Goal: Task Accomplishment & Management: Complete application form

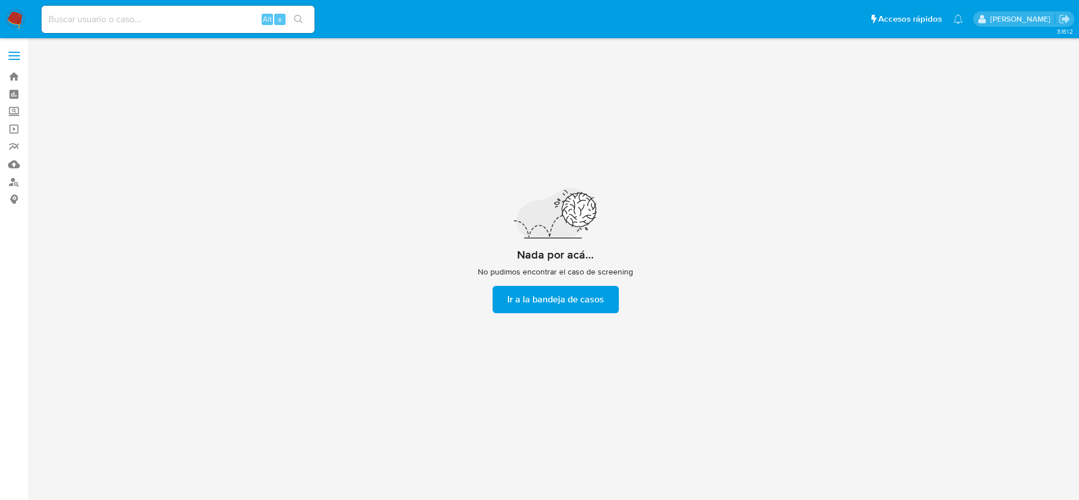
scroll to position [41, 0]
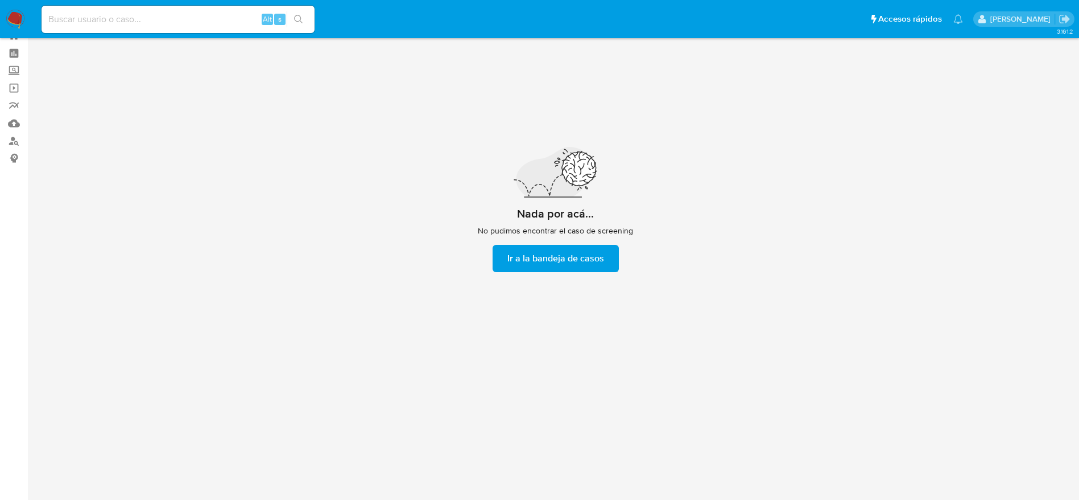
scroll to position [41, 0]
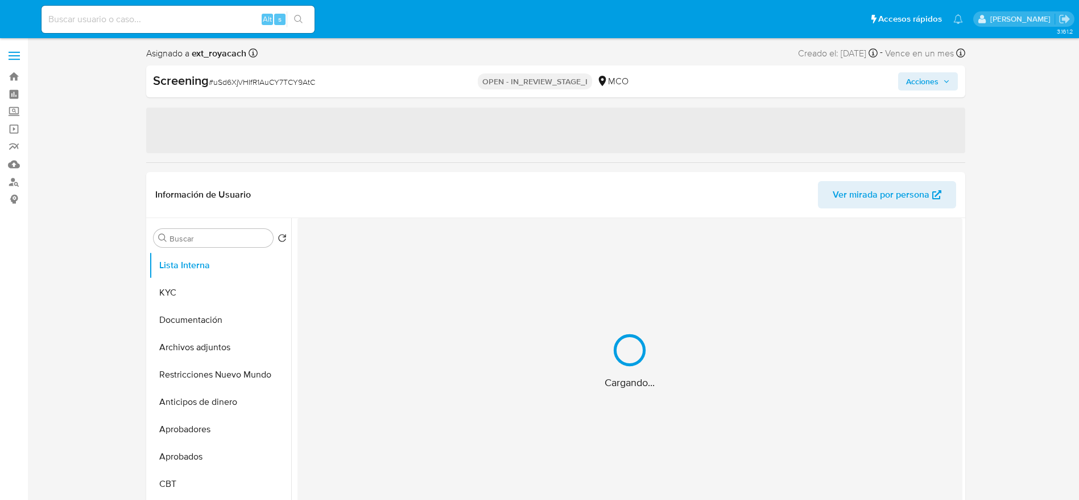
select select "10"
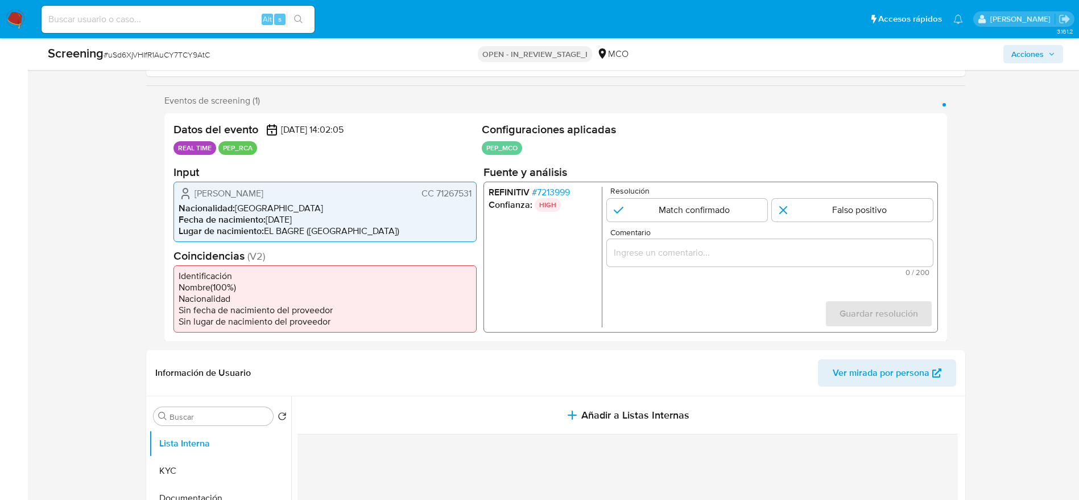
scroll to position [212, 0]
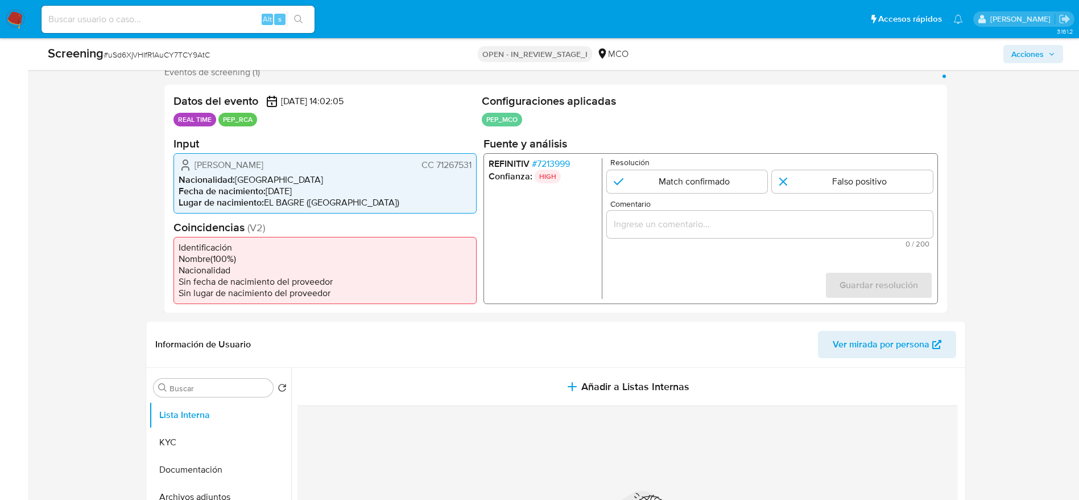
click at [546, 161] on span "# 7213999" at bounding box center [550, 163] width 38 height 11
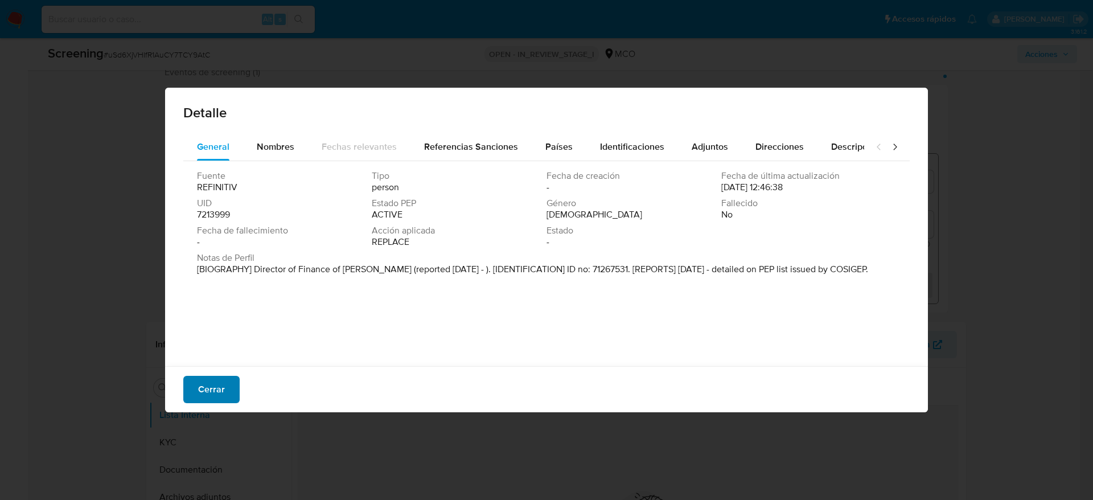
click at [230, 401] on button "Cerrar" at bounding box center [211, 389] width 56 height 27
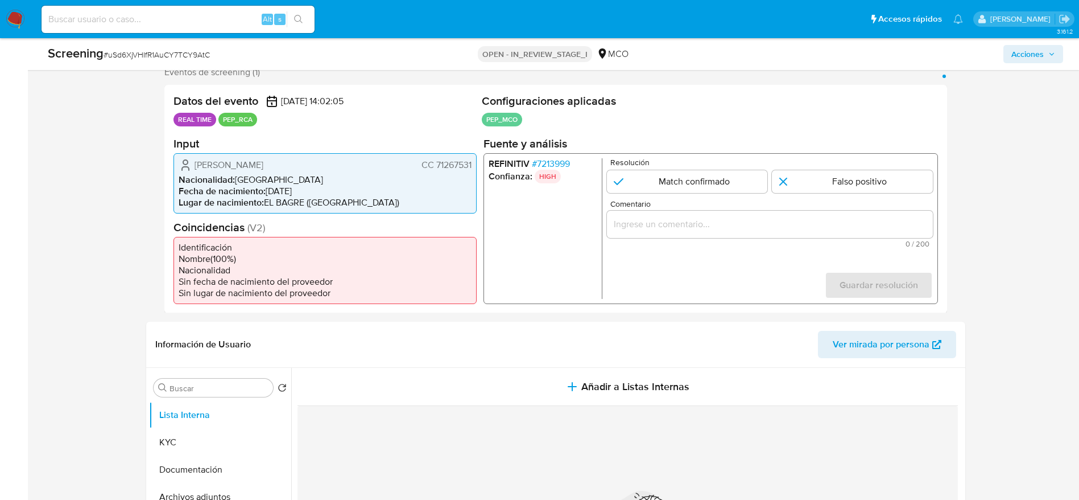
click at [187, 57] on span "# uSd6XjVHIfR1AuCY7TCY9AtC" at bounding box center [157, 54] width 106 height 11
copy span "uSd6XjVHIfR1AuCY7TCY9AtC"
drag, startPoint x: 187, startPoint y: 168, endPoint x: 476, endPoint y: 164, distance: 289.1
click at [476, 164] on div "Paulo Cesar Atencia Martinez CC 71267531 Nacionalidad : Colombia Fecha de nacim…" at bounding box center [325, 182] width 303 height 60
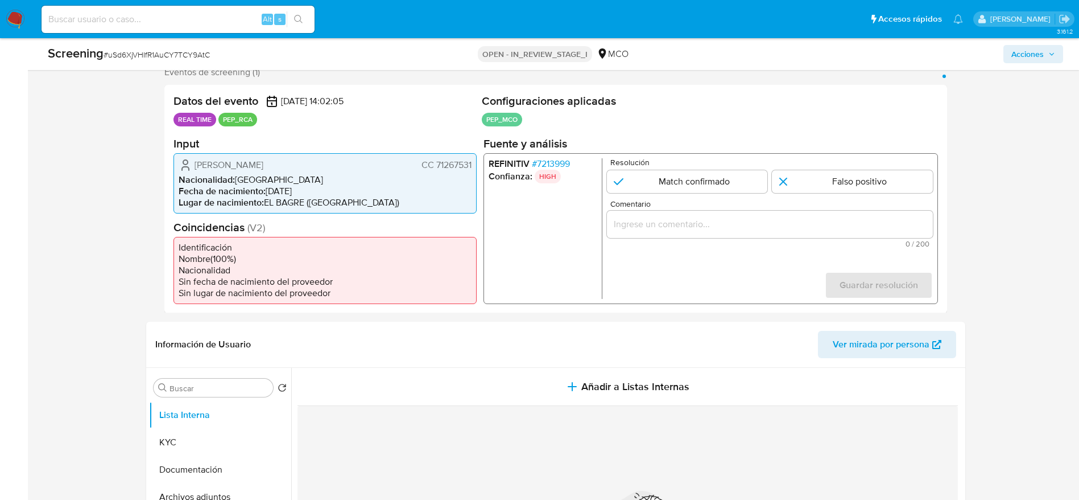
click at [549, 160] on span "# 7213999" at bounding box center [550, 163] width 38 height 11
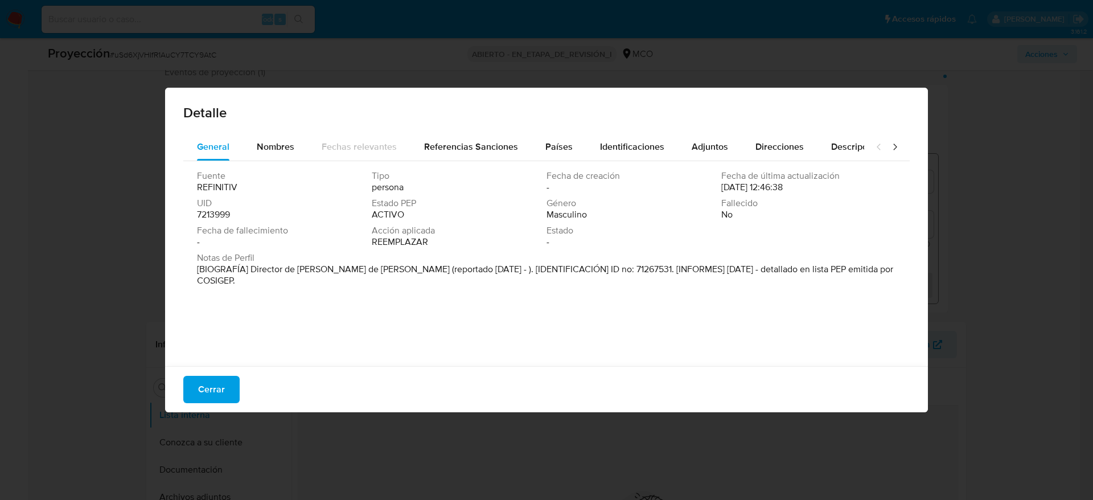
drag, startPoint x: 251, startPoint y: 273, endPoint x: 387, endPoint y: 272, distance: 136.0
click at [387, 272] on font "[BIOGRAFÍA] Director de Finanzas de El Bagre (reportado Sep 2022 - ). [IDENTIFI…" at bounding box center [545, 274] width 696 height 24
click at [231, 394] on button "Cerrar" at bounding box center [211, 389] width 56 height 27
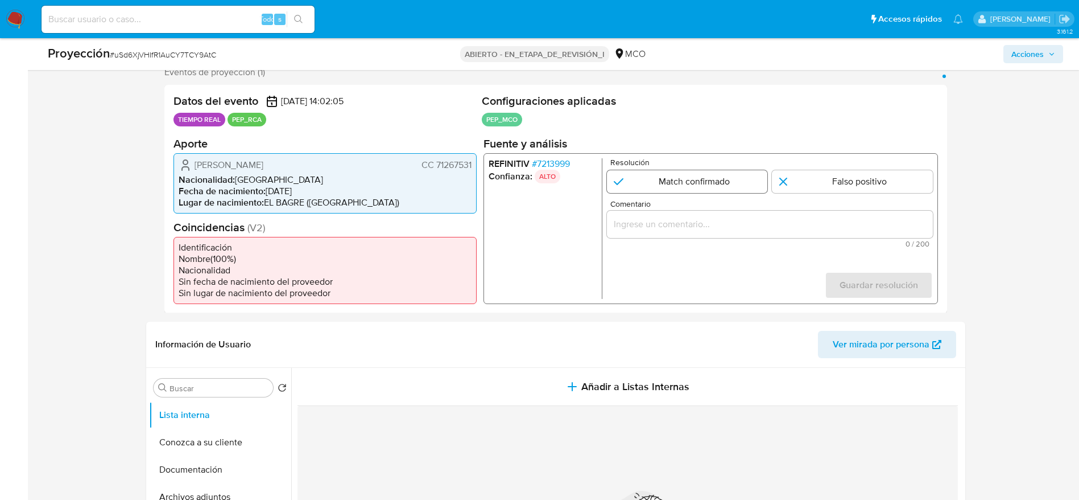
click at [737, 172] on input "1 de 1" at bounding box center [687, 181] width 161 height 23
radio input "true"
click at [744, 195] on form "Resolución Match confirmado Falso positivo Comentario 0 / 200 200 caracteres re…" at bounding box center [770, 228] width 326 height 141
click at [745, 212] on div "1 de 1" at bounding box center [770, 223] width 326 height 27
click at [762, 222] on input "Comentario" at bounding box center [770, 223] width 326 height 15
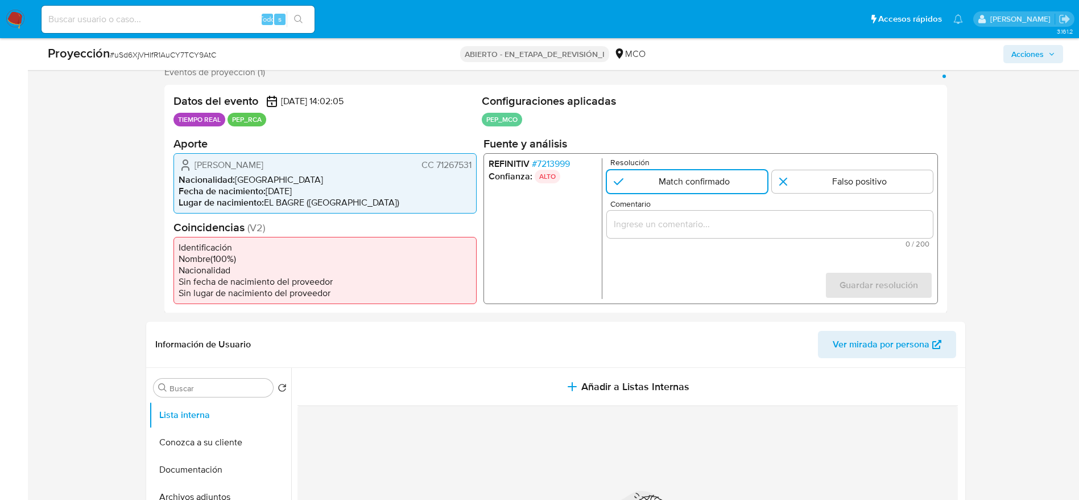
paste input "Usuario Paulo Cesar Atencia Martinez. El titular de la cuenta se desempeña como…"
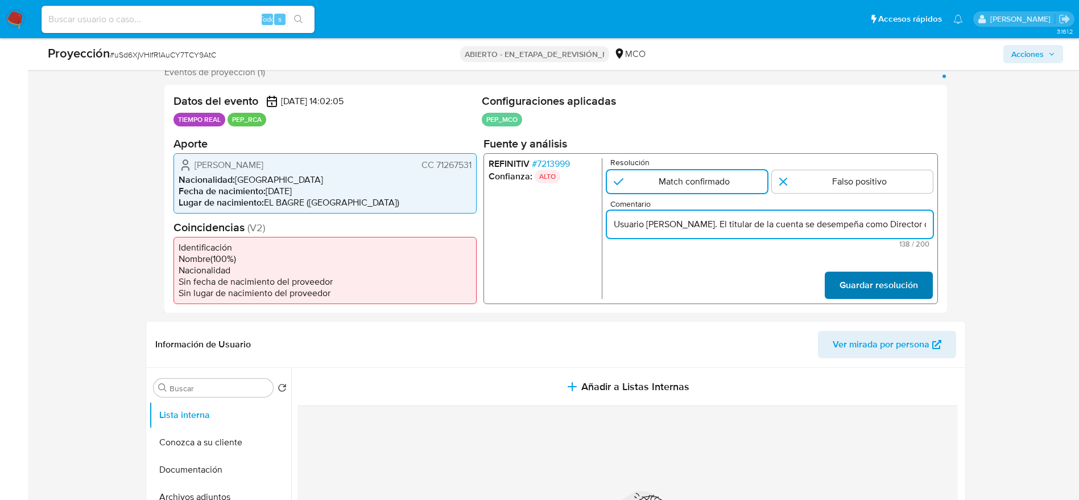
scroll to position [0, 259]
type input "Usuario Paulo Cesar Atencia Martinez. El titular de la cuenta se desempeña como…"
click at [915, 312] on div "Datos del evento 25/09/2025 14:02:05 TIEMPO REAL PEP_RCA Configuraciones aplica…" at bounding box center [555, 199] width 783 height 228
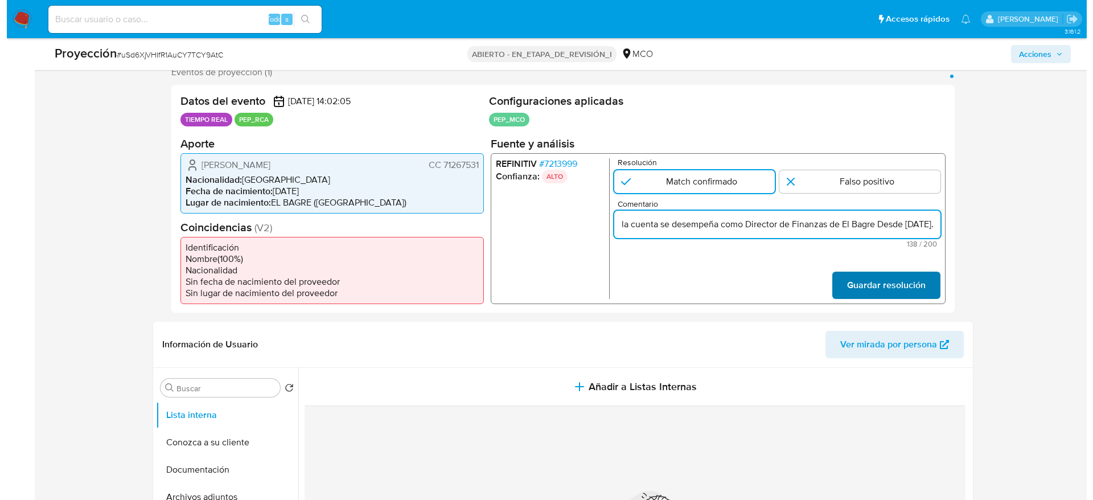
scroll to position [0, 0]
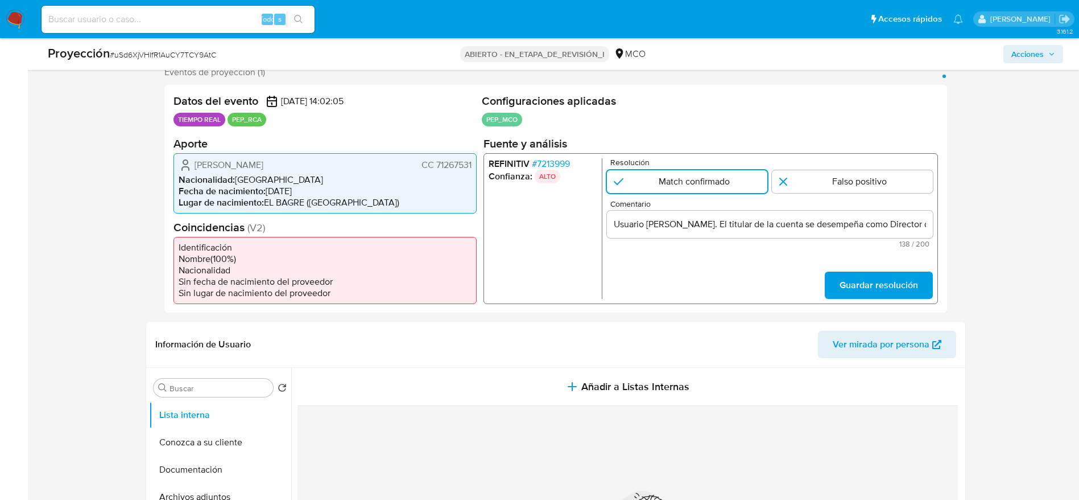
click at [897, 296] on span "Guardar resolución" at bounding box center [878, 284] width 79 height 25
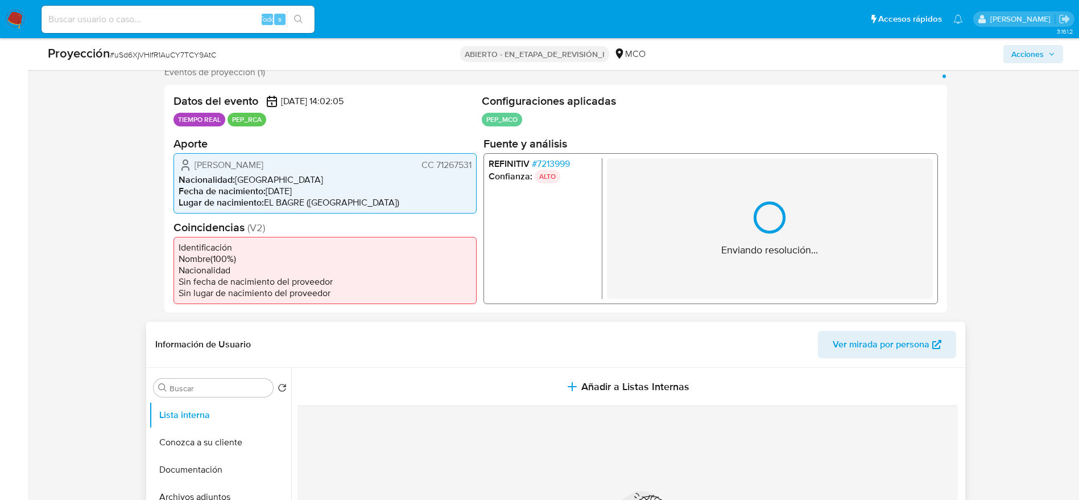
click at [625, 366] on div "Información de Usuario Ver mirada por persona" at bounding box center [555, 344] width 819 height 46
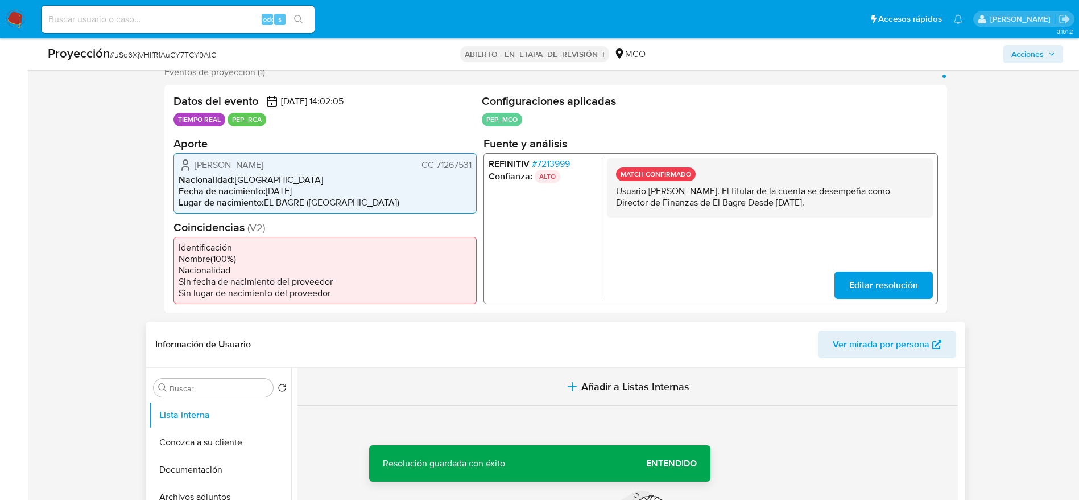
click at [619, 382] on span "Añadir a Listas Internas" at bounding box center [636, 386] width 108 height 13
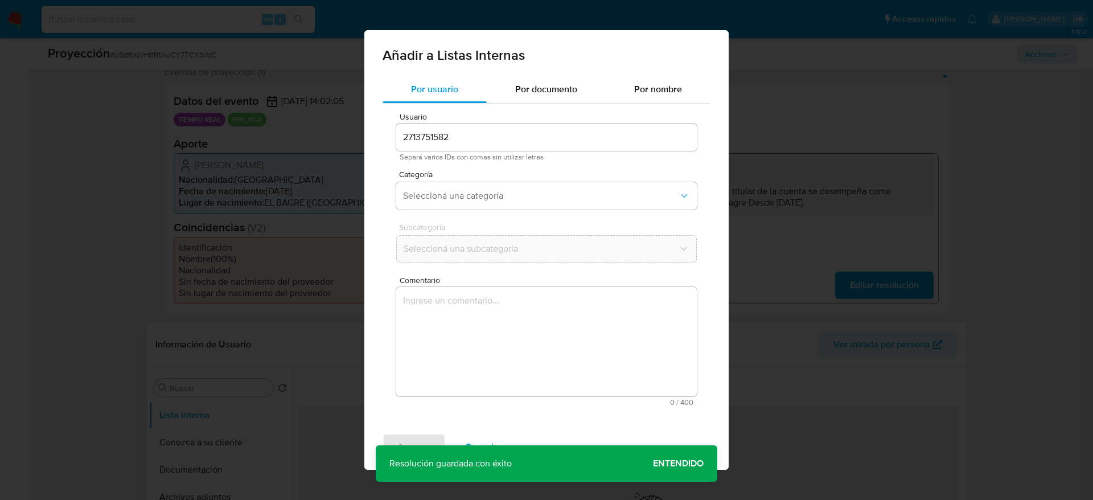
click at [611, 374] on textarea "Comentario" at bounding box center [546, 341] width 300 height 109
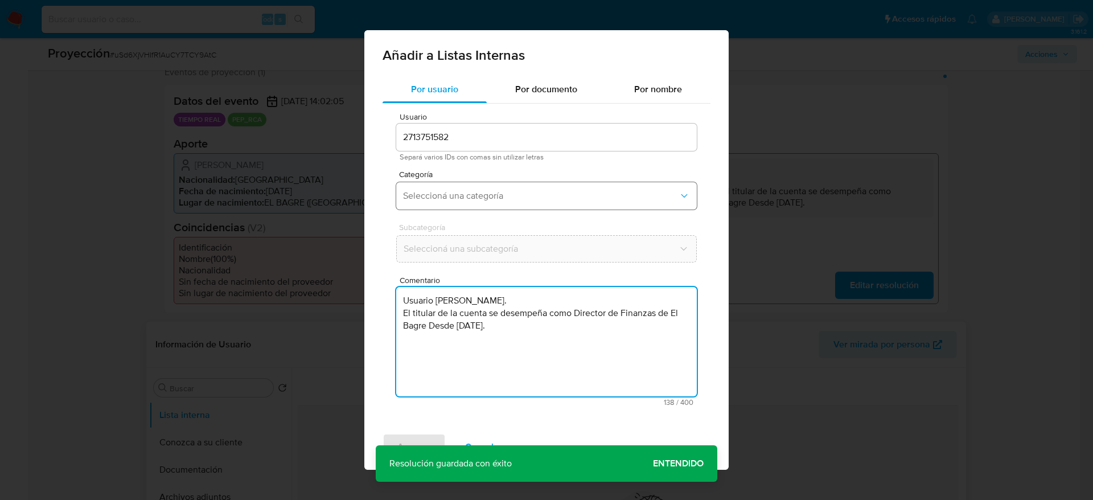
type textarea "Usuario Paulo Cesar Atencia Martinez. El titular de la cuenta se desempeña como…"
click at [513, 191] on span "Seleccioná una categoría" at bounding box center [540, 195] width 275 height 11
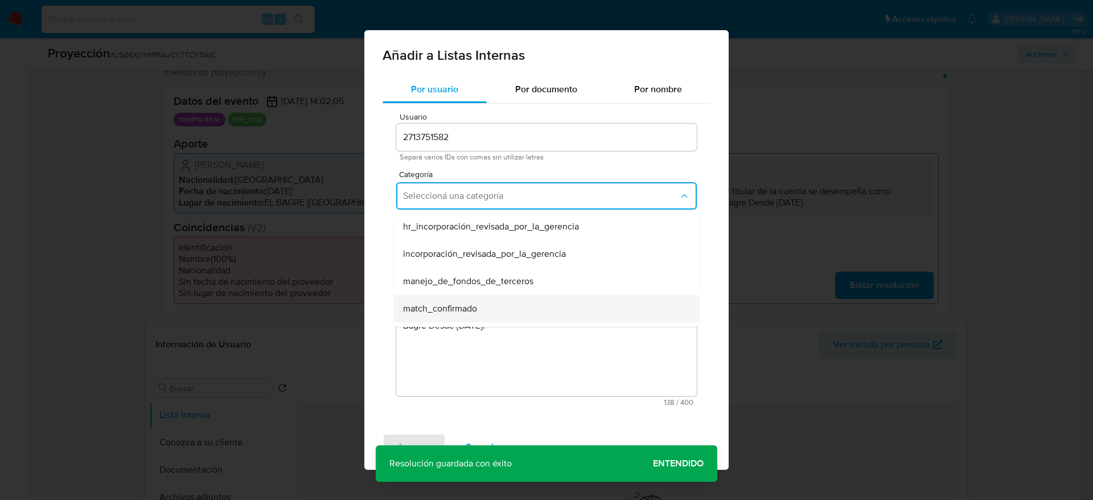
scroll to position [85, 0]
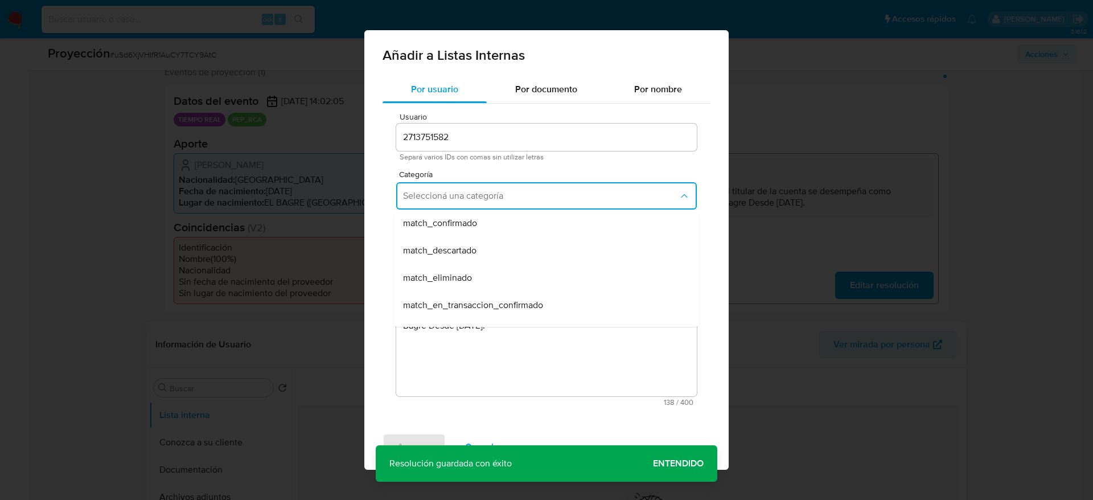
click at [504, 213] on div "match_confirmado" at bounding box center [543, 222] width 280 height 27
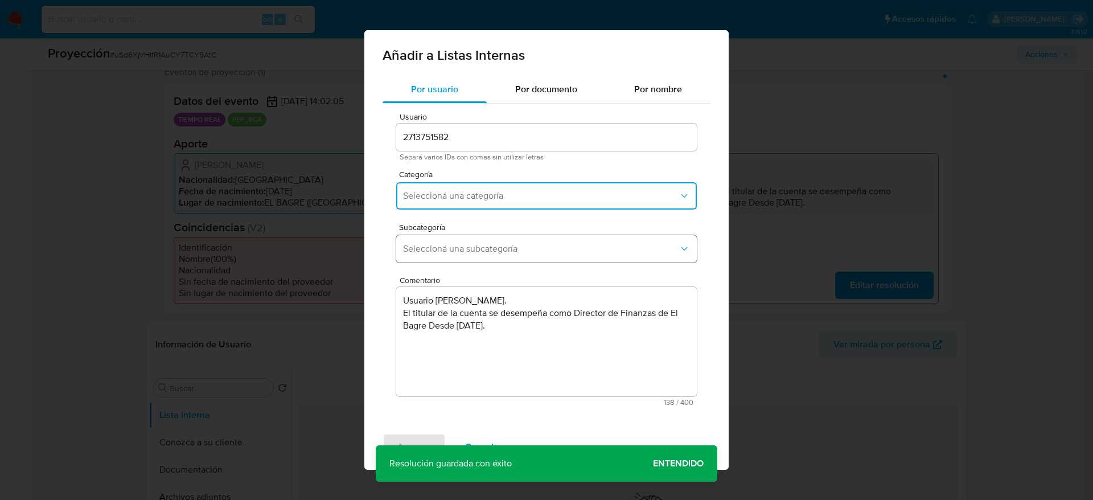
click at [504, 237] on button "Seleccioná una subcategoría" at bounding box center [546, 248] width 300 height 27
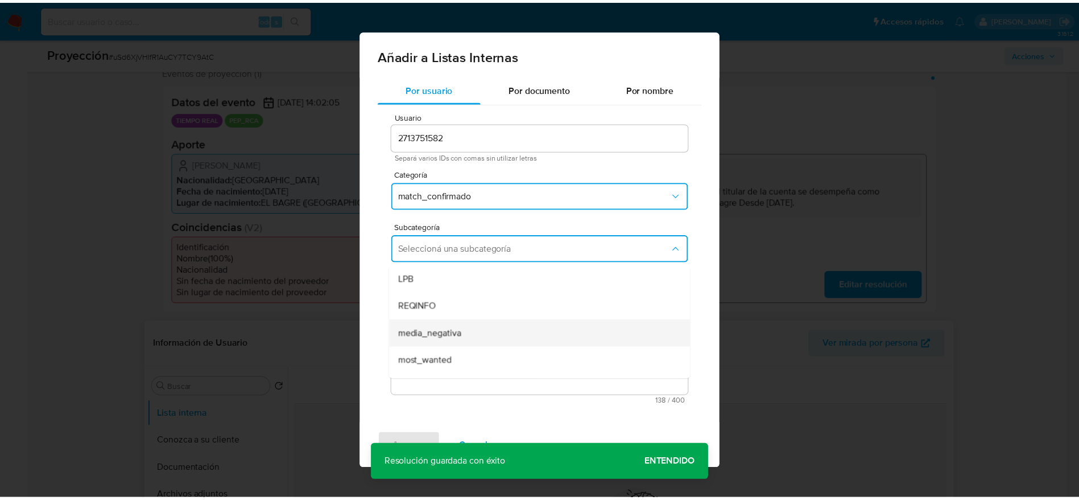
scroll to position [77, 0]
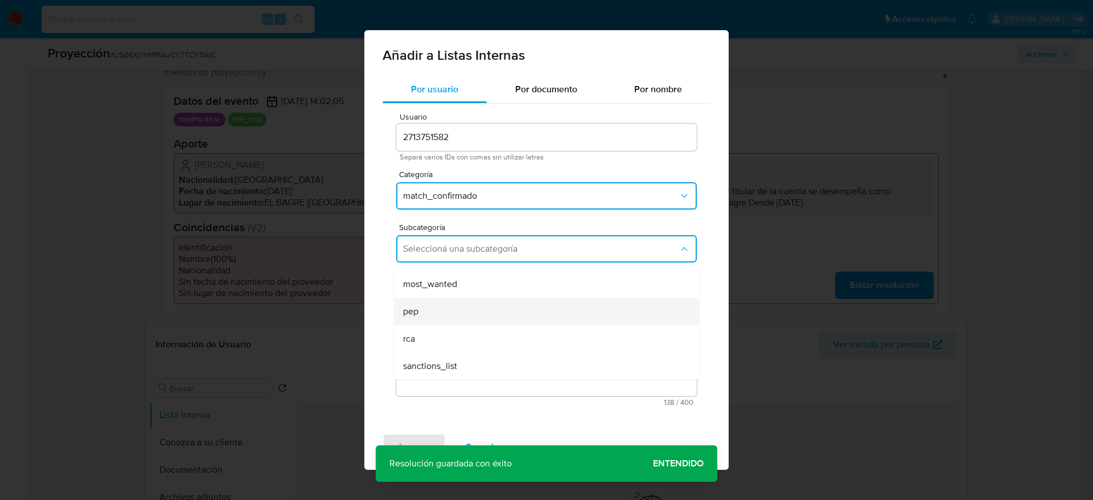
click at [446, 306] on div "pep" at bounding box center [543, 311] width 280 height 27
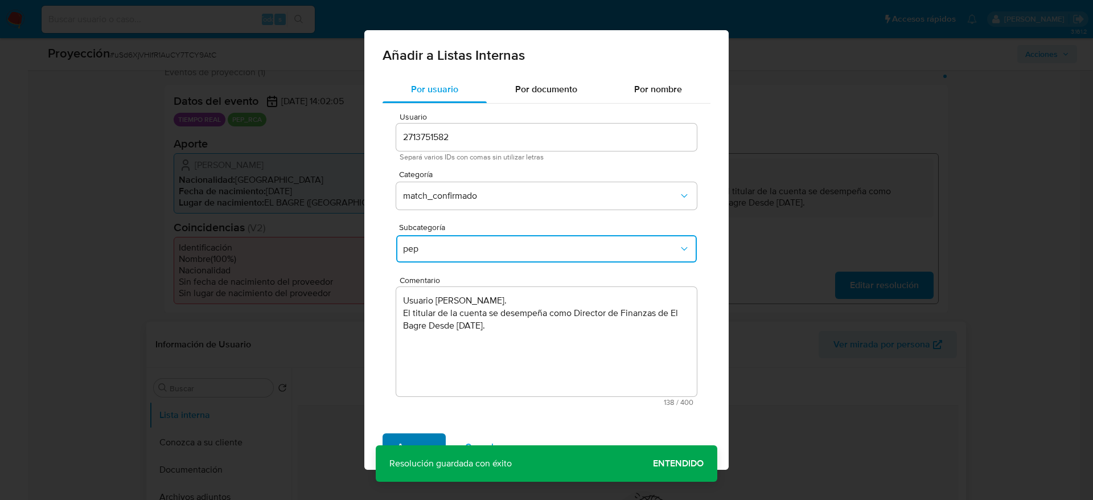
click at [416, 437] on span "Agregar" at bounding box center [414, 446] width 34 height 25
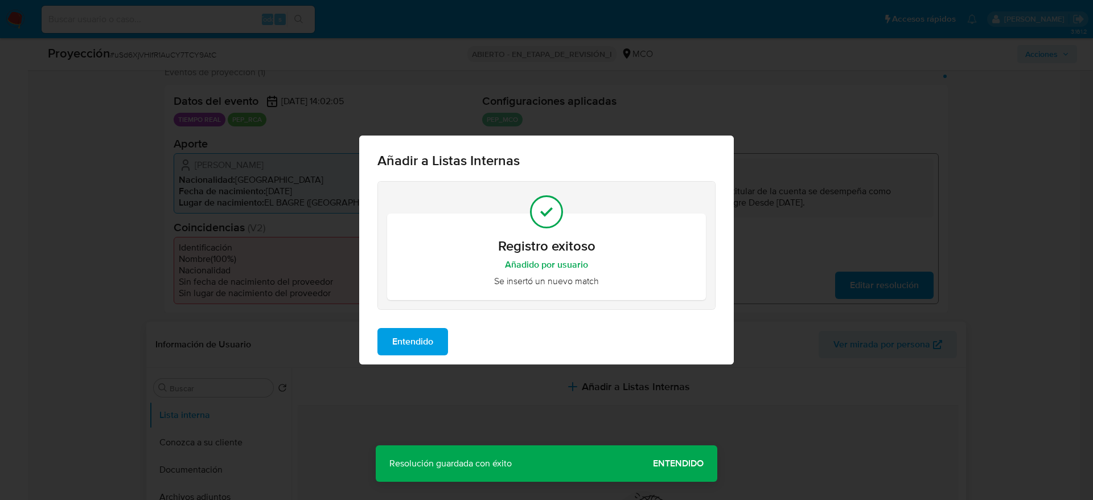
click at [391, 323] on div "Entendido" at bounding box center [546, 342] width 374 height 46
click at [401, 344] on span "Entendido" at bounding box center [412, 341] width 41 height 25
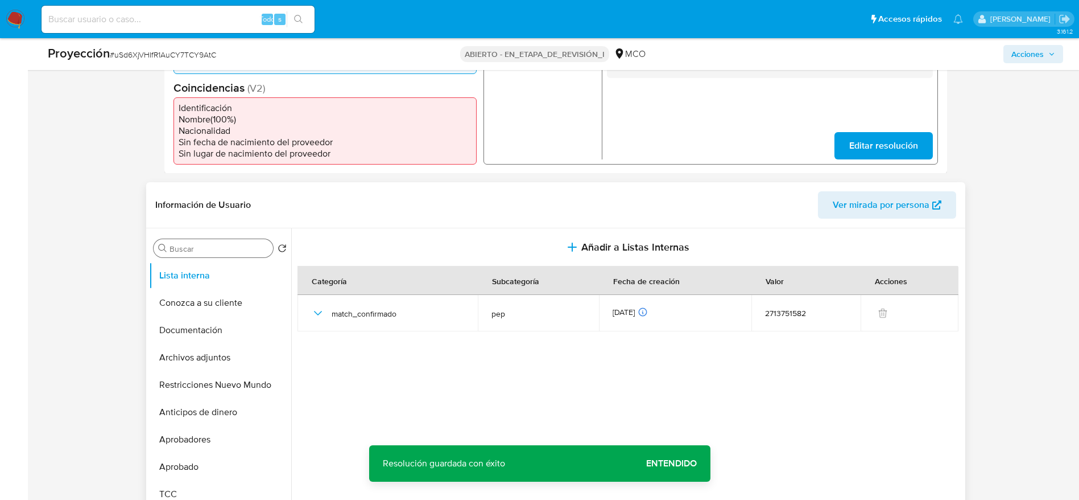
scroll to position [382, 0]
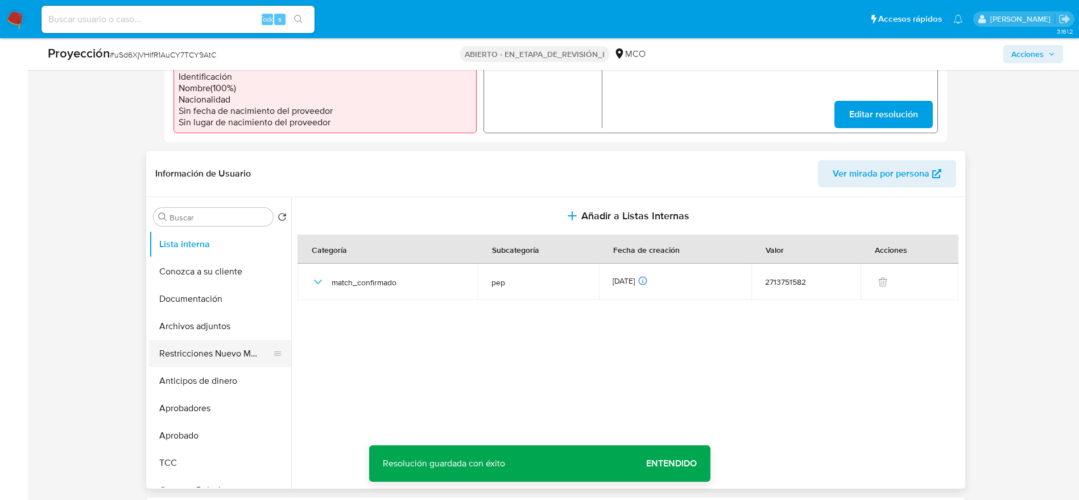
click at [190, 340] on button "Restricciones Nuevo Mundo" at bounding box center [215, 353] width 133 height 27
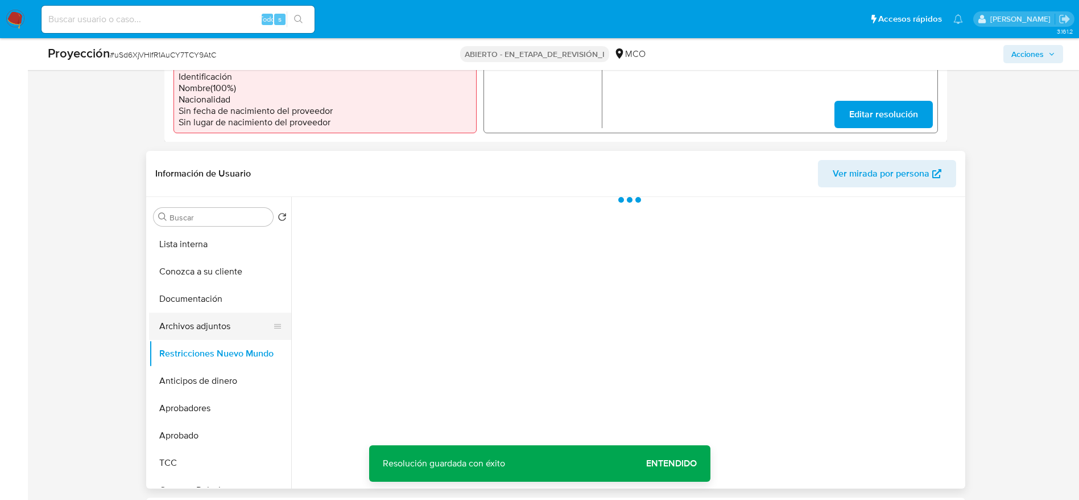
drag, startPoint x: 190, startPoint y: 340, endPoint x: 191, endPoint y: 334, distance: 5.8
click at [191, 336] on ul "Lista interna Conozca a su cliente Documentación Archivos adjuntos Restriccione…" at bounding box center [220, 358] width 142 height 257
click at [191, 323] on button "Archivos adjuntos" at bounding box center [215, 325] width 133 height 27
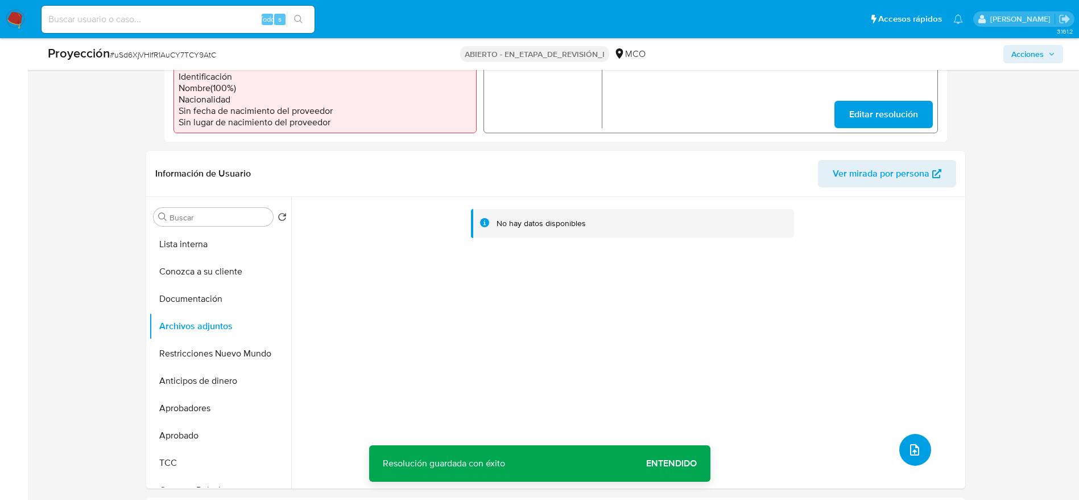
click at [914, 439] on button "subir archivo" at bounding box center [916, 450] width 32 height 32
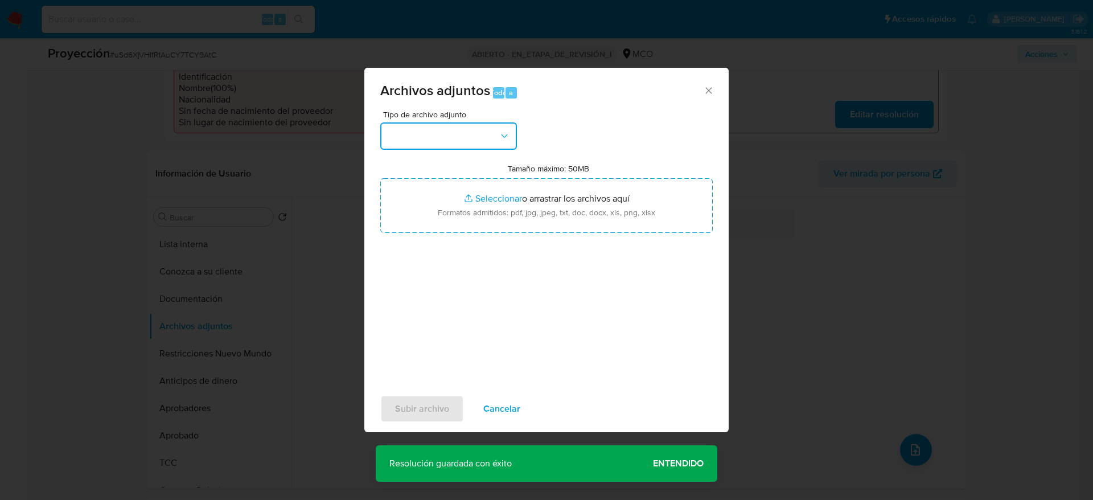
click at [469, 139] on button "button" at bounding box center [448, 135] width 137 height 27
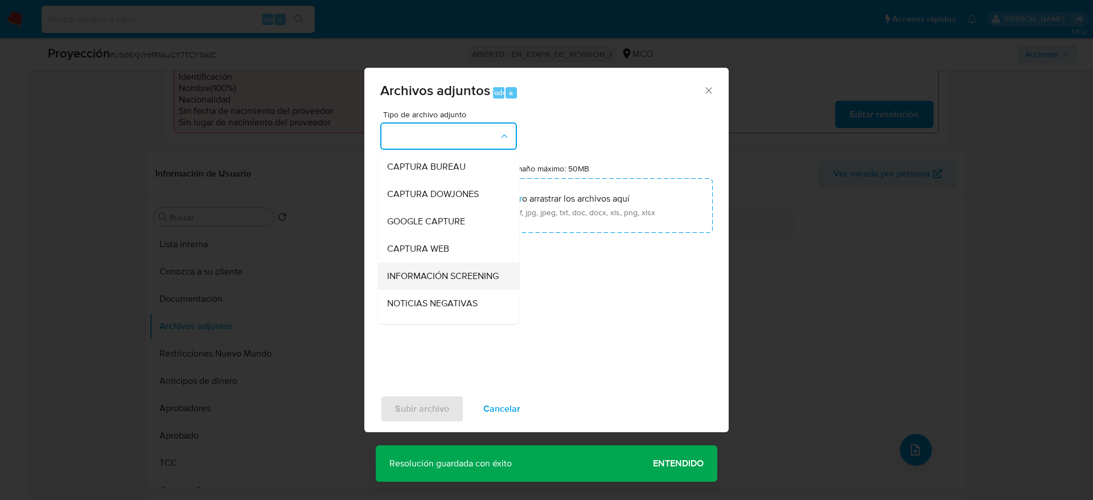
click at [443, 277] on span "INFORMACIÓN SCREENING" at bounding box center [443, 275] width 112 height 11
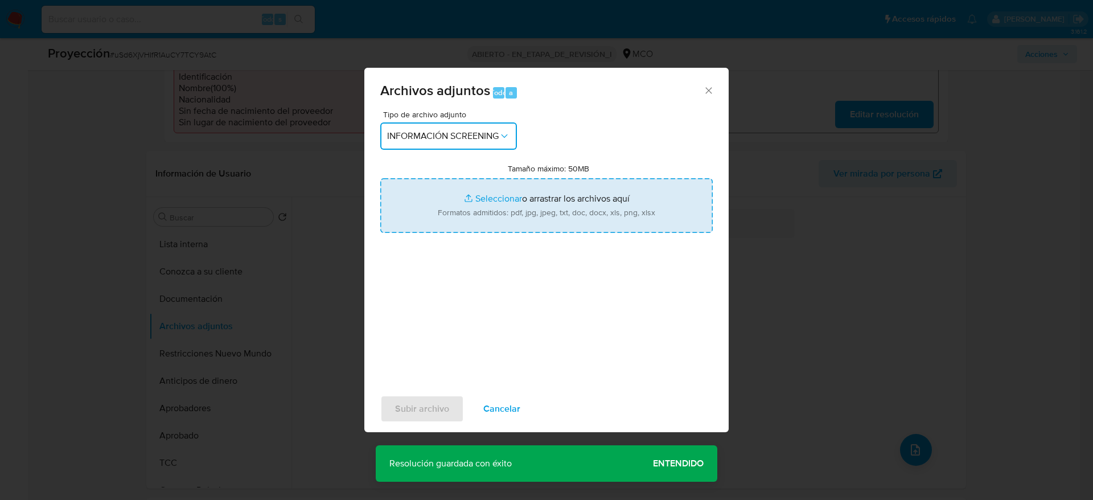
click at [464, 208] on input "Tamaño máximo: 50MB Seleccionar archivos" at bounding box center [546, 205] width 332 height 55
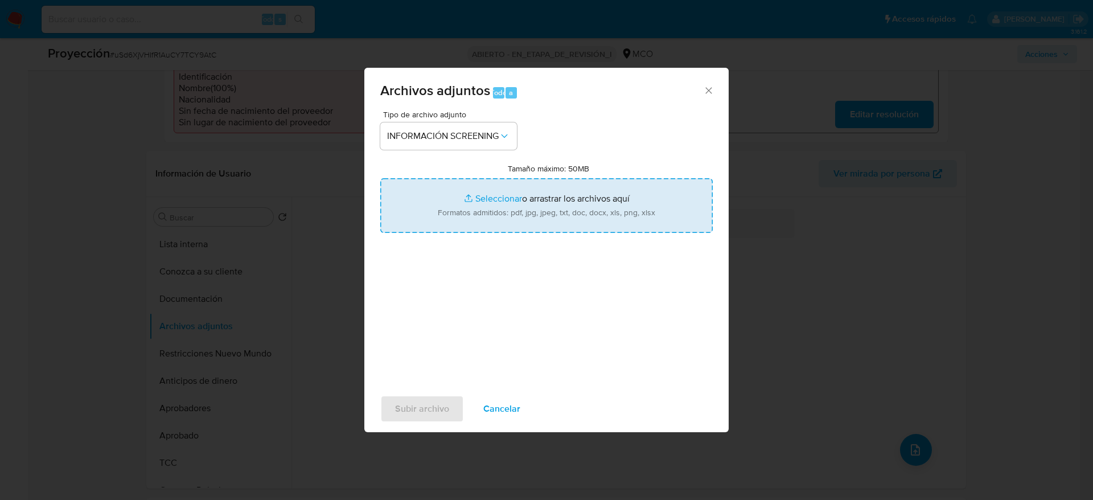
type input "C:\fakepath\_Paulo Cesar Atencia Martinez_ - Buscar con Google.pdf"
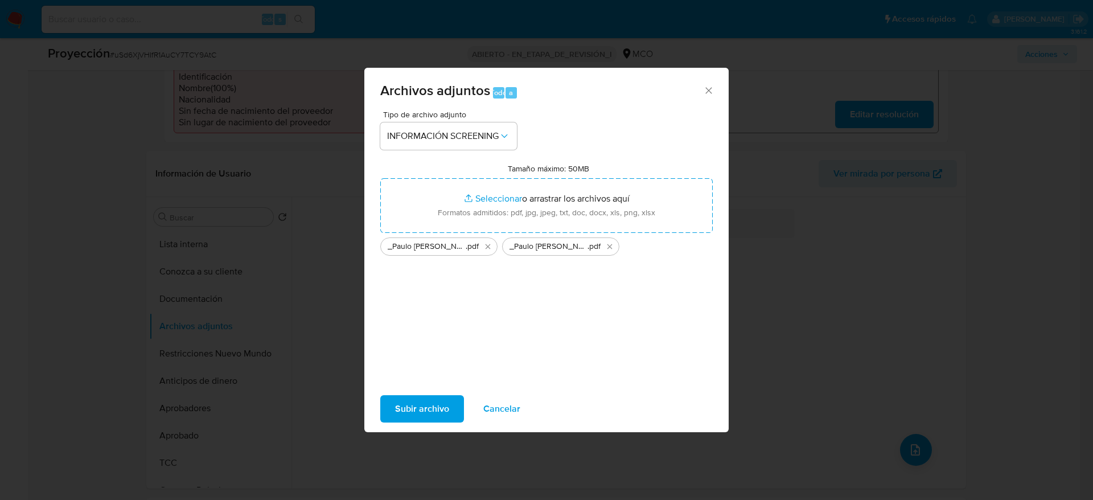
click at [442, 409] on span "Subir archivo" at bounding box center [422, 408] width 54 height 25
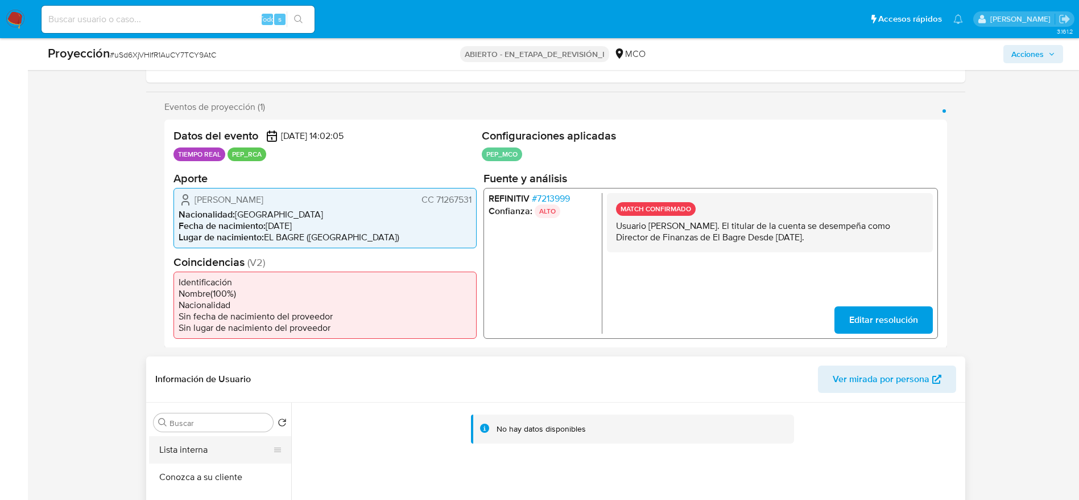
scroll to position [212, 0]
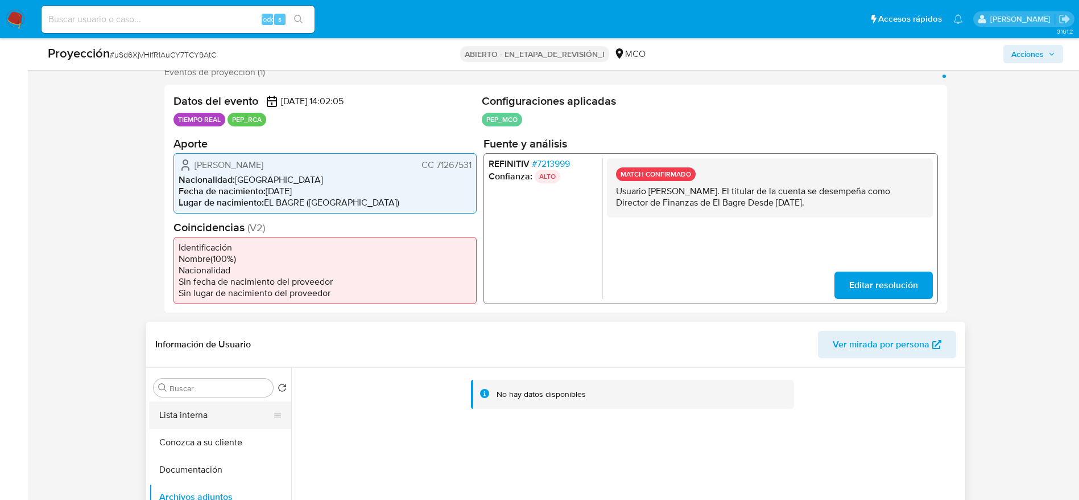
click at [262, 408] on button "Lista interna" at bounding box center [215, 414] width 133 height 27
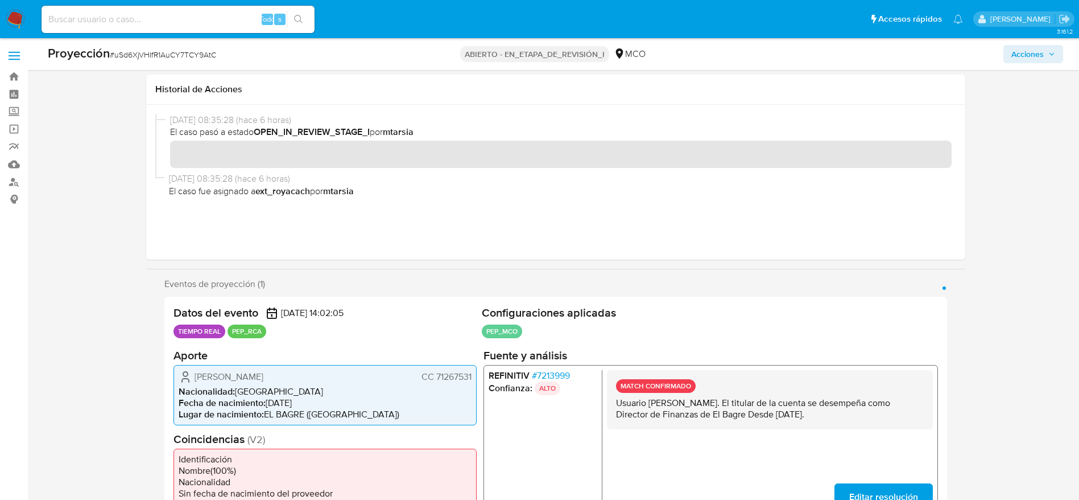
scroll to position [256, 0]
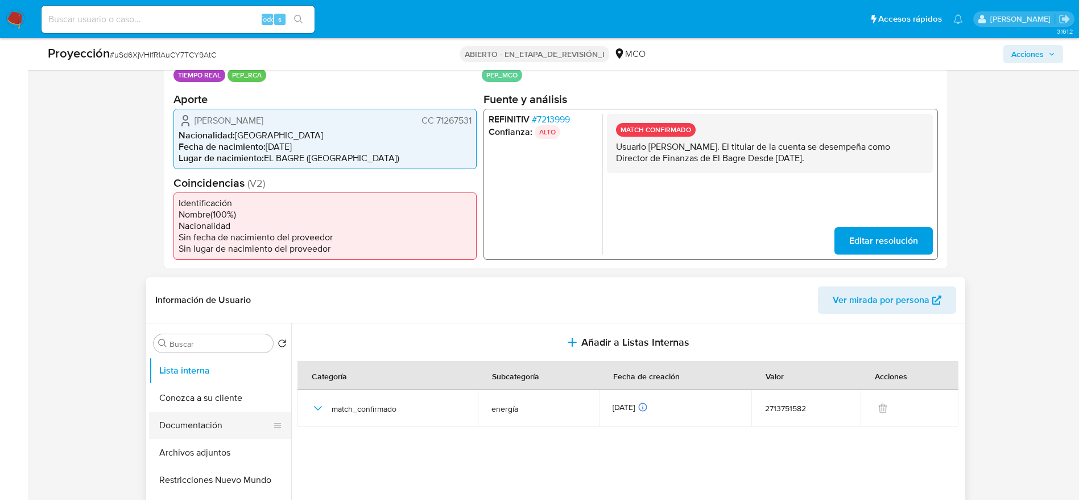
click at [200, 432] on button "Documentación" at bounding box center [215, 424] width 133 height 27
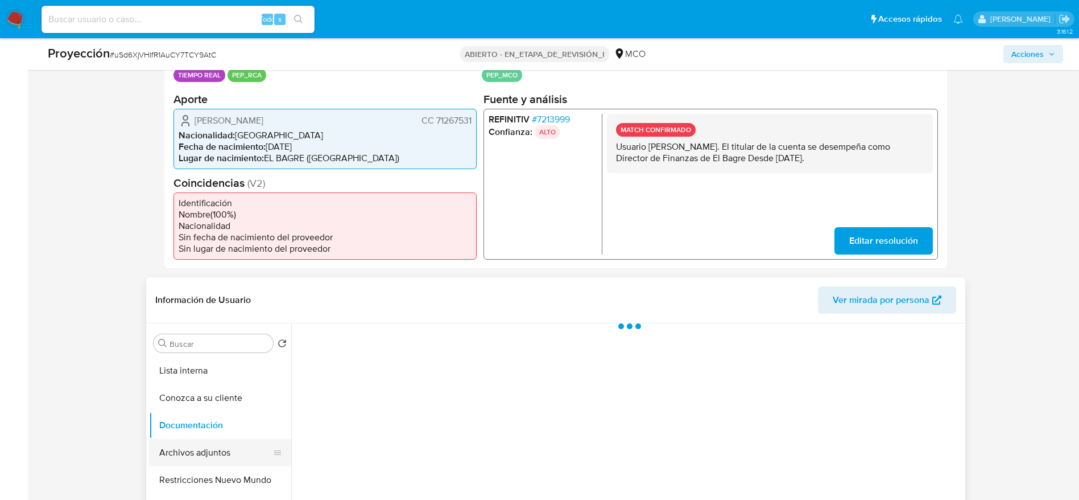
click at [201, 455] on button "Archivos adjuntos" at bounding box center [215, 452] width 133 height 27
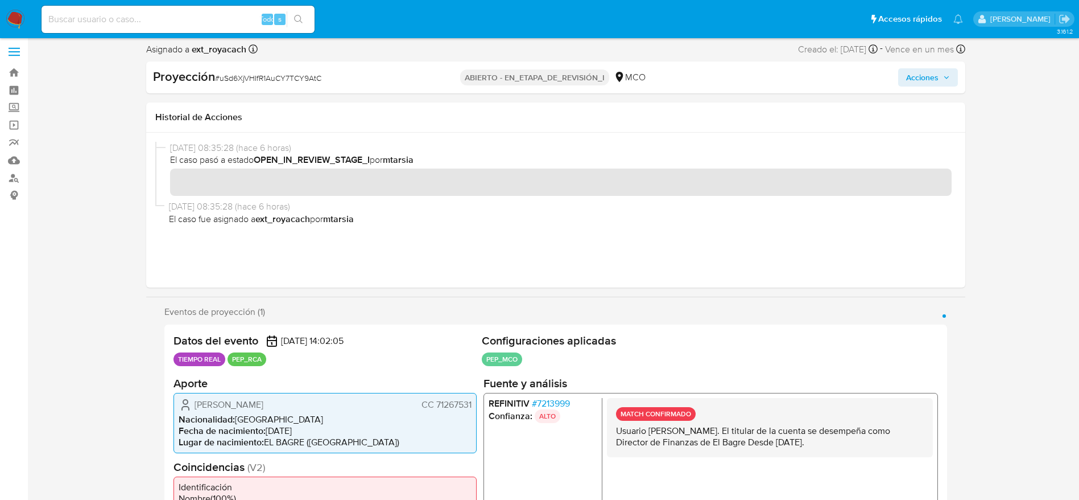
scroll to position [0, 0]
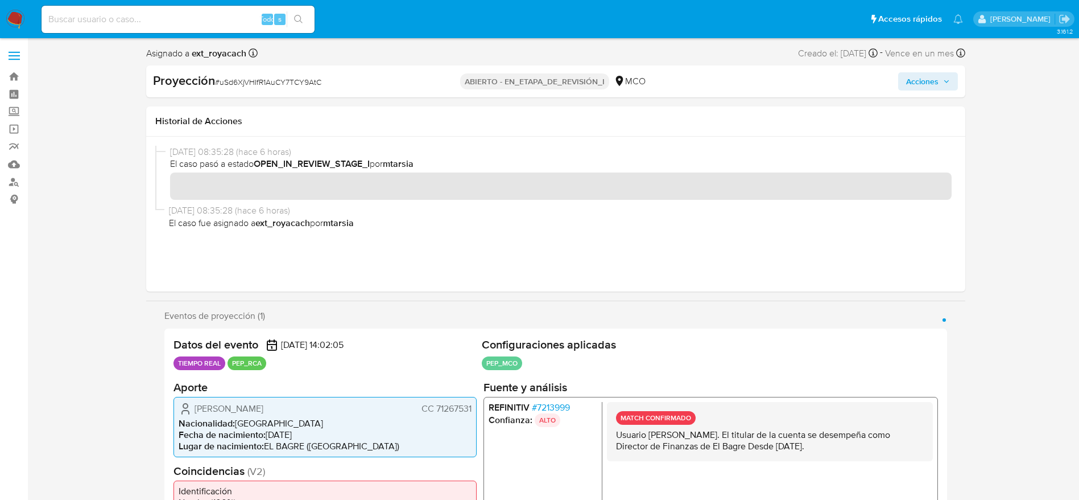
click at [927, 83] on span "Acciones" at bounding box center [922, 81] width 32 height 18
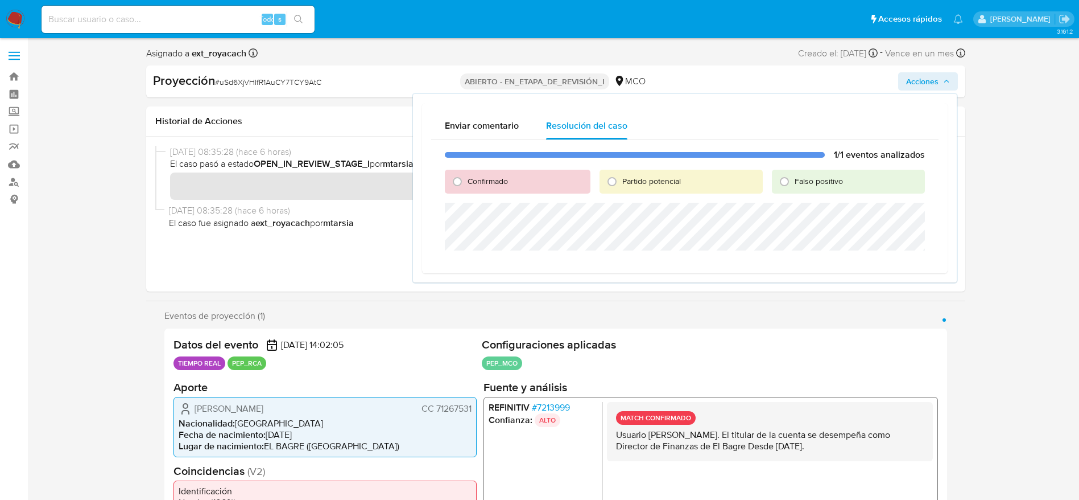
click at [443, 184] on div "1/1 eventos analizados Confirmado Partido potencial Falso positivo" at bounding box center [685, 202] width 508 height 124
click at [448, 185] on input "Confirmado" at bounding box center [457, 181] width 18 height 18
radio input "true"
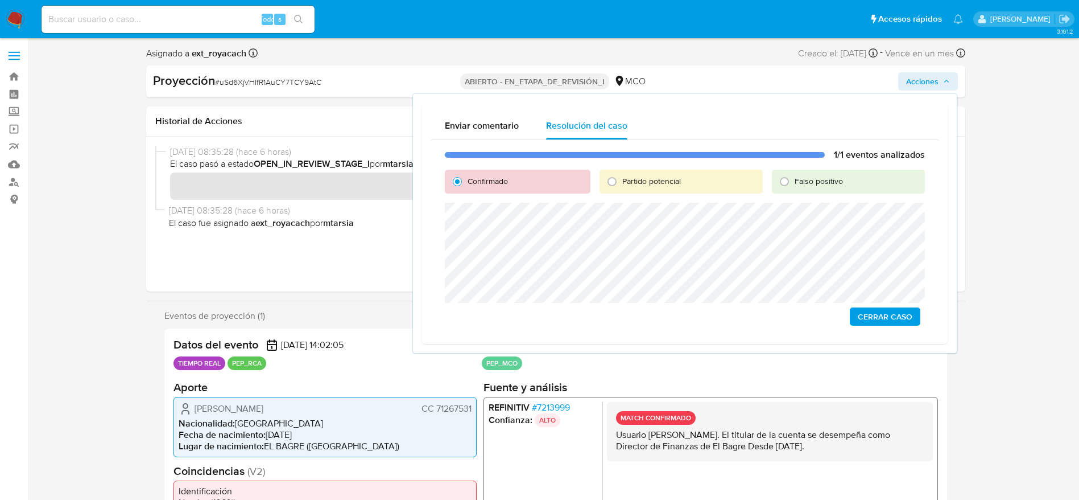
click at [906, 319] on span "Cerrar Caso" at bounding box center [885, 316] width 55 height 16
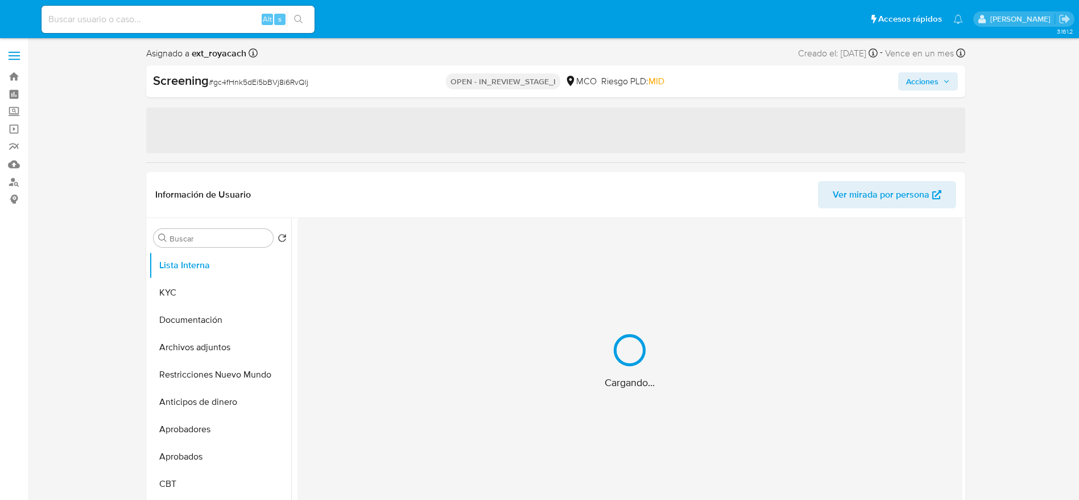
select select "10"
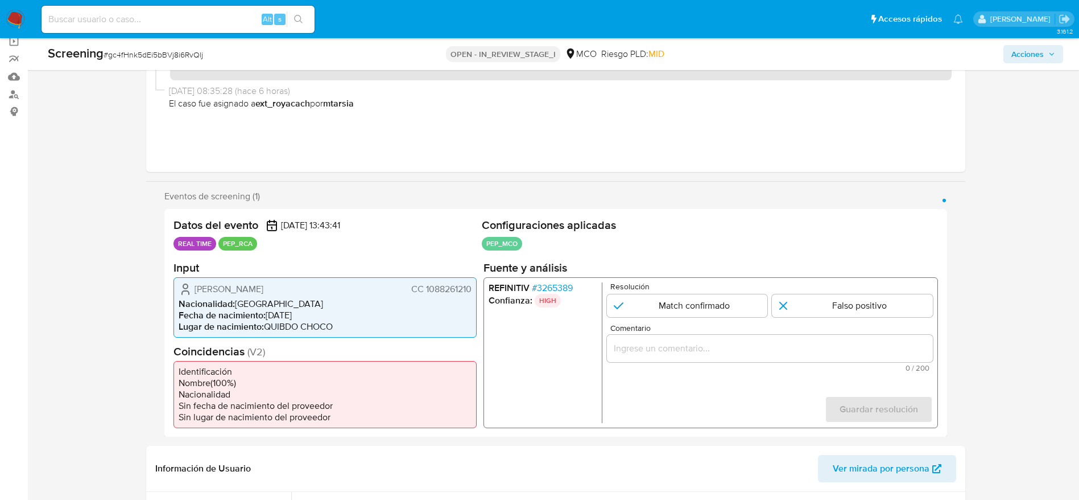
scroll to position [126, 0]
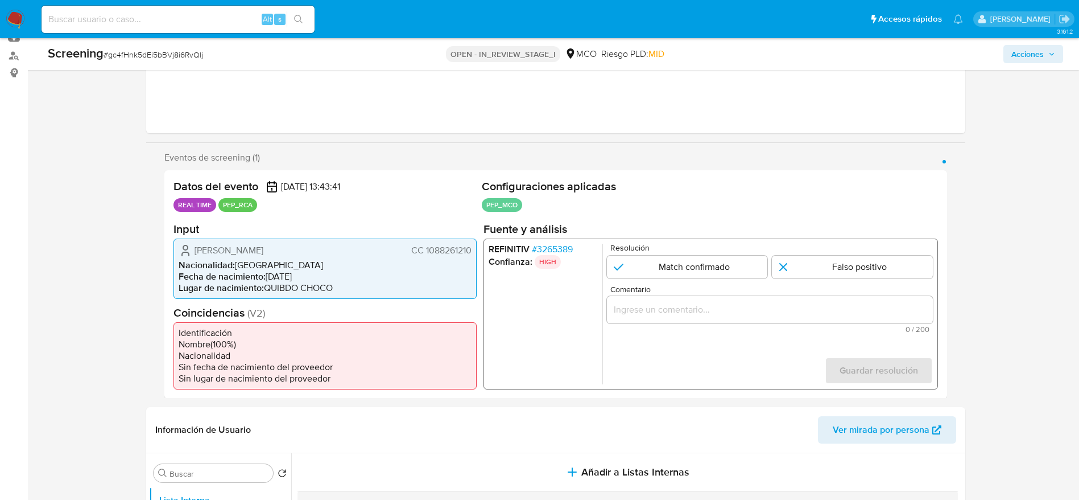
click at [546, 258] on p "HIGH" at bounding box center [547, 261] width 26 height 14
click at [547, 246] on span "# 3265389" at bounding box center [551, 248] width 41 height 11
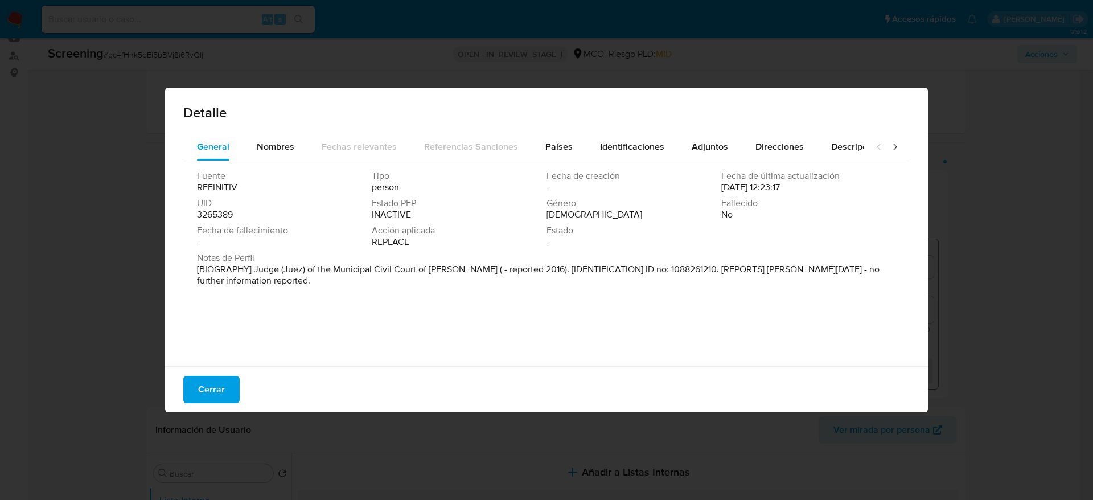
click at [541, 131] on div "Detalle" at bounding box center [546, 111] width 762 height 46
click at [545, 133] on div "Países" at bounding box center [558, 146] width 27 height 27
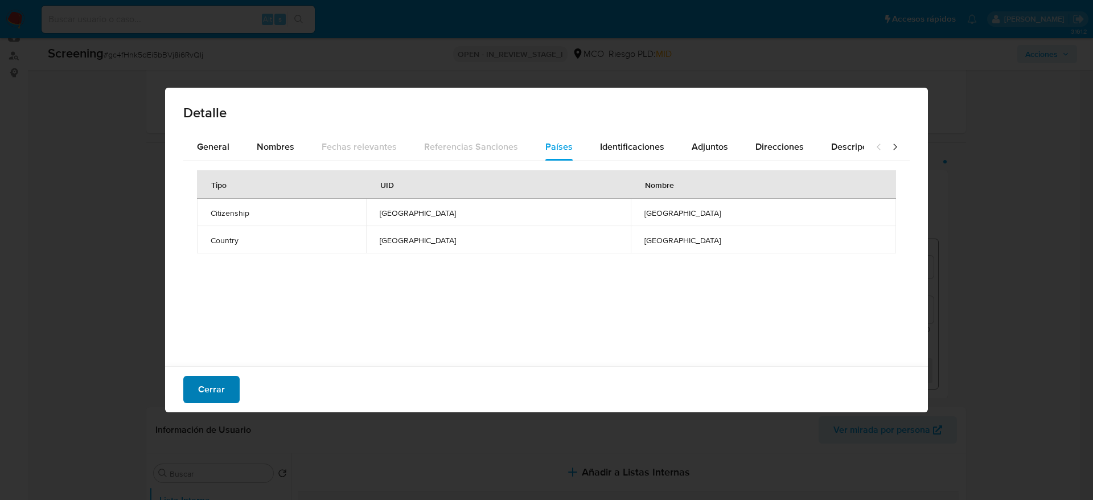
click at [209, 385] on span "Cerrar" at bounding box center [211, 389] width 27 height 25
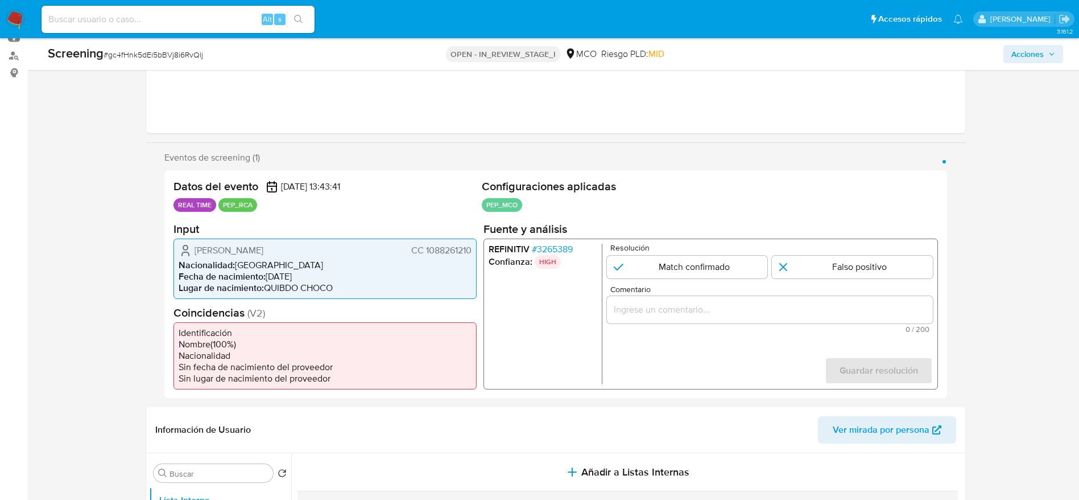
click at [155, 64] on div "Screening # gc4fHnk5dEi5bBVj8i6RvQlj OPEN - IN_REVIEW_STAGE_I MCO Riesgo PLD: M…" at bounding box center [555, 54] width 1029 height 32
click at [173, 45] on div "Screening # gc4fHnk5dEi5bBVj8i6RvQlj" at bounding box center [215, 53] width 335 height 17
copy span "gc4fHnk5dEi5bBVj8i6RvQlj"
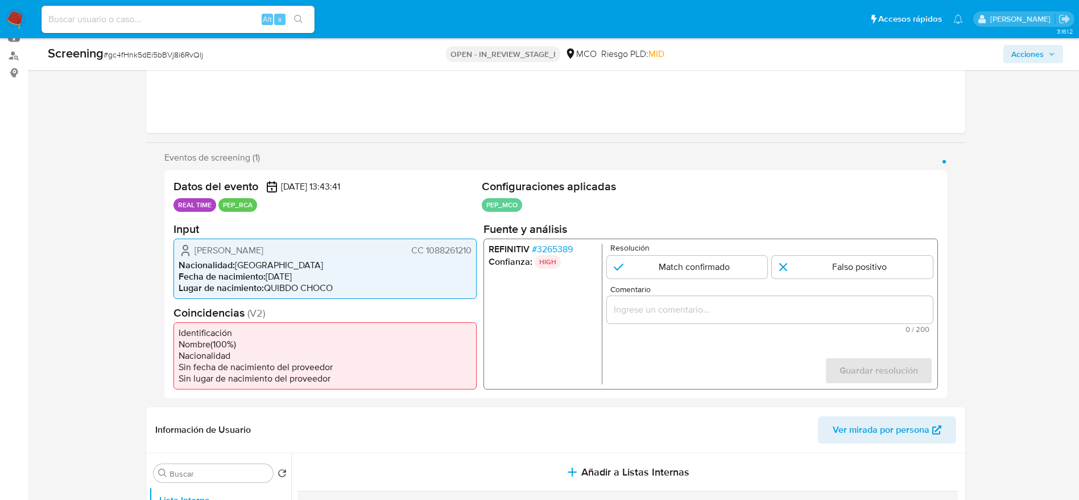
click at [569, 240] on div "REFINITIV # 3265389 Confianza: HIGH Resolución Match confirmado Falso positivo …" at bounding box center [710, 313] width 455 height 151
click at [570, 246] on span "# 3265389" at bounding box center [551, 248] width 41 height 11
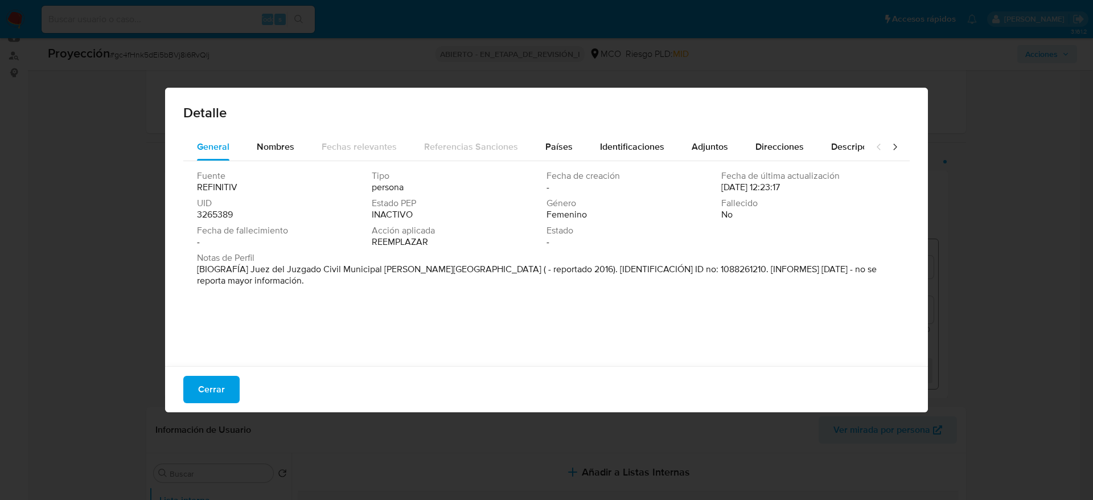
click at [252, 270] on font "[BIOGRAFÍA] Juez del Juzgado Civil Municipal de Palmira ( - reportado 2016). [I…" at bounding box center [536, 274] width 679 height 24
drag, startPoint x: 248, startPoint y: 271, endPoint x: 424, endPoint y: 267, distance: 177.0
click at [424, 267] on font "[BIOGRAFÍA] Juez del Juzgado Civil Municipal de Palmira ( - reportado 2016). [I…" at bounding box center [536, 274] width 679 height 24
click at [227, 385] on button "Cerrar" at bounding box center [211, 389] width 56 height 27
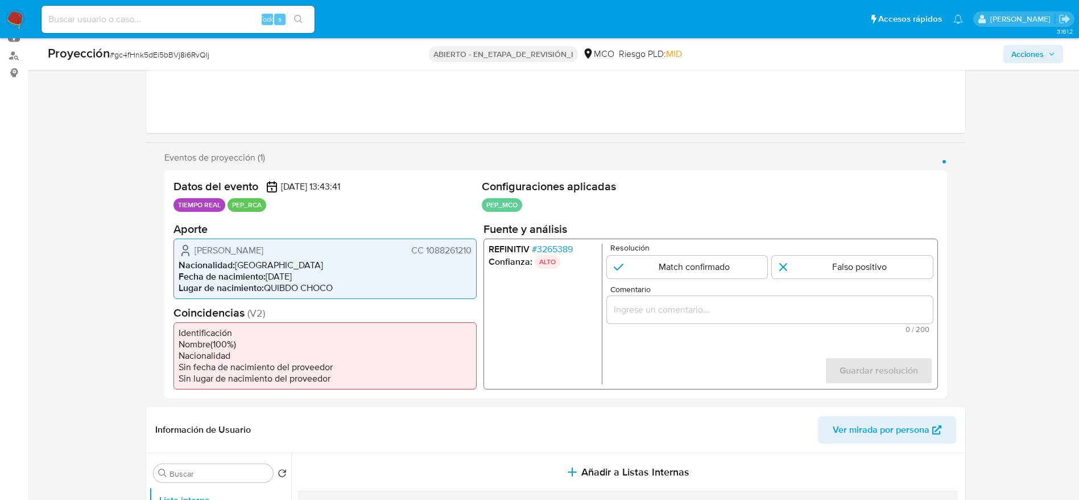
click at [255, 257] on div "Jaqueline Osorio Carvajal CC 1088261210" at bounding box center [325, 250] width 293 height 14
click at [163, 256] on div "Eventos de proyección (1) Página 1 Datos del evento 25/09/2025 13:43:41 TIEMPO …" at bounding box center [555, 275] width 819 height 246
drag, startPoint x: 166, startPoint y: 249, endPoint x: 474, endPoint y: 246, distance: 308.4
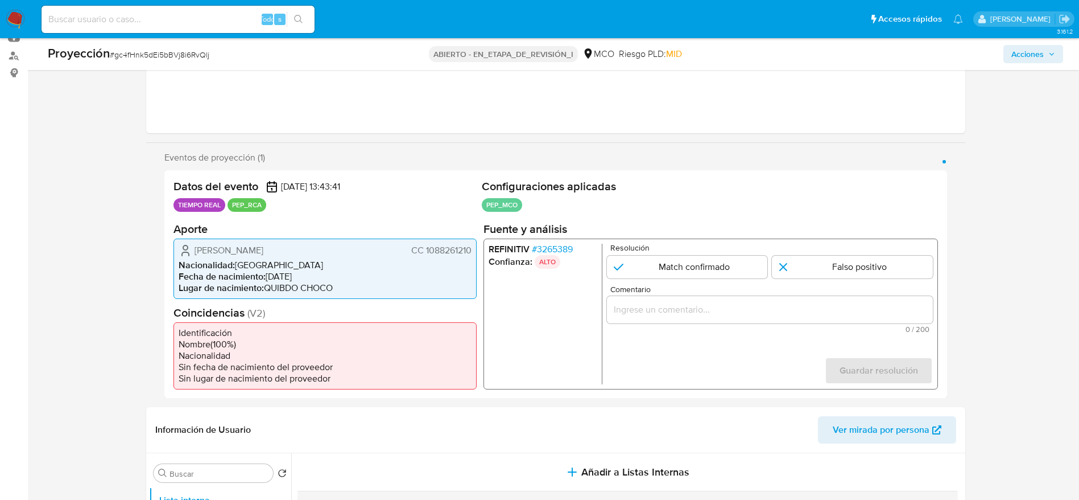
click at [474, 246] on div "Datos del evento 25/09/2025 13:43:41 TIEMPO REAL PEP_RCA Configuraciones aplica…" at bounding box center [555, 284] width 783 height 228
click at [553, 246] on font "3265389" at bounding box center [555, 248] width 36 height 13
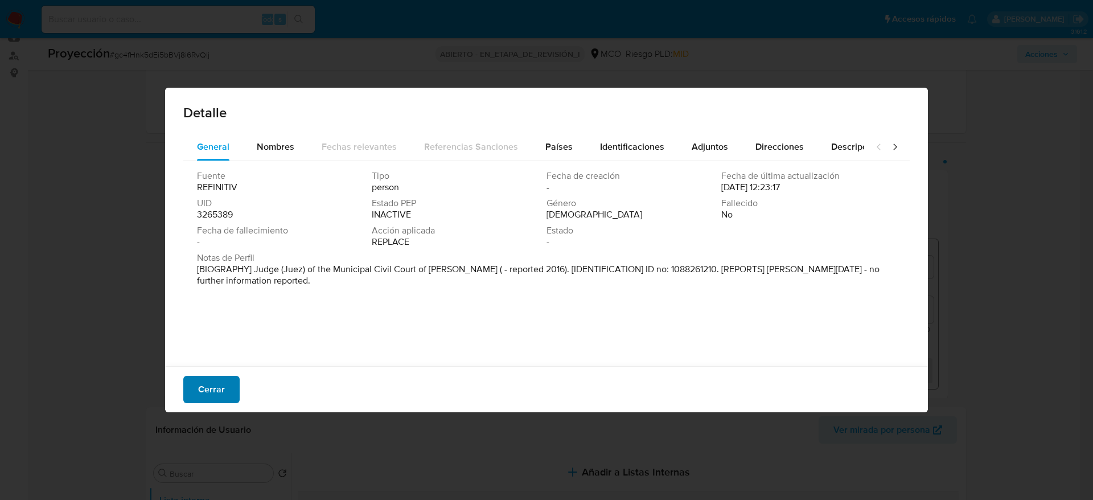
click at [232, 394] on button "Cerrar" at bounding box center [211, 389] width 56 height 27
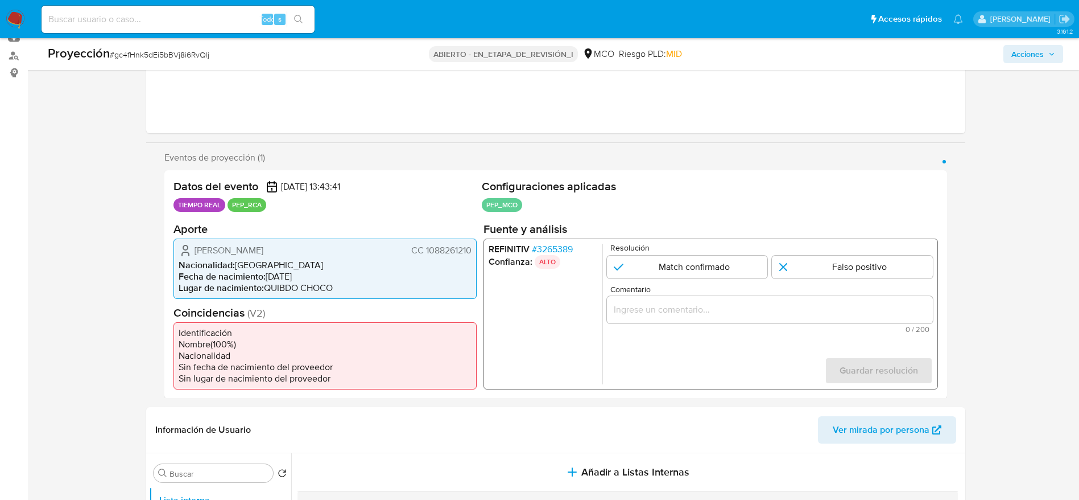
click at [241, 241] on div "Jaqueline Osorio Carvajal CC 1088261210 Nacionalidad : Colombia Fecha de nacimi…" at bounding box center [325, 268] width 303 height 60
click at [691, 300] on div "1 de 1" at bounding box center [770, 308] width 326 height 27
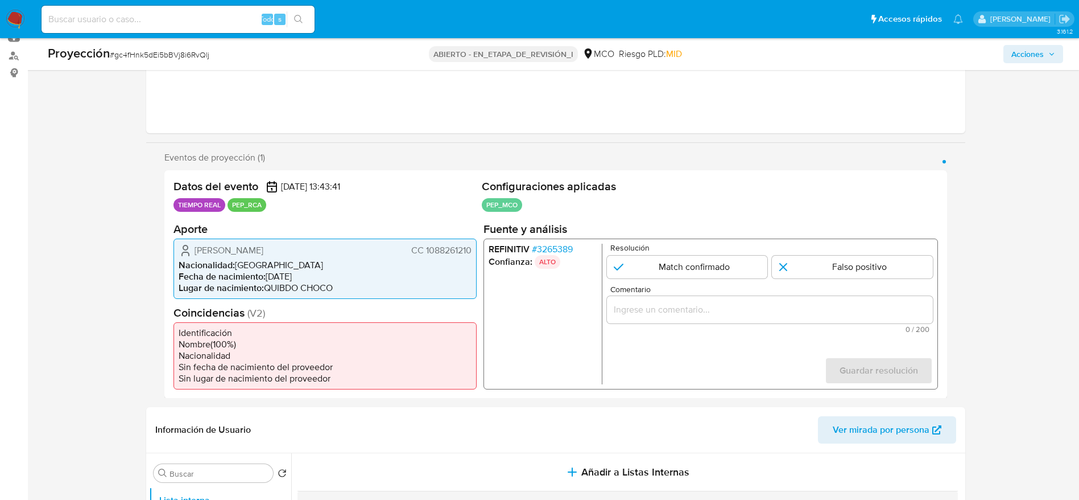
click at [688, 310] on input "Comentario" at bounding box center [770, 309] width 326 height 15
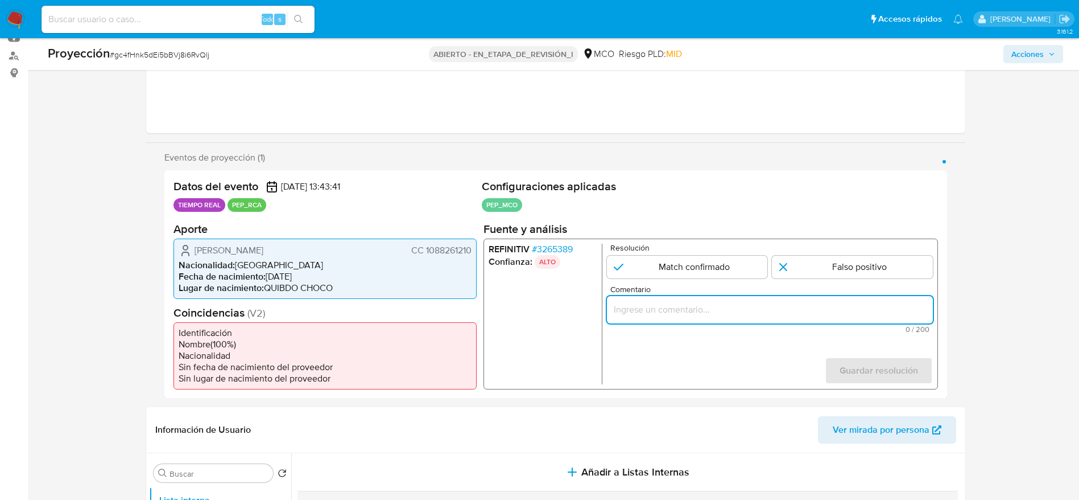
paste input "Caso generado sobre el usuario Jaqueline Osorio Carvajal El titular de la cuent…"
type input "Caso generado sobre el usuario Jaqueline Osorio Carvajal El titular de la cuent…"
click at [685, 254] on div "Resolución Match confirmado Falso positivo" at bounding box center [770, 260] width 326 height 35
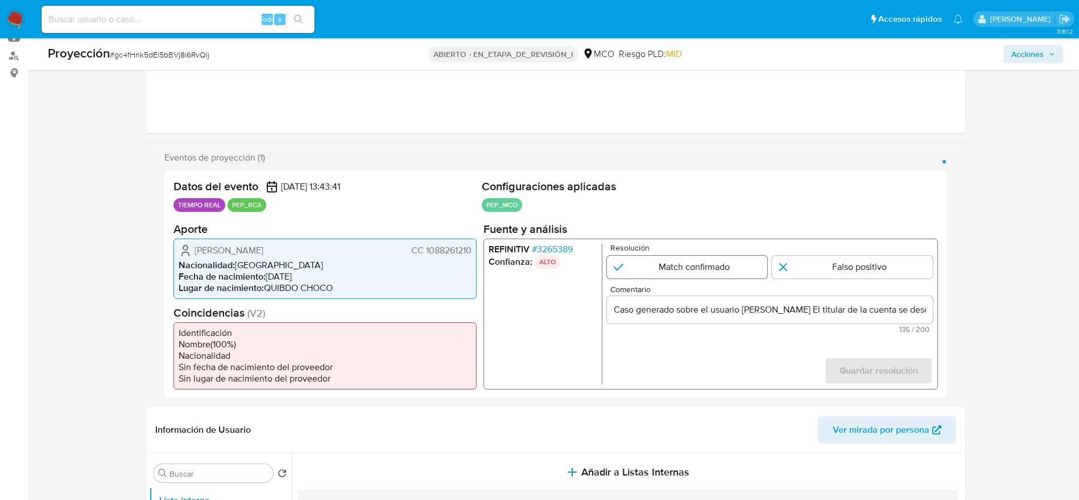
click at [691, 267] on input "1 de 1" at bounding box center [687, 266] width 161 height 23
radio input "true"
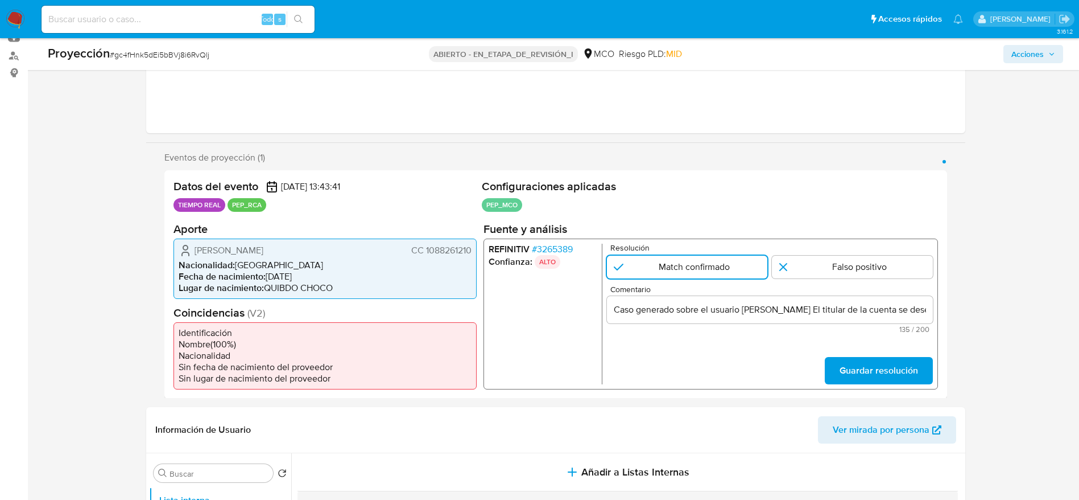
click at [844, 347] on form "Resolución Match confirmado Falso positivo Comentario Caso generado sobre el us…" at bounding box center [770, 313] width 326 height 141
click at [849, 360] on span "Guardar resolución" at bounding box center [878, 369] width 79 height 25
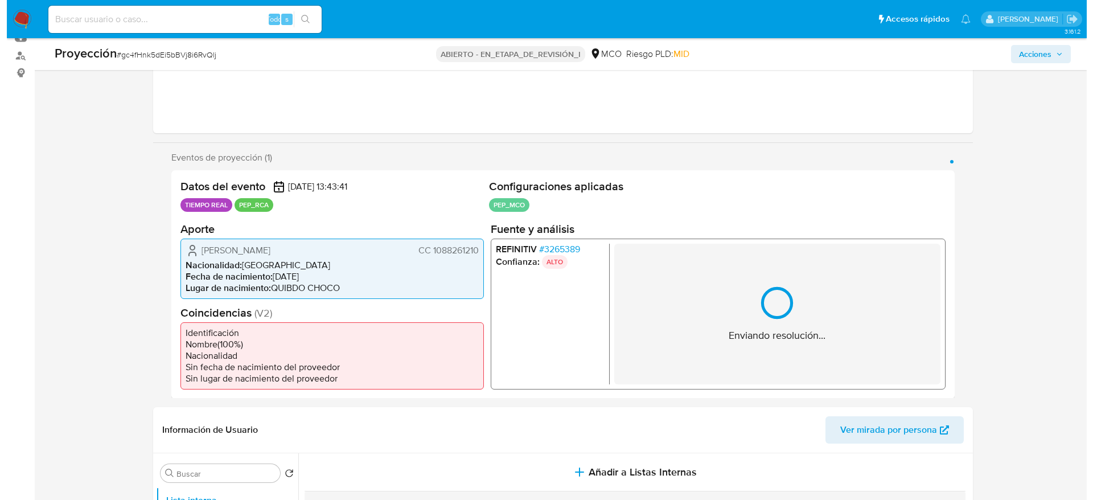
scroll to position [382, 0]
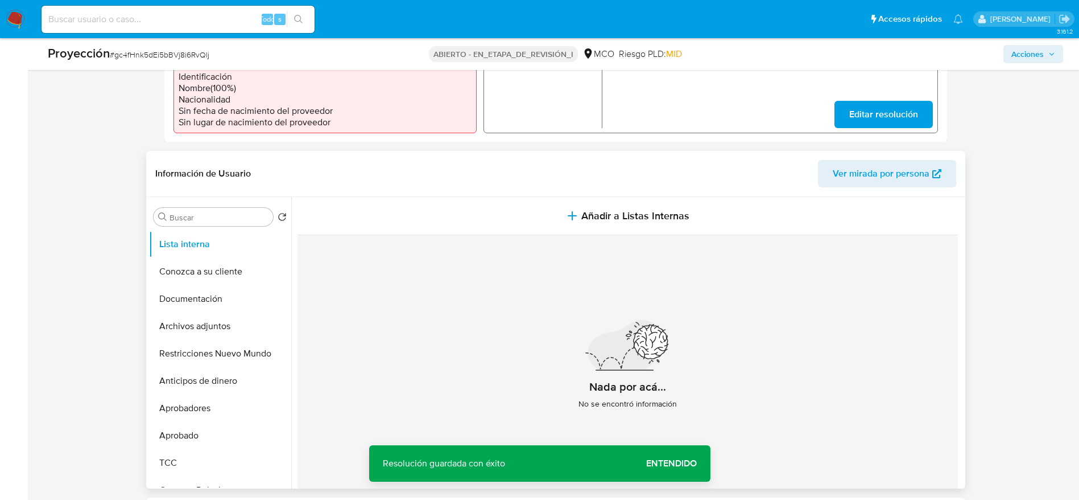
click at [574, 184] on header "Información de Usuario Ver mirada por persona" at bounding box center [555, 173] width 801 height 27
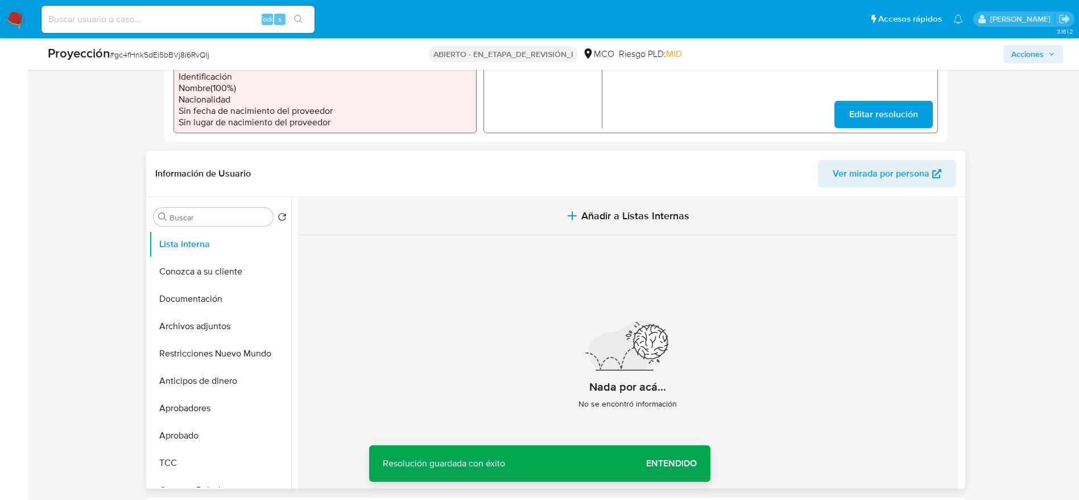
click at [575, 207] on button "Añadir a Listas Internas" at bounding box center [628, 216] width 661 height 38
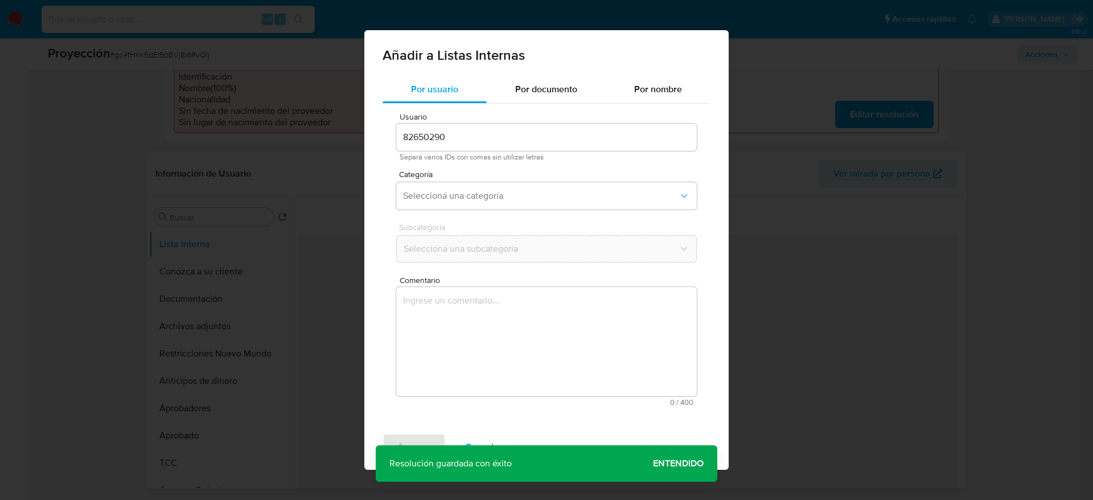
click at [551, 329] on textarea "Comentario" at bounding box center [546, 341] width 300 height 109
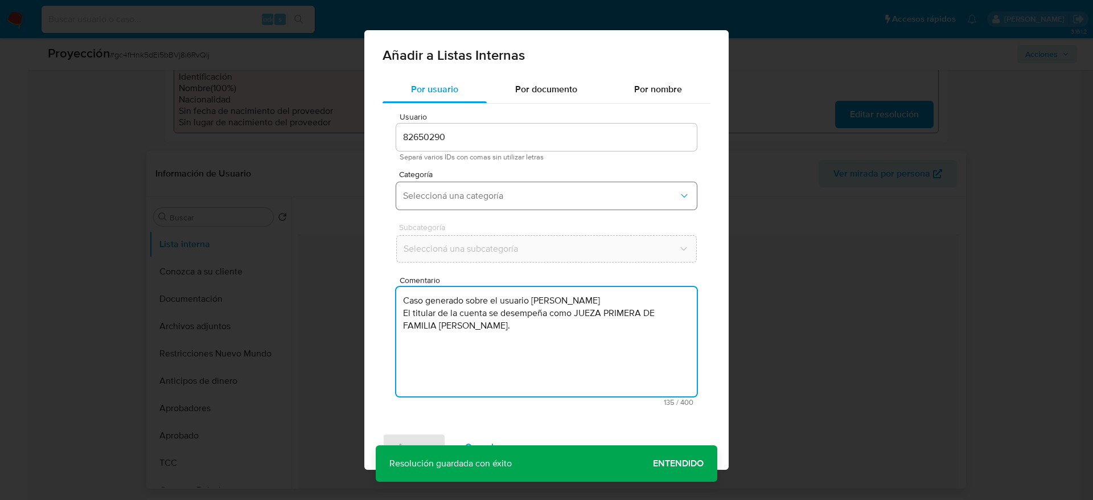
type textarea "Caso generado sobre el usuario Jaqueline Osorio Carvajal El titular de la cuent…"
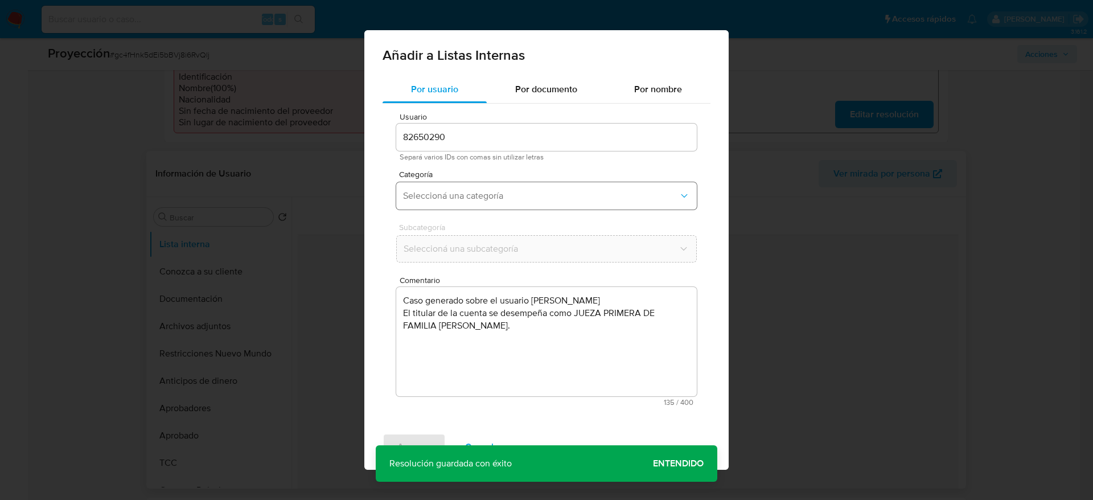
click at [510, 190] on span "Seleccioná una categoría" at bounding box center [540, 195] width 275 height 11
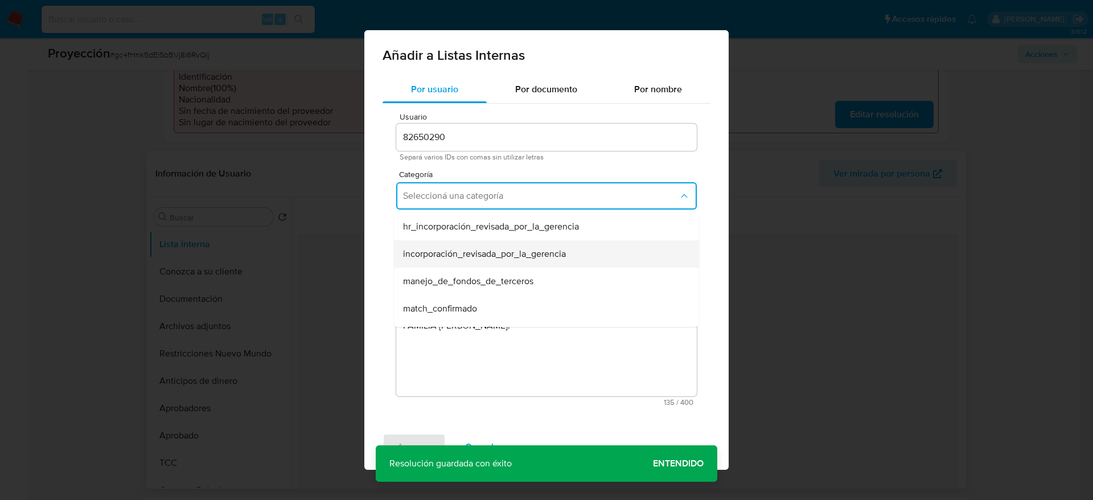
scroll to position [85, 0]
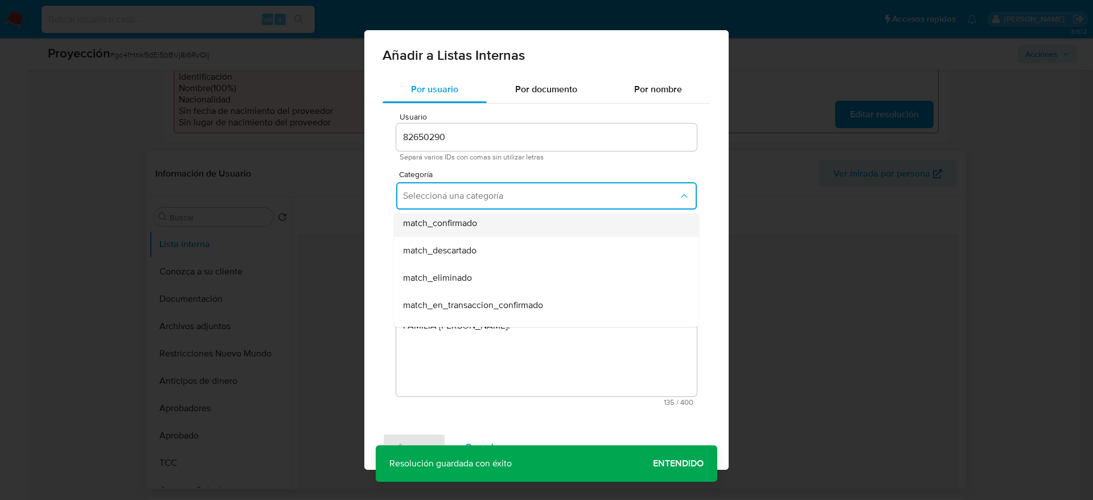
click at [488, 226] on div "match_confirmado" at bounding box center [543, 222] width 280 height 27
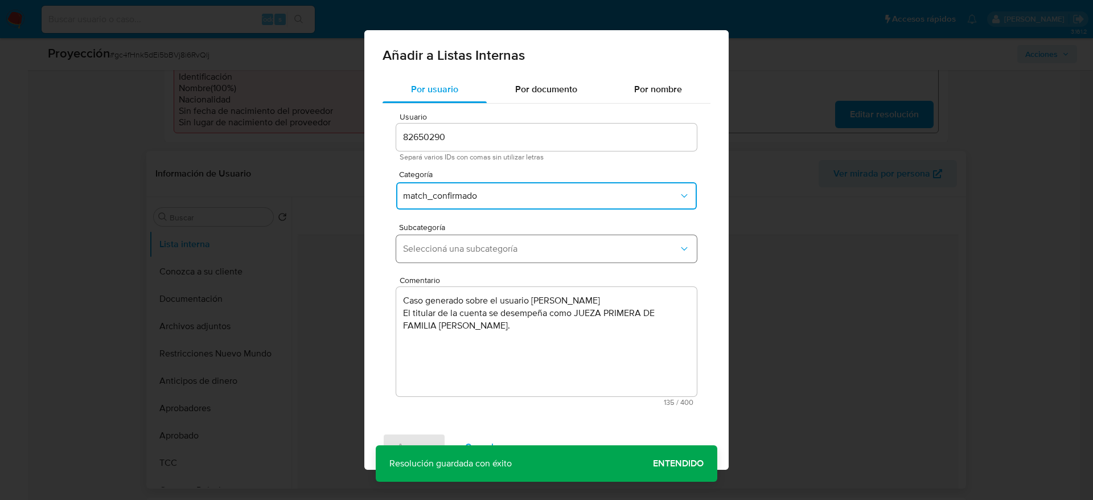
click at [485, 243] on span "Seleccioná una subcategoría" at bounding box center [540, 248] width 275 height 11
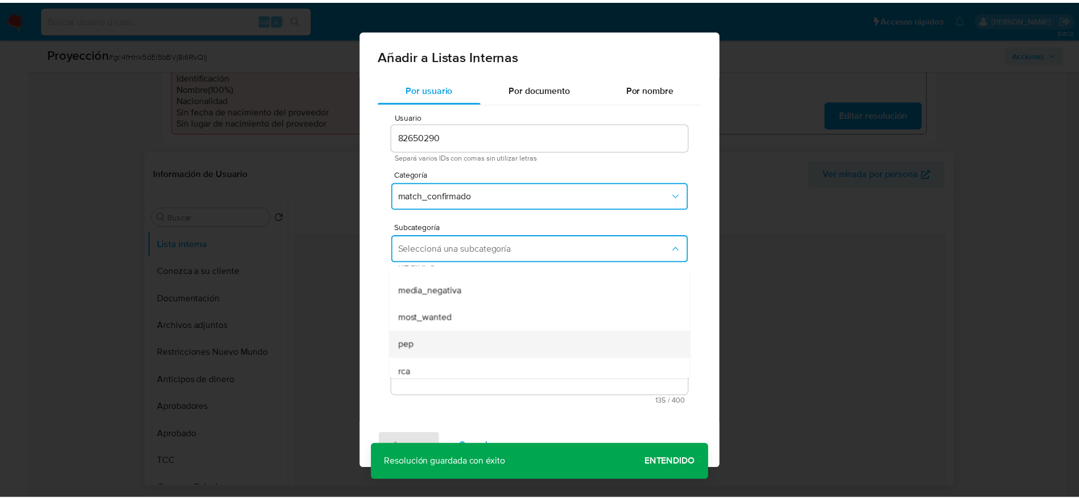
scroll to position [77, 0]
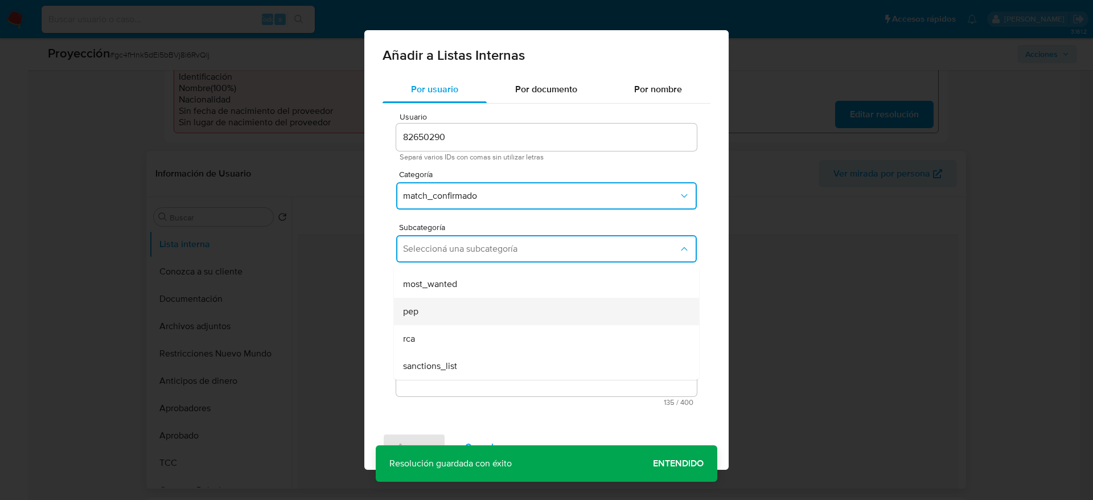
click at [444, 308] on div "pep" at bounding box center [543, 311] width 280 height 27
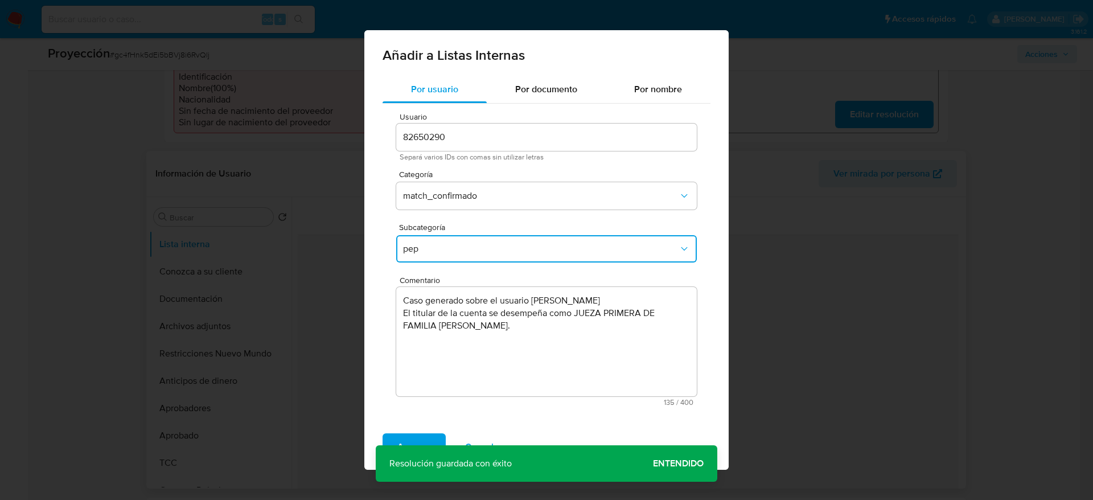
drag, startPoint x: 418, startPoint y: 442, endPoint x: 414, endPoint y: 391, distance: 50.8
click at [417, 442] on span "Agregar" at bounding box center [414, 446] width 34 height 25
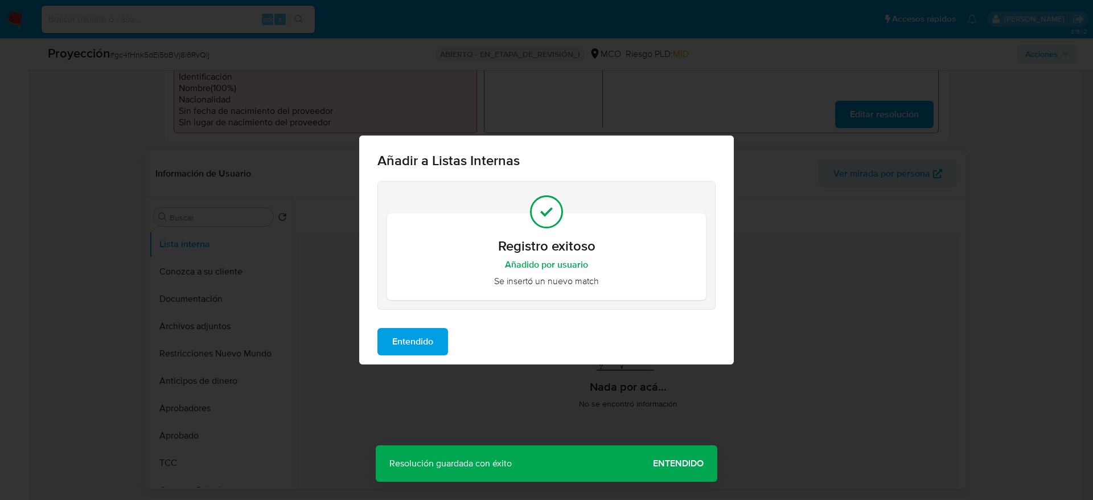
click at [421, 347] on span "Entendido" at bounding box center [412, 341] width 41 height 25
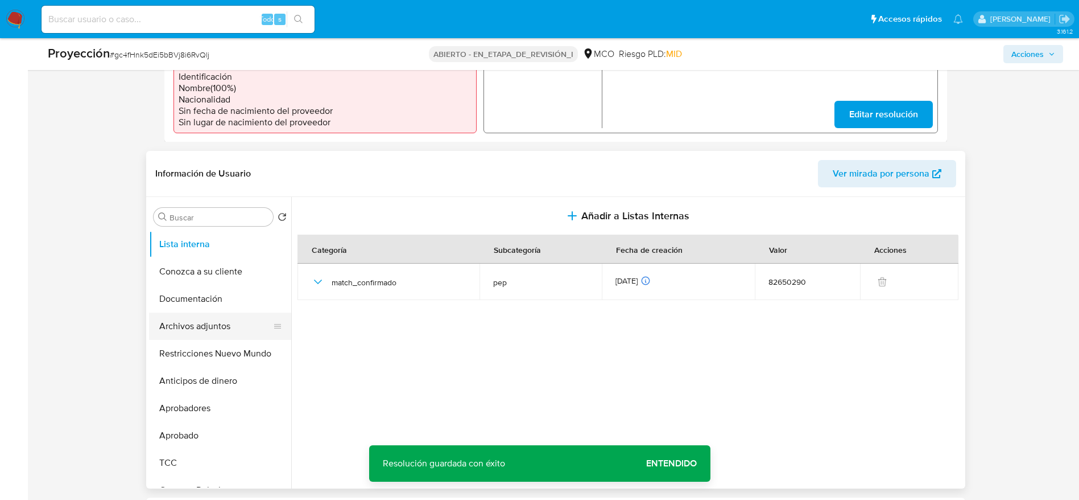
drag, startPoint x: 190, startPoint y: 331, endPoint x: 197, endPoint y: 328, distance: 7.4
click at [192, 331] on button "Archivos adjuntos" at bounding box center [215, 325] width 133 height 27
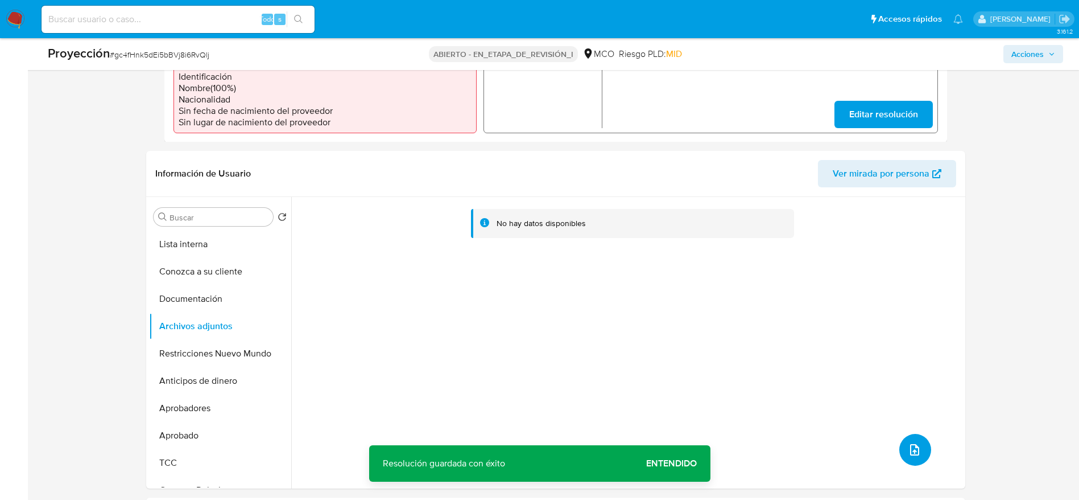
click at [909, 439] on button "subir archivo" at bounding box center [916, 450] width 32 height 32
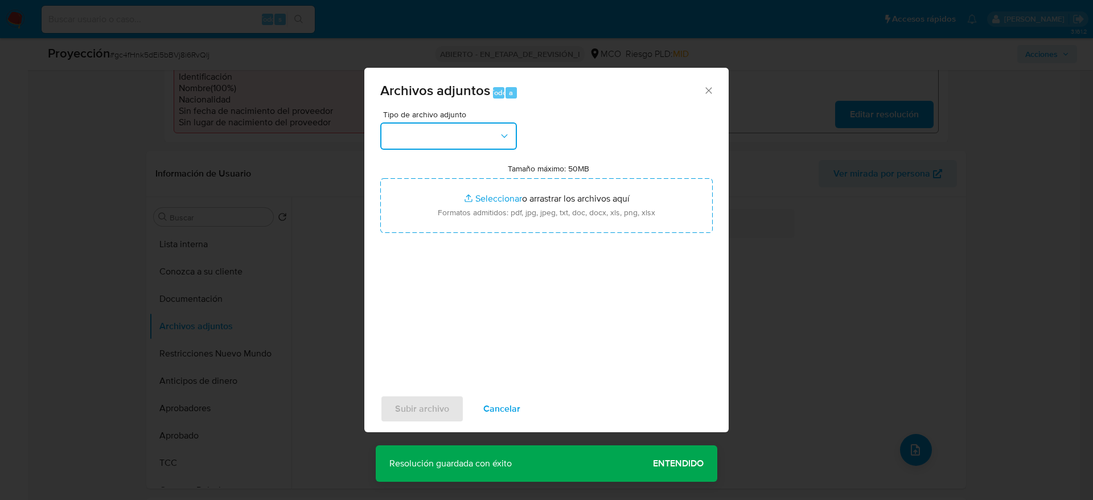
click at [421, 137] on button "button" at bounding box center [448, 135] width 137 height 27
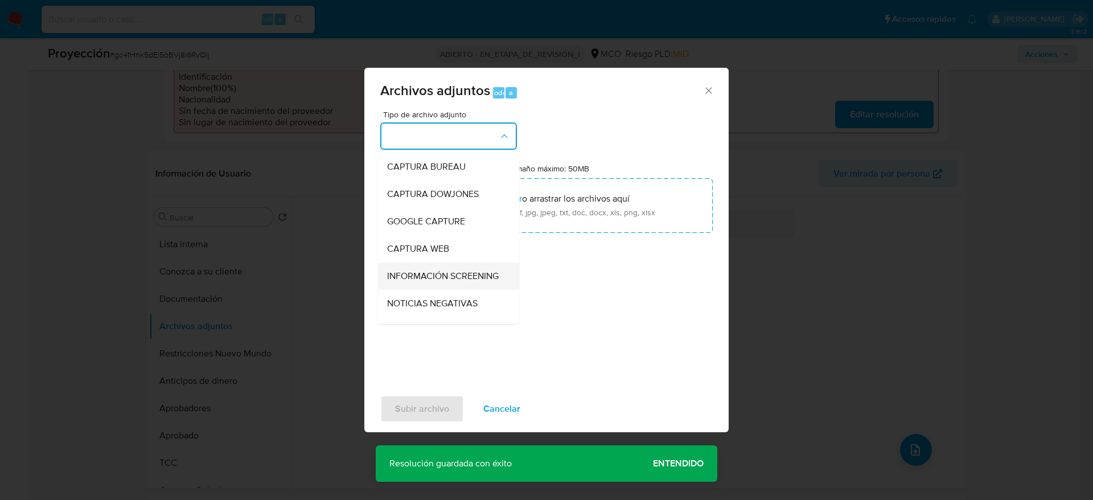
click at [458, 282] on span "INFORMACIÓN SCREENING" at bounding box center [443, 275] width 112 height 11
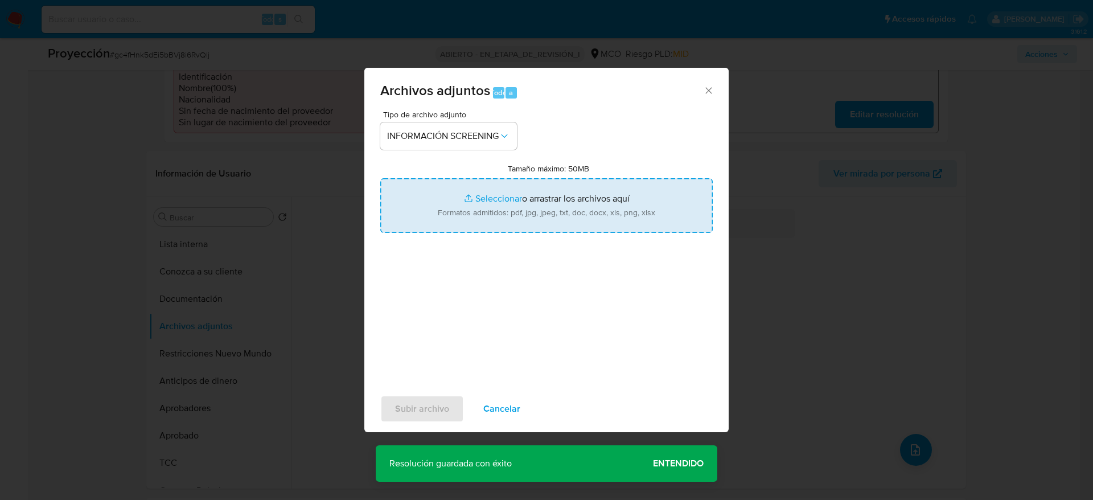
drag, startPoint x: 462, startPoint y: 223, endPoint x: 461, endPoint y: 216, distance: 6.9
click at [461, 216] on input "Tamaño máximo: 50MB Seleccionar archivos" at bounding box center [546, 205] width 332 height 55
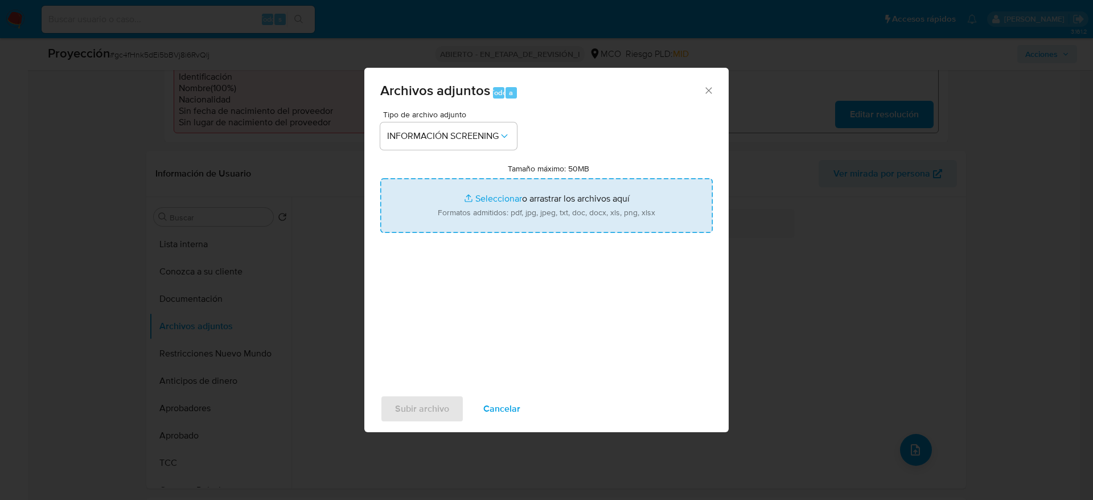
type input "C:\fakepath\_Jaqueline Osorio Carvajal_ - Buscar con Google.pdf"
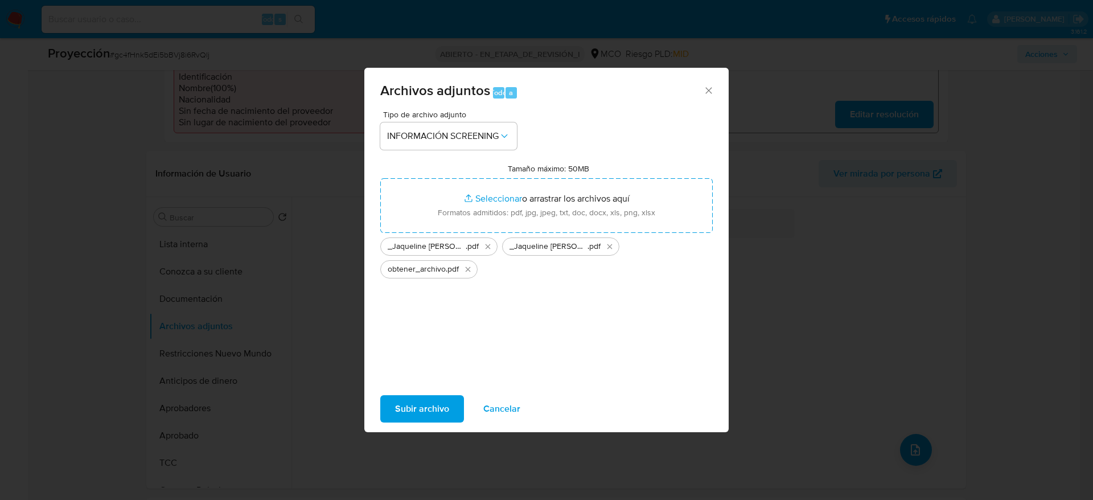
click at [424, 411] on span "Subir archivo" at bounding box center [422, 408] width 54 height 25
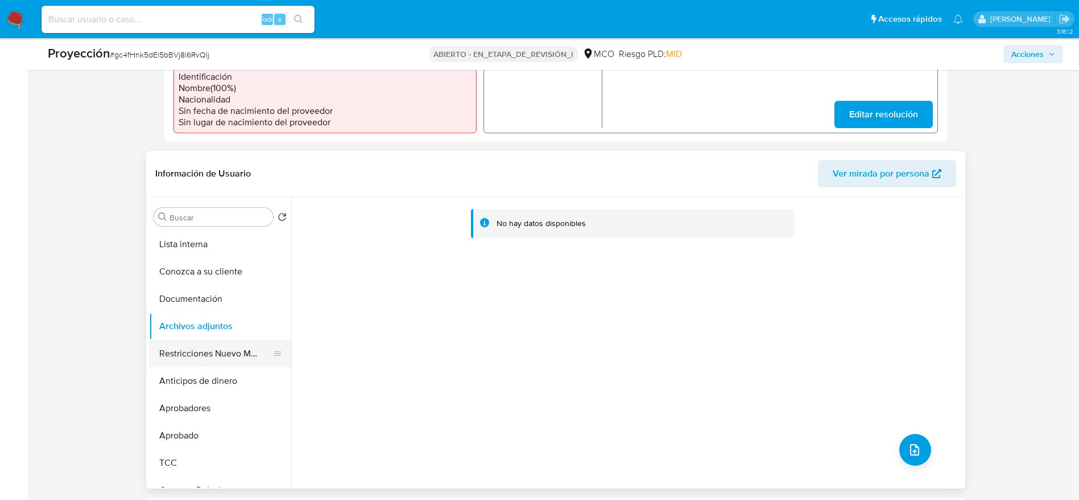
click at [190, 343] on button "Restricciones Nuevo Mundo" at bounding box center [215, 353] width 133 height 27
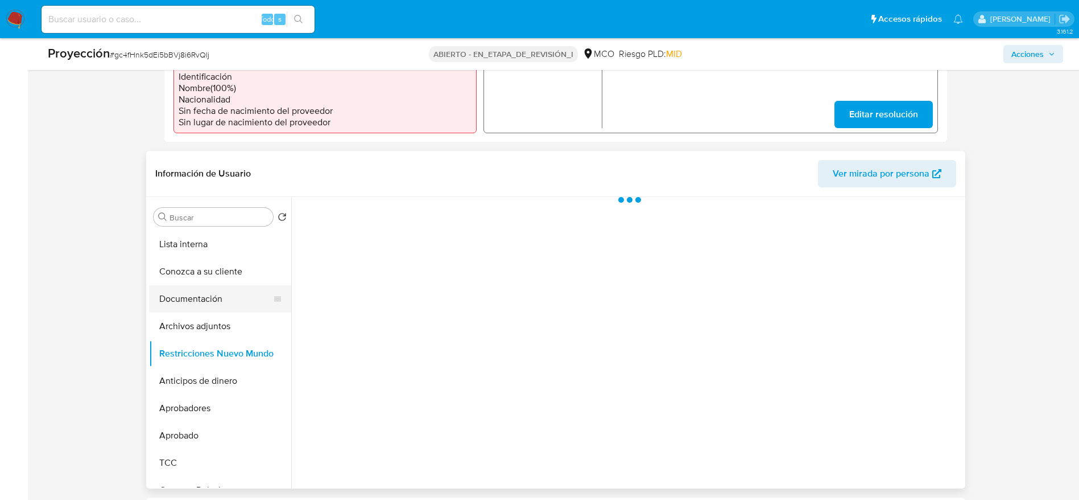
click at [217, 295] on button "Documentación" at bounding box center [215, 298] width 133 height 27
click at [208, 322] on button "Archivos adjuntos" at bounding box center [215, 325] width 133 height 27
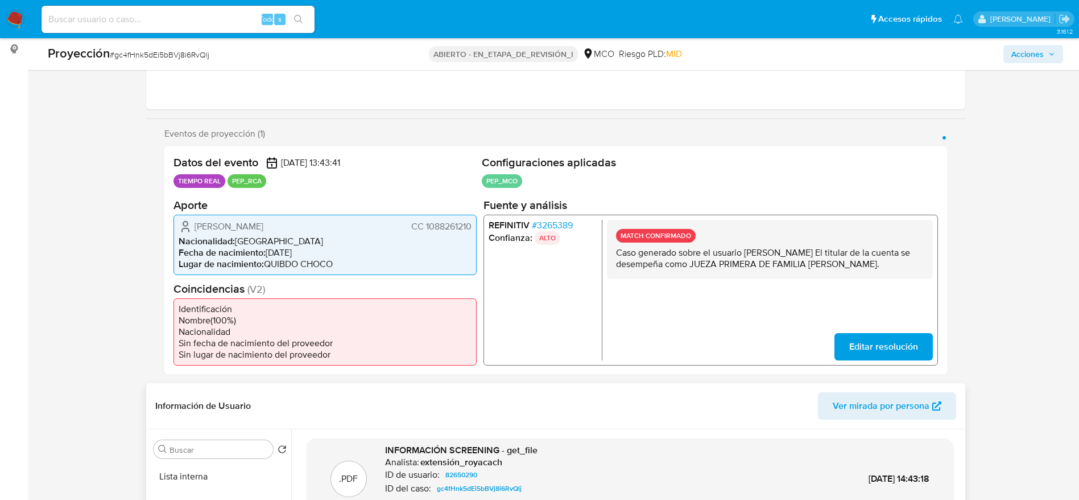
scroll to position [160, 0]
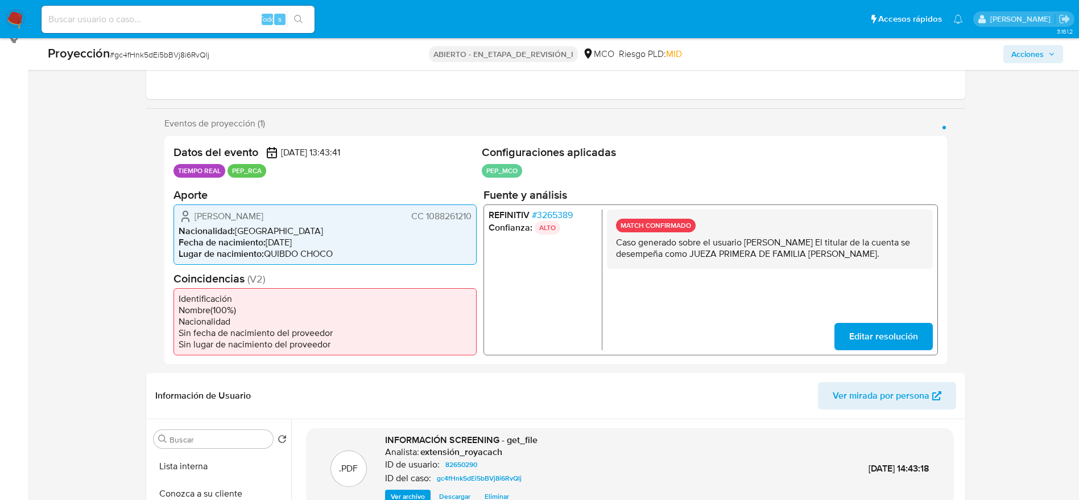
click at [1045, 50] on span "Acciones" at bounding box center [1034, 54] width 44 height 16
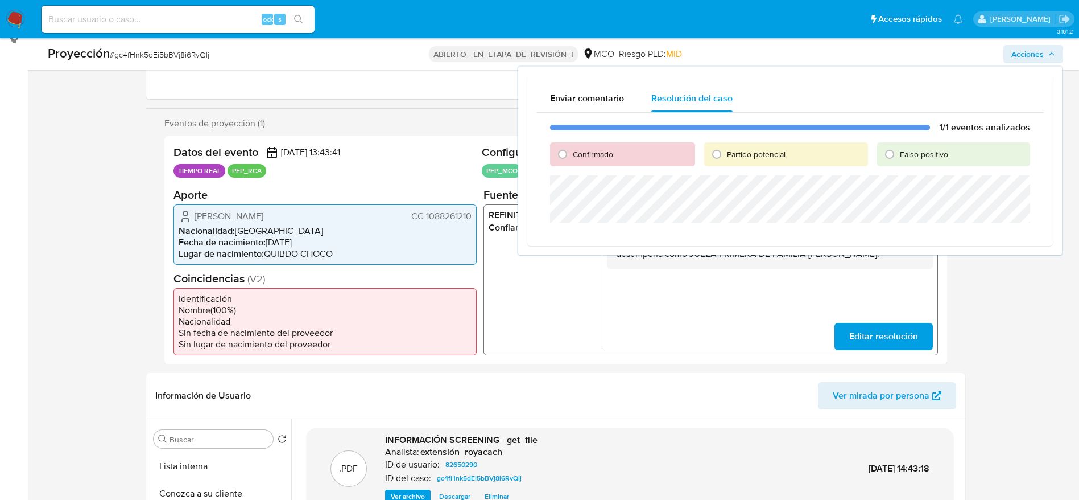
click at [596, 156] on span "Confirmado" at bounding box center [593, 154] width 40 height 11
click at [572, 156] on input "Confirmado" at bounding box center [563, 154] width 18 height 18
radio input "true"
click at [597, 176] on div "1/1 eventos analizados Confirmado Partido potencial Falso positivo Cerrar Caso" at bounding box center [791, 184] width 508 height 142
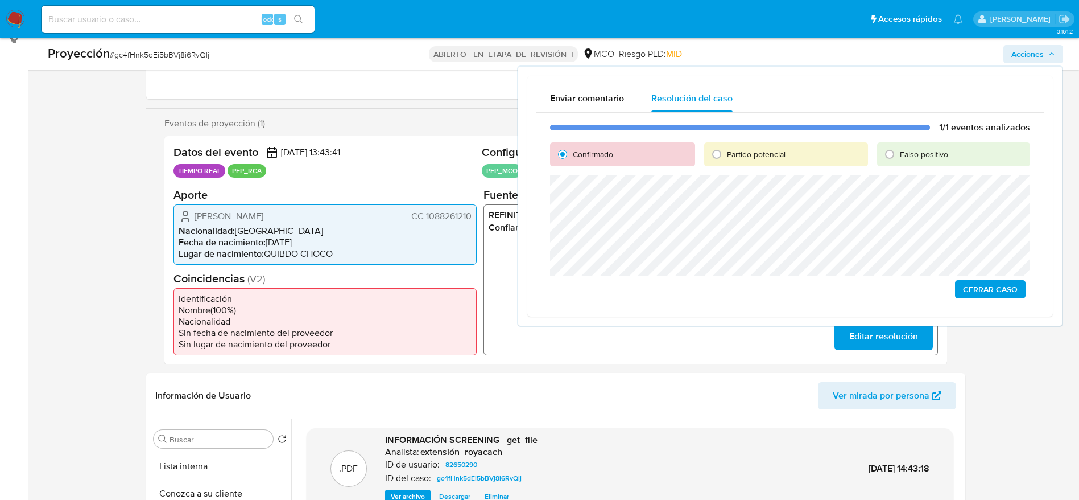
click at [980, 291] on span "Cerrar Caso" at bounding box center [990, 289] width 55 height 16
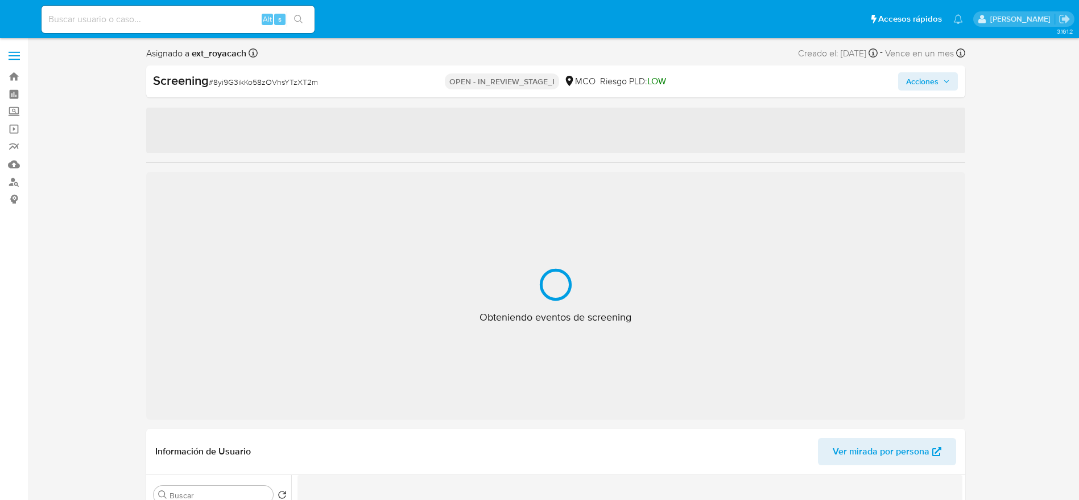
select select "10"
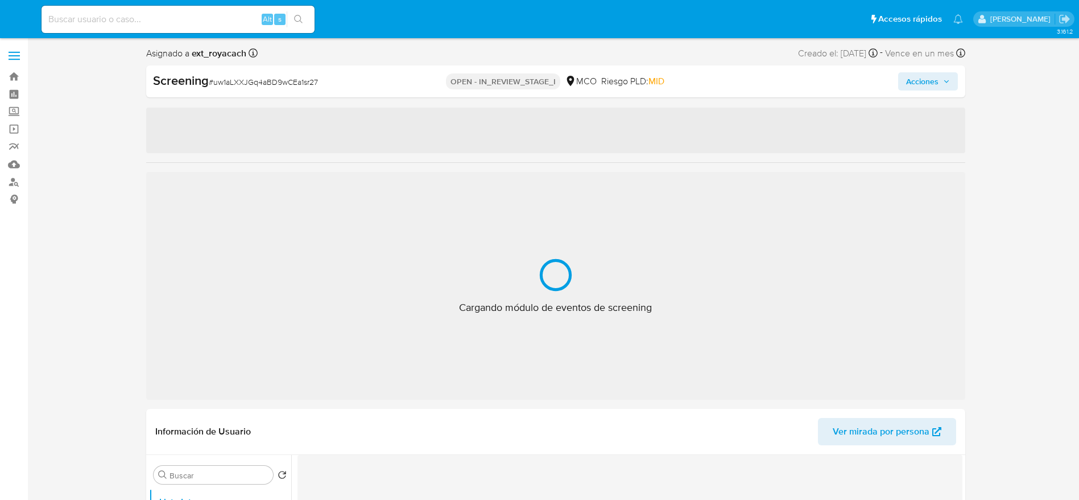
select select "10"
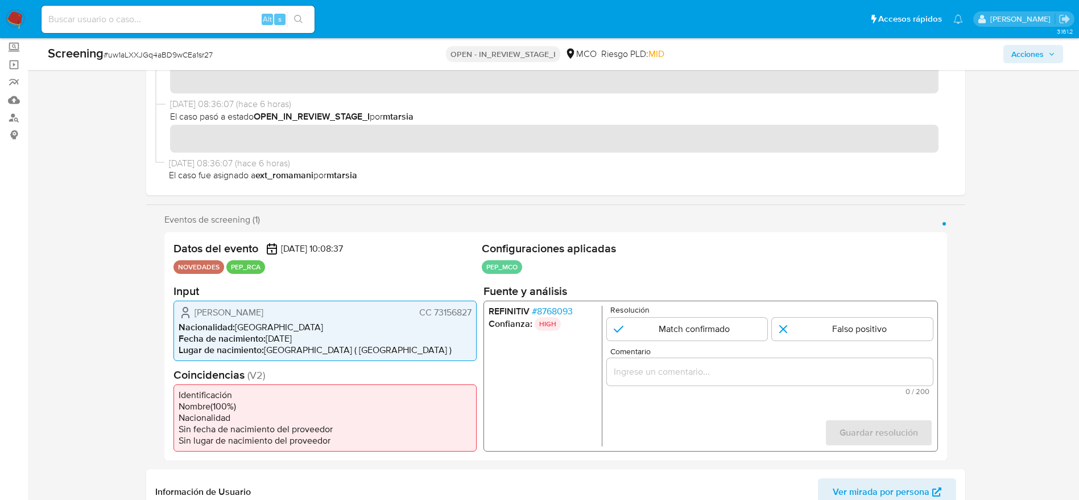
scroll to position [171, 0]
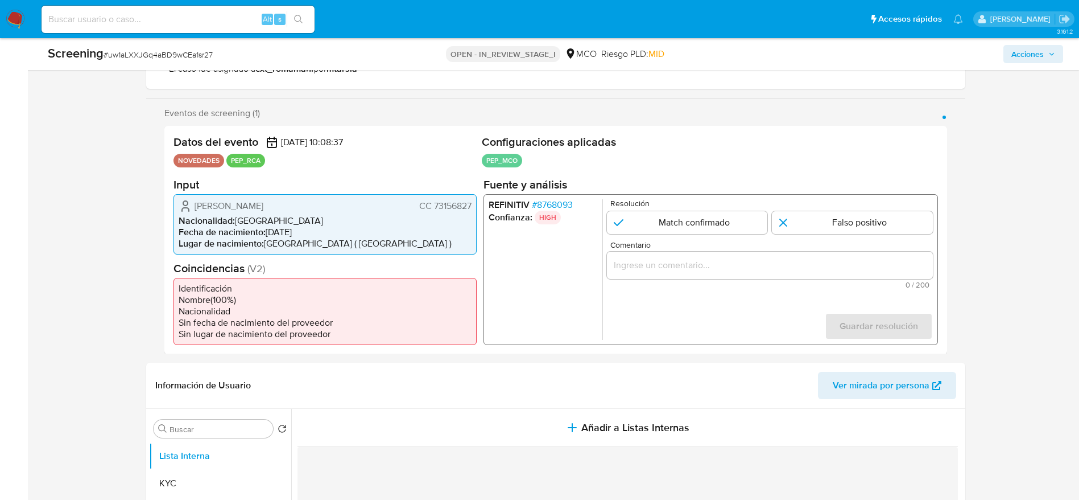
click at [575, 209] on li "REFINITIV # 8768093" at bounding box center [542, 204] width 109 height 11
click at [571, 202] on span "# 8768093" at bounding box center [551, 204] width 41 height 11
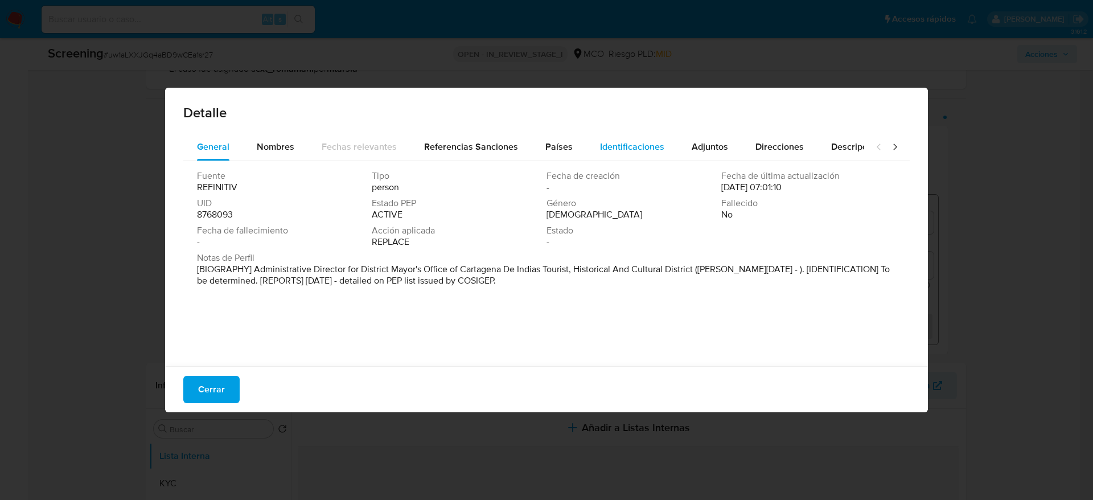
click at [586, 142] on button "Identificaciones" at bounding box center [632, 146] width 92 height 27
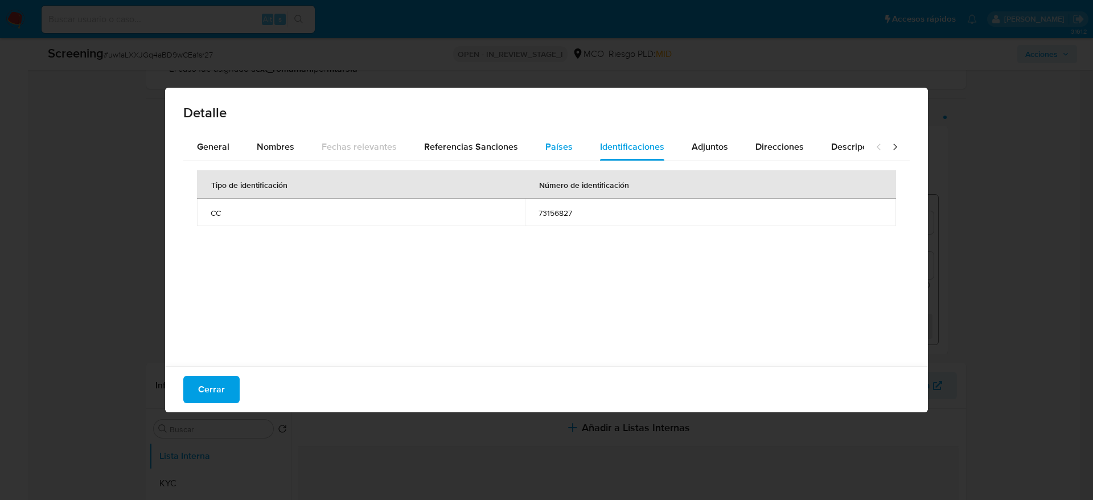
click at [556, 146] on span "Países" at bounding box center [558, 146] width 27 height 13
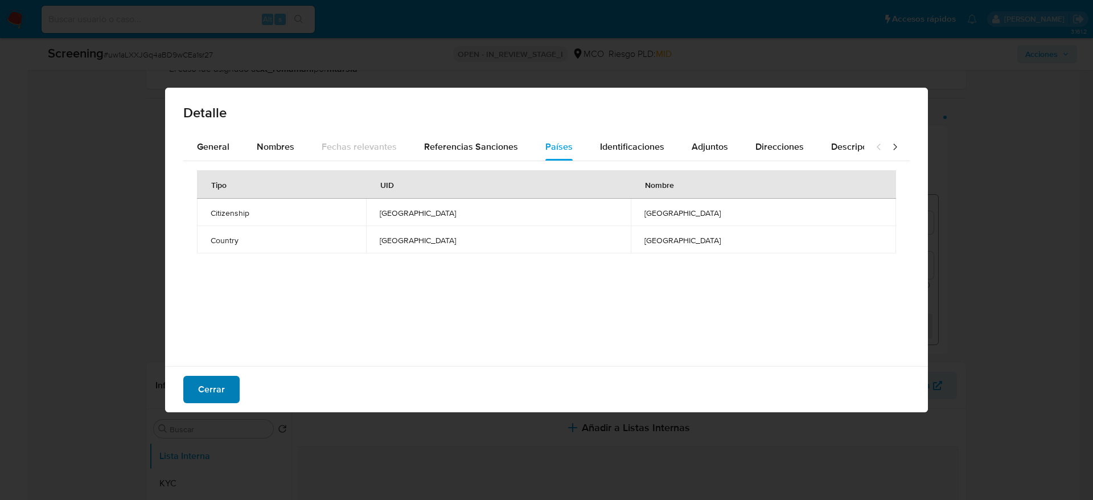
click at [210, 393] on span "Cerrar" at bounding box center [211, 389] width 27 height 25
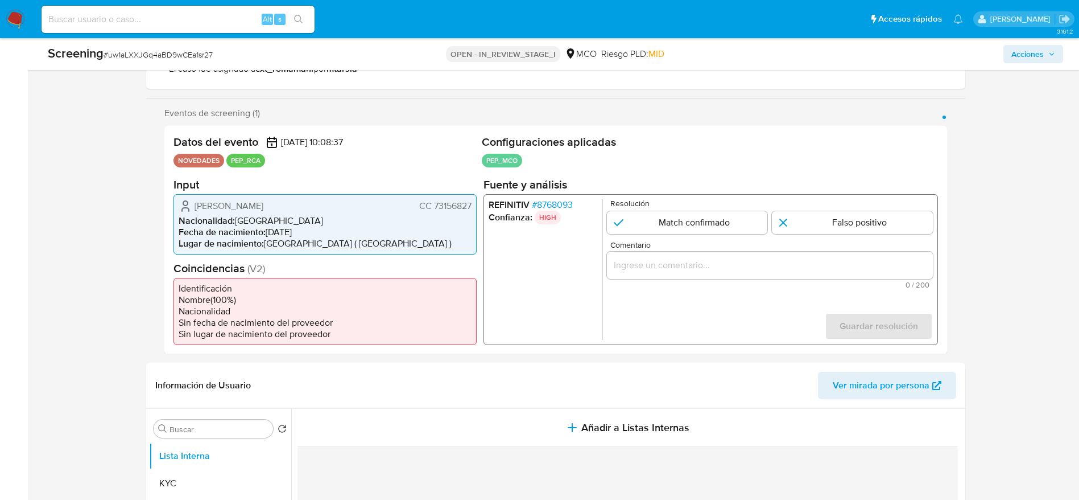
click at [146, 47] on div "Screening # uw1aLXXJGq4aBD9wCEa1sr27" at bounding box center [215, 53] width 335 height 17
copy span "uw1aLXXJGq4aBD9wCEa1sr27"
drag, startPoint x: 174, startPoint y: 204, endPoint x: 478, endPoint y: 204, distance: 304.4
click at [478, 204] on div "Datos del evento 26/09/2025 10:08:37 NOVEDADES PEP_RCA Configuraciones aplicada…" at bounding box center [555, 240] width 783 height 228
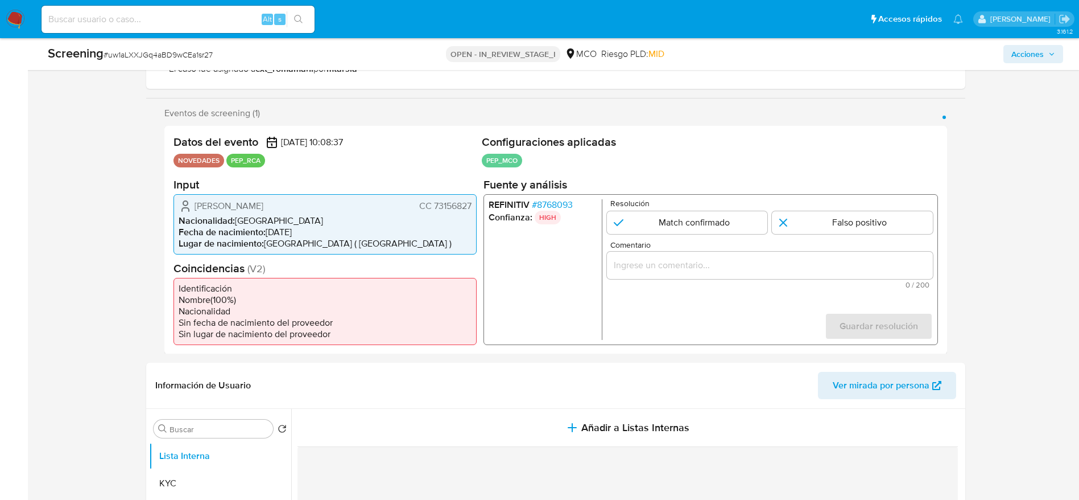
click at [549, 205] on span "# 8768093" at bounding box center [551, 204] width 41 height 11
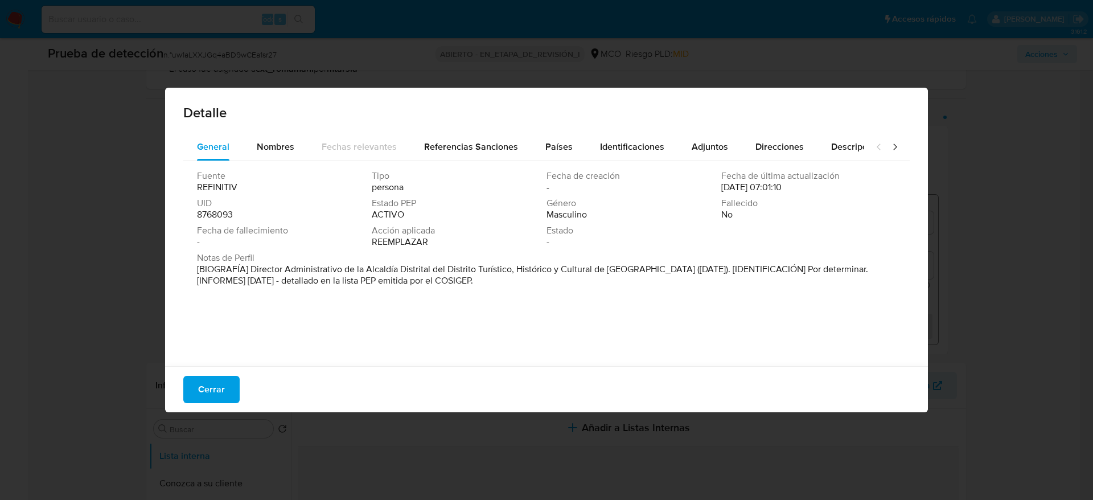
drag, startPoint x: 249, startPoint y: 269, endPoint x: 686, endPoint y: 273, distance: 437.0
click at [686, 273] on font "[BIOGRAFÍA] Director Administrativo de la Alcaldía Distrital del Distrito Turís…" at bounding box center [532, 274] width 671 height 24
click at [219, 373] on div "Cerrar" at bounding box center [546, 389] width 762 height 46
click at [219, 381] on span "Cerrar" at bounding box center [211, 389] width 27 height 25
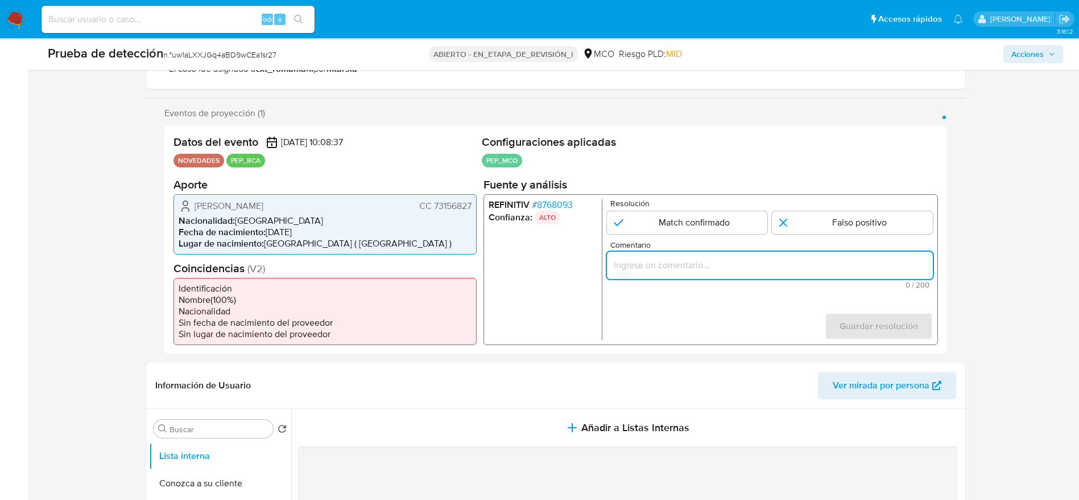
click at [730, 260] on input "Comentario" at bounding box center [770, 264] width 326 height 15
paste input "Usuario Alejandro Jose Coronel Gonzalez, se desempeña como Director Administrat…"
type input "Usuario Alejandro Jose Coronel Gonzalez, se desempeña como Director Administrat…"
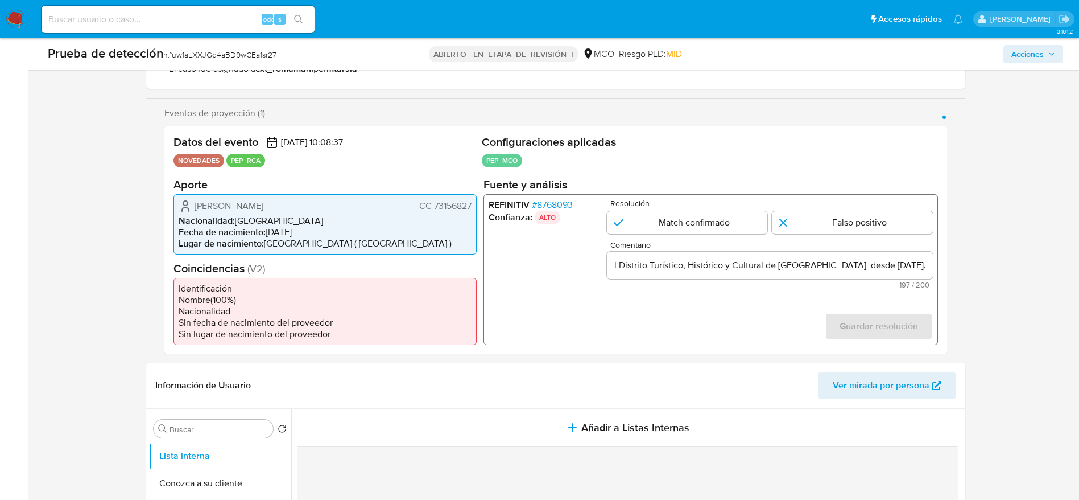
scroll to position [0, 0]
click at [715, 199] on p "Resolución" at bounding box center [771, 203] width 323 height 9
click at [663, 205] on p "Resolución" at bounding box center [771, 203] width 323 height 9
click at [666, 224] on input "1 de 1" at bounding box center [687, 222] width 161 height 23
radio input "true"
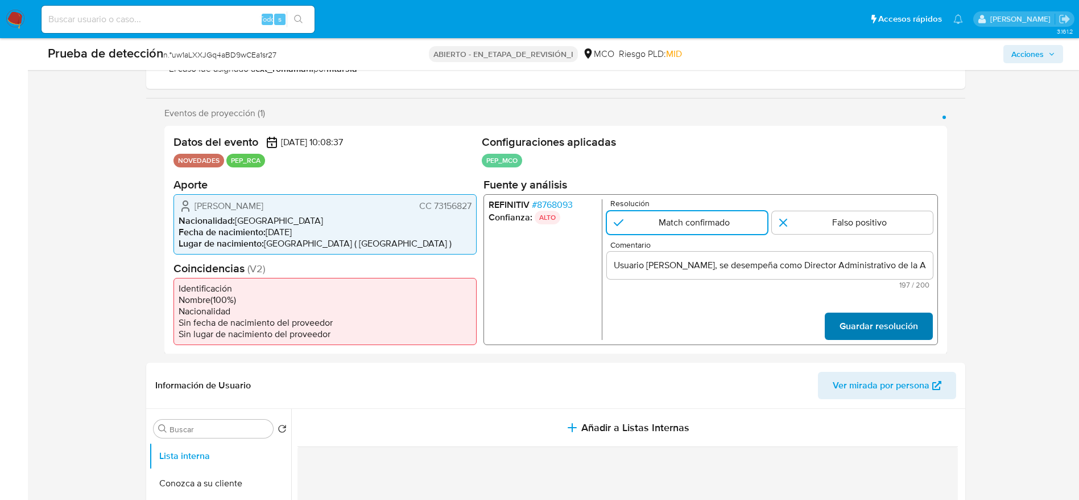
click at [854, 324] on span "Guardar resolución" at bounding box center [878, 325] width 79 height 25
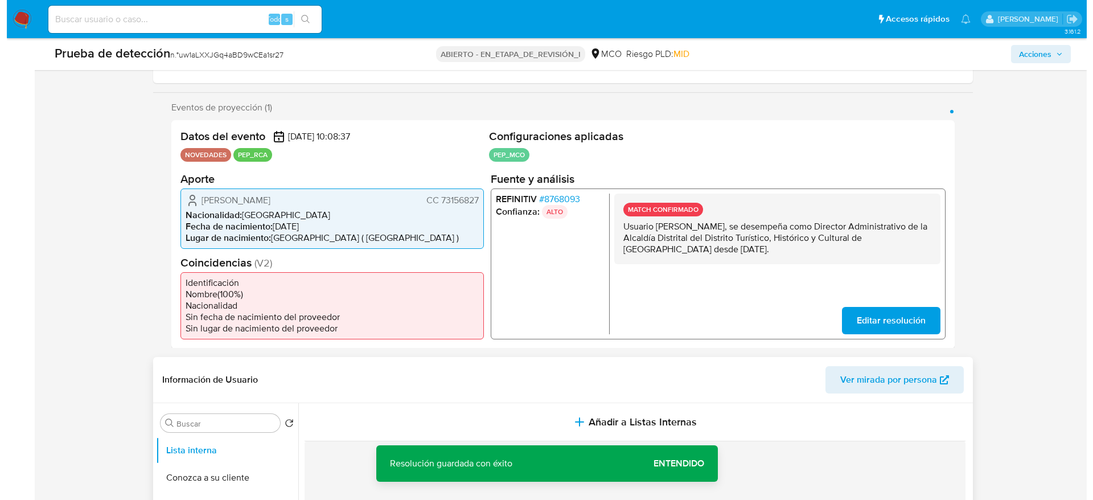
scroll to position [256, 0]
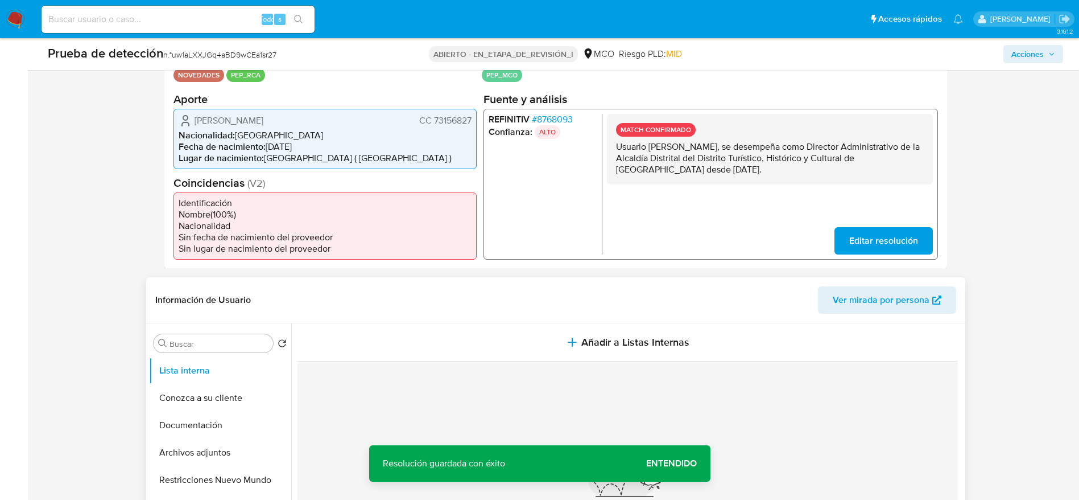
click at [479, 362] on div "Nada por acá... No se encontró información" at bounding box center [628, 494] width 661 height 267
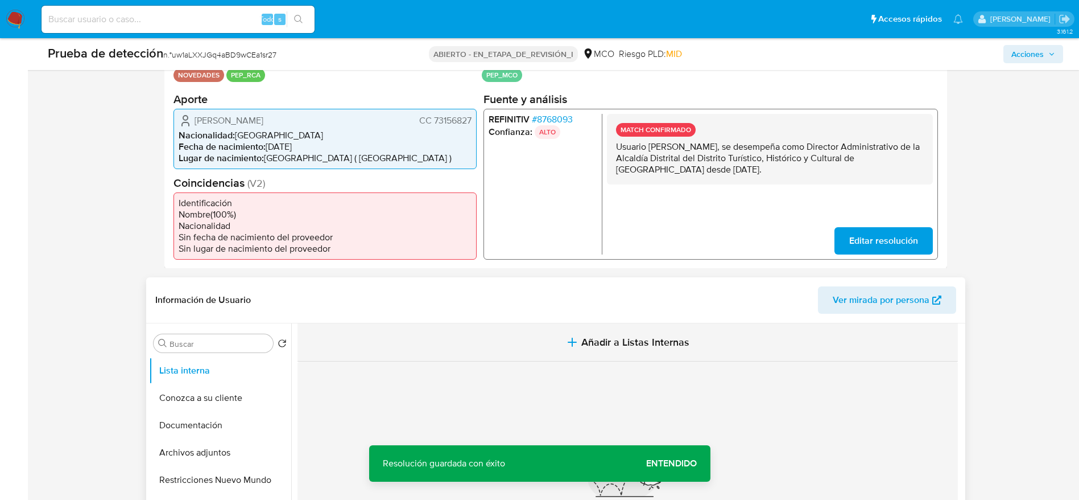
click at [461, 350] on button "Añadir a Listas Internas" at bounding box center [628, 342] width 661 height 38
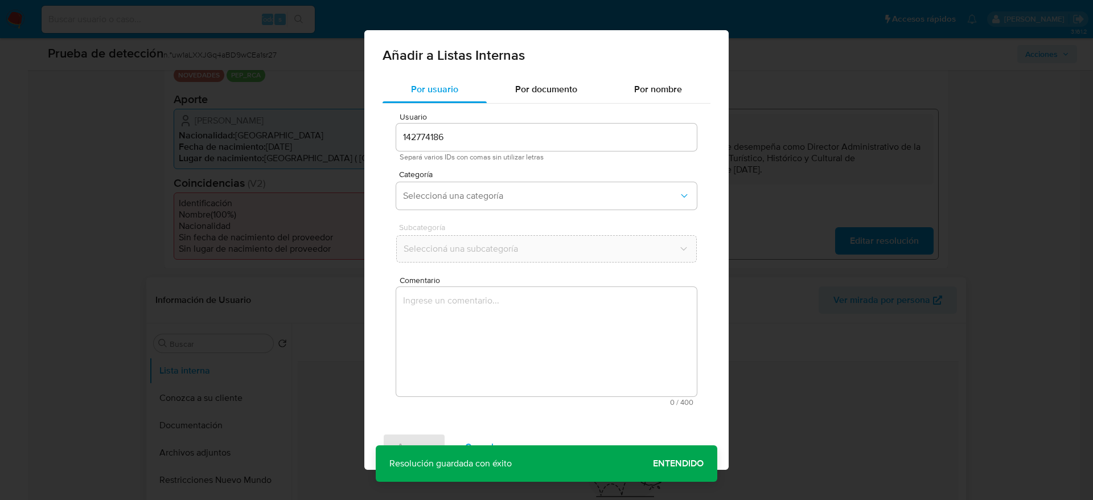
click at [439, 384] on textarea "Comentario" at bounding box center [546, 341] width 300 height 109
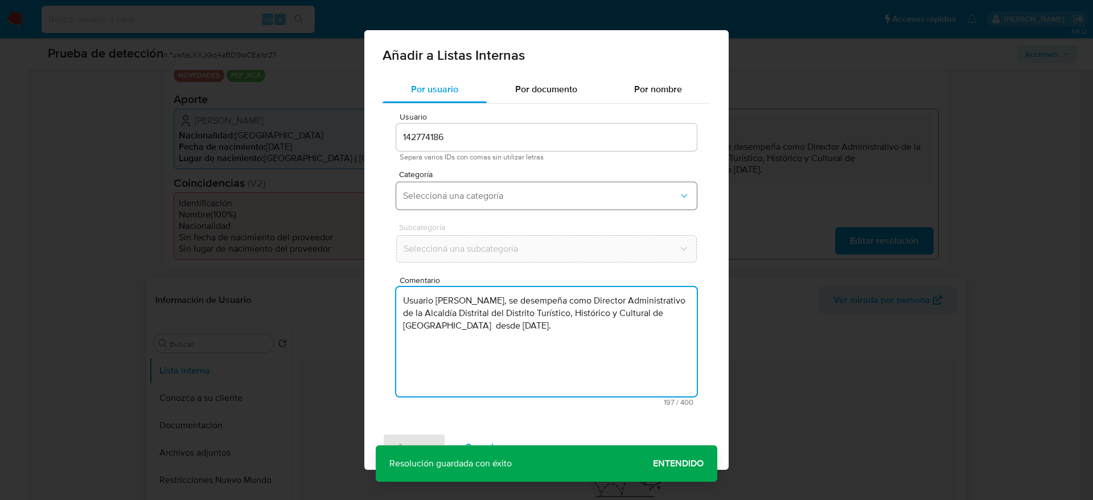
type textarea "Usuario Alejandro Jose Coronel Gonzalez, se desempeña como Director Administrat…"
click at [436, 197] on span "Seleccioná una categoría" at bounding box center [540, 195] width 275 height 11
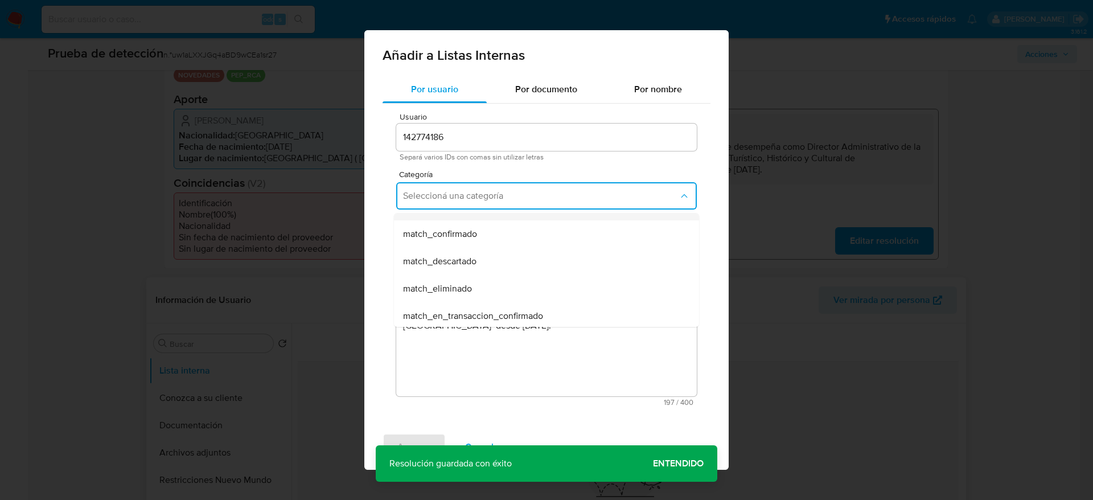
scroll to position [85, 0]
click at [460, 235] on div "match_confirmado" at bounding box center [543, 222] width 280 height 27
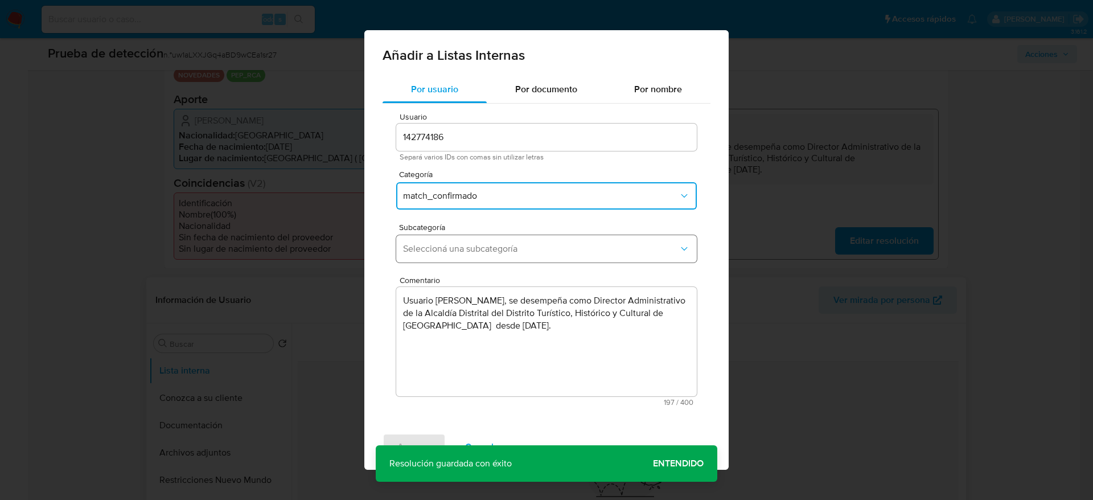
click at [459, 248] on span "Seleccioná una subcategoría" at bounding box center [540, 248] width 275 height 11
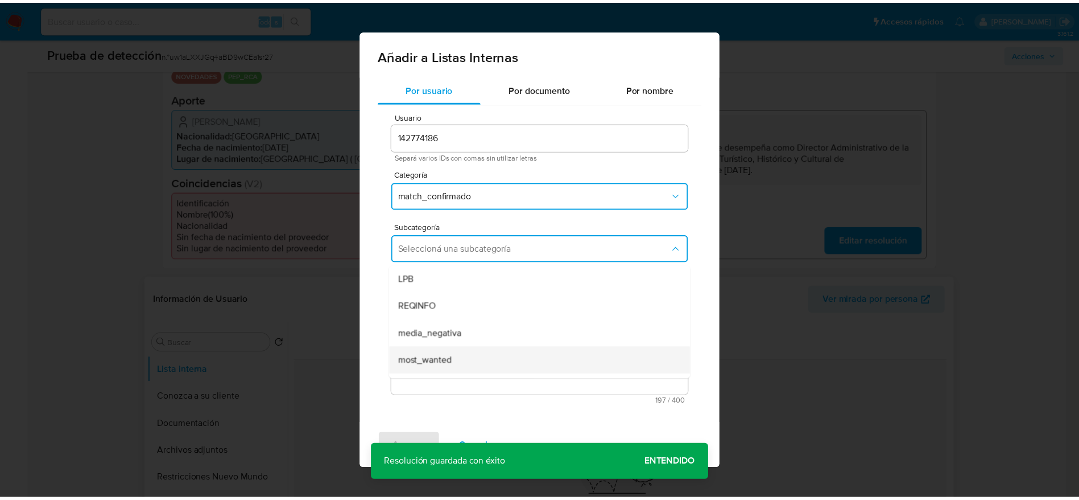
scroll to position [77, 0]
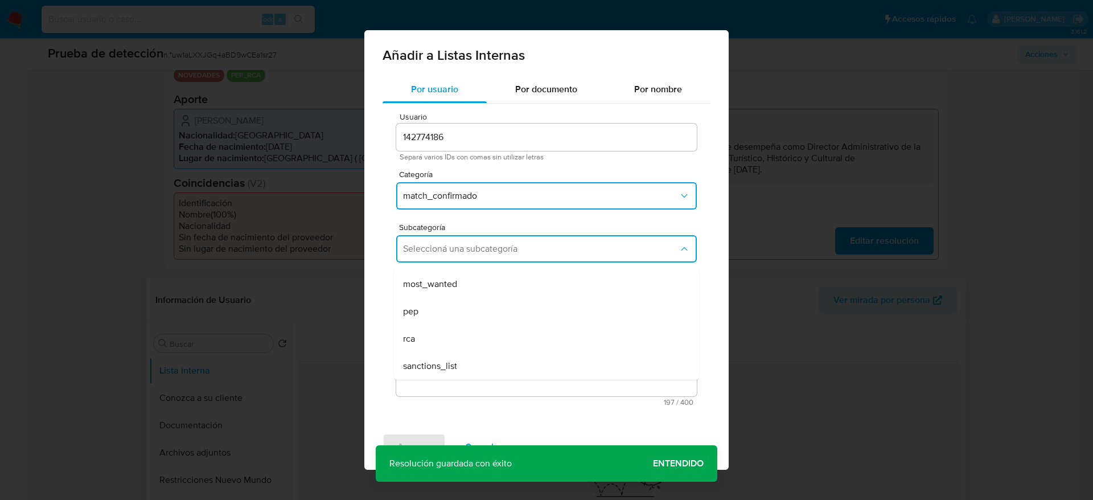
drag, startPoint x: 434, startPoint y: 300, endPoint x: 427, endPoint y: 347, distance: 46.7
click at [434, 301] on div "pep" at bounding box center [543, 311] width 280 height 27
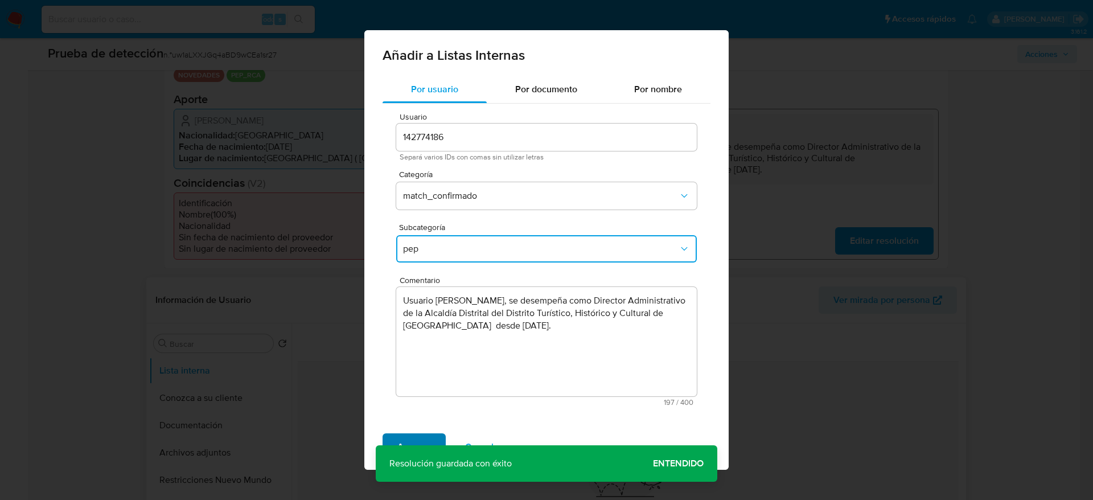
click at [406, 452] on span "Agregar" at bounding box center [414, 446] width 34 height 25
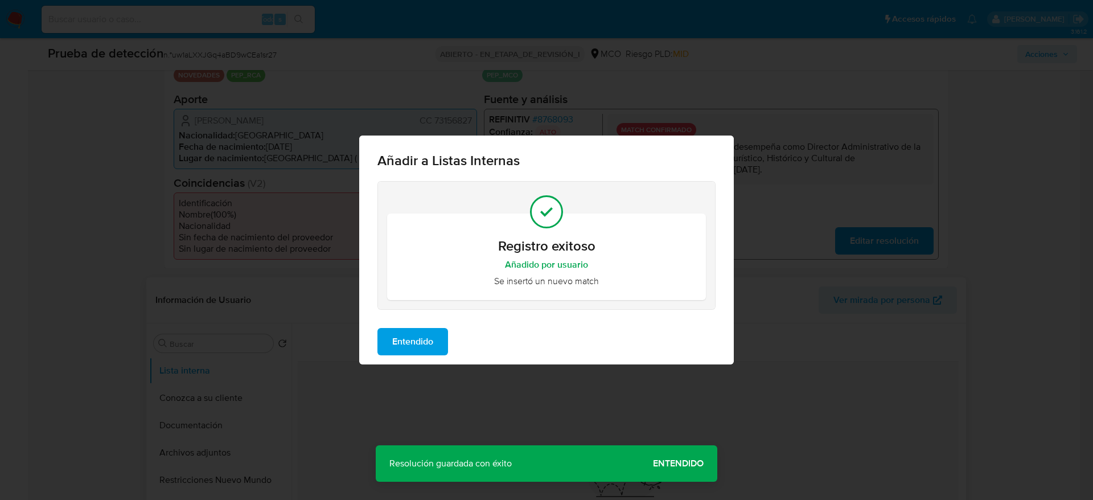
click at [429, 340] on span "Entendido" at bounding box center [412, 341] width 41 height 25
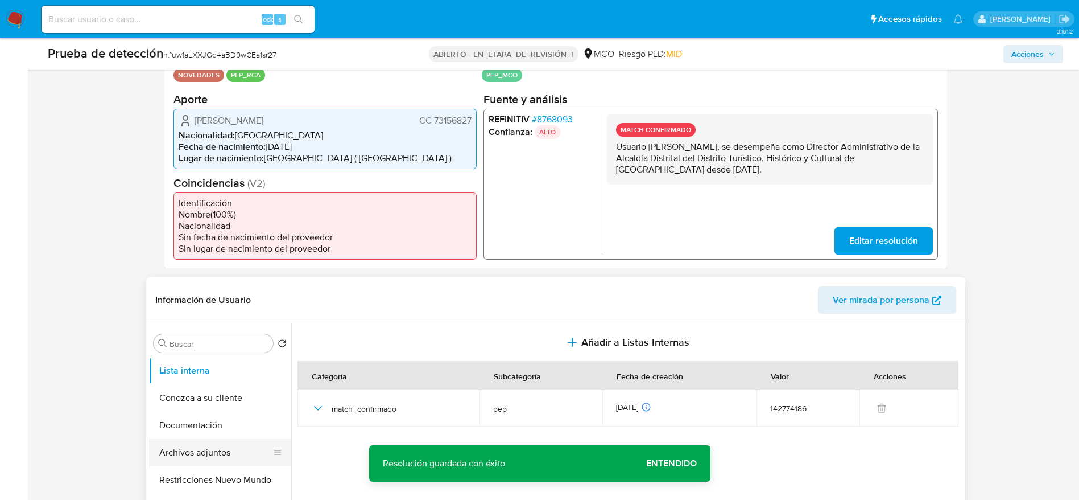
click at [232, 447] on button "Archivos adjuntos" at bounding box center [215, 452] width 133 height 27
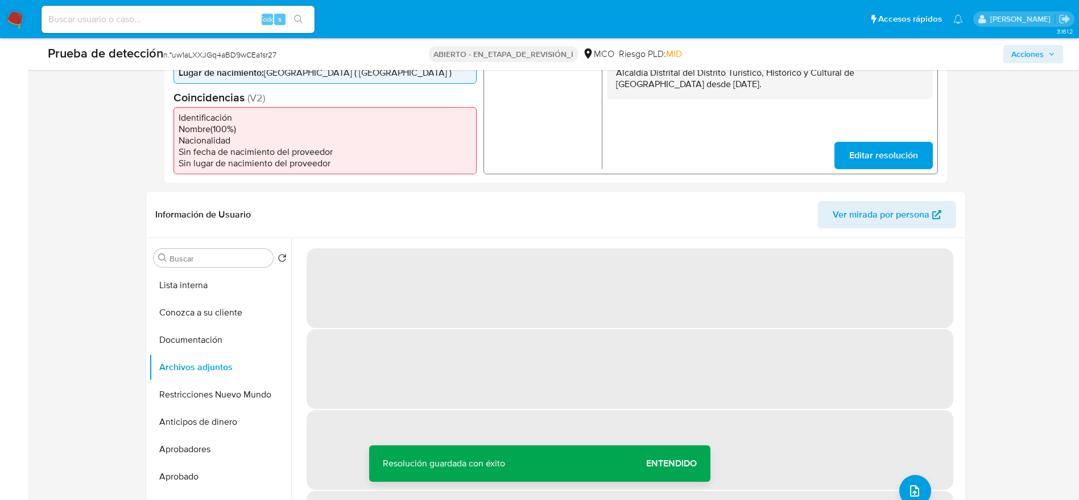
scroll to position [427, 0]
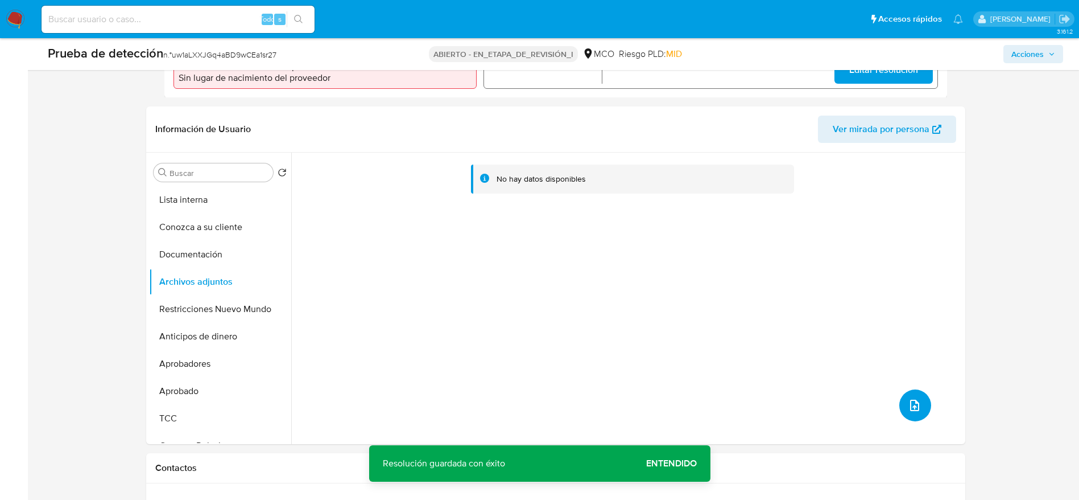
click at [908, 403] on icon "subir archivo" at bounding box center [915, 405] width 14 height 14
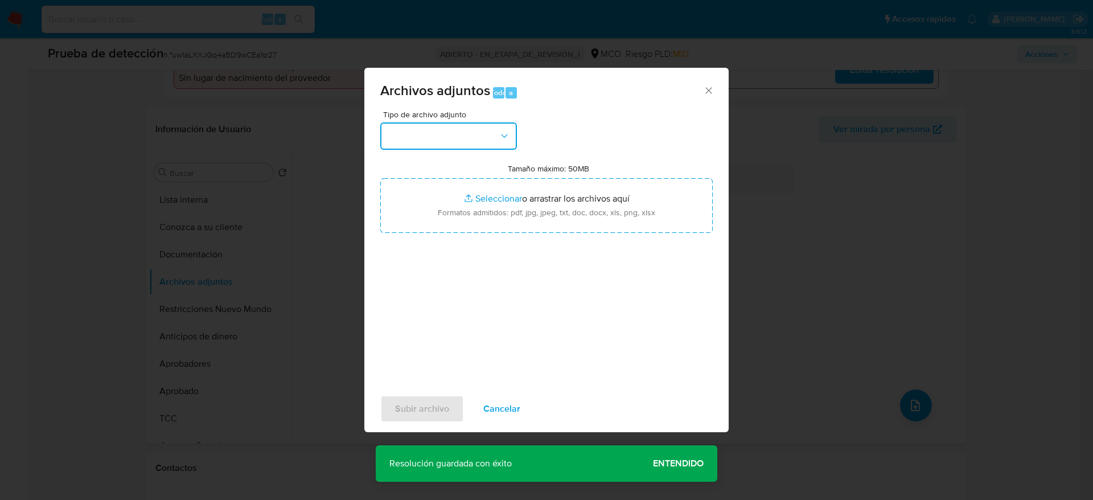
click at [442, 132] on button "button" at bounding box center [448, 135] width 137 height 27
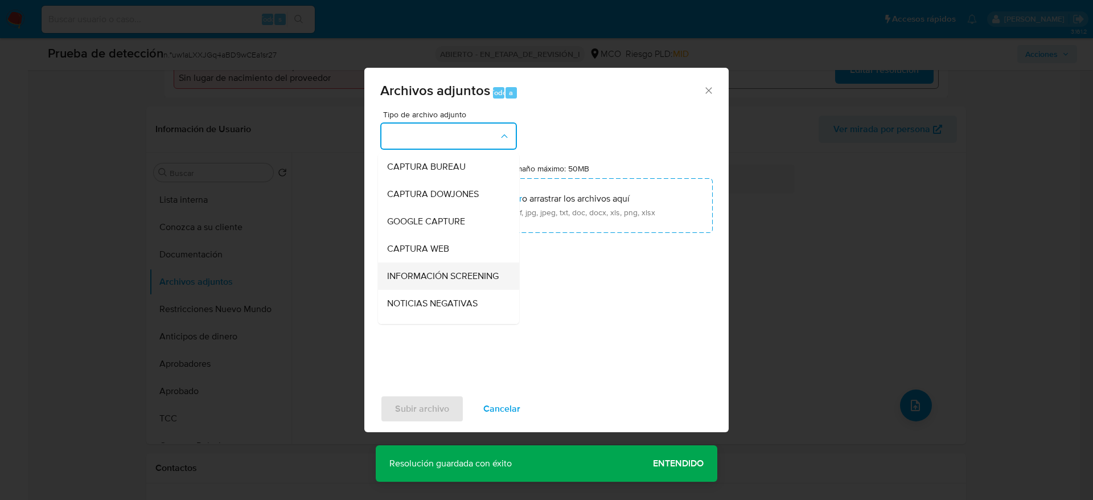
click at [488, 282] on span "INFORMACIÓN SCREENING" at bounding box center [443, 275] width 112 height 11
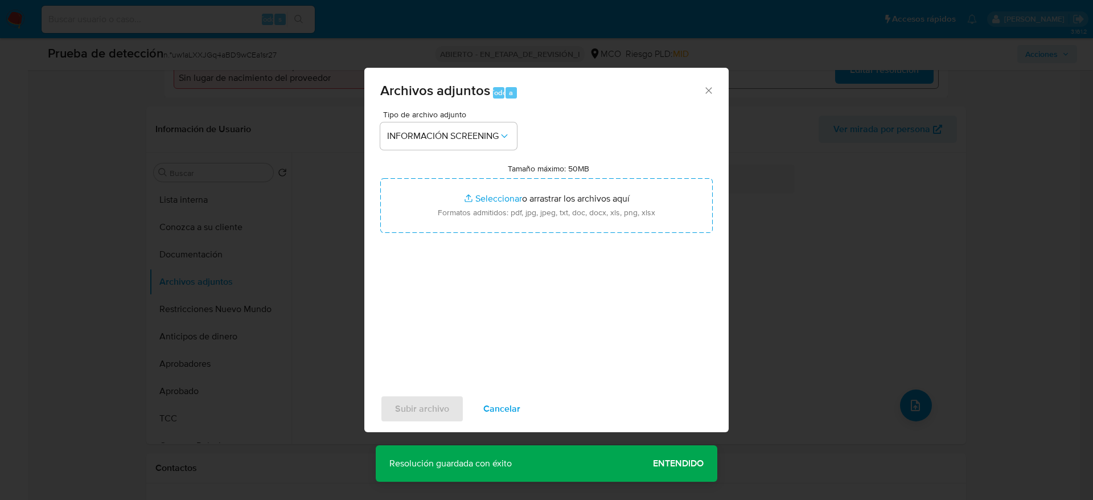
click at [528, 162] on div "Tipo de archivo adjunto INFORMACIÓN SCREENING Tamaño máximo: 50MB Seleccionar a…" at bounding box center [546, 244] width 332 height 269
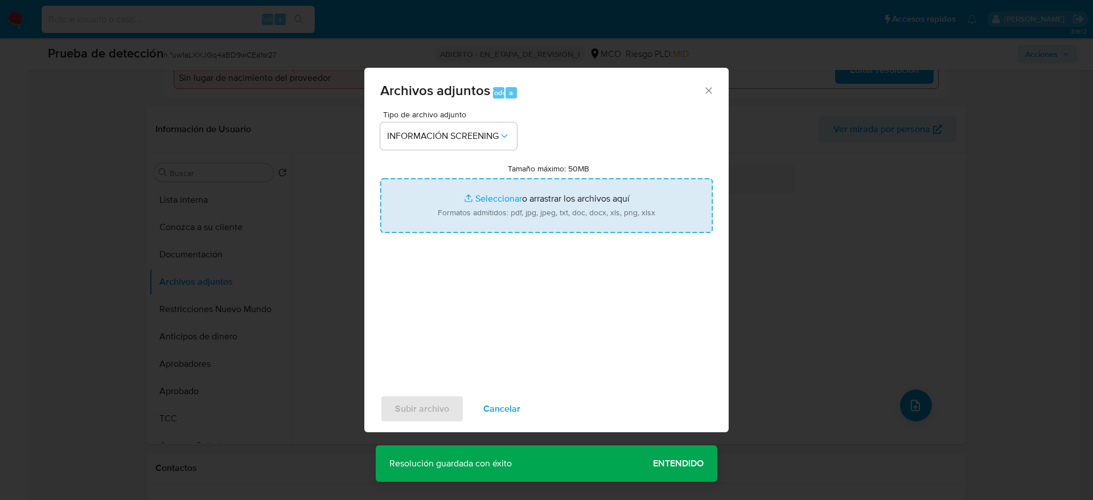
click at [526, 200] on input "Tamaño máximo: 50MB Seleccionar archivos" at bounding box center [546, 205] width 332 height 55
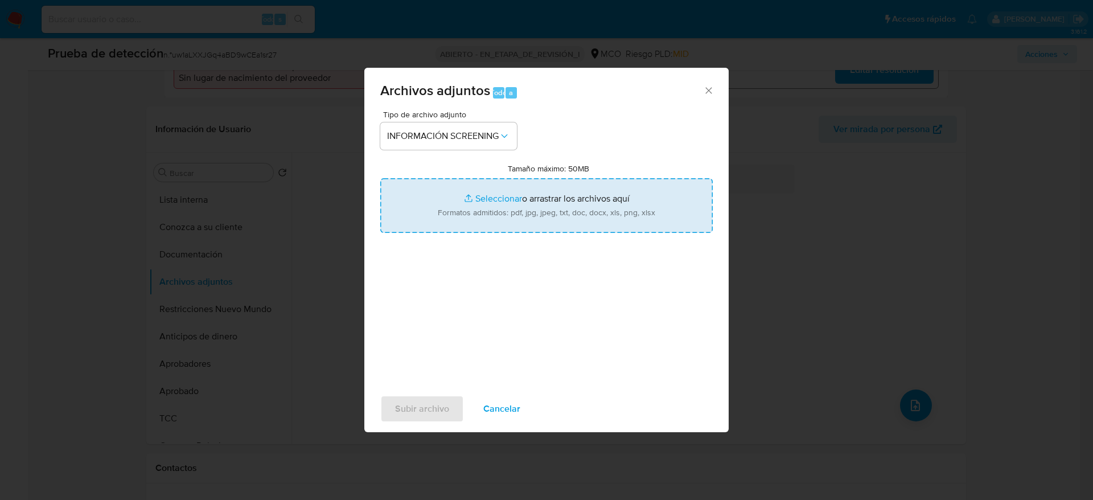
type input "C:\fakepath\_Alejandro Jose Coronel Gonzalez_ - Buscar con Google.pdf"
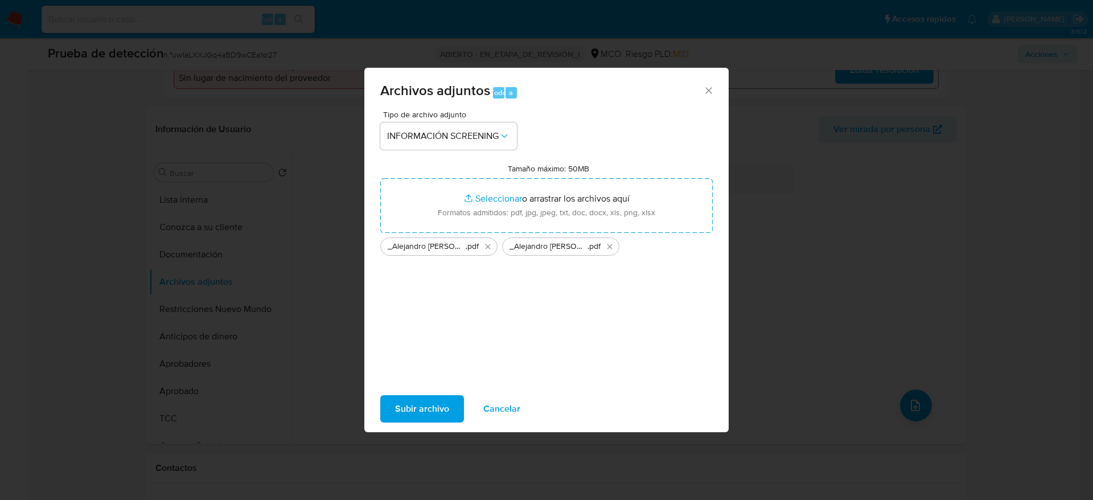
click at [452, 391] on div "Subir archivo Cancelar" at bounding box center [546, 408] width 364 height 43
click at [454, 401] on button "Subir archivo" at bounding box center [422, 408] width 84 height 27
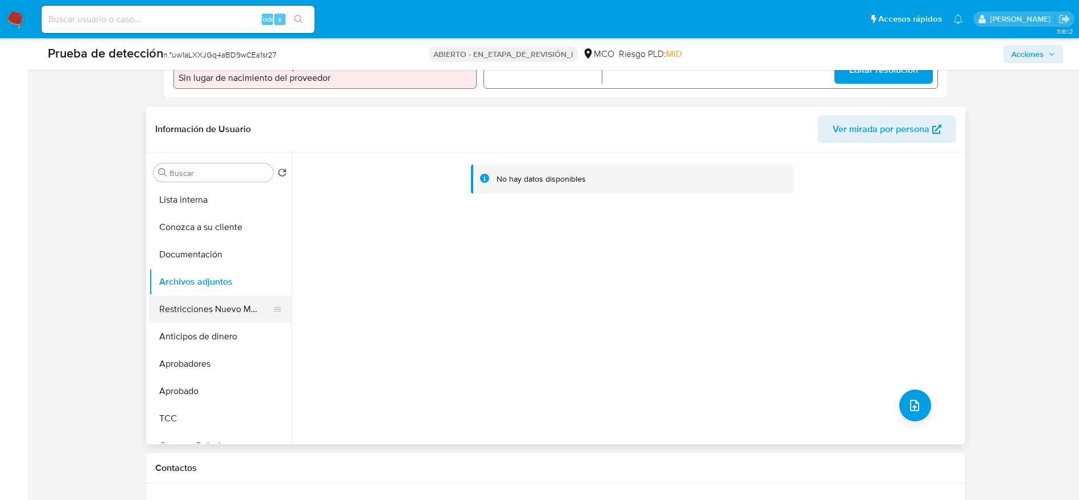
click at [257, 315] on button "Restricciones Nuevo Mundo" at bounding box center [215, 308] width 133 height 27
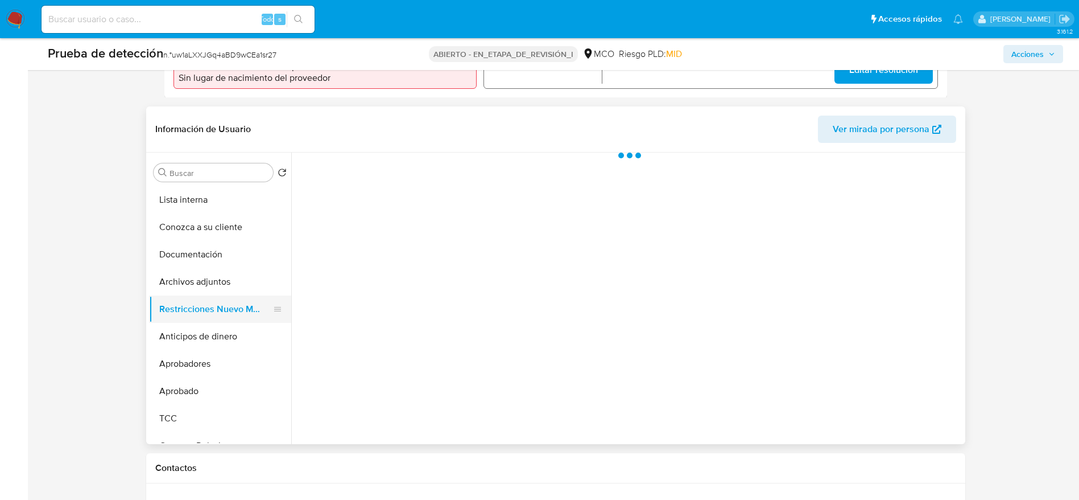
click at [187, 295] on button "Restricciones Nuevo Mundo" at bounding box center [215, 308] width 133 height 27
click at [196, 278] on button "Archivos adjuntos" at bounding box center [215, 281] width 133 height 27
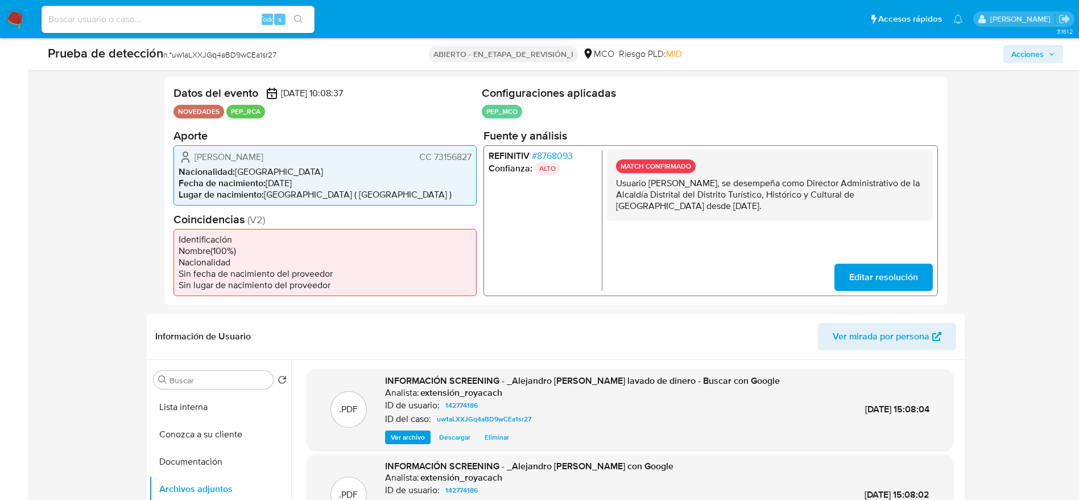
scroll to position [171, 0]
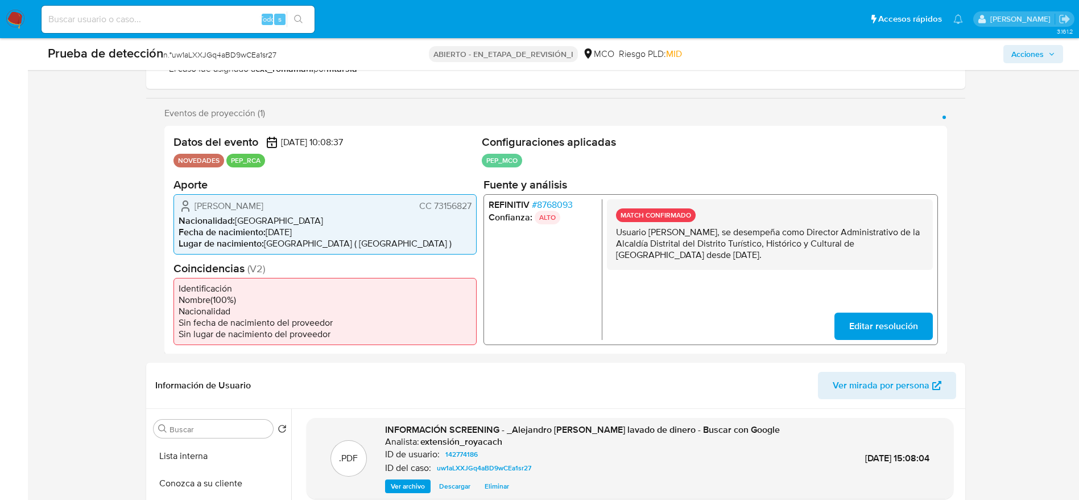
click at [1045, 45] on button "Acciones" at bounding box center [1034, 54] width 60 height 18
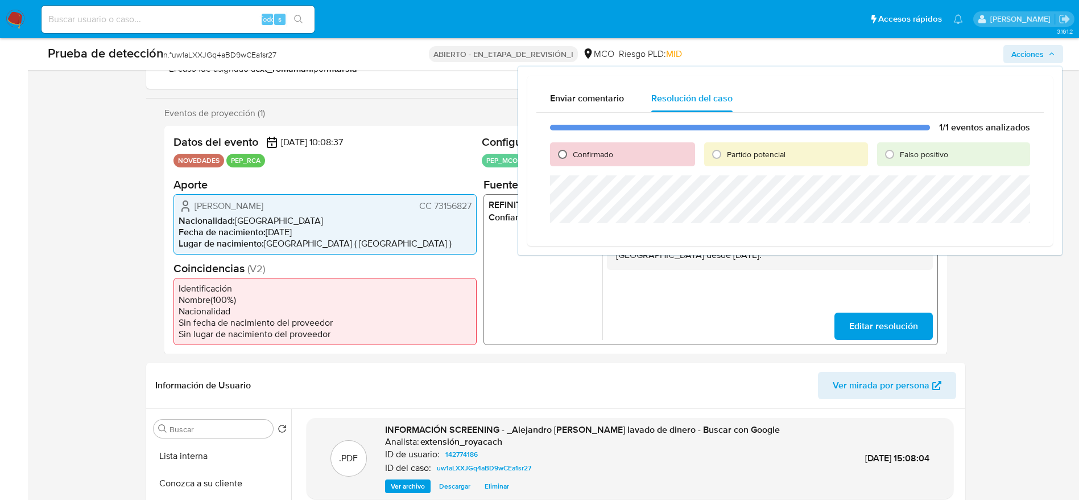
click at [571, 149] on input "Confirmado" at bounding box center [563, 154] width 18 height 18
radio input "true"
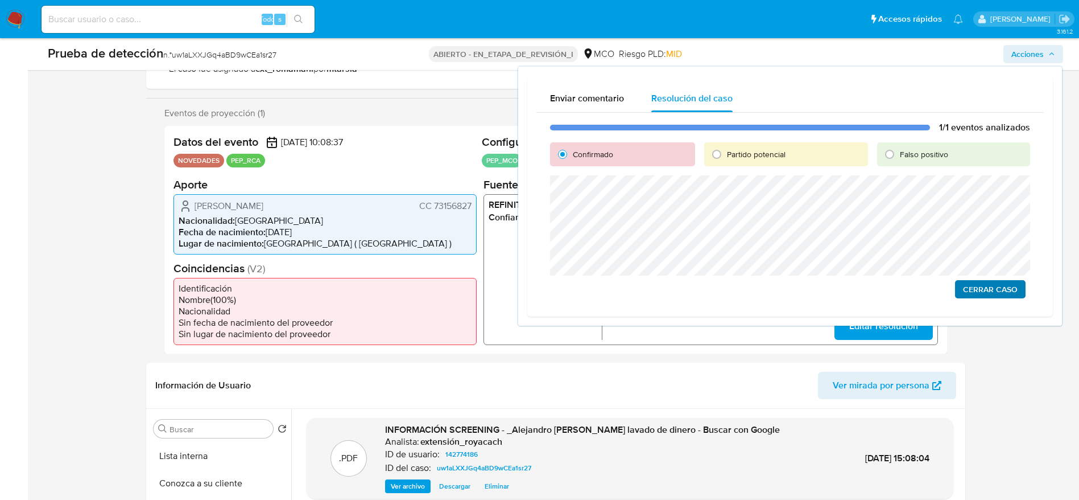
click at [1004, 281] on div "1/1 eventos analizados Confirmado Partido potencial Falso positivo Cerrar Caso" at bounding box center [791, 210] width 508 height 195
click at [1004, 294] on span "Cerrar Caso" at bounding box center [990, 289] width 55 height 16
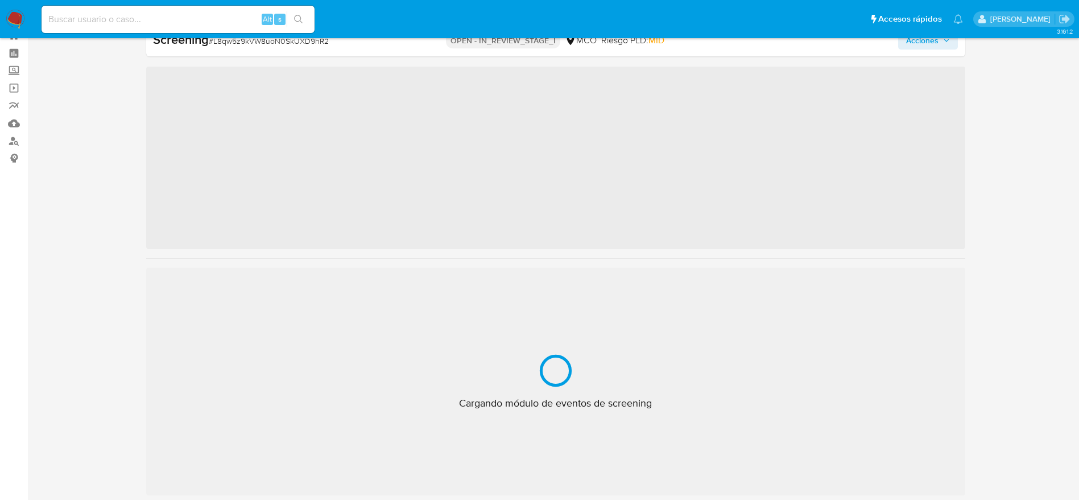
scroll to position [41, 0]
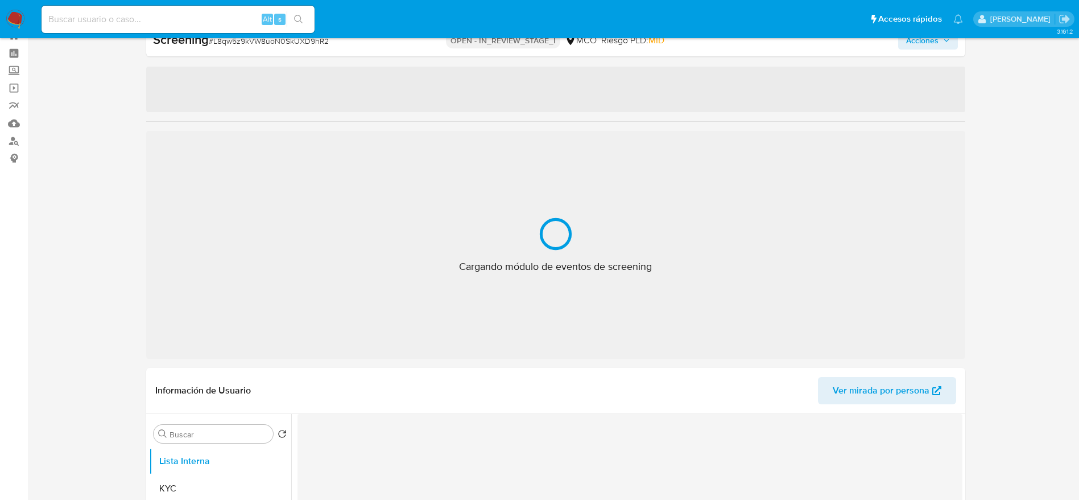
select select "10"
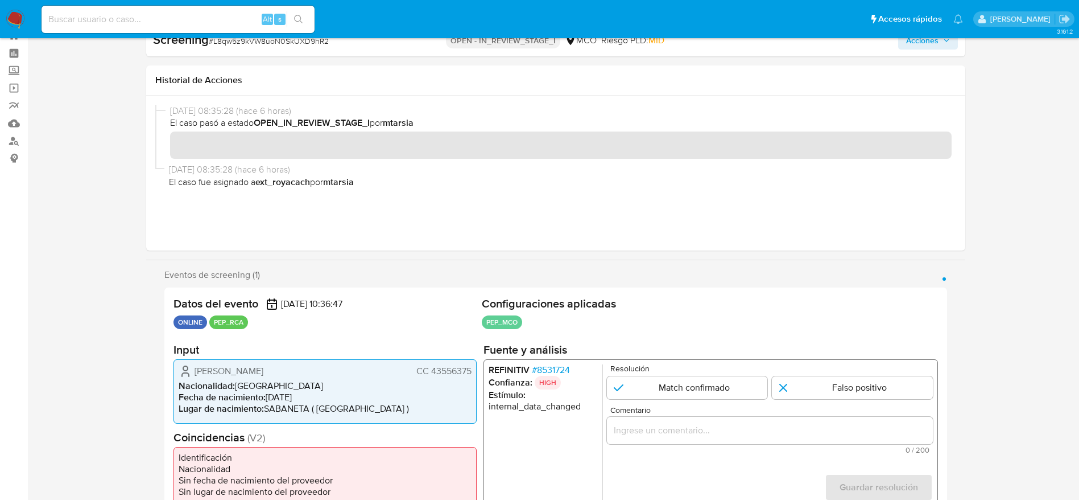
click at [253, 43] on span "# L8qw5z9kVW8uoN0SkUXD9hR2" at bounding box center [269, 40] width 120 height 11
copy span "L8qw5z9kVW8uoN0SkUXD9hR2"
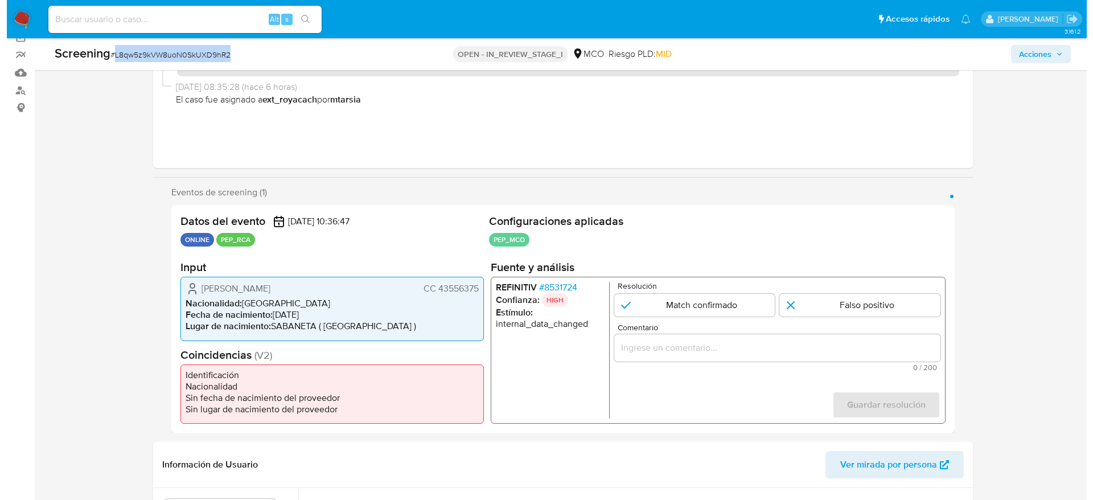
scroll to position [212, 0]
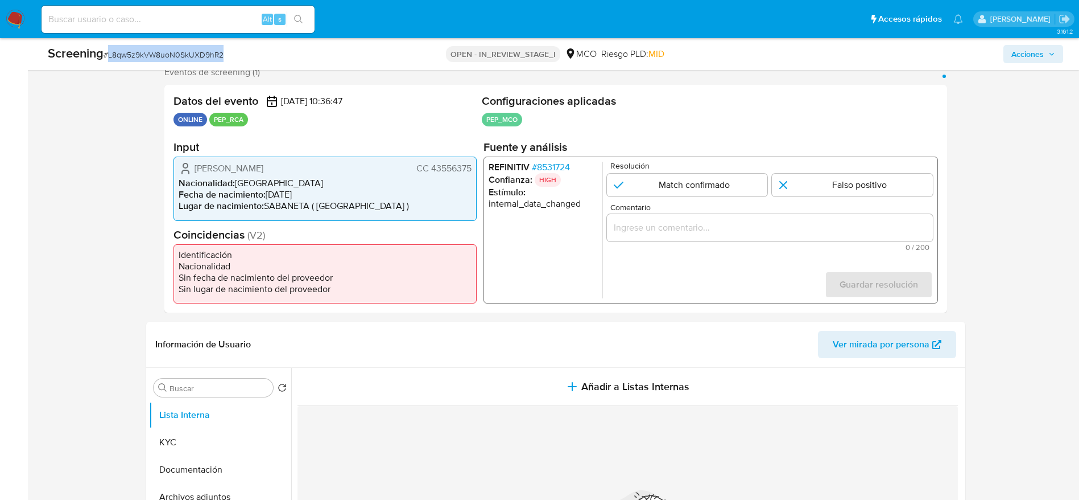
click at [534, 168] on span "# 8531724" at bounding box center [550, 167] width 38 height 11
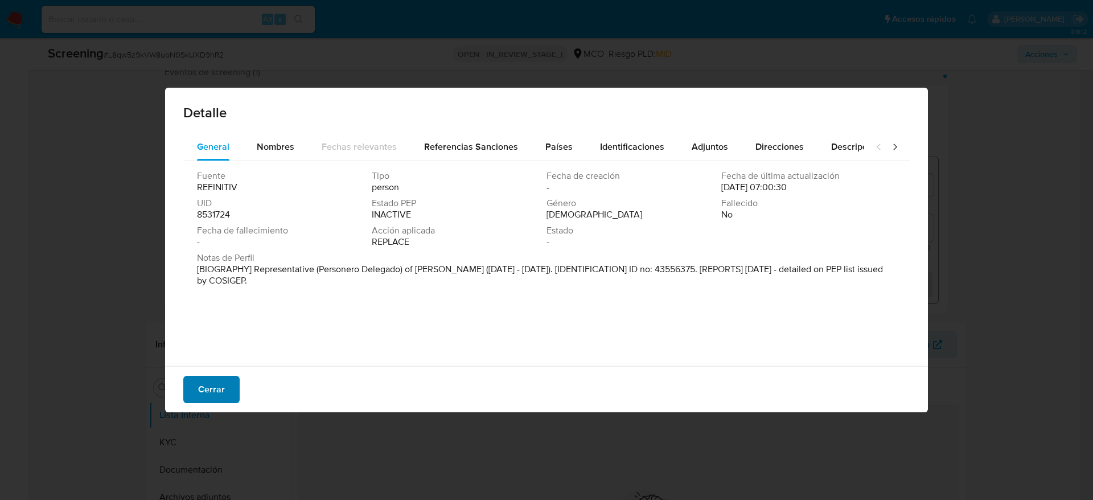
click at [215, 385] on span "Cerrar" at bounding box center [211, 389] width 27 height 25
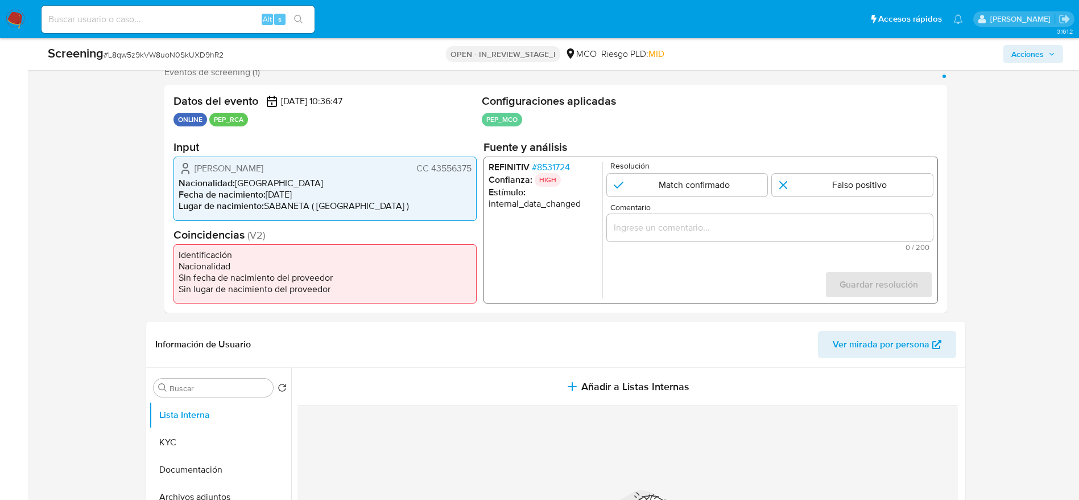
drag, startPoint x: 195, startPoint y: 169, endPoint x: 473, endPoint y: 167, distance: 278.3
click at [473, 167] on div "[PERSON_NAME] CC 43556375 Nacionalidad : [DEMOGRAPHIC_DATA] Fecha de nacimiento…" at bounding box center [325, 188] width 303 height 64
click at [564, 162] on span "# 8531724" at bounding box center [550, 167] width 38 height 11
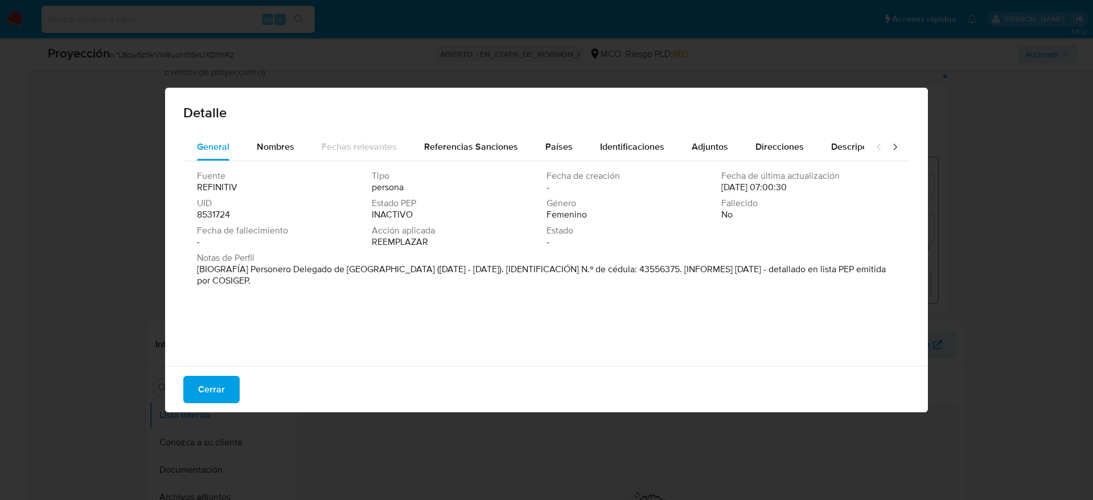
drag, startPoint x: 248, startPoint y: 271, endPoint x: 509, endPoint y: 271, distance: 261.7
click at [509, 271] on font "[BIOGRAFÍA] Personero Delegado de [GEOGRAPHIC_DATA] ([DATE] - [DATE]). [IDENTIF…" at bounding box center [541, 274] width 689 height 24
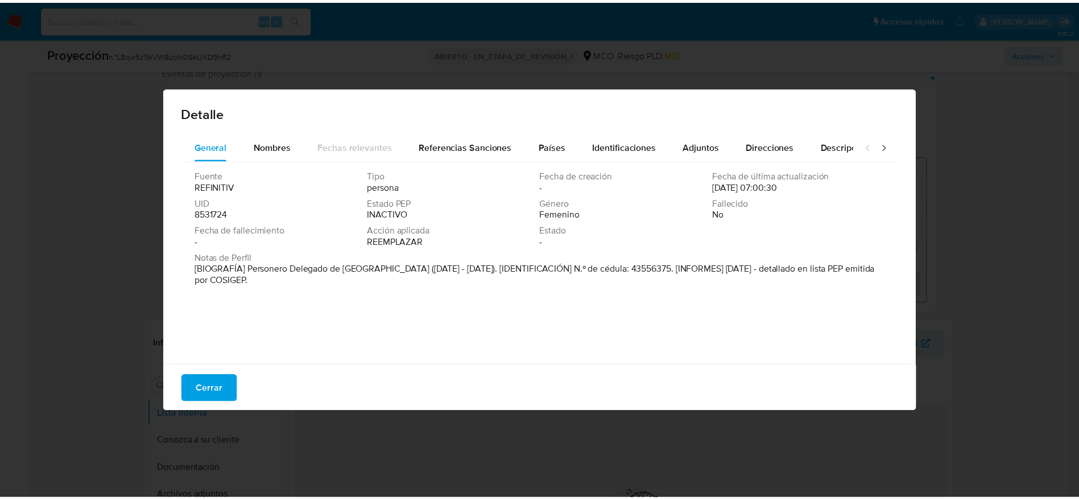
scroll to position [3, 0]
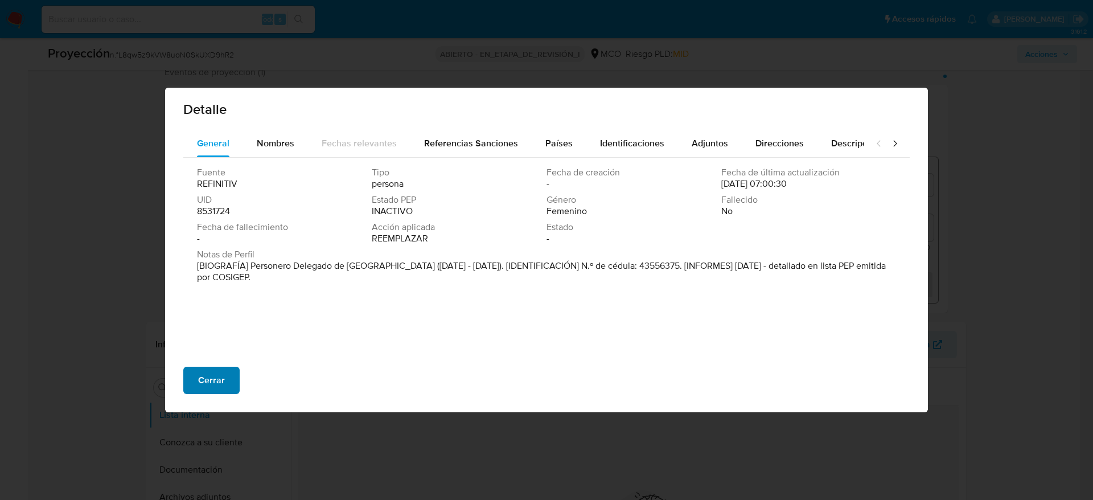
click at [197, 379] on button "Cerrar" at bounding box center [211, 379] width 56 height 27
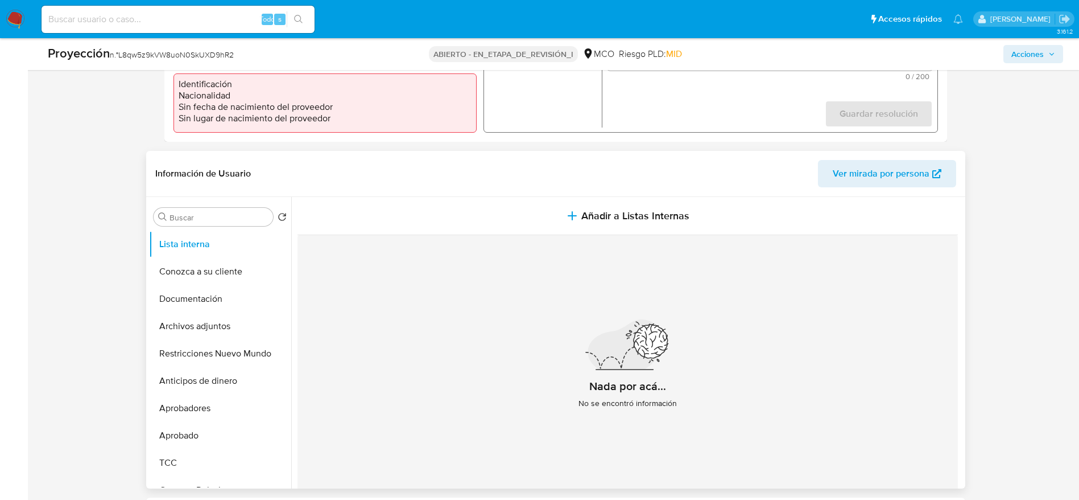
scroll to position [297, 0]
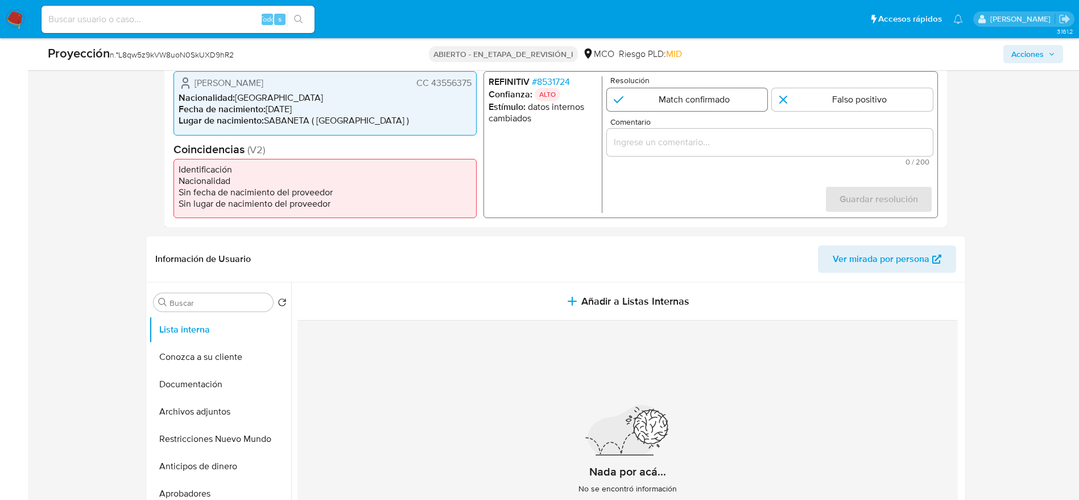
click at [682, 96] on input "1 de 1" at bounding box center [687, 99] width 161 height 23
radio input "true"
click at [682, 138] on input "Comentario" at bounding box center [770, 142] width 326 height 15
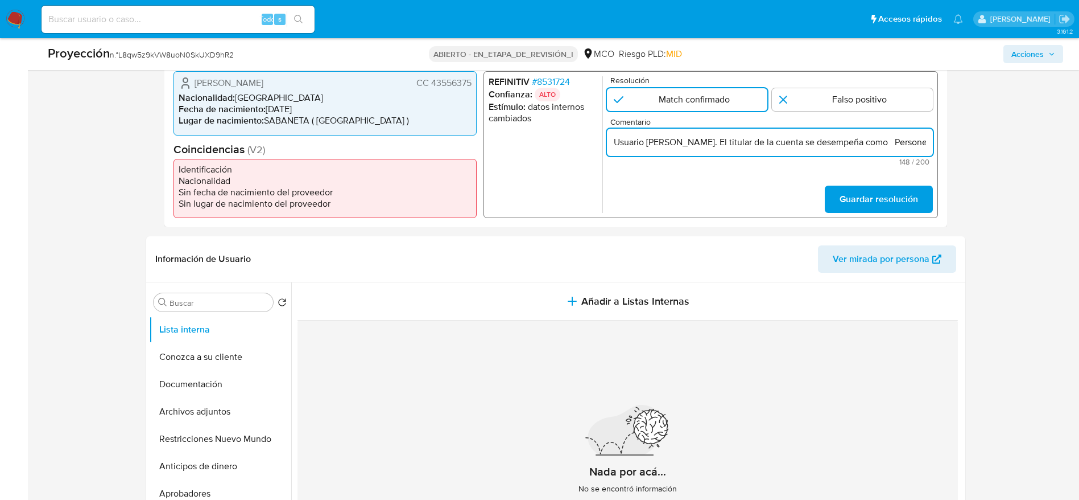
scroll to position [0, 308]
type input "Usuario [PERSON_NAME]. El titular de la cuenta se desempeña como Personero Dele…"
drag, startPoint x: 947, startPoint y: 211, endPoint x: 939, endPoint y: 208, distance: 8.7
click at [943, 211] on div "Eventos de proyección (1) Página 1 Datos del evento [DATE] 10:36:47 EN LÍNEA PE…" at bounding box center [555, 104] width 819 height 246
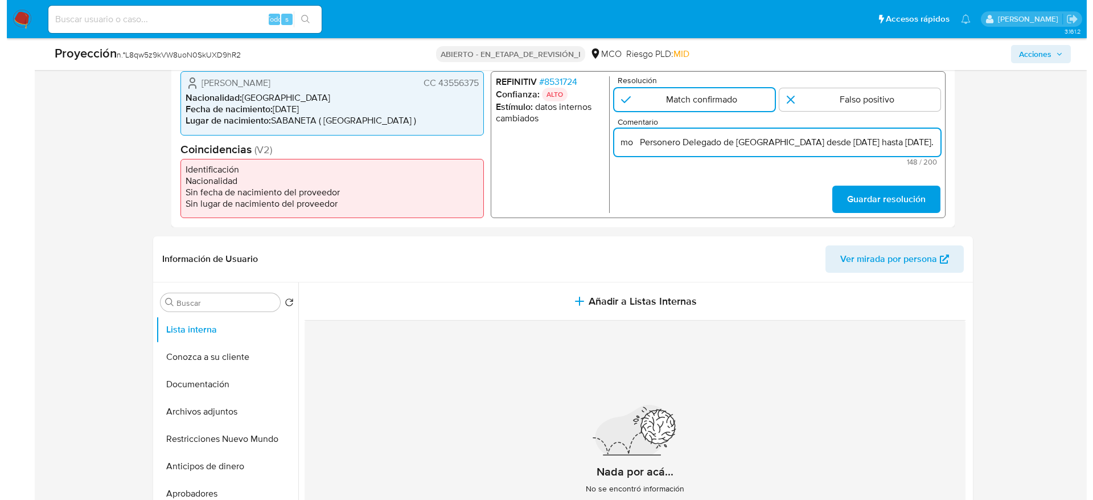
scroll to position [0, 0]
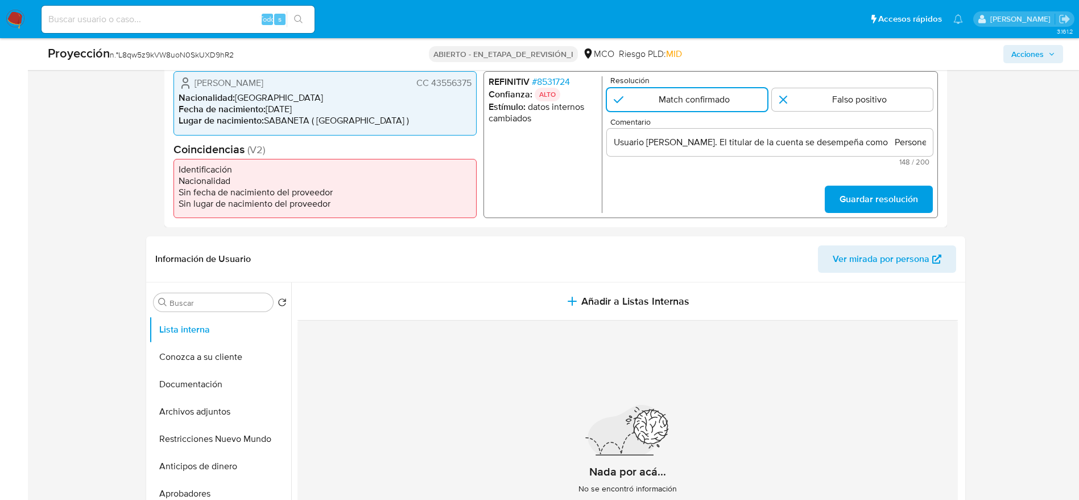
click at [939, 208] on div "Datos del evento [DATE] 10:36:47 EN LÍNEA PEP_RCA Configuraciones aplicadas PEP…" at bounding box center [555, 113] width 783 height 228
click at [905, 200] on span "Guardar resolución" at bounding box center [878, 199] width 79 height 25
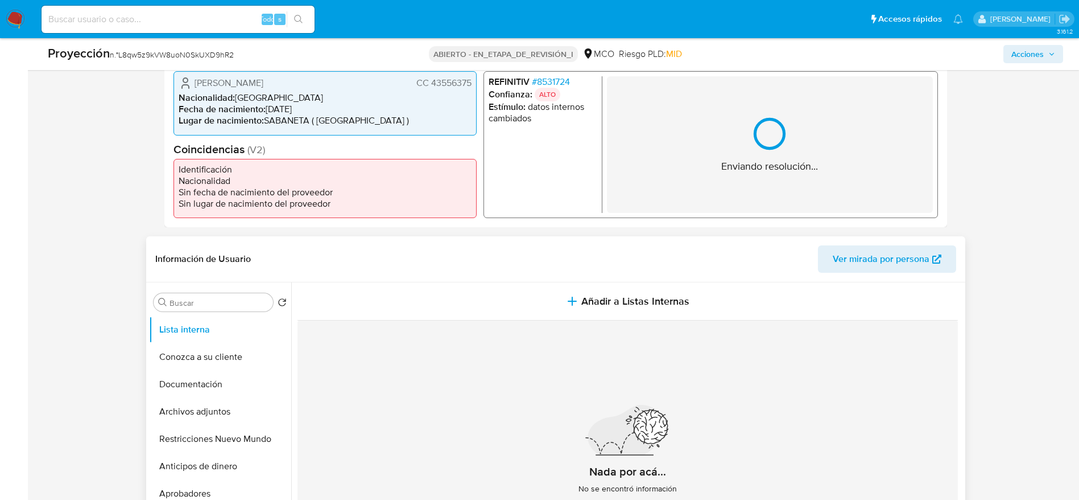
click at [712, 280] on div "Información de Usuario Ver mirada por persona" at bounding box center [555, 259] width 819 height 46
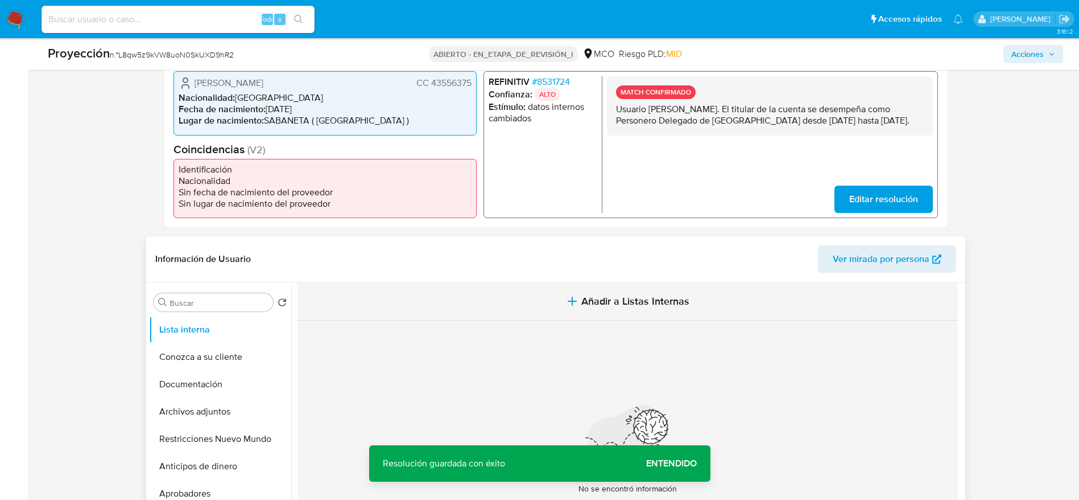
click at [708, 298] on button "Añadir a Listas Internas" at bounding box center [628, 301] width 661 height 38
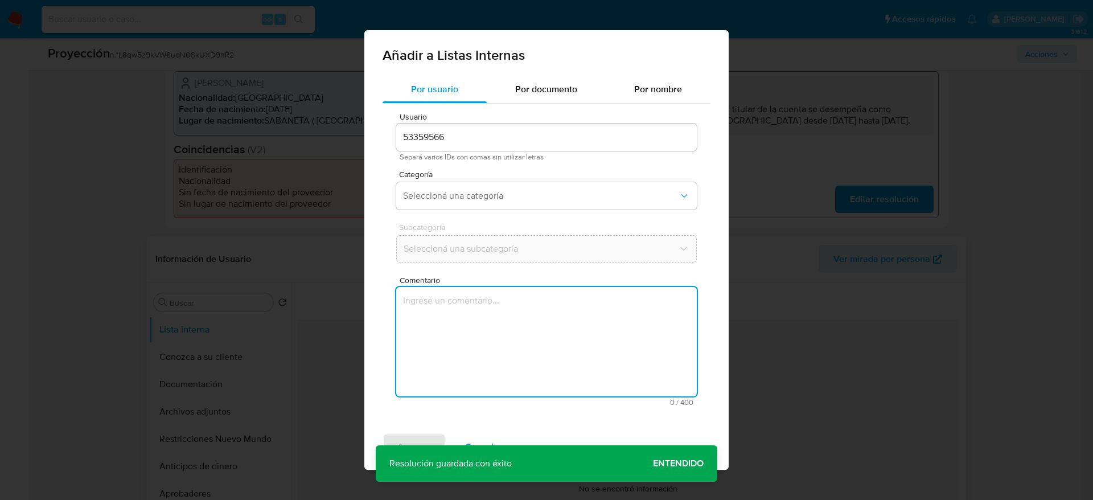
click at [603, 295] on textarea "Comentario" at bounding box center [546, 341] width 300 height 109
type textarea "Usuario [PERSON_NAME]. El titular de la cuenta se desempeña como Personero Dele…"
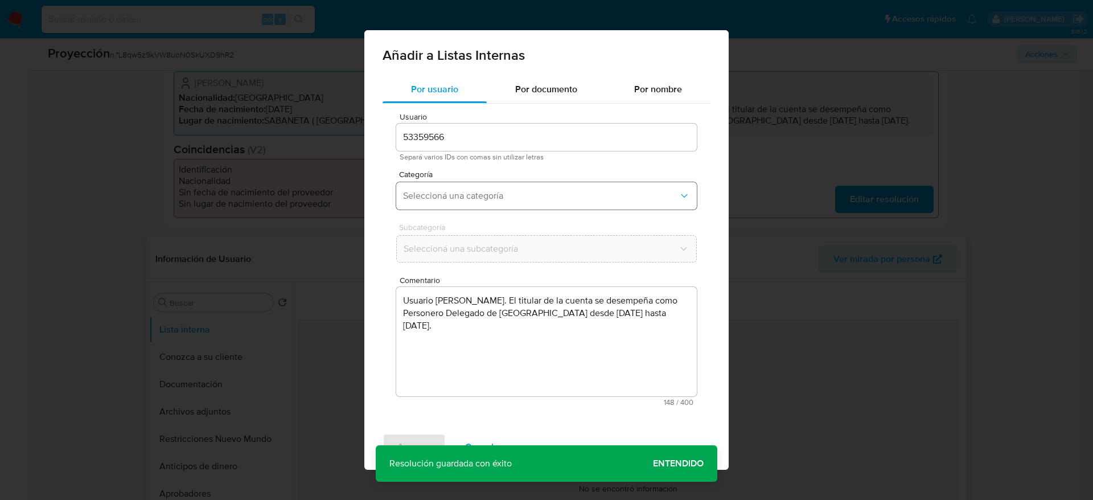
click at [544, 193] on span "Seleccioná una categoría" at bounding box center [540, 195] width 275 height 11
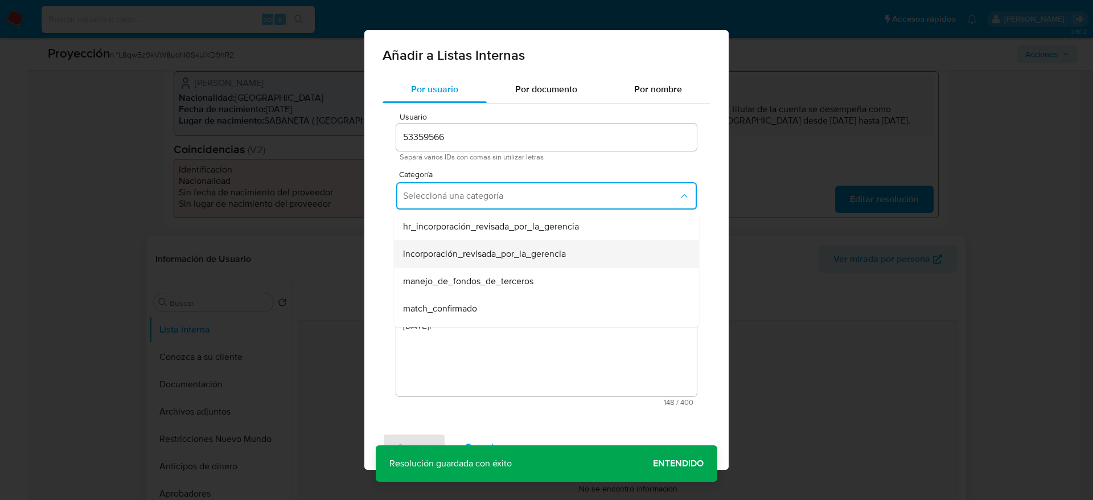
scroll to position [85, 0]
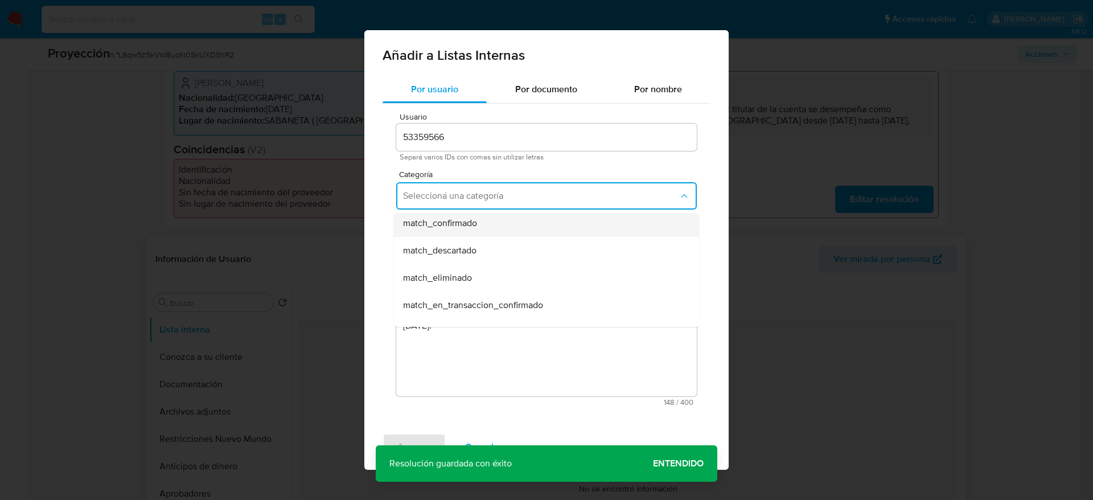
click at [494, 221] on div "match_confirmado" at bounding box center [543, 222] width 280 height 27
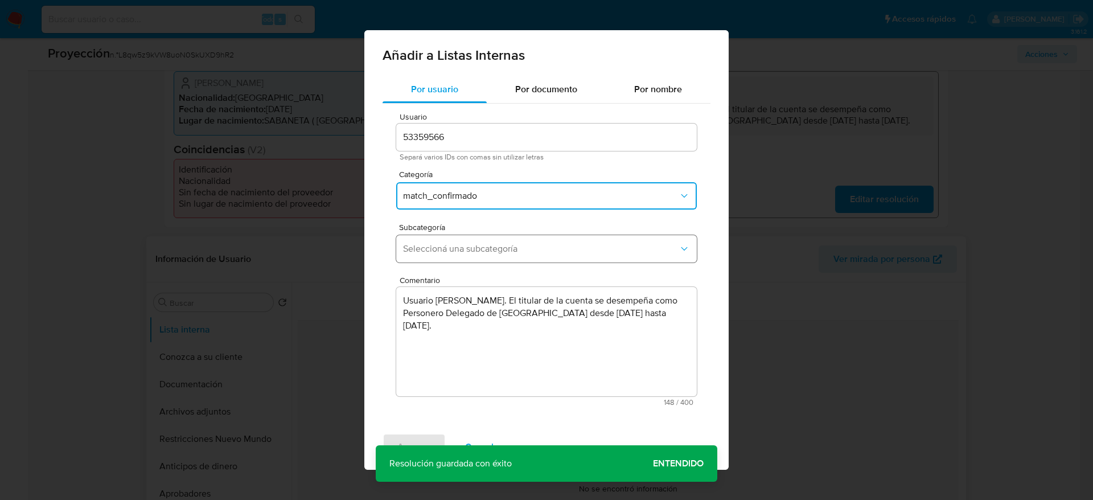
click at [494, 238] on button "Seleccioná una subcategoría" at bounding box center [546, 248] width 300 height 27
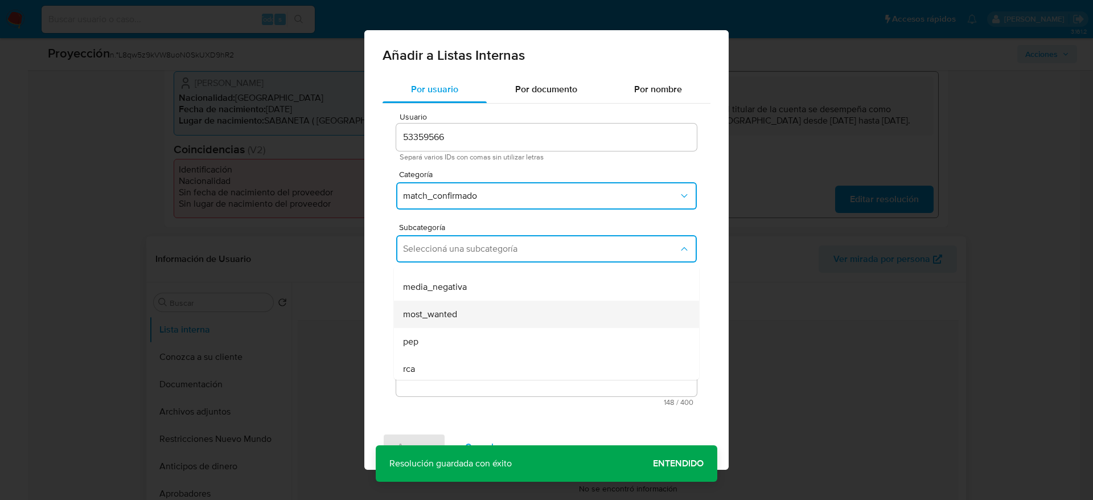
scroll to position [77, 0]
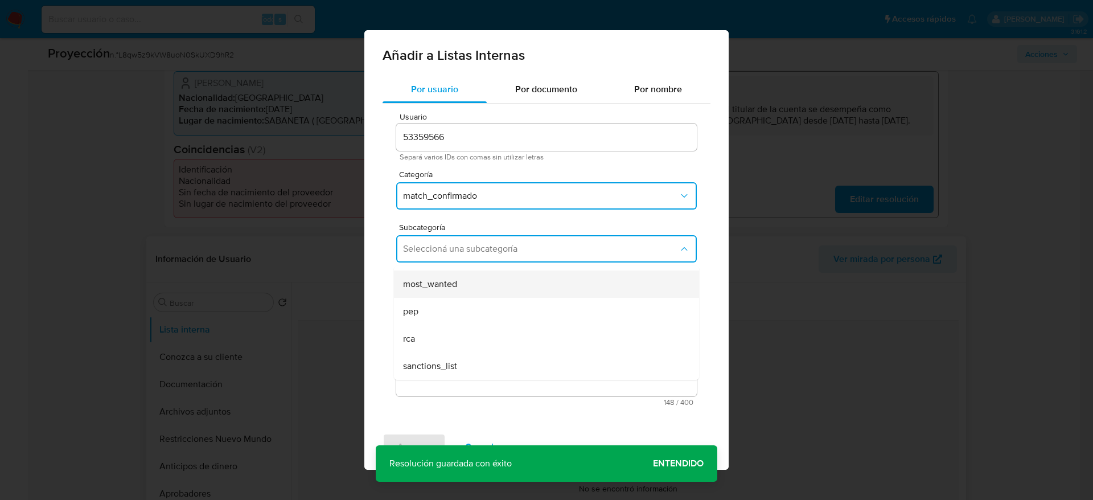
click at [435, 295] on div "most_wanted" at bounding box center [543, 283] width 280 height 27
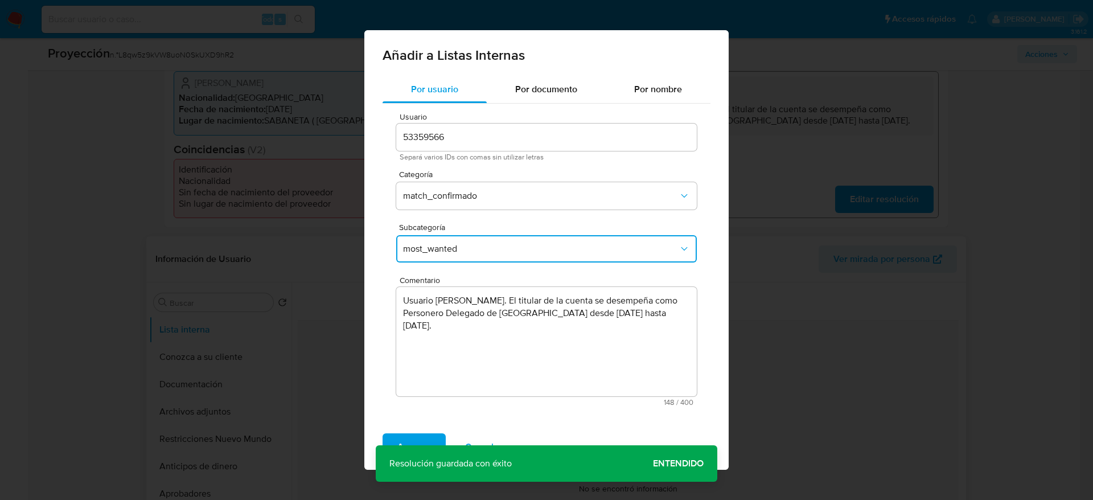
click at [442, 250] on span "most_wanted" at bounding box center [540, 248] width 275 height 11
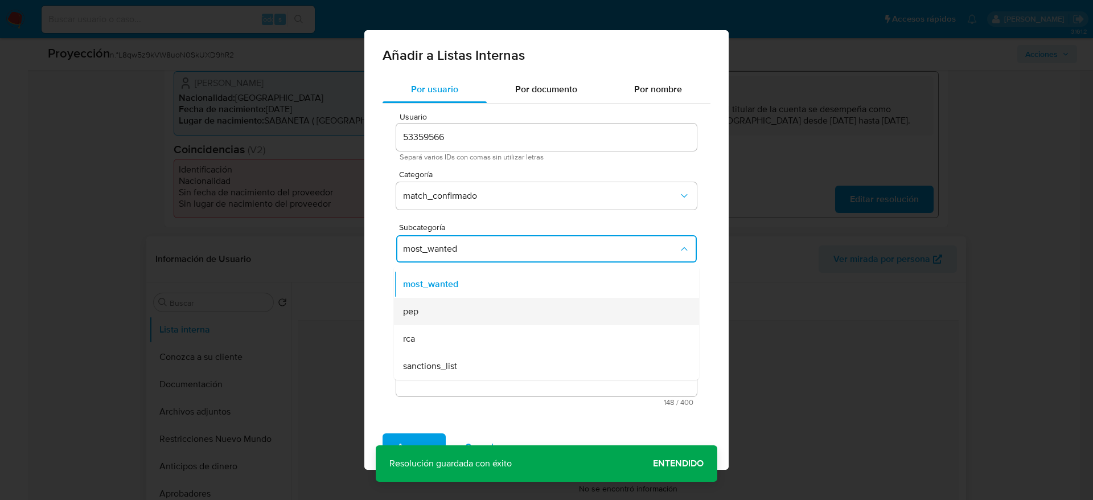
click at [439, 308] on div "pep" at bounding box center [543, 311] width 280 height 27
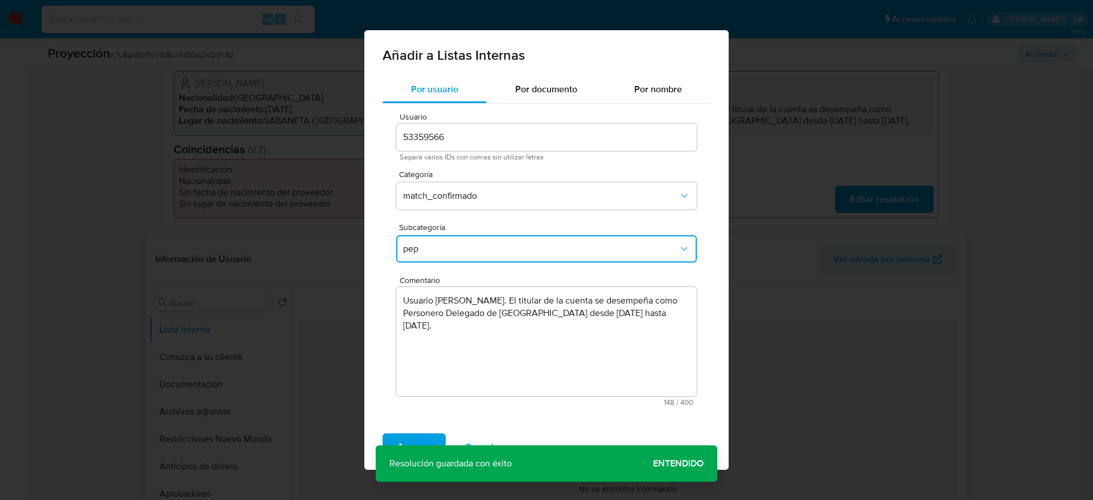
click at [403, 425] on div "Agregar Cancelar" at bounding box center [546, 447] width 364 height 46
click at [404, 436] on span "Agregar" at bounding box center [414, 446] width 34 height 25
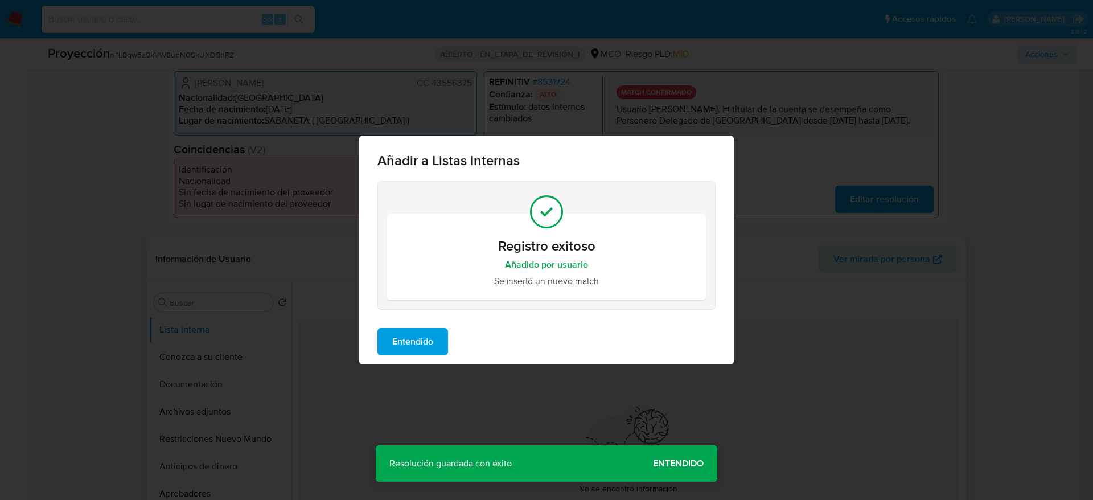
click at [443, 335] on button "Entendido" at bounding box center [412, 341] width 71 height 27
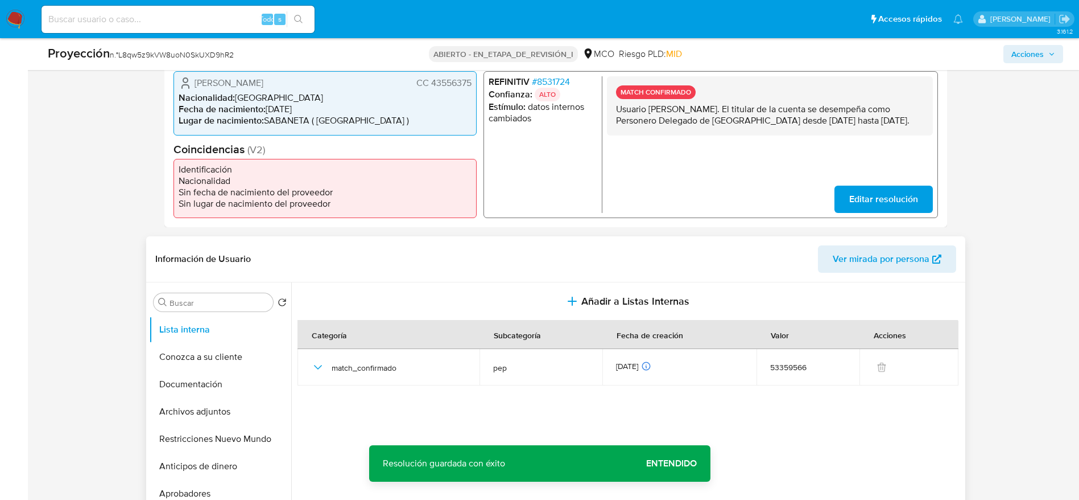
scroll to position [468, 0]
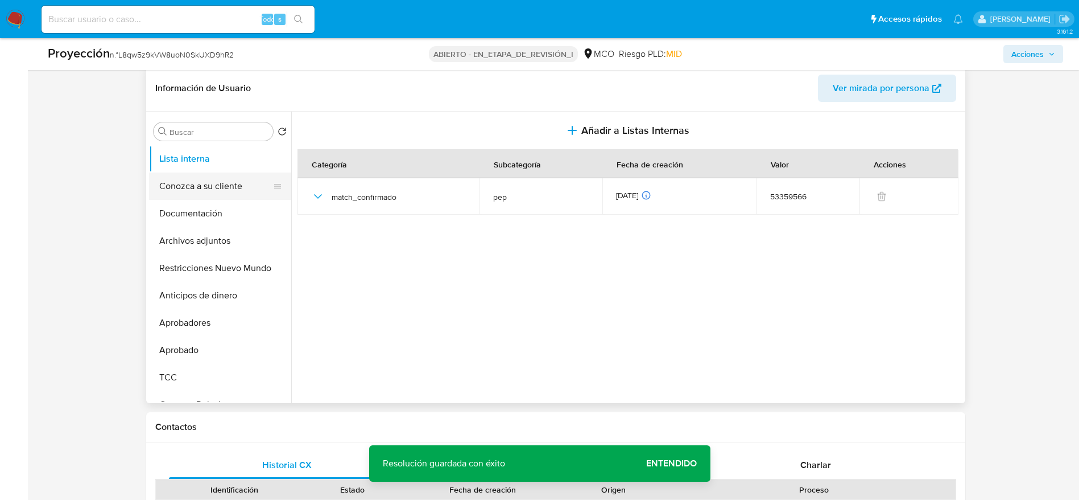
click at [200, 198] on button "Conozca a su cliente" at bounding box center [215, 185] width 133 height 27
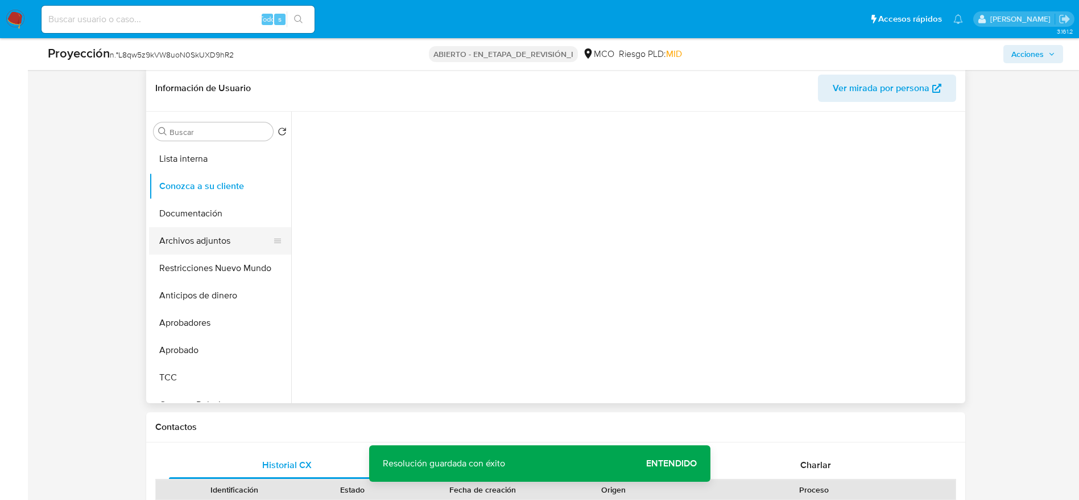
click at [197, 225] on button "Documentación" at bounding box center [220, 213] width 142 height 27
click at [197, 241] on button "Archivos adjuntos" at bounding box center [215, 240] width 133 height 27
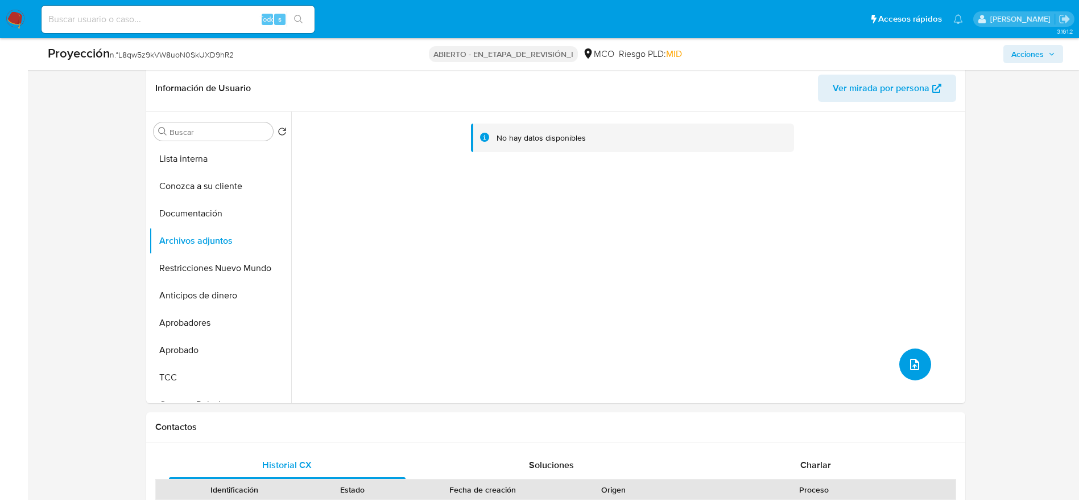
click at [909, 377] on button "subir archivo" at bounding box center [916, 364] width 32 height 32
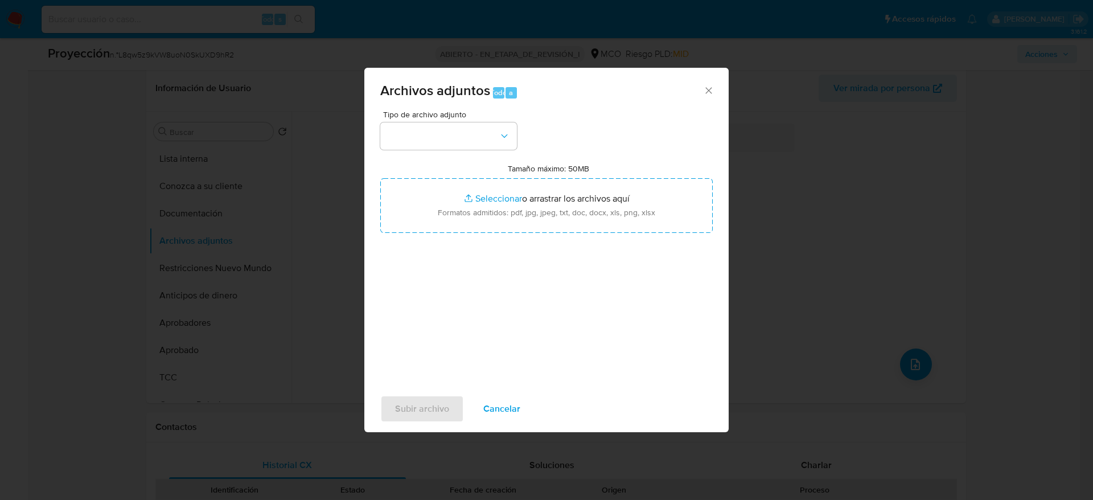
click at [484, 163] on div "Tamaño máximo: 50MB Seleccionar archivos Seleccionar o arrastrar los archivos a…" at bounding box center [546, 197] width 332 height 69
click at [484, 149] on div "Tipo de archivo adjunto Tamaño máximo: 50MB Seleccionar archivos Seleccionar o …" at bounding box center [546, 244] width 332 height 269
click at [484, 137] on button "button" at bounding box center [448, 135] width 137 height 27
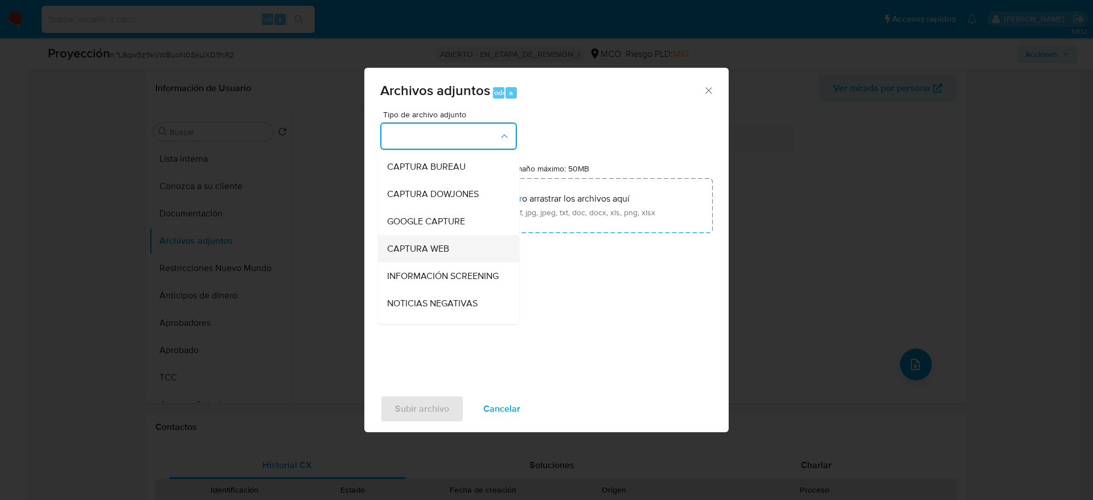
click at [460, 259] on div "CAPTURA WEB" at bounding box center [445, 248] width 116 height 27
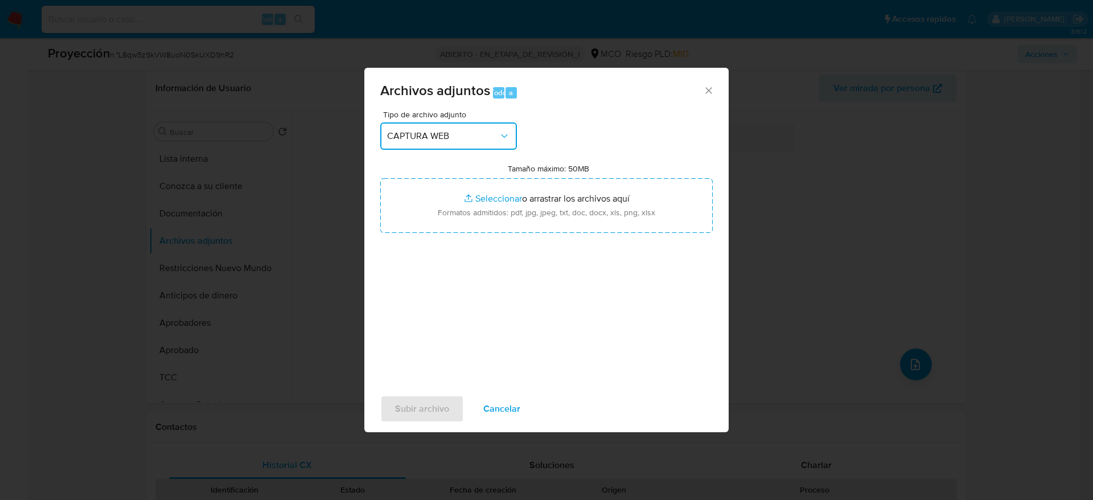
click at [475, 132] on span "CAPTURA WEB" at bounding box center [443, 135] width 112 height 11
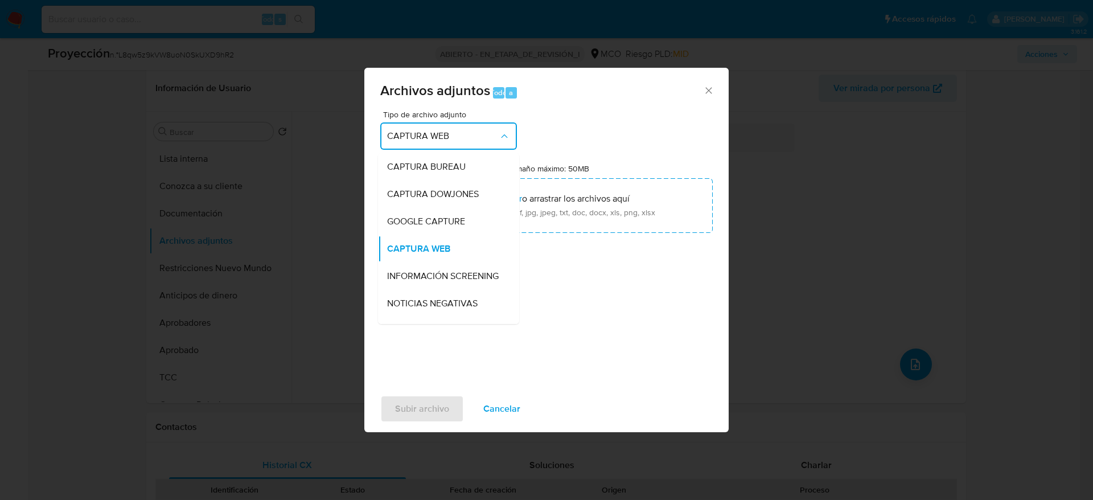
click at [443, 282] on span "INFORMACIÓN SCREENING" at bounding box center [443, 275] width 112 height 11
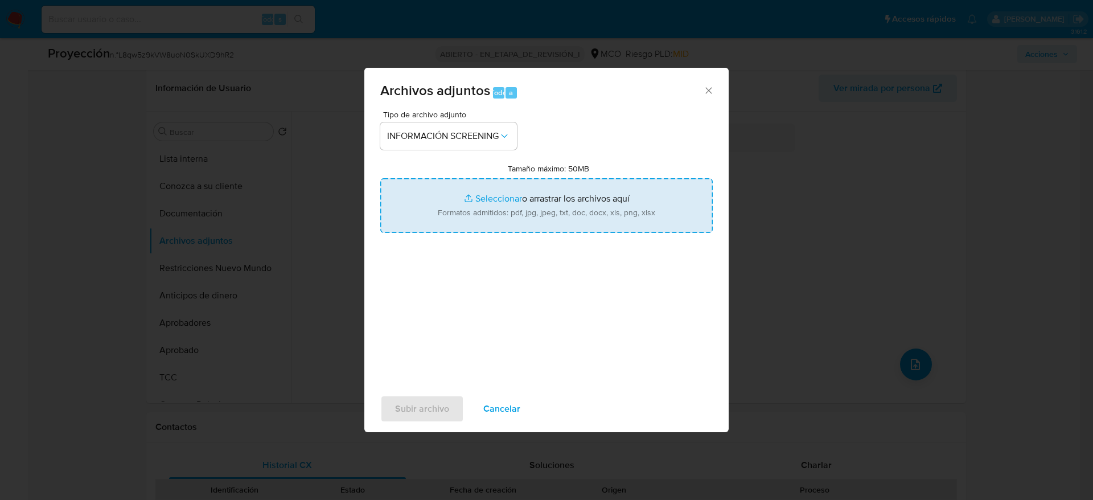
click at [478, 195] on input "Tamaño máximo: 50MB Seleccionar archivos" at bounding box center [546, 205] width 332 height 55
type input "C:\fakepath\_Gloria [PERSON_NAME] - Buscar con Google.pdf"
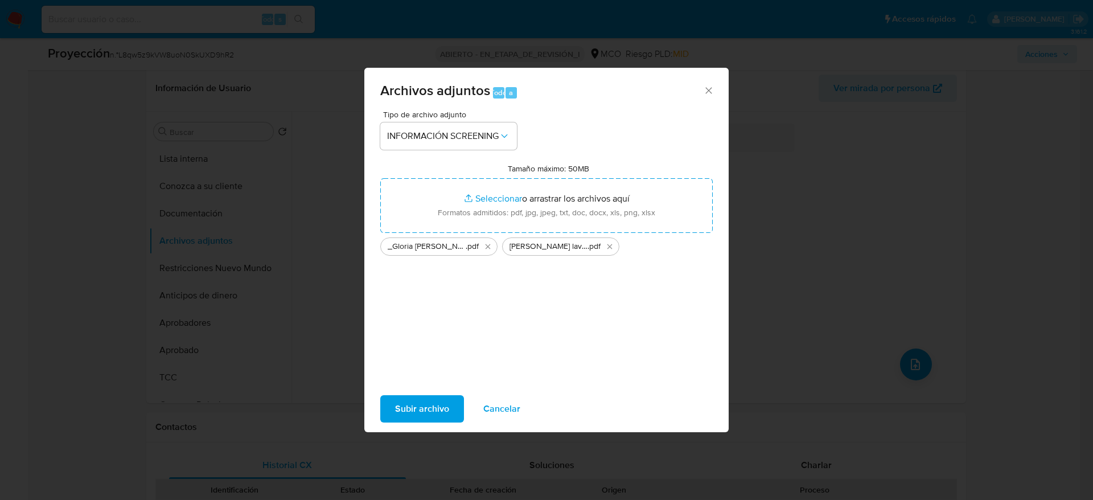
click at [373, 409] on div "Subir archivo Cancelar" at bounding box center [546, 408] width 364 height 43
click at [395, 414] on span "Subir archivo" at bounding box center [422, 408] width 54 height 25
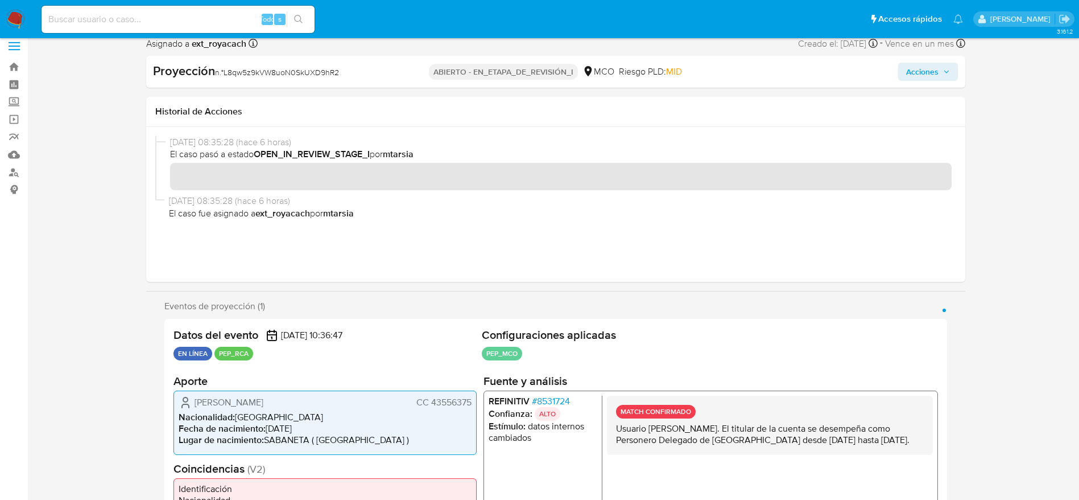
scroll to position [0, 0]
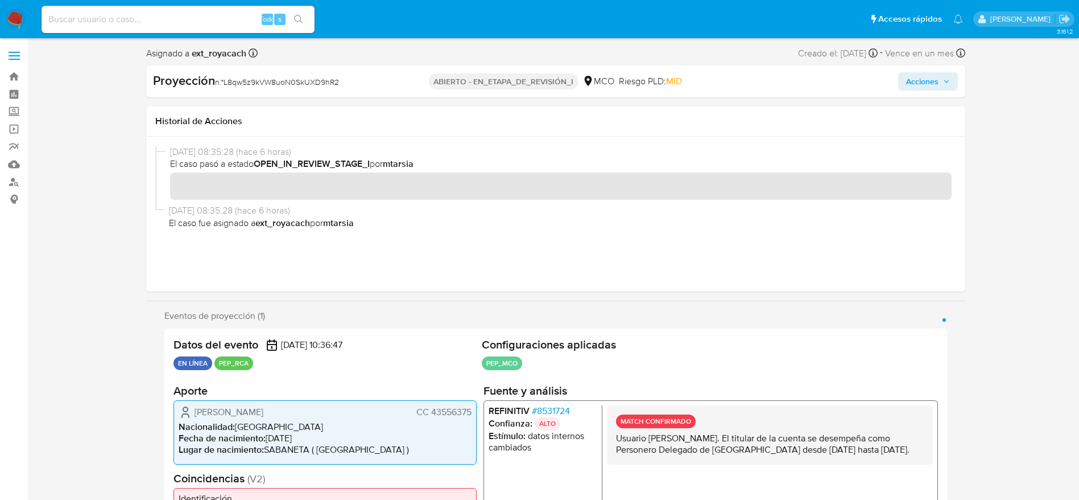
click at [905, 80] on button "Acciones" at bounding box center [928, 81] width 60 height 18
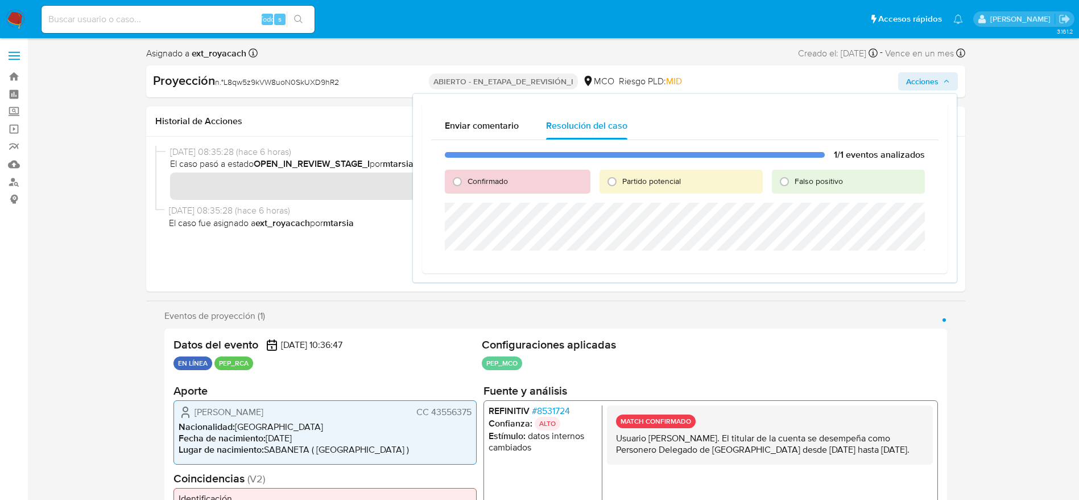
drag, startPoint x: 510, startPoint y: 180, endPoint x: 516, endPoint y: 183, distance: 5.9
click at [513, 180] on div "Confirmado" at bounding box center [517, 182] width 145 height 24
click at [472, 187] on div "Confirmado" at bounding box center [517, 182] width 145 height 24
click at [471, 181] on span "Confirmado" at bounding box center [488, 180] width 40 height 11
click at [467, 181] on input "Confirmado" at bounding box center [457, 181] width 18 height 18
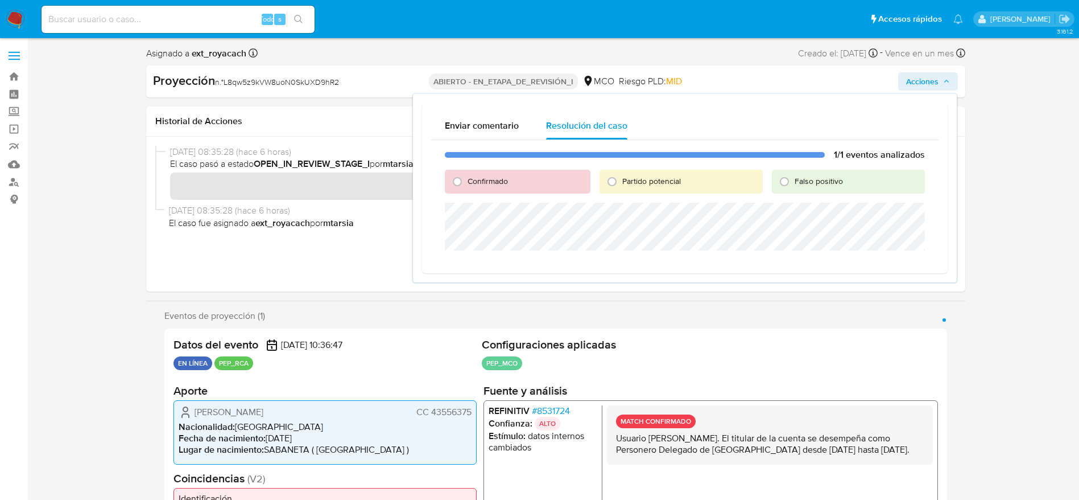
radio input "true"
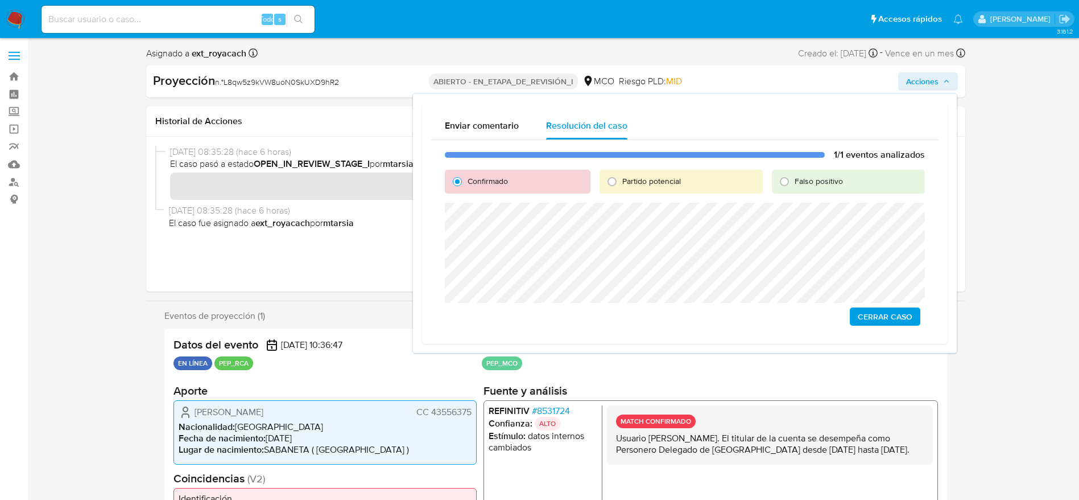
drag, startPoint x: 906, startPoint y: 315, endPoint x: 827, endPoint y: 152, distance: 181.2
click at [905, 315] on span "Cerrar Caso" at bounding box center [885, 316] width 55 height 16
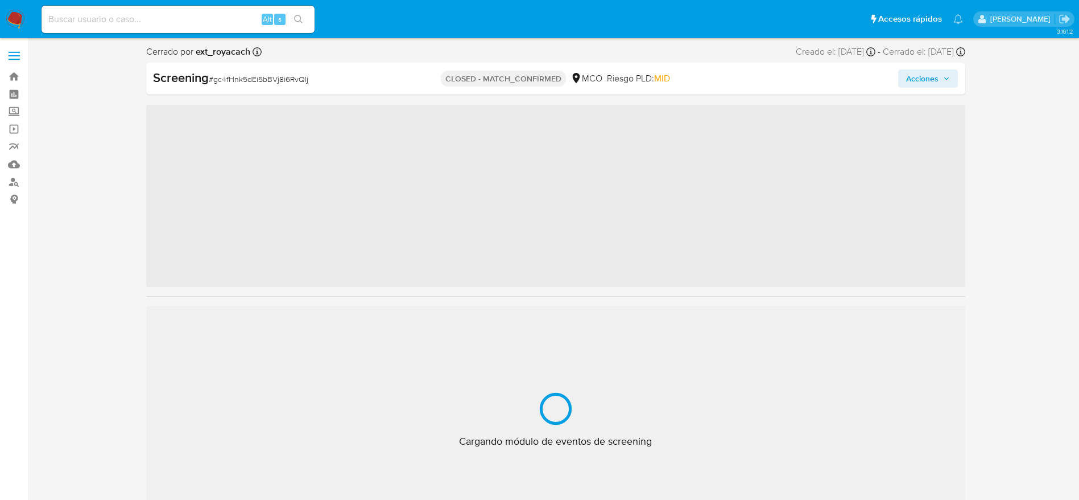
scroll to position [41, 0]
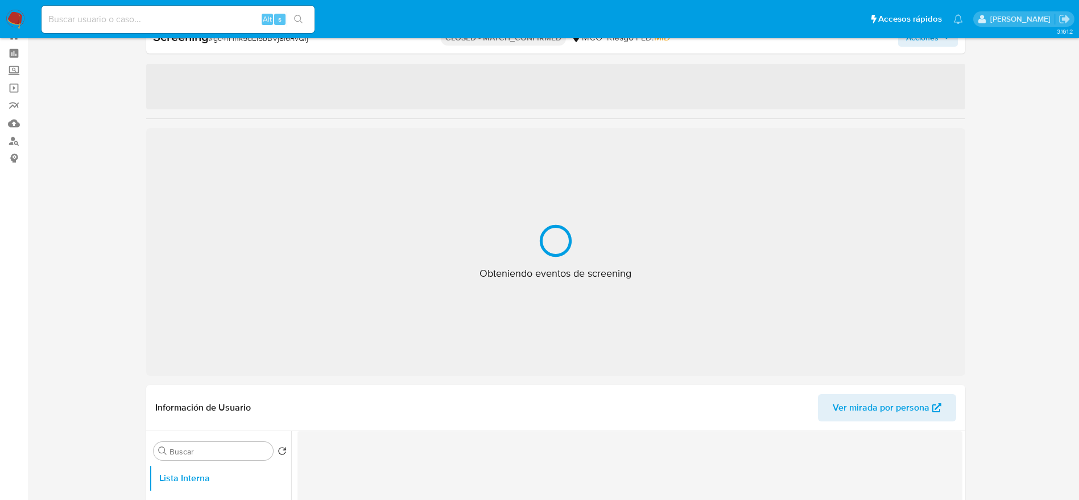
select select "10"
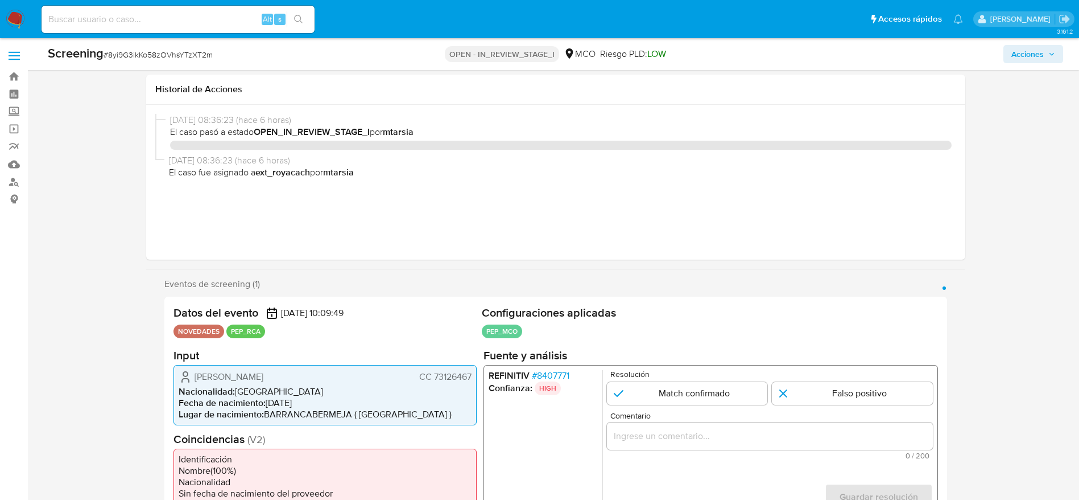
select select "10"
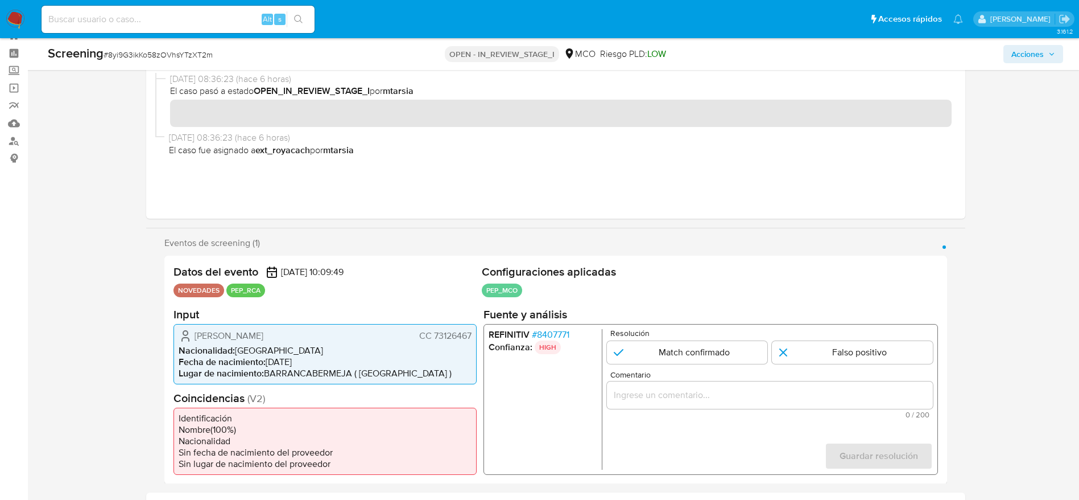
scroll to position [41, 0]
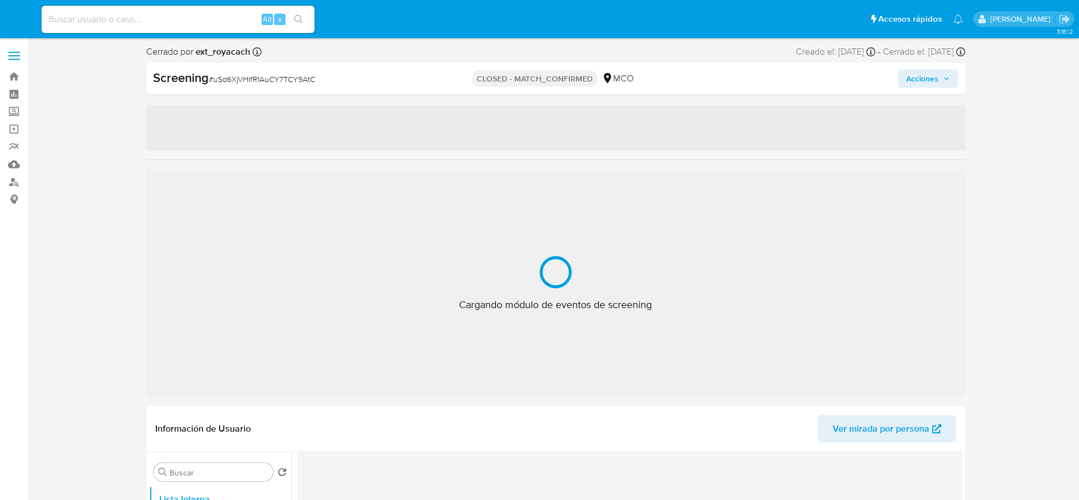
select select "10"
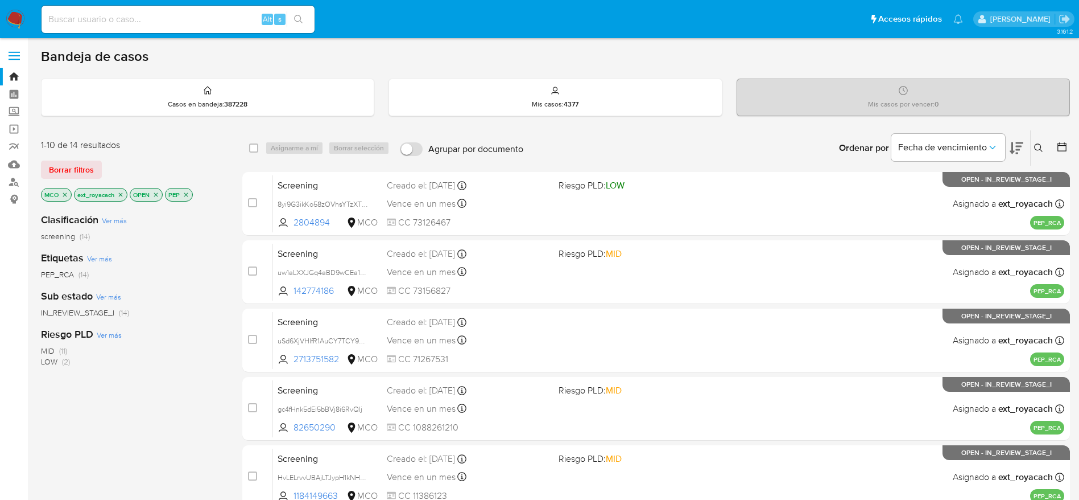
scroll to position [98, 0]
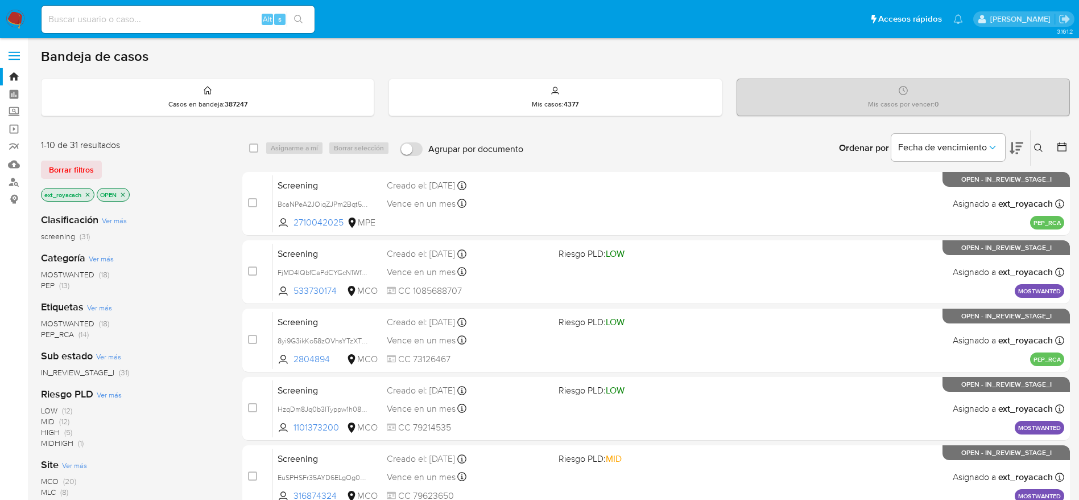
click at [50, 286] on span "PEP" at bounding box center [48, 284] width 14 height 11
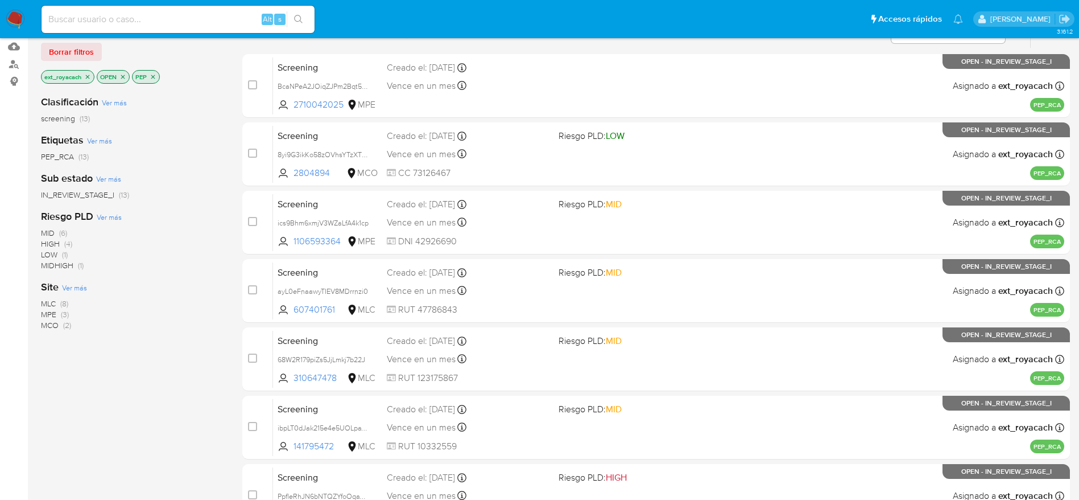
scroll to position [440, 0]
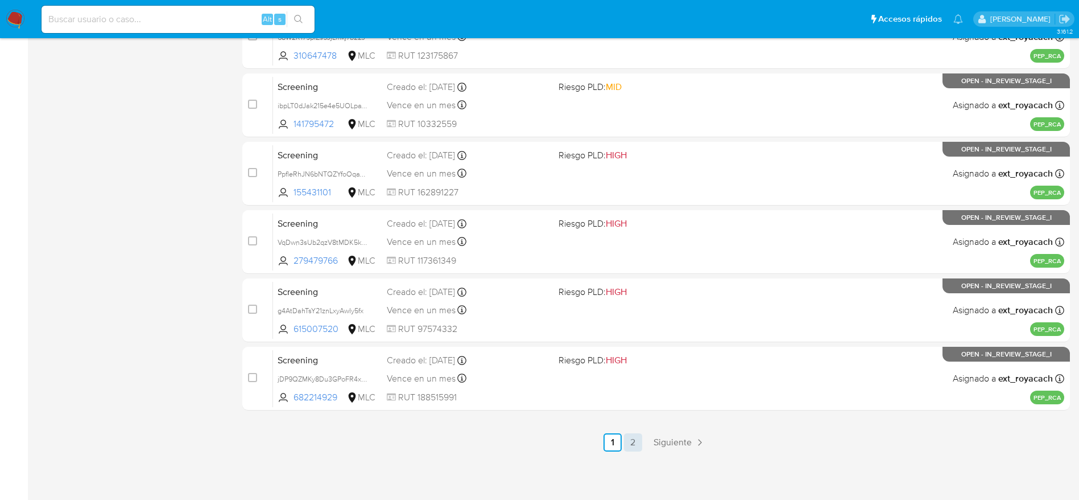
click at [637, 438] on link "2" at bounding box center [633, 442] width 18 height 18
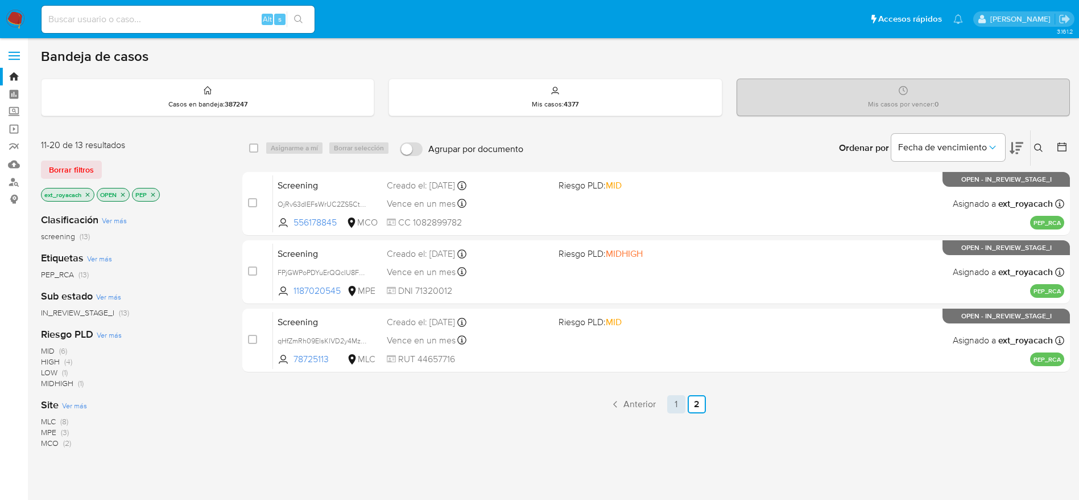
click at [681, 411] on link "1" at bounding box center [676, 404] width 18 height 18
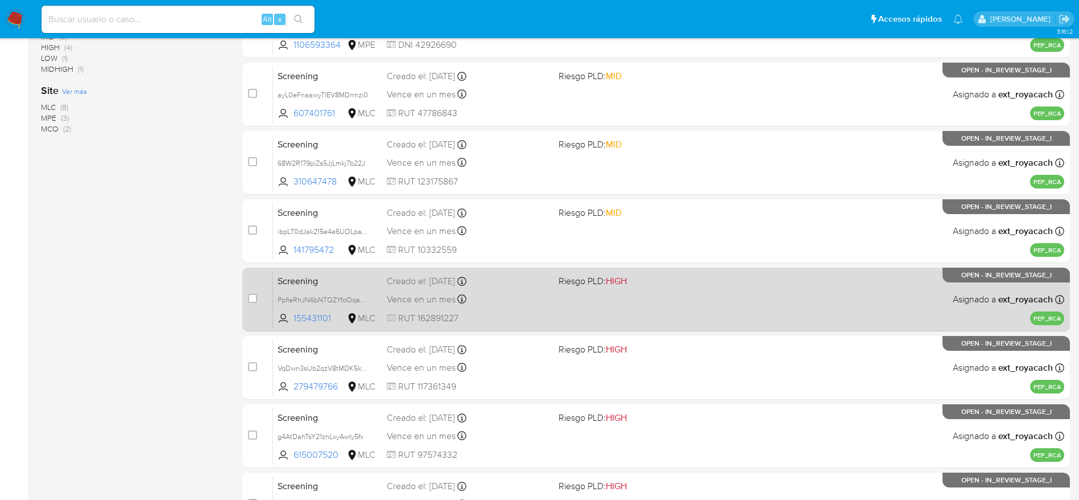
scroll to position [269, 0]
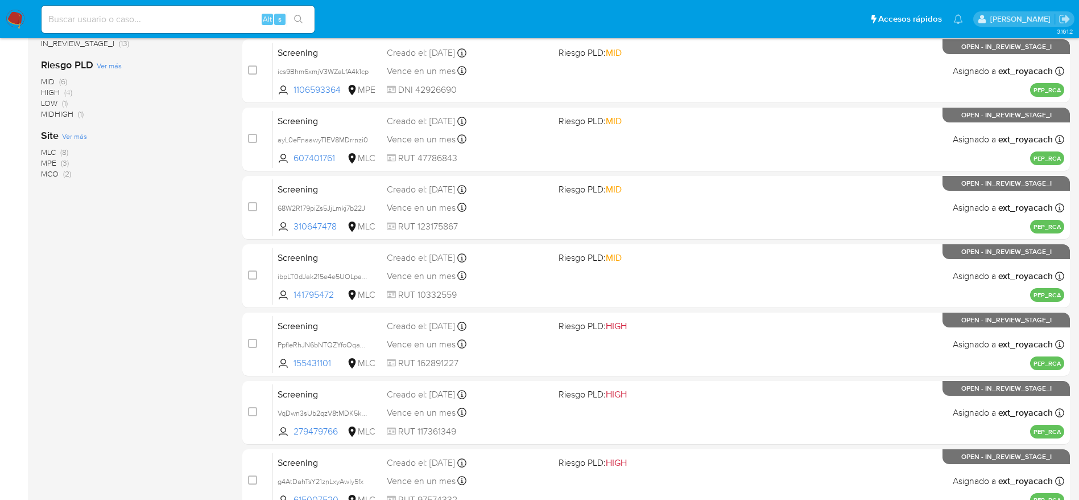
click at [63, 152] on span "(8)" at bounding box center [64, 151] width 8 height 11
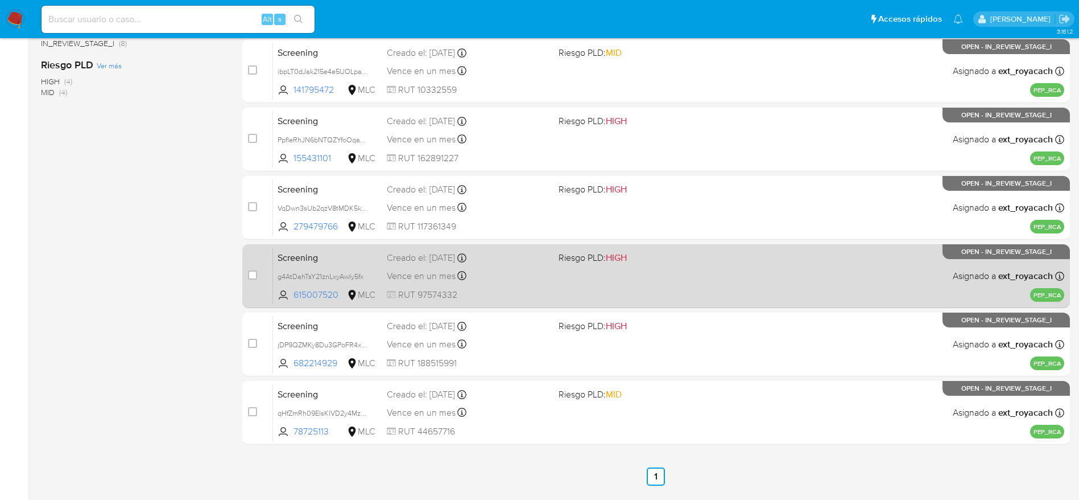
scroll to position [303, 0]
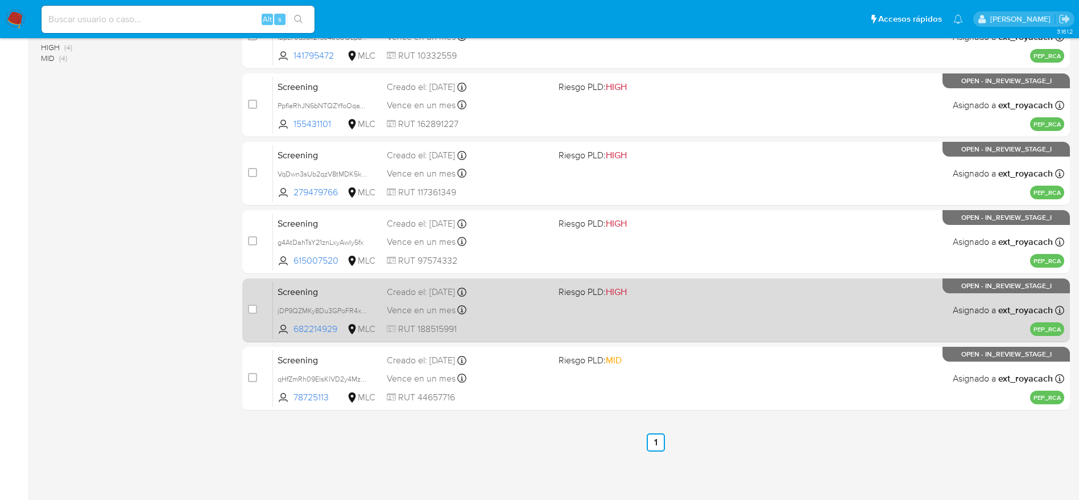
click at [538, 295] on div "Creado el: 25/09/2025 Creado el: 25/09/2025 07:06:43" at bounding box center [468, 292] width 163 height 13
click at [505, 312] on div "Vence en un mes Vence el 25/10/2025 07:06:43" at bounding box center [468, 309] width 163 height 15
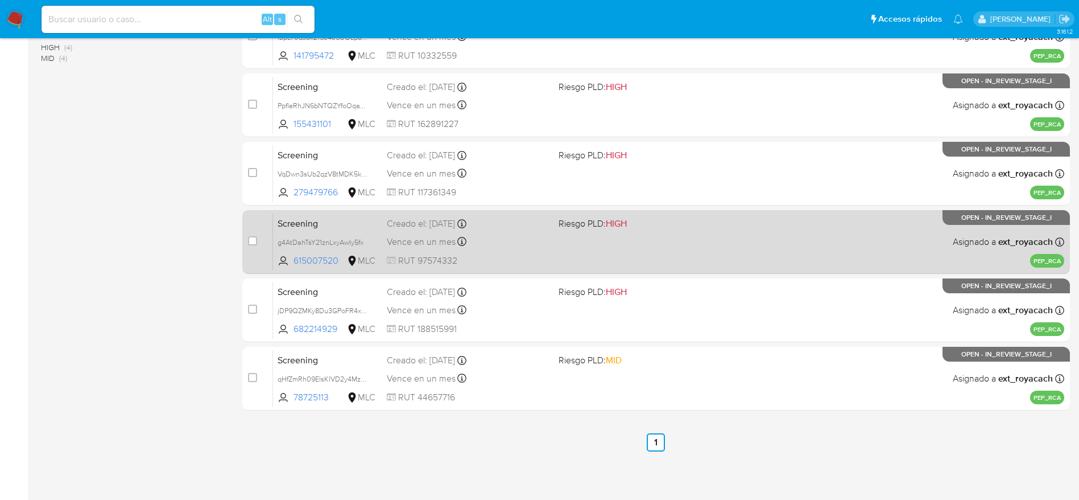
click at [554, 230] on div "Screening g4AtDahTsY21znLxyAwIy5fx 615007520 MLC Riesgo PLD: HIGH Creado el: 25…" at bounding box center [668, 241] width 791 height 57
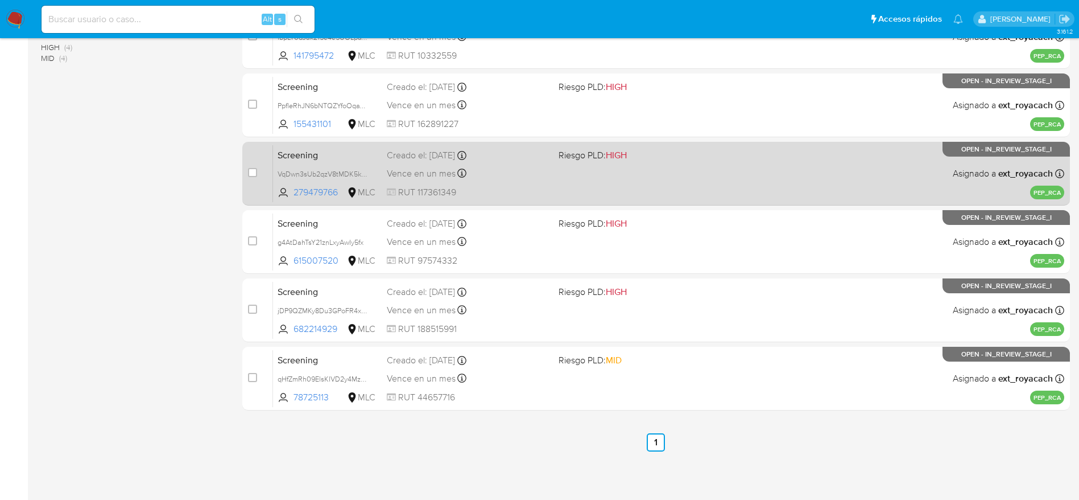
drag, startPoint x: 453, startPoint y: 181, endPoint x: 446, endPoint y: 163, distance: 19.7
click at [454, 181] on div "Screening VqDwn3sUb2qzV8tMDK5kOGnY 279479766 MLC Riesgo PLD: HIGH Creado el: 25…" at bounding box center [668, 173] width 791 height 57
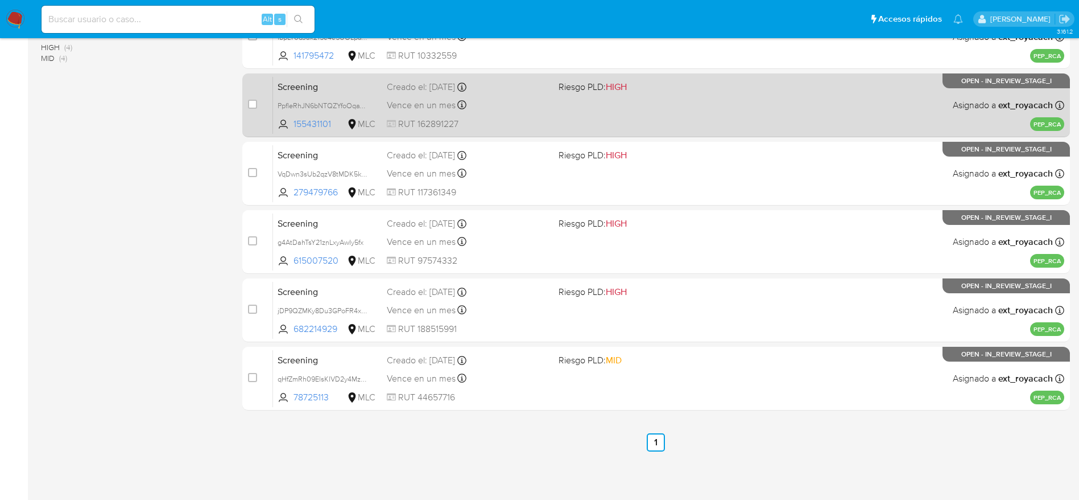
click at [528, 106] on div "Vence en un mes Vence el 25/10/2025 07:10:36" at bounding box center [468, 104] width 163 height 15
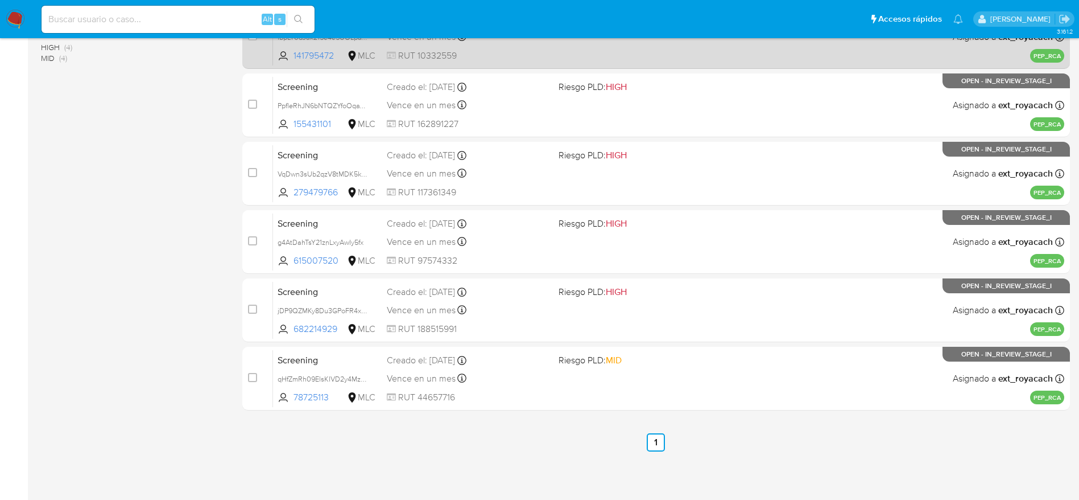
click at [552, 59] on div "Screening ibpLT0dJak215e4e5UOLpaWF 141795472 MLC Riesgo PLD: MID Creado el: 25/…" at bounding box center [668, 36] width 791 height 57
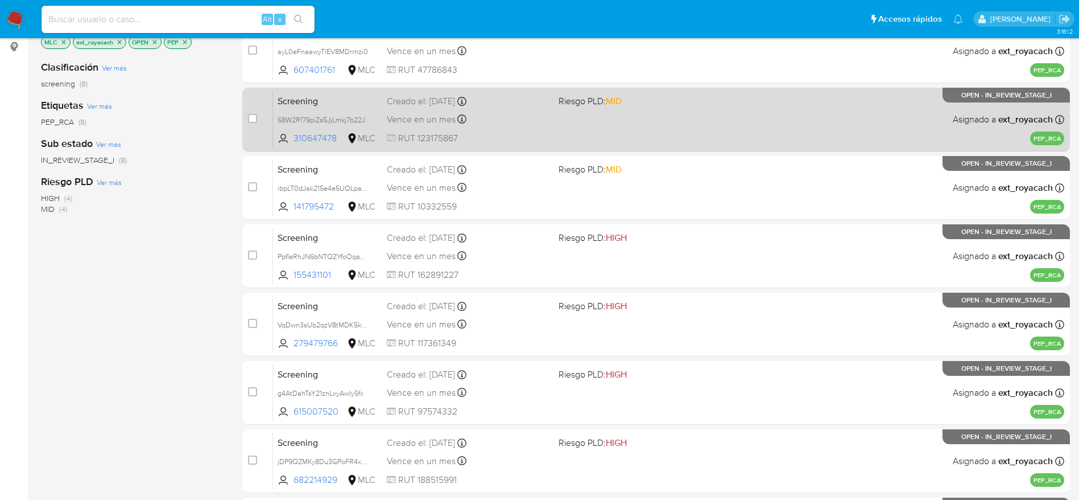
scroll to position [47, 0]
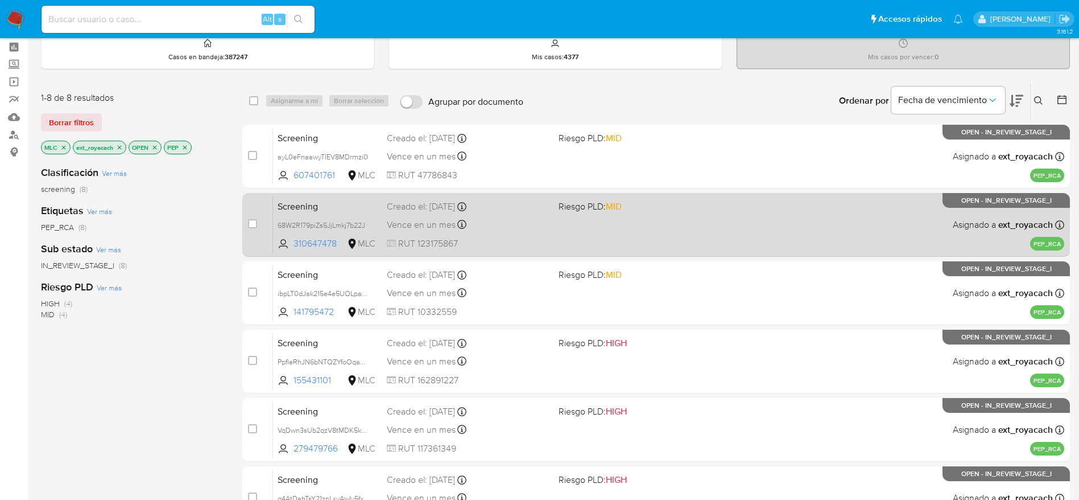
click at [416, 232] on div "Screening 68W2R179piZs5JjLmkj7b22J 310647478 MLC Riesgo PLD: MID Creado el: 25/…" at bounding box center [668, 224] width 791 height 57
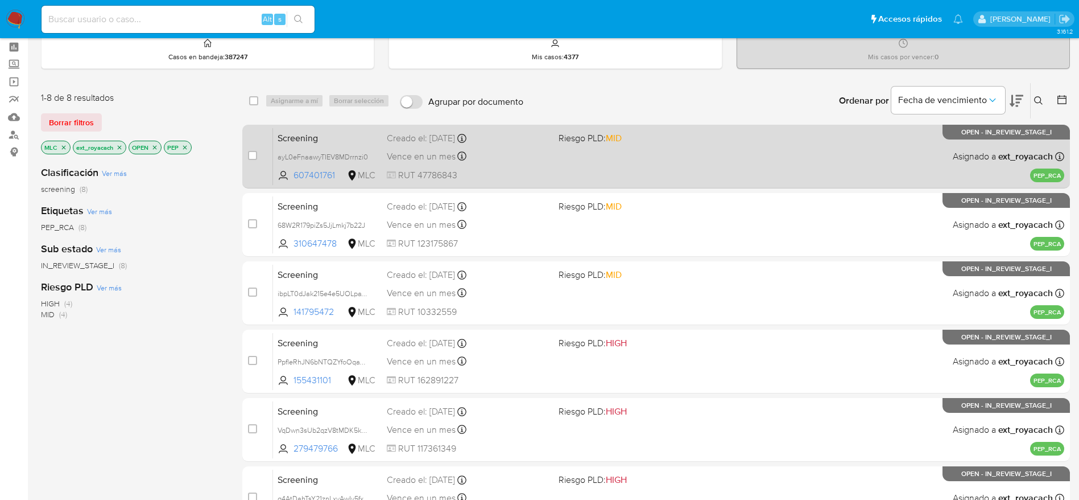
click at [571, 162] on div "Screening ayL0eFnaawyTIEV8MDrrnzi0 607401761 MLC Riesgo PLD: MID Creado el: 25/…" at bounding box center [668, 155] width 791 height 57
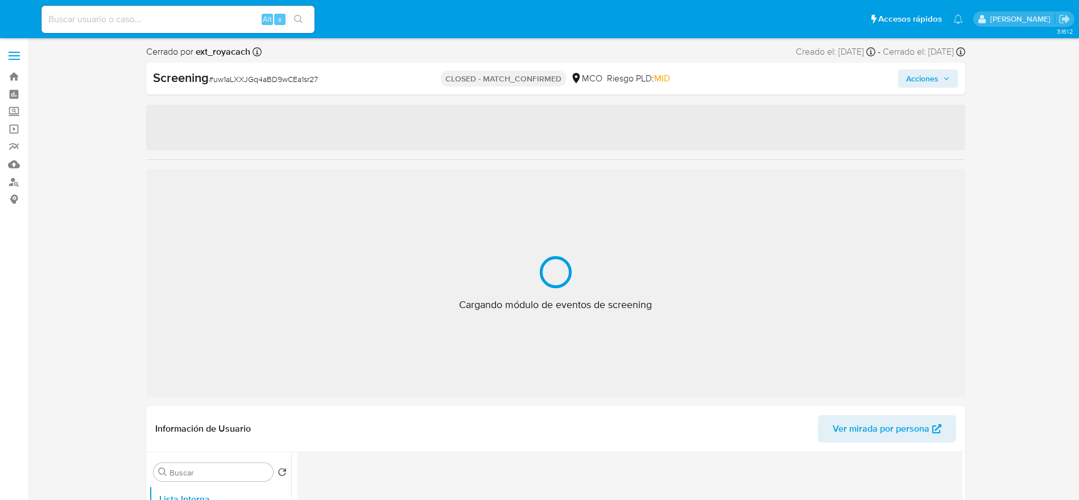
select select "10"
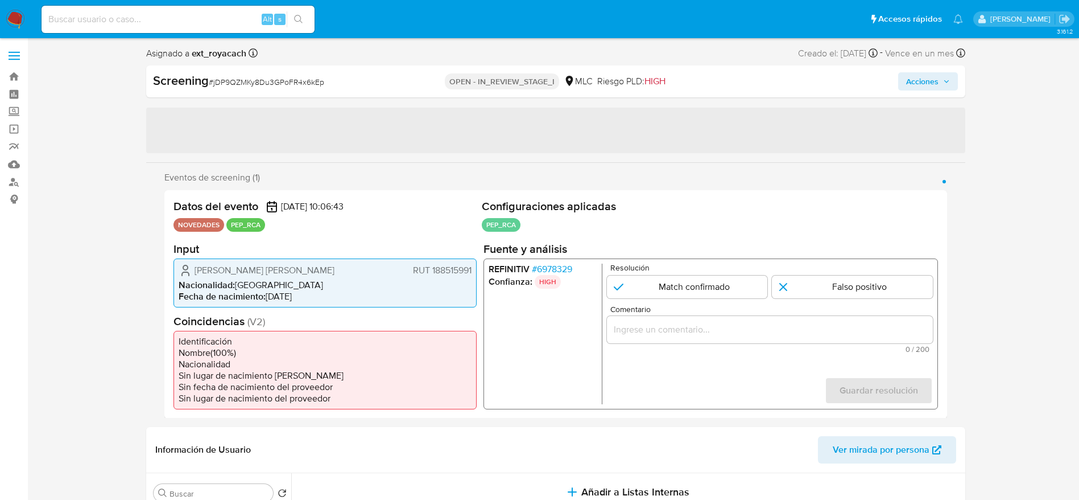
select select "10"
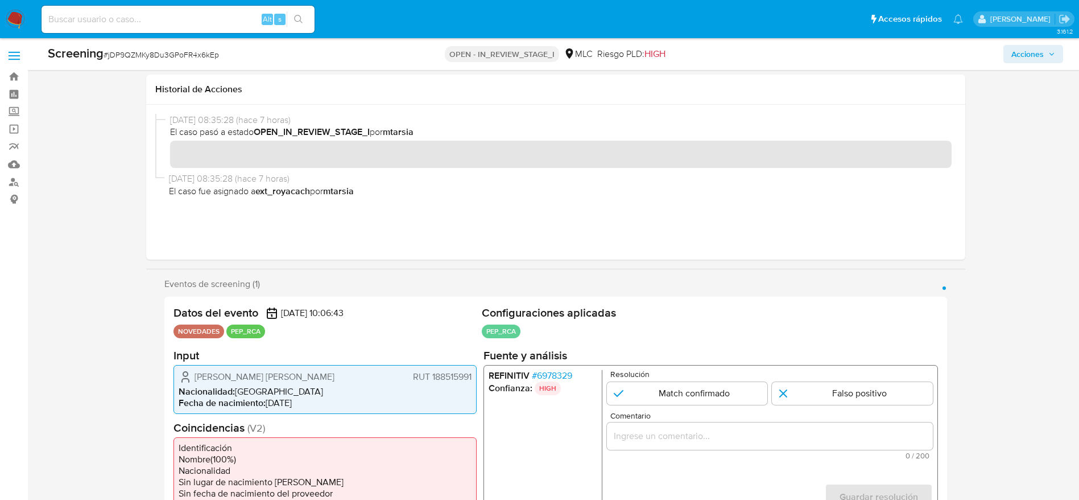
scroll to position [85, 0]
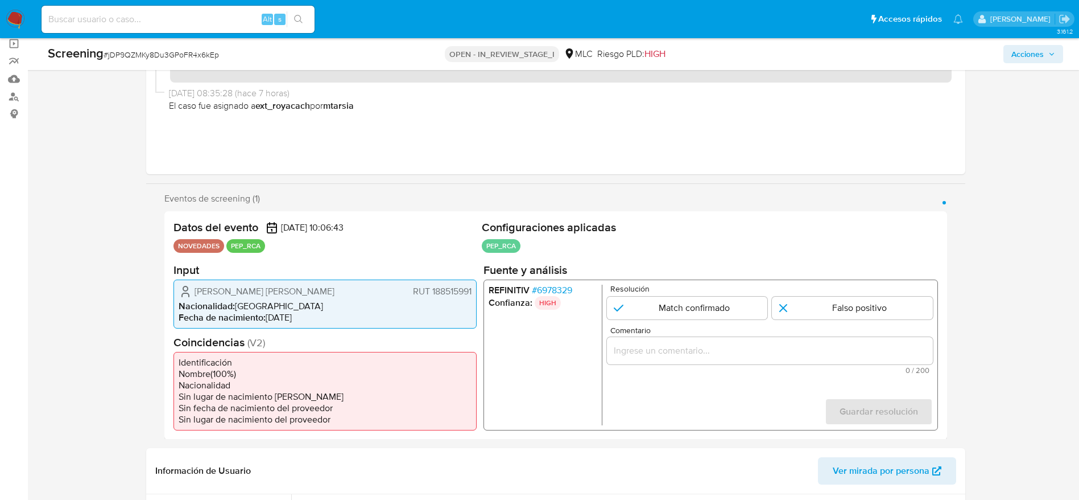
click at [668, 341] on div "1 de 1" at bounding box center [770, 349] width 326 height 27
click at [668, 352] on input "Comentario" at bounding box center [770, 350] width 326 height 15
paste input "Usuario [PERSON_NAME] [PERSON_NAME]. El titular de la cuenta se desempeña como …"
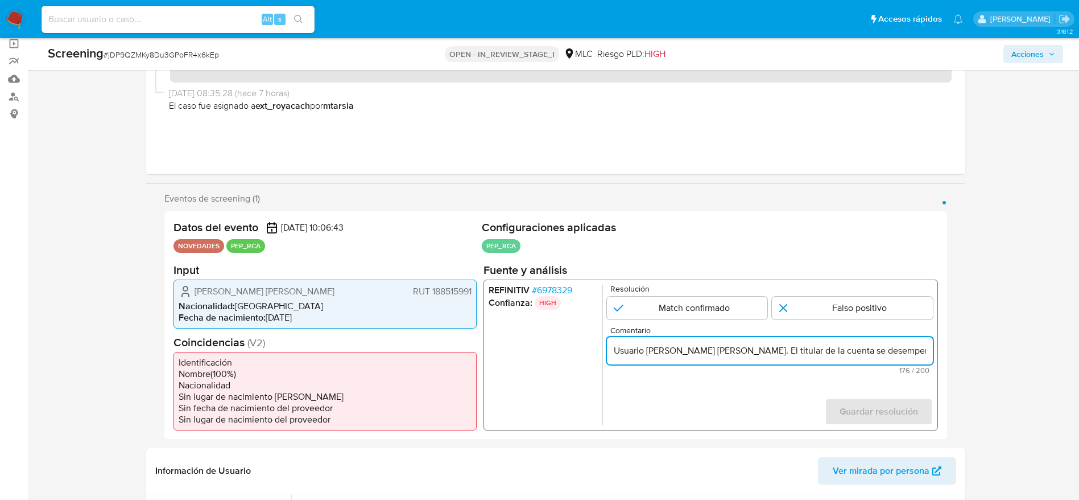
type input "Usuario [PERSON_NAME] [PERSON_NAME]. El titular de la cuenta se desempeña como …"
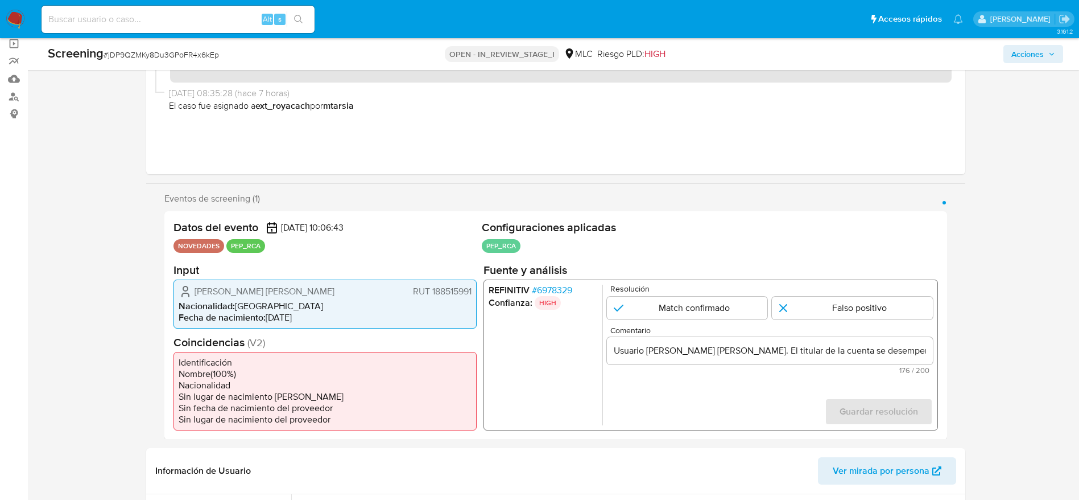
click at [663, 281] on div "REFINITIV # 6978329 Confianza: HIGH Resolución Match confirmado Falso positivo …" at bounding box center [710, 354] width 455 height 151
click at [684, 311] on input "1 de 1" at bounding box center [687, 307] width 161 height 23
radio input "true"
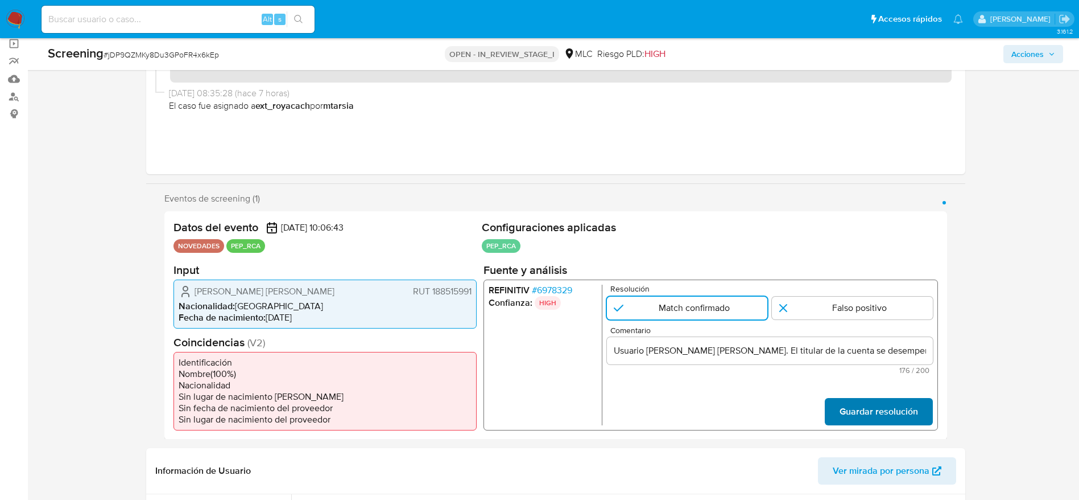
click at [892, 423] on span "Guardar resolución" at bounding box center [878, 410] width 79 height 25
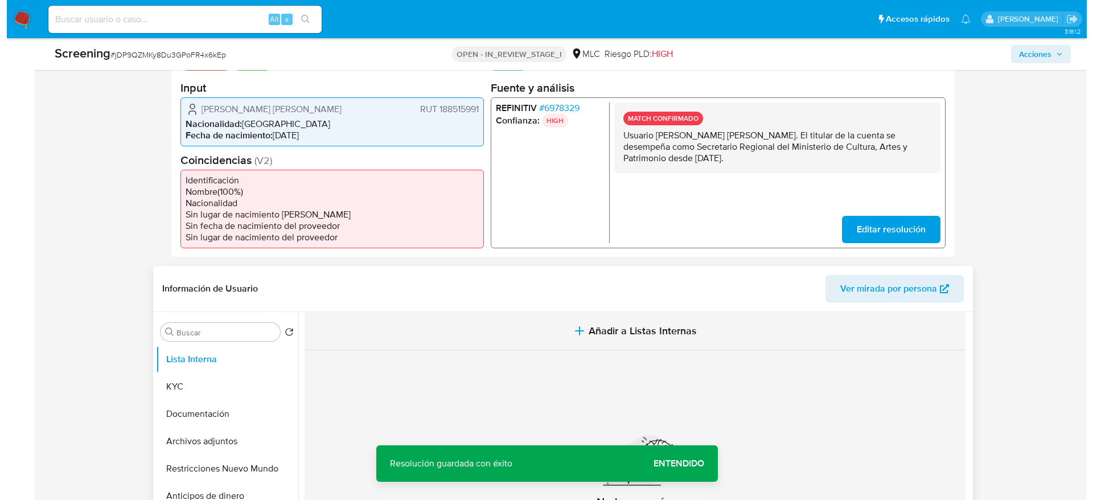
scroll to position [341, 0]
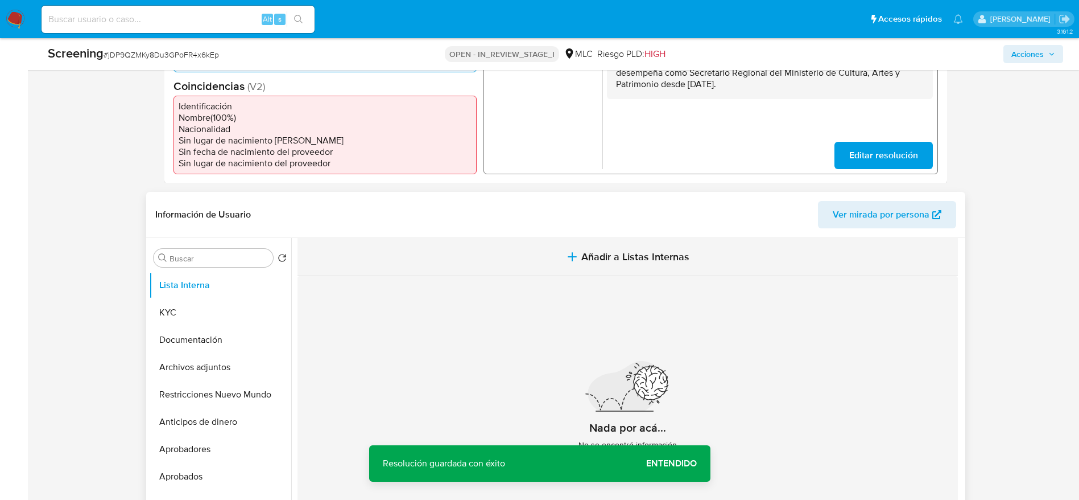
click at [632, 262] on span "Añadir a Listas Internas" at bounding box center [636, 256] width 108 height 13
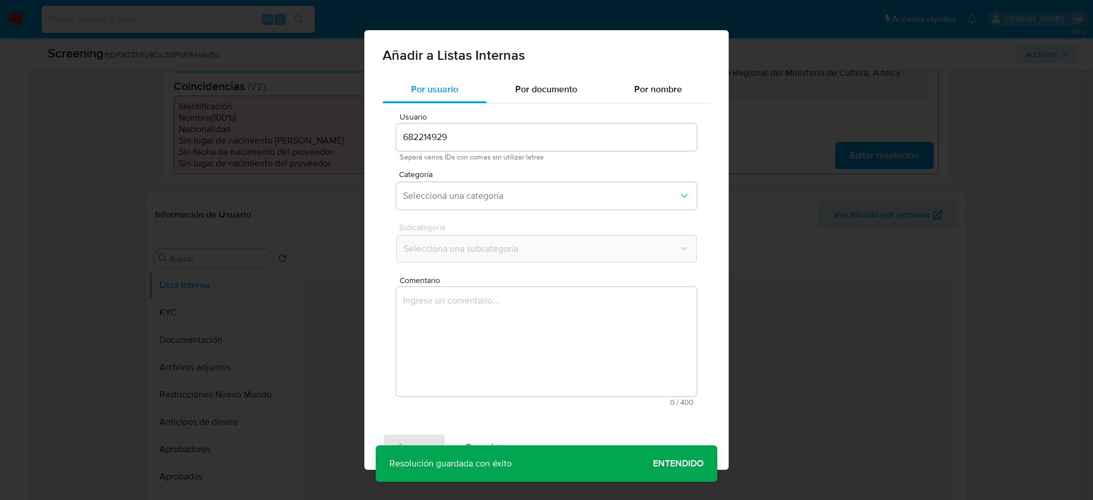
click at [567, 329] on textarea "Comentario" at bounding box center [546, 341] width 300 height 109
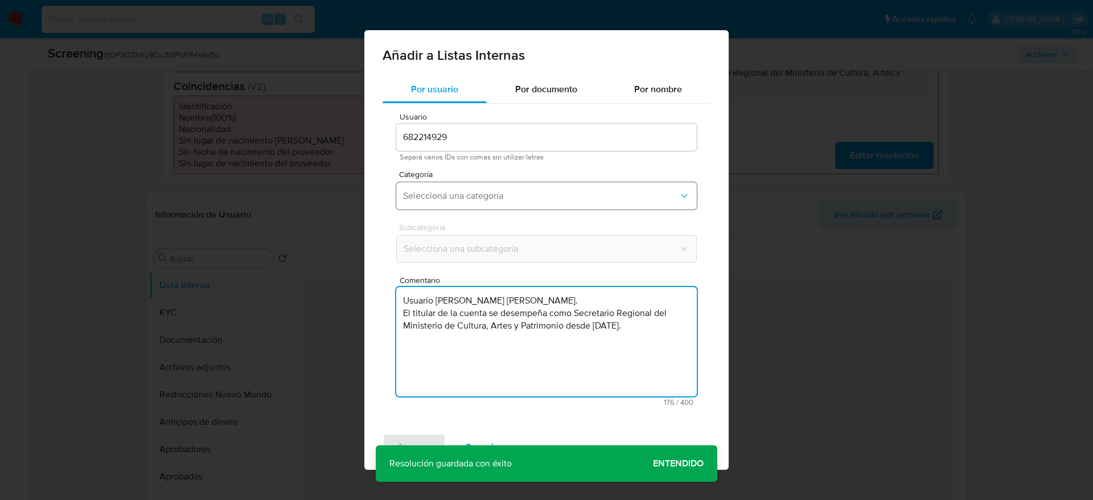
type textarea "Usuario Felipe Exequiel Nicolás Quiroz Vásquez. El titular de la cuenta se dese…"
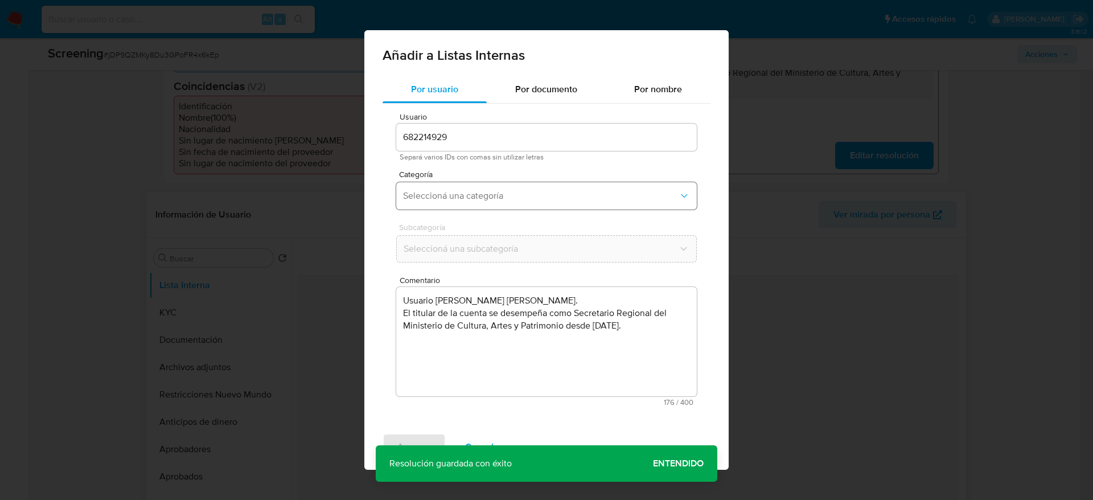
click at [554, 182] on button "Seleccioná una categoría" at bounding box center [546, 195] width 300 height 27
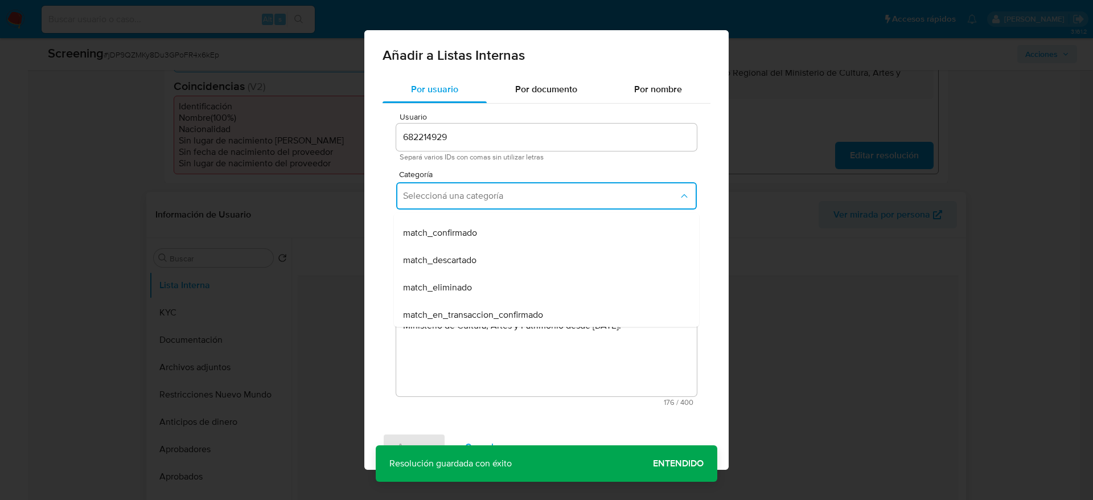
scroll to position [85, 0]
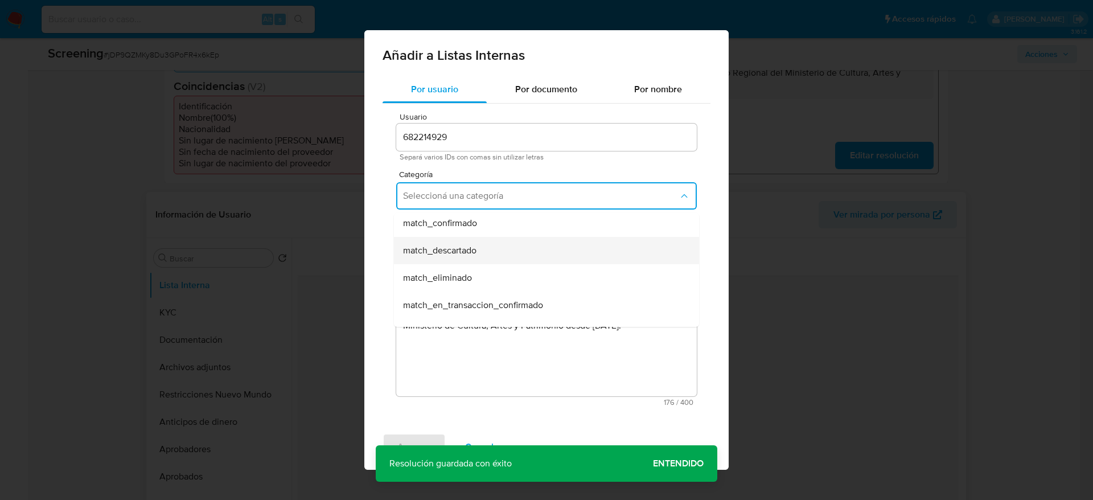
click at [481, 238] on div "match_descartado" at bounding box center [543, 250] width 280 height 27
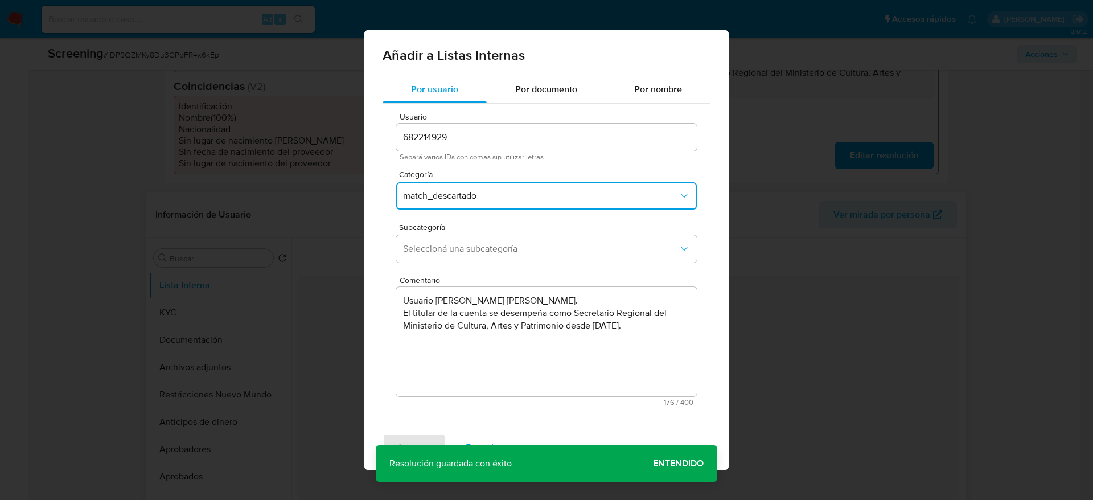
click at [478, 191] on span "match_descartado" at bounding box center [540, 195] width 275 height 11
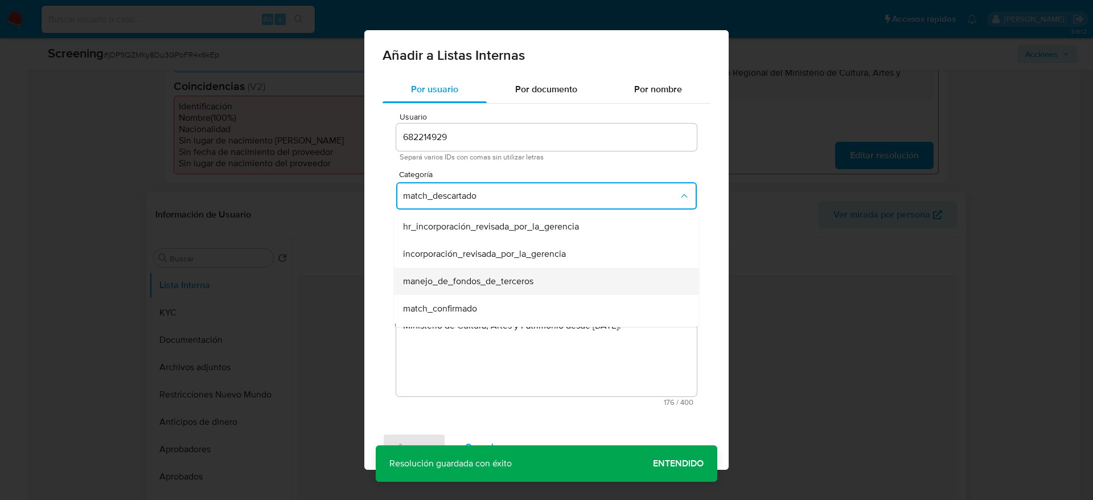
scroll to position [23, 0]
drag, startPoint x: 460, startPoint y: 267, endPoint x: 463, endPoint y: 285, distance: 17.8
click at [463, 285] on ul "hr_incorporación_revisada_por_la_gerencia incorporación_revisada_por_la_gerenci…" at bounding box center [546, 381] width 305 height 382
click at [463, 285] on span "match_confirmado" at bounding box center [440, 285] width 74 height 11
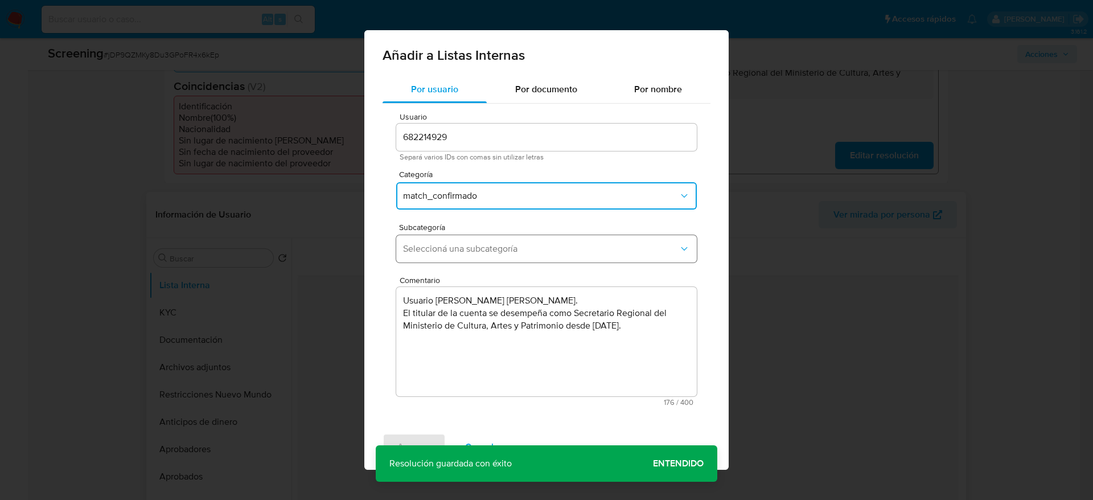
click at [464, 251] on span "Seleccioná una subcategoría" at bounding box center [540, 248] width 275 height 11
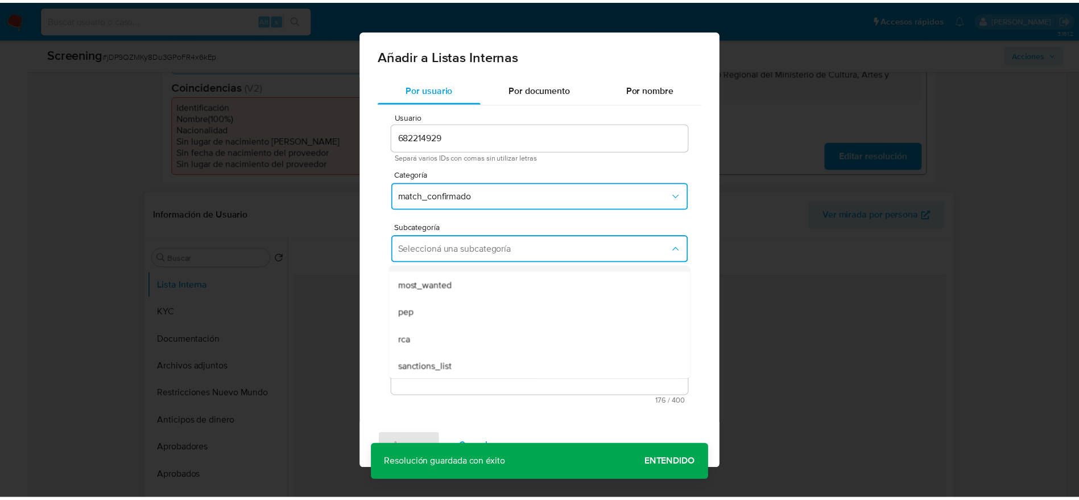
scroll to position [77, 0]
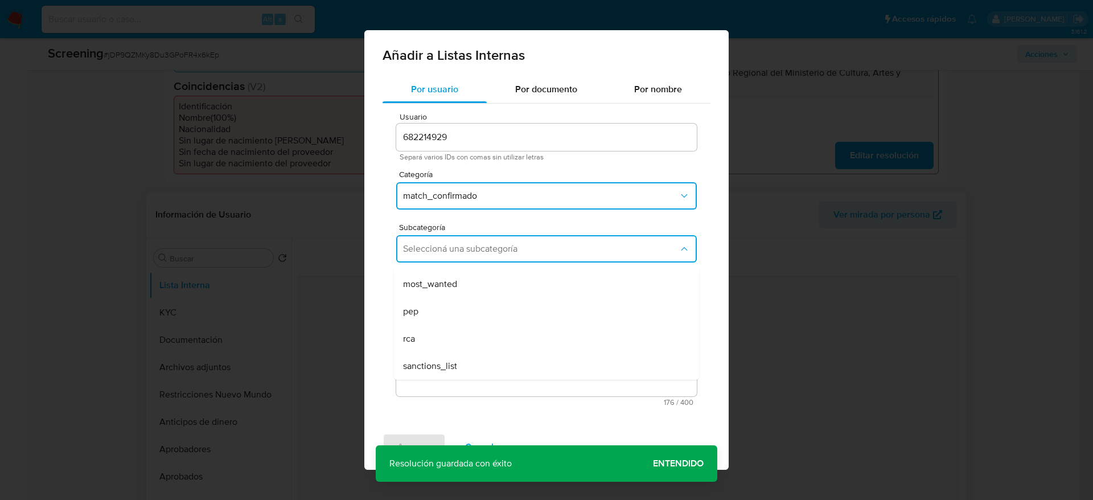
click at [439, 311] on div "pep" at bounding box center [543, 311] width 280 height 27
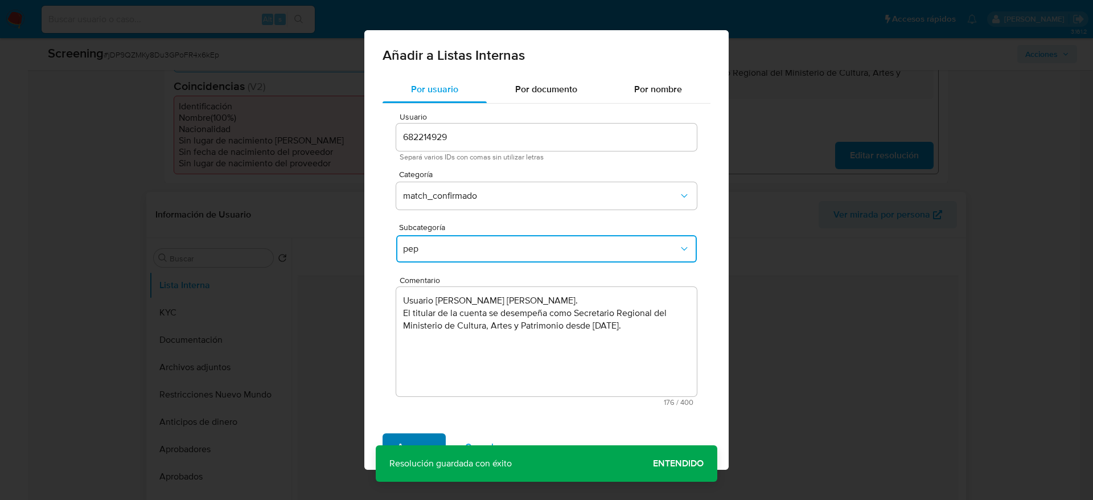
click at [418, 435] on span "Agregar" at bounding box center [414, 446] width 34 height 25
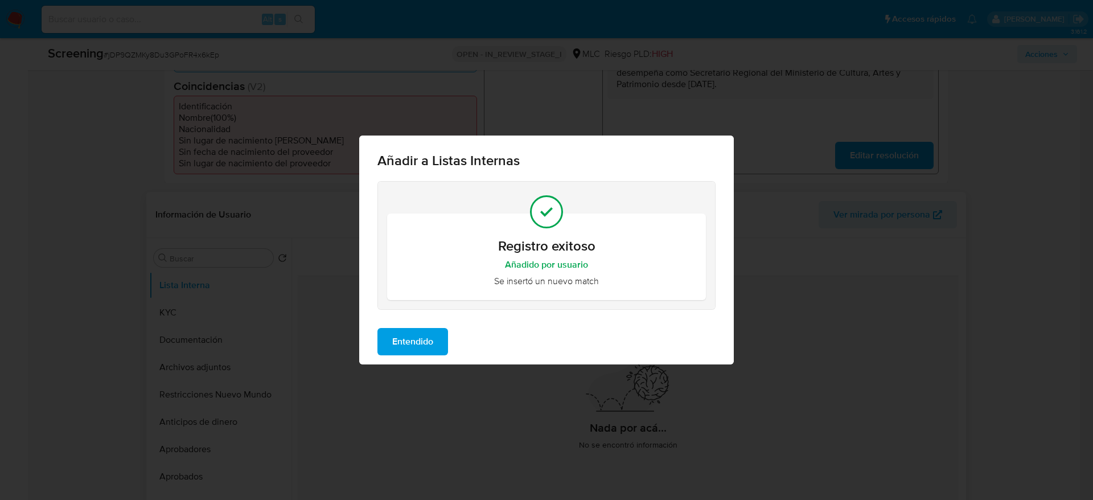
click at [443, 337] on button "Entendido" at bounding box center [412, 341] width 71 height 27
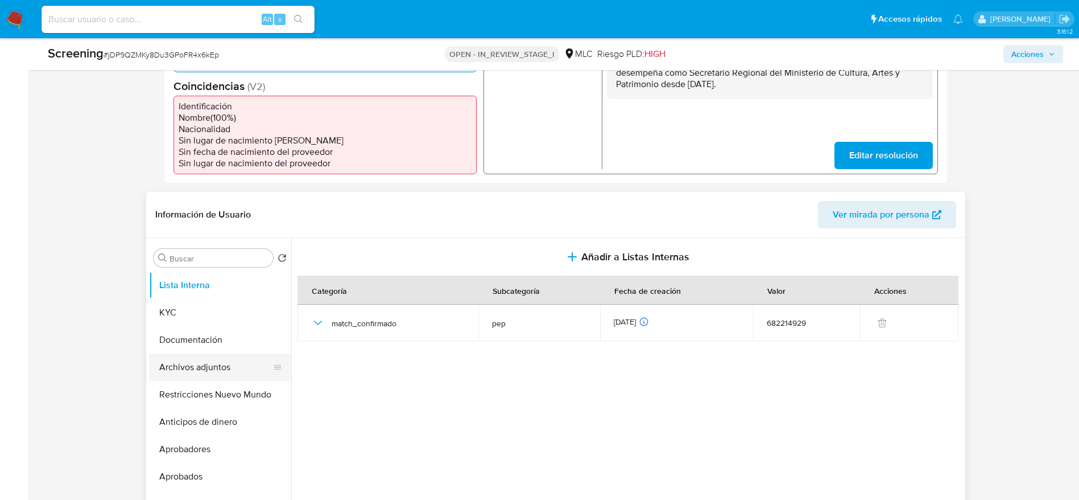
click at [235, 374] on button "Archivos adjuntos" at bounding box center [215, 366] width 133 height 27
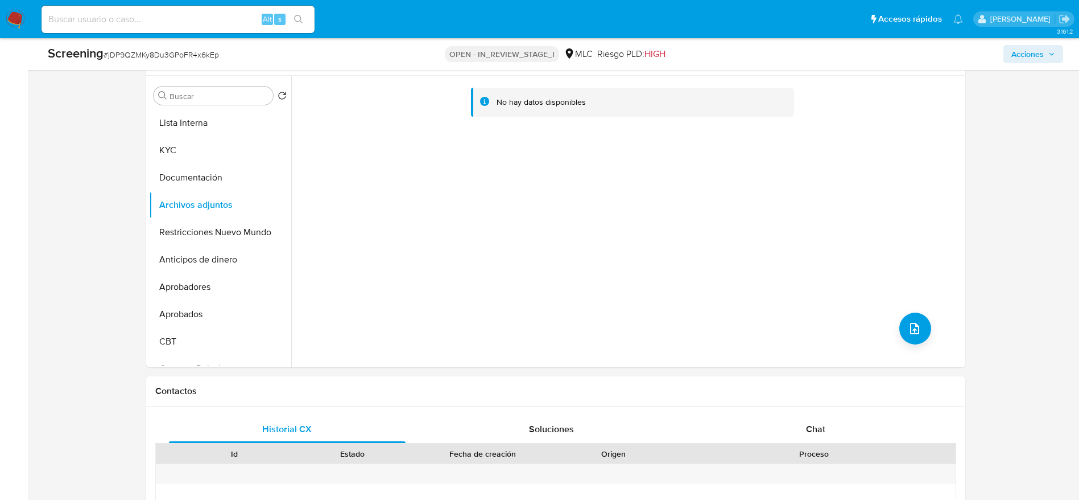
scroll to position [512, 0]
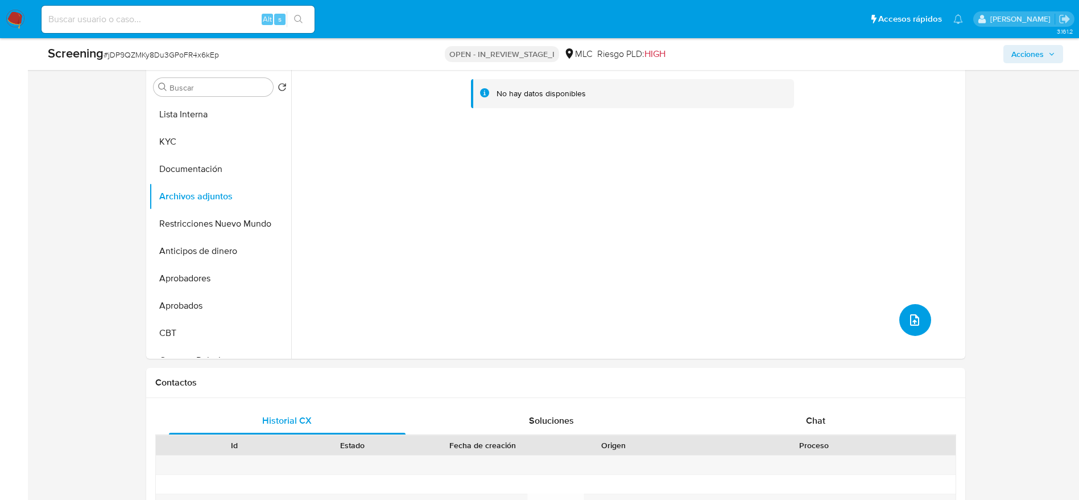
click at [909, 336] on button "upload-file" at bounding box center [916, 320] width 32 height 32
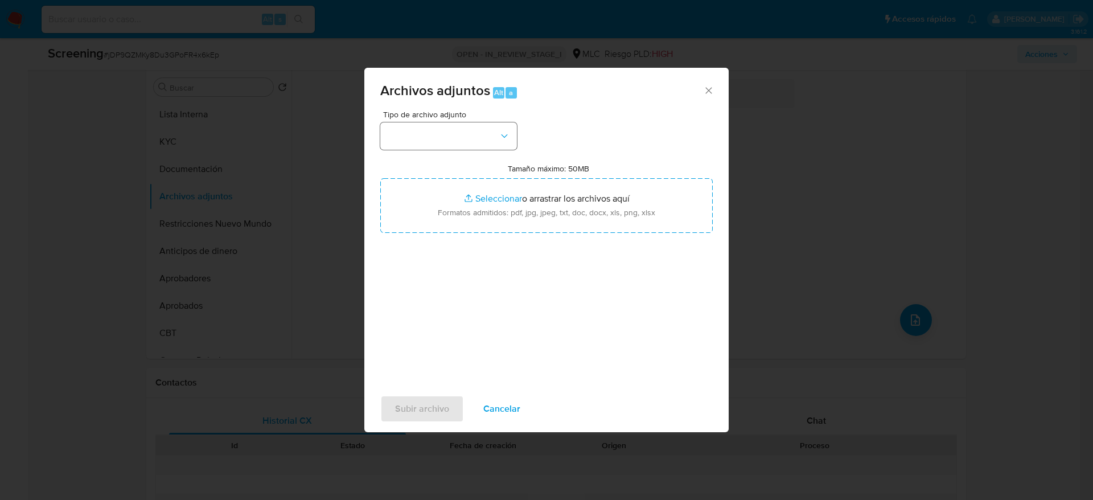
click at [457, 122] on div "Tipo de archivo adjunto" at bounding box center [448, 129] width 137 height 39
click at [452, 137] on button "button" at bounding box center [448, 135] width 137 height 27
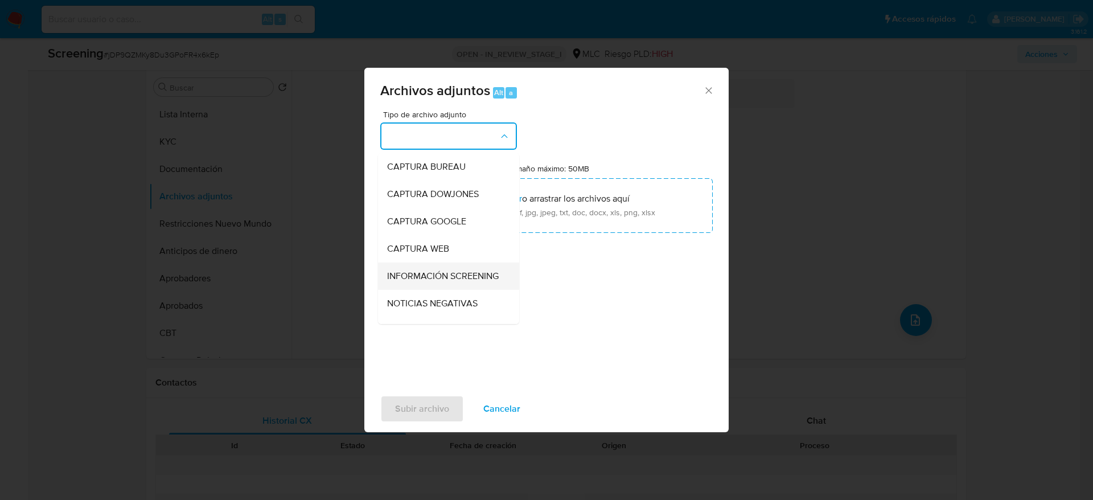
click at [399, 275] on span "INFORMACIÓN SCREENING" at bounding box center [443, 275] width 112 height 11
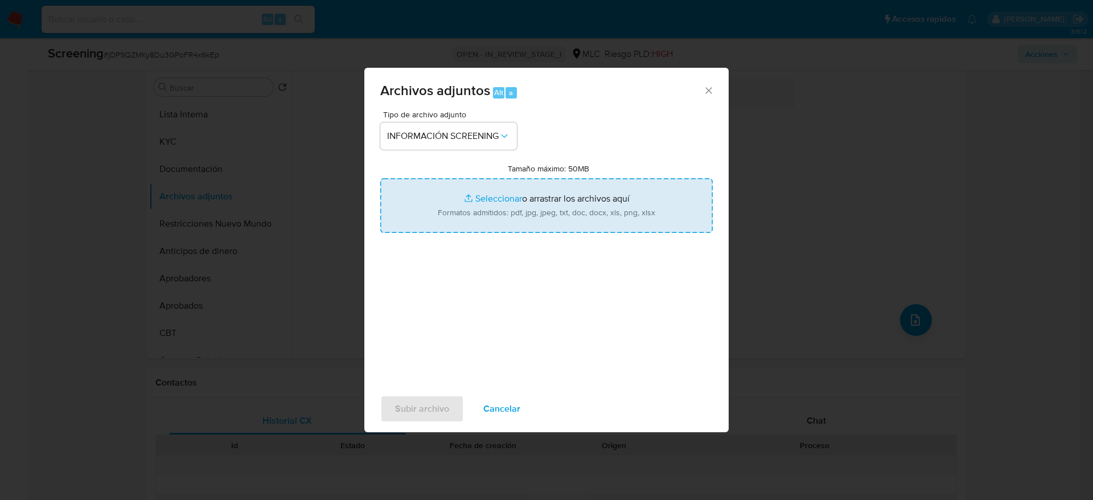
click at [447, 182] on input "Tamaño máximo: 50MB Seleccionar archivos" at bounding box center [546, 205] width 332 height 55
type input "C:\fakepath\_Felipe Exequiel Nicolás Quiroz Vásquez _ - Buscar con Google.pdf"
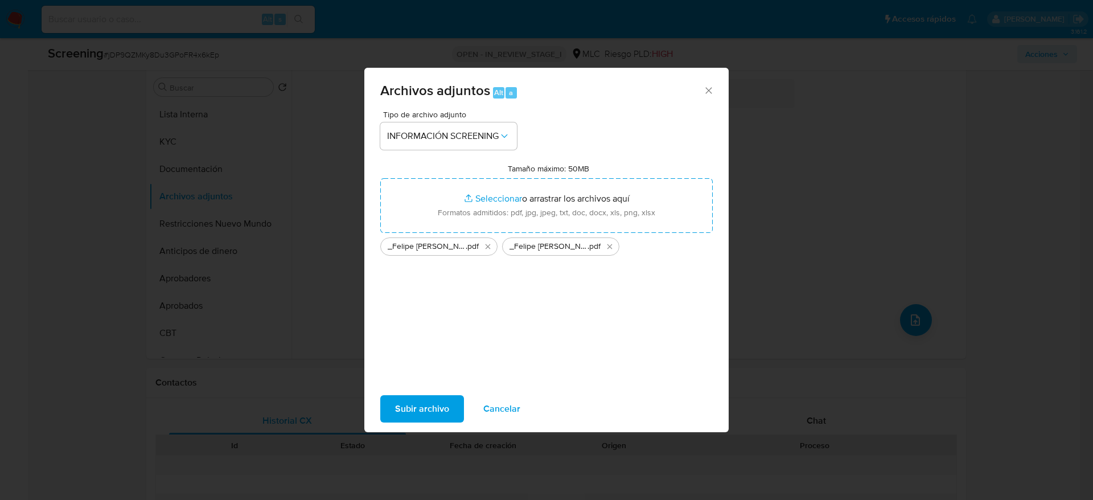
click at [455, 399] on button "Subir archivo" at bounding box center [422, 408] width 84 height 27
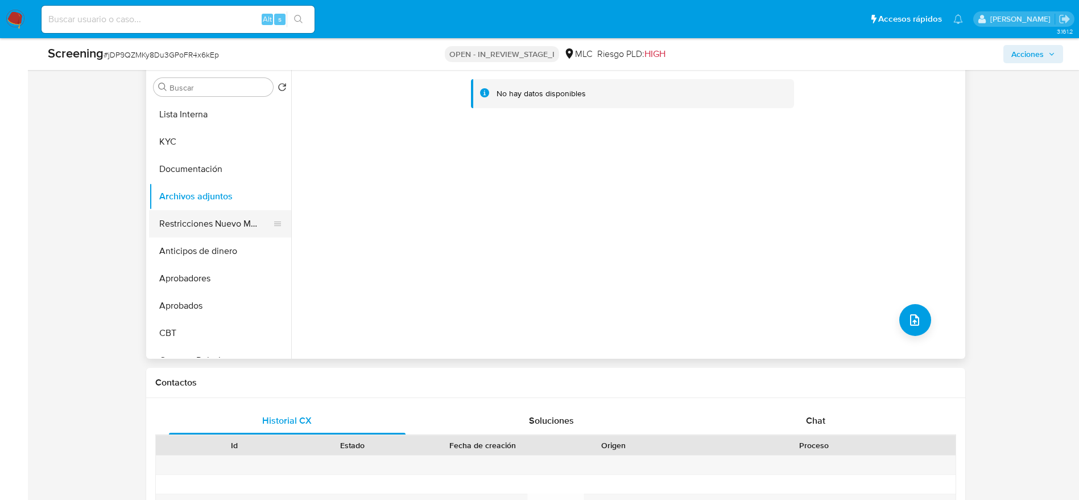
click at [196, 228] on button "Restricciones Nuevo Mundo" at bounding box center [215, 223] width 133 height 27
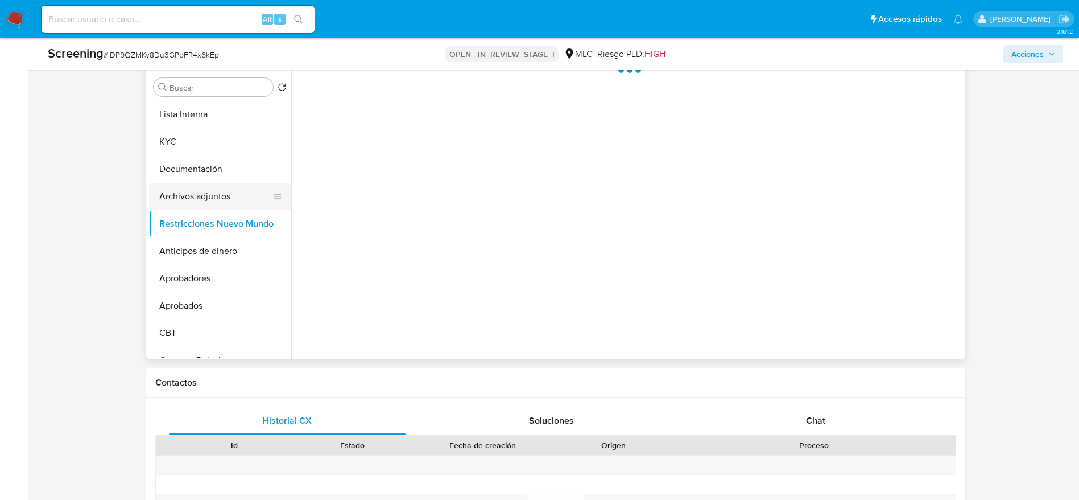
click at [217, 196] on button "Archivos adjuntos" at bounding box center [215, 196] width 133 height 27
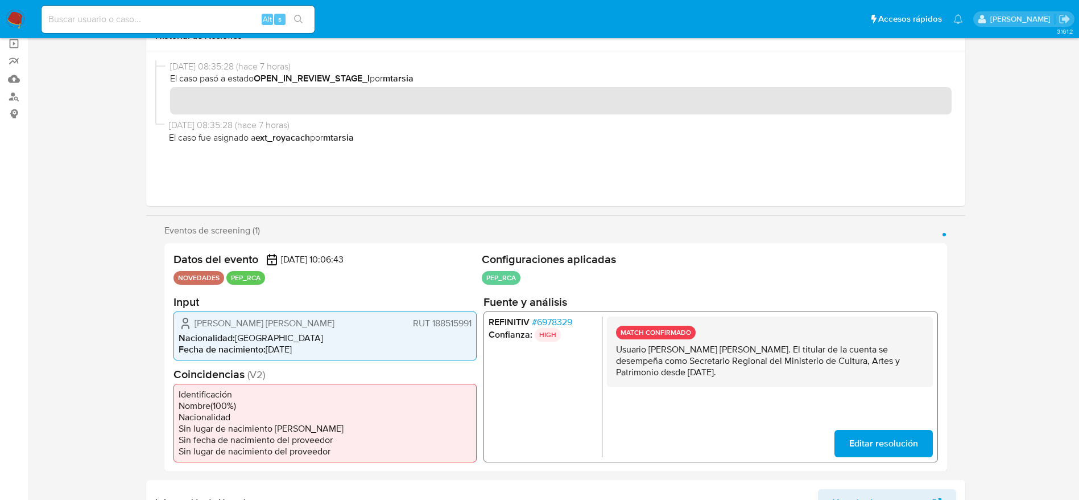
scroll to position [0, 0]
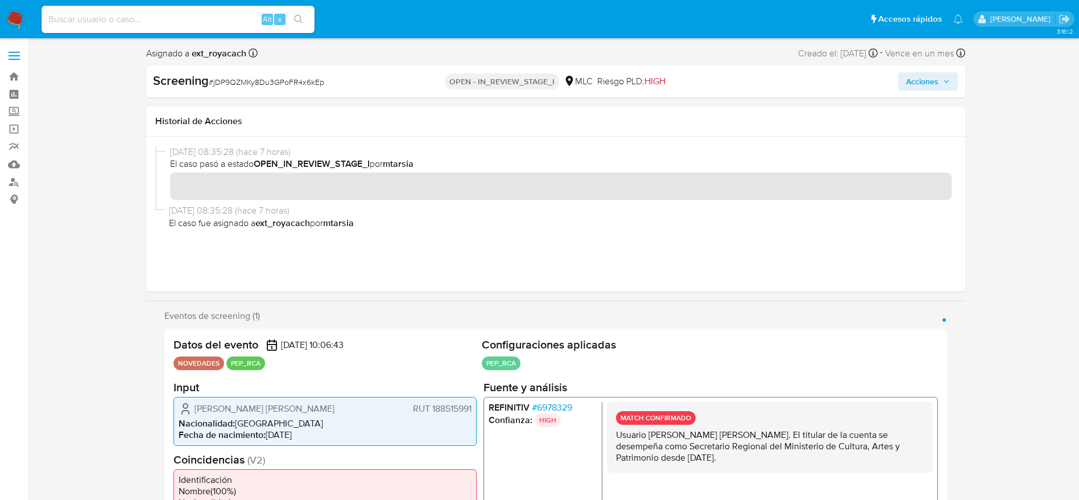
click at [937, 84] on span "Acciones" at bounding box center [922, 81] width 32 height 18
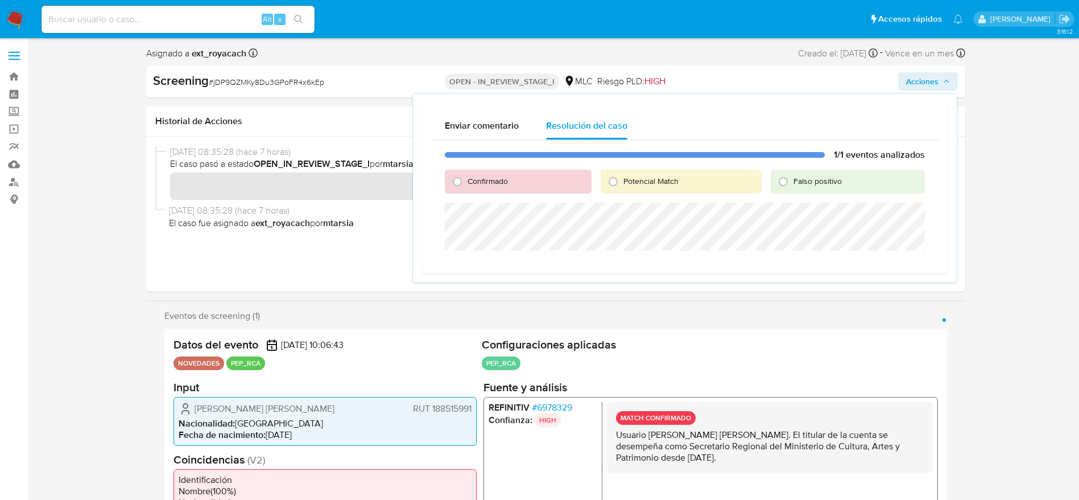
click at [486, 181] on span "Confirmado" at bounding box center [488, 180] width 40 height 11
click at [467, 181] on input "Confirmado" at bounding box center [457, 181] width 18 height 18
radio input "true"
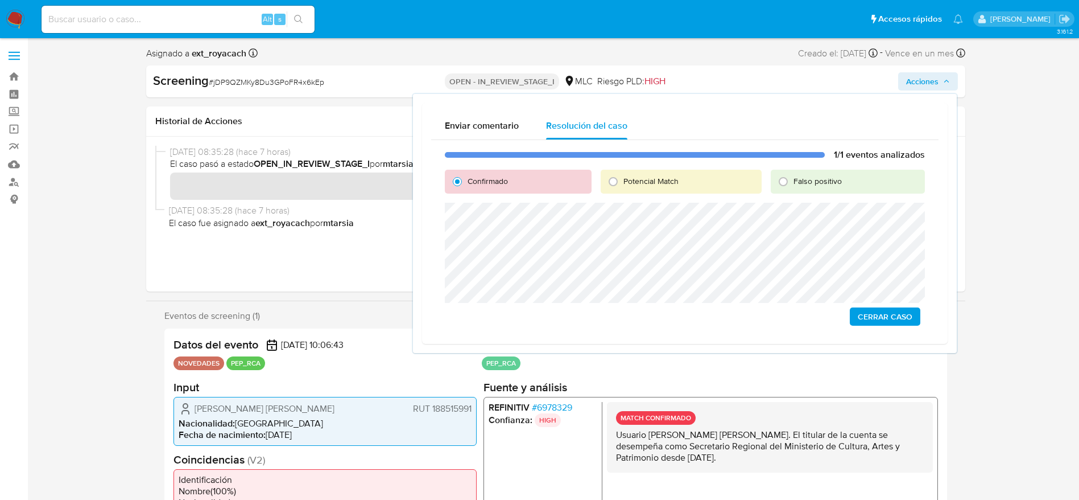
click at [866, 314] on span "Cerrar Caso" at bounding box center [885, 316] width 55 height 16
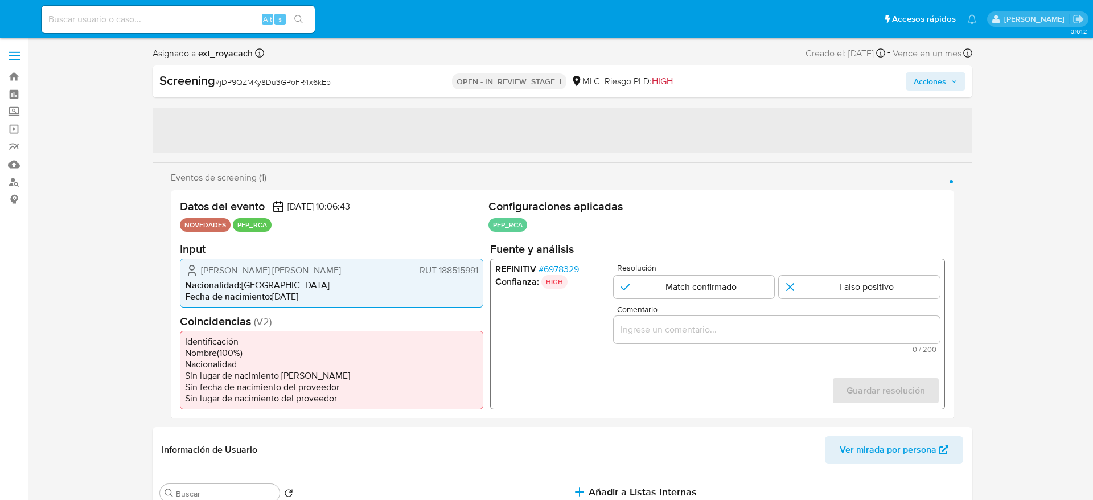
select select "10"
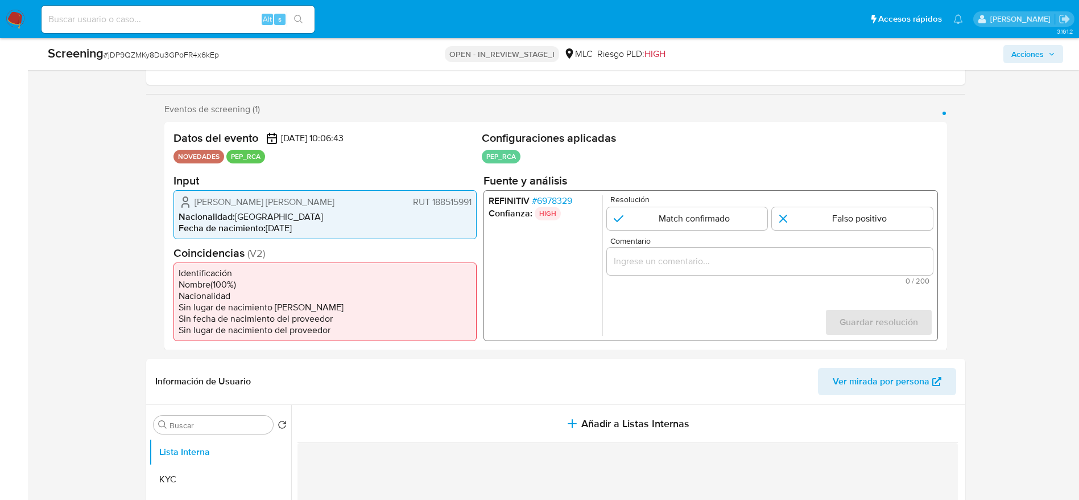
scroll to position [171, 0]
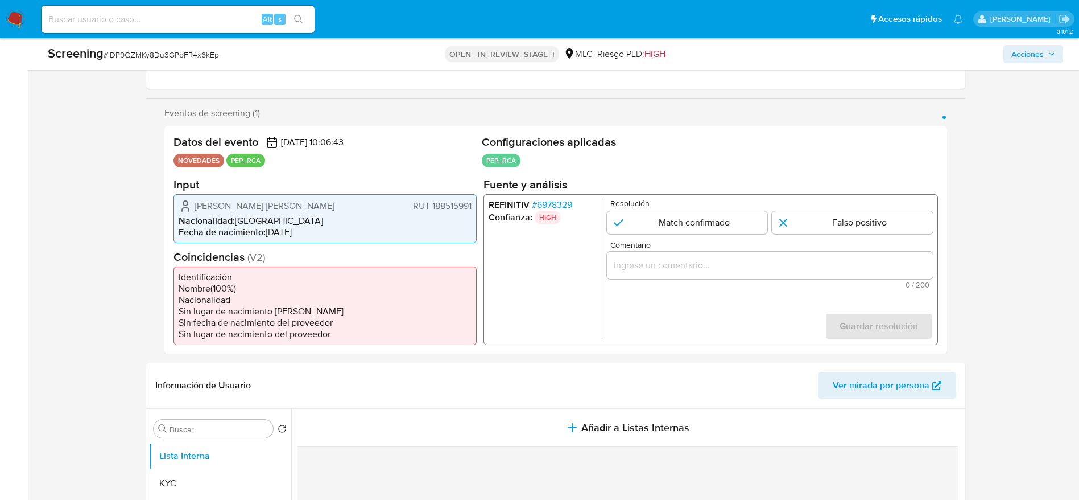
click at [541, 201] on span "# 6978329" at bounding box center [551, 204] width 40 height 11
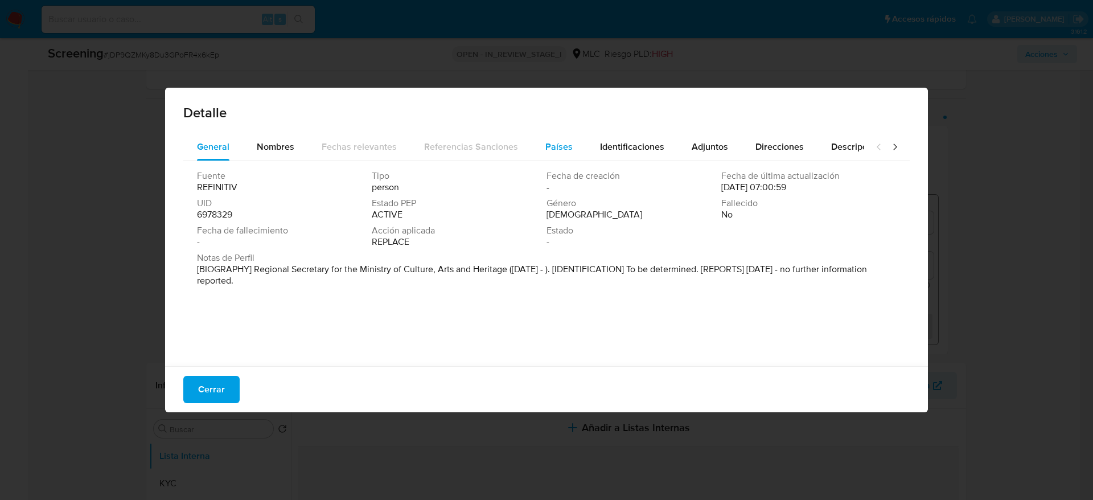
click at [535, 138] on button "Países" at bounding box center [558, 146] width 55 height 27
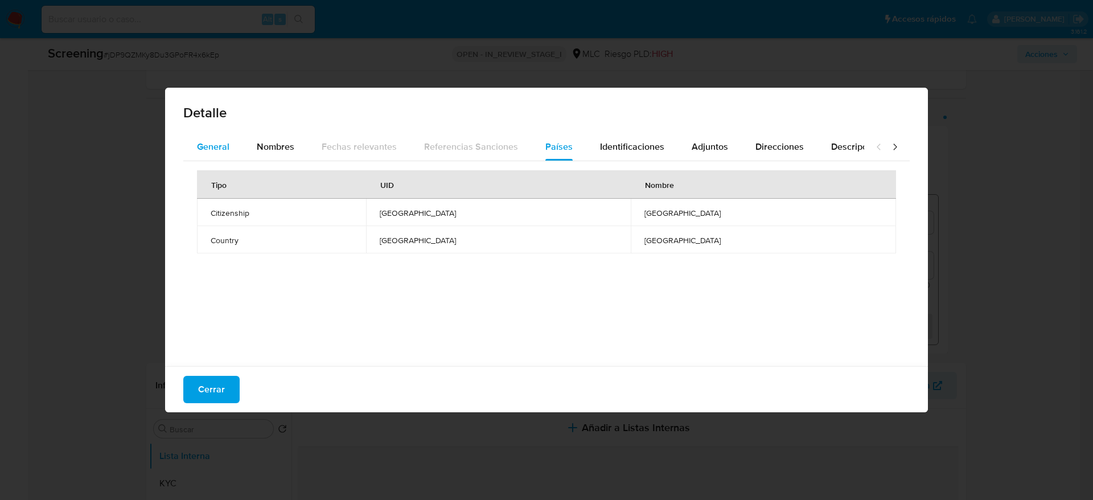
click at [198, 151] on span "General" at bounding box center [213, 146] width 32 height 13
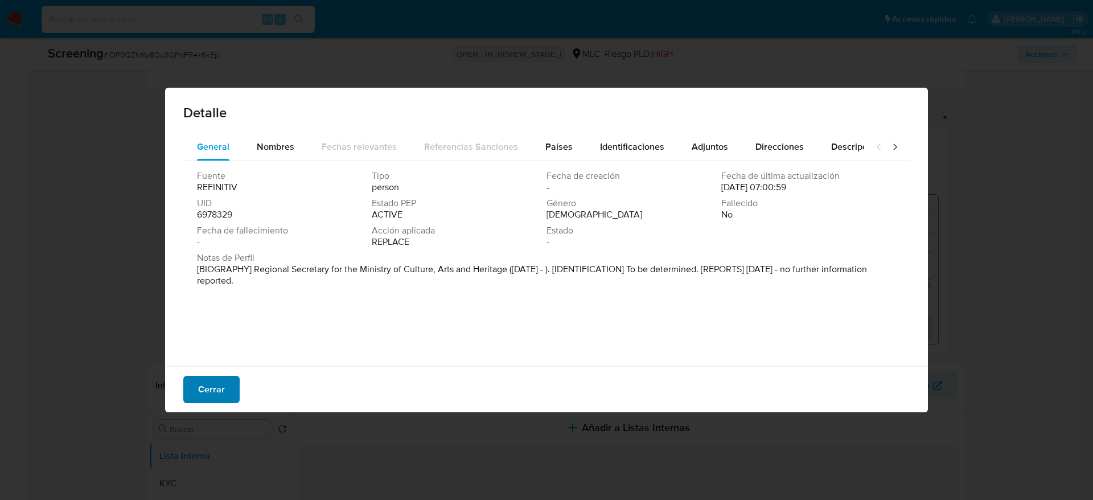
click at [204, 377] on span "Cerrar" at bounding box center [211, 389] width 27 height 25
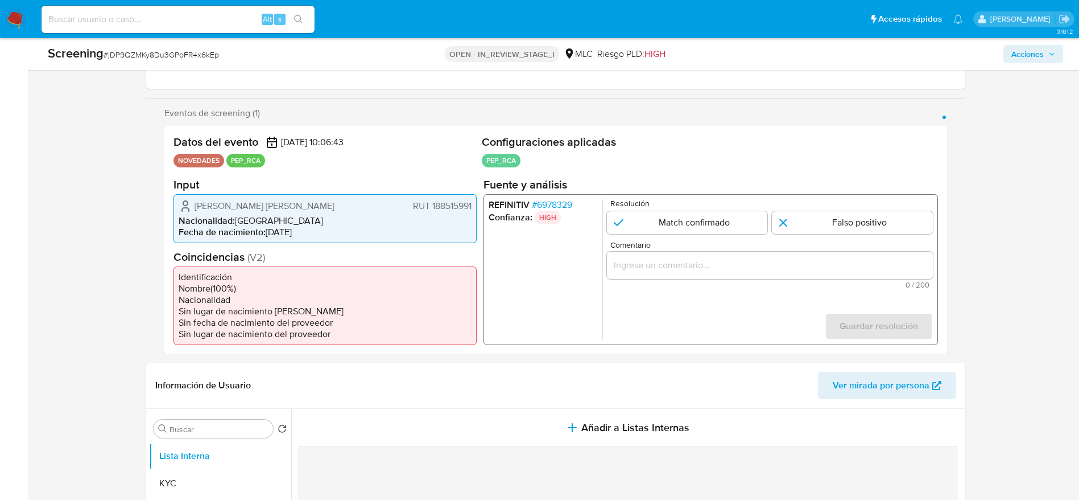
click at [249, 202] on span "Felipe Exequiel Nicolás Quiroz Vásquez" at bounding box center [265, 205] width 140 height 11
click at [156, 51] on span "# jDP9QZMKy8Du3GPoFR4x6kEp" at bounding box center [162, 54] width 116 height 11
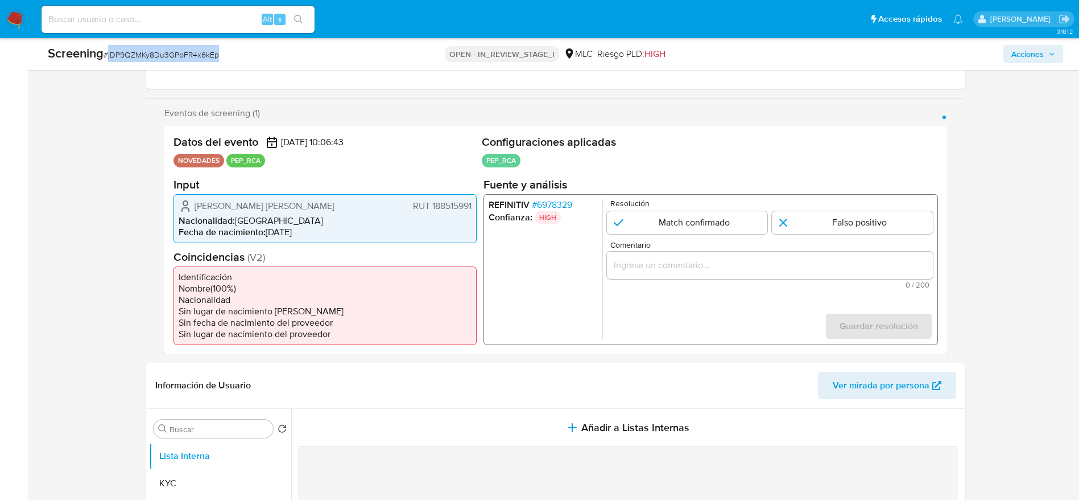
copy span "jDP9QZMKy8Du3GPoFR4x6kEp"
drag, startPoint x: 180, startPoint y: 209, endPoint x: 474, endPoint y: 215, distance: 293.7
click at [474, 215] on div "Felipe Exequiel Nicolás Quiroz Vásquez RUT 188515991 Nacionalidad : Chile Fecha…" at bounding box center [325, 217] width 303 height 49
click at [572, 199] on span "# 6978329" at bounding box center [551, 204] width 40 height 11
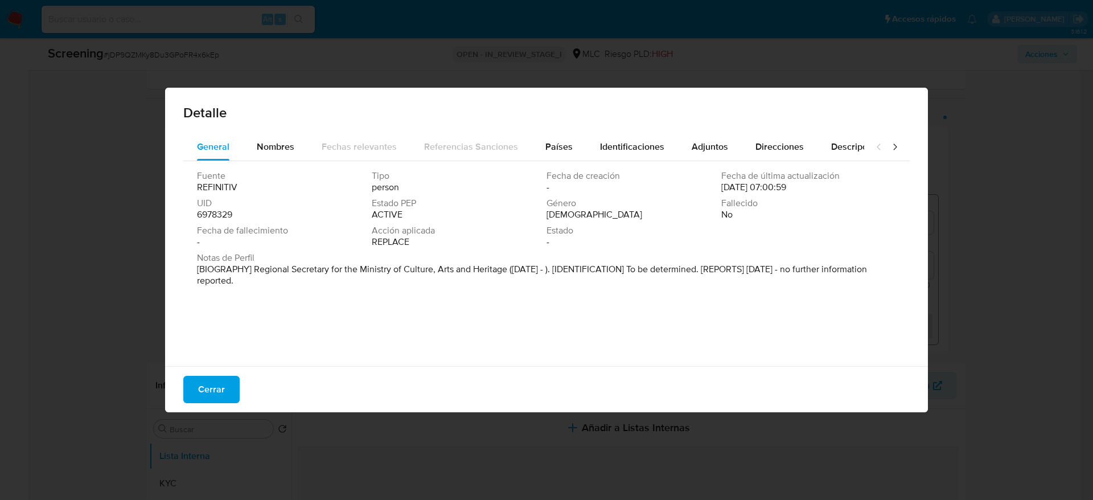
drag, startPoint x: 424, startPoint y: 267, endPoint x: 378, endPoint y: 324, distance: 72.4
click at [380, 326] on div "Fuente REFINITIV Tipo person Fecha de creación - Fecha de última actualización …" at bounding box center [546, 260] width 726 height 199
drag, startPoint x: 252, startPoint y: 268, endPoint x: 506, endPoint y: 266, distance: 254.4
click at [506, 266] on font "[BIOGRAFÍA] Secretario Regional del Ministerio de Cultura, Artes y Patrimonio (…" at bounding box center [531, 274] width 668 height 24
click at [201, 392] on font "Cerrar" at bounding box center [211, 389] width 27 height 27
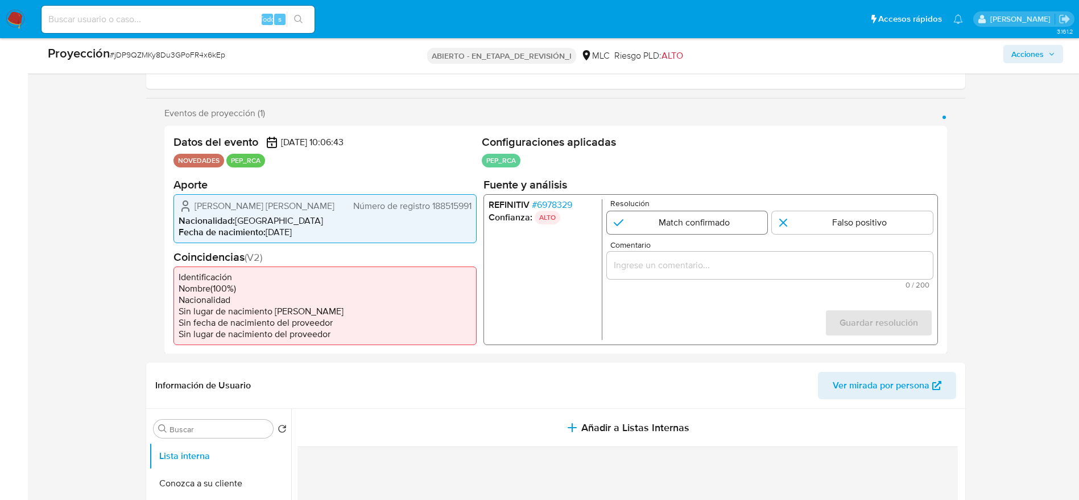
click at [703, 232] on input "1 de 1" at bounding box center [687, 222] width 161 height 23
radio input "true"
click at [701, 269] on input "Comentario" at bounding box center [770, 264] width 326 height 15
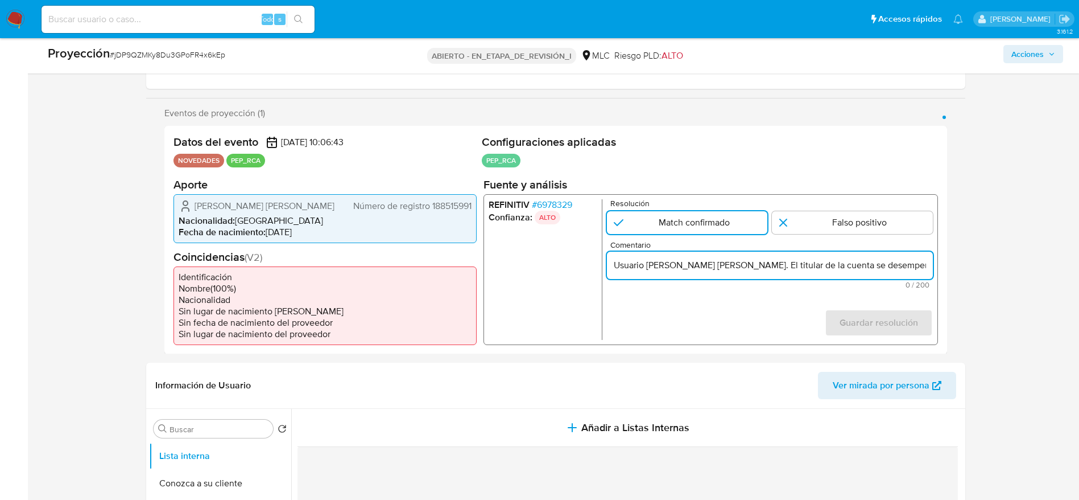
scroll to position [0, 395]
type input "Usuario Felipe Exequiel Nicolás Quiroz Vásquez. El titular de la cuenta se dese…"
click at [885, 324] on font "Guardar resolución" at bounding box center [878, 322] width 79 height 27
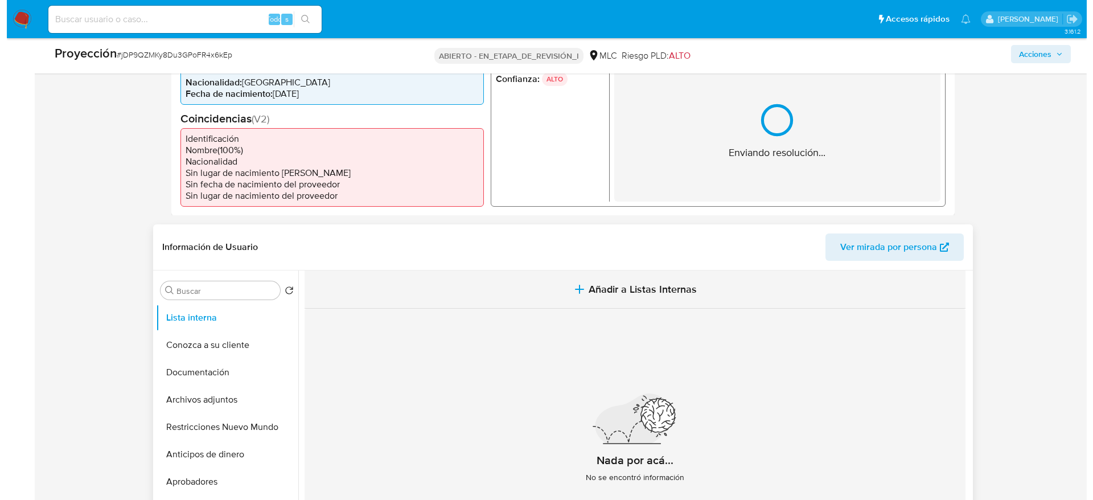
scroll to position [341, 0]
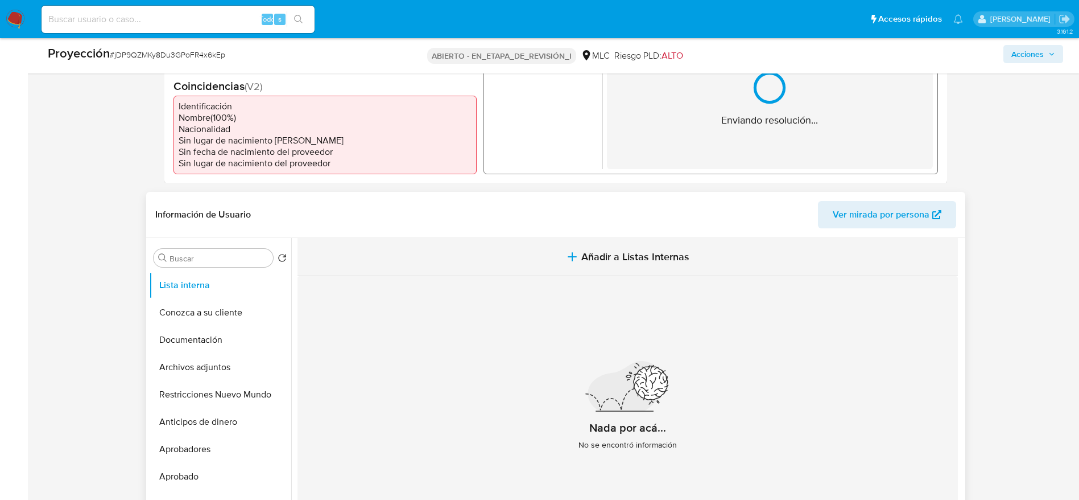
click at [540, 276] on button "Añadir a Listas Internas" at bounding box center [628, 257] width 661 height 38
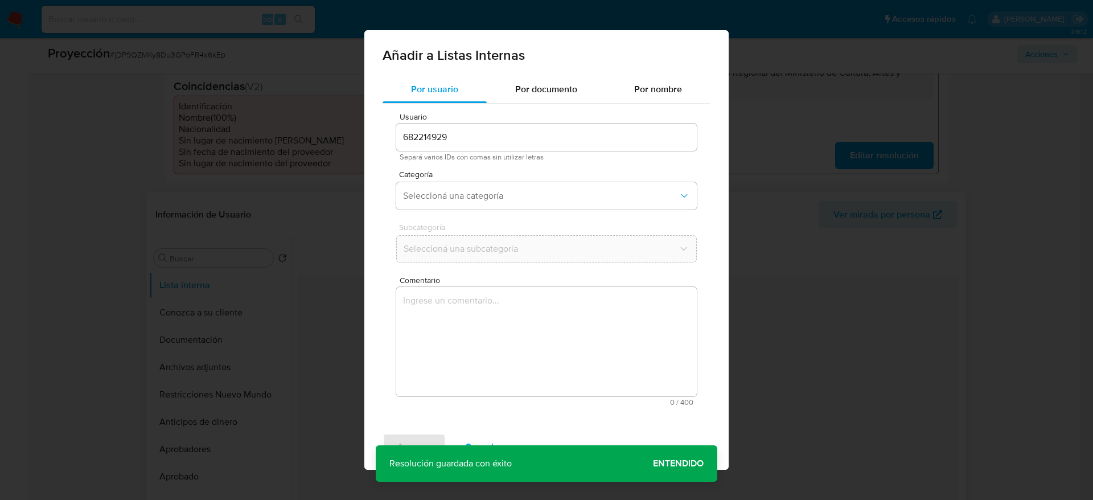
click at [521, 346] on textarea "Comentario" at bounding box center [546, 341] width 300 height 109
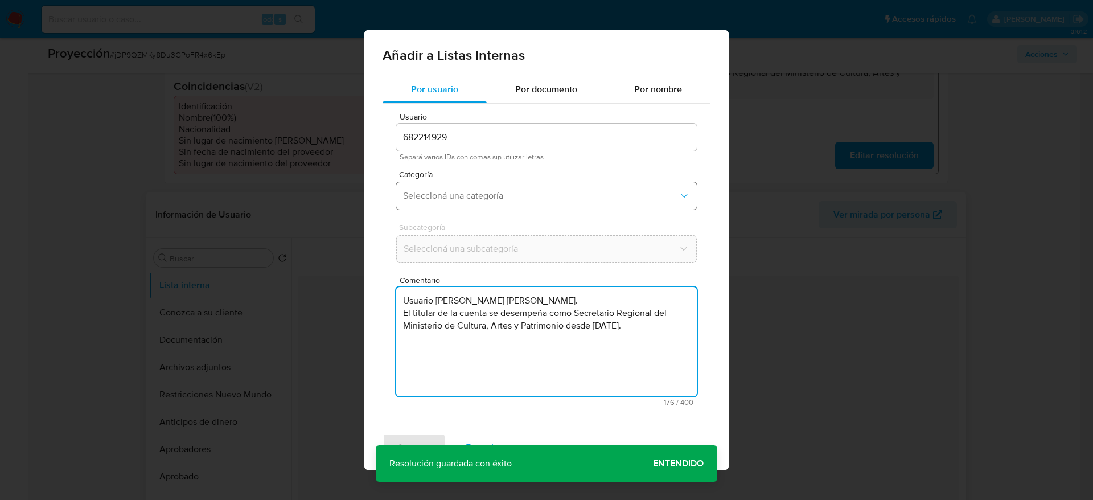
type textarea "Usuario Felipe Exequiel Nicolás Quiroz Vásquez. El titular de la cuenta se dese…"
click at [492, 191] on span "Seleccioná una categoría" at bounding box center [540, 195] width 275 height 11
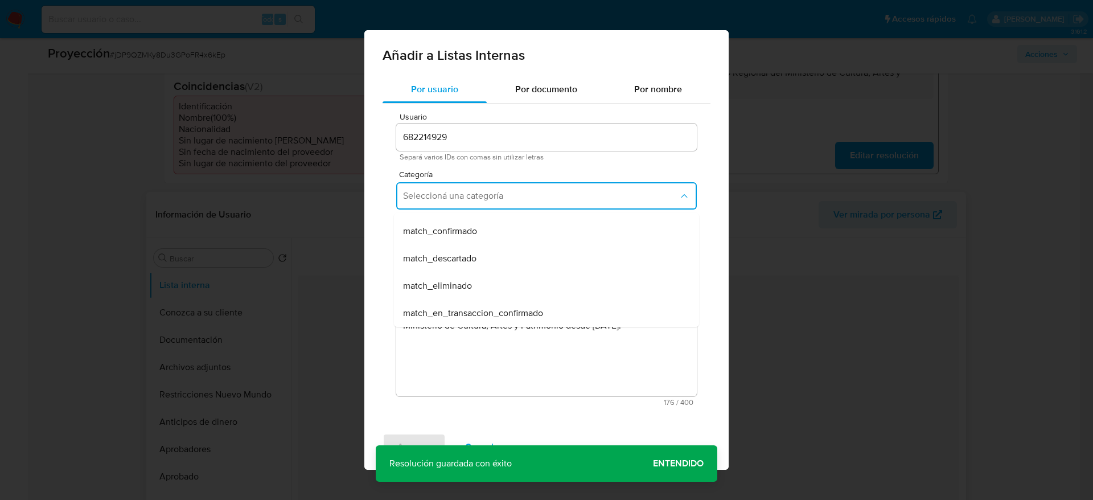
scroll to position [85, 0]
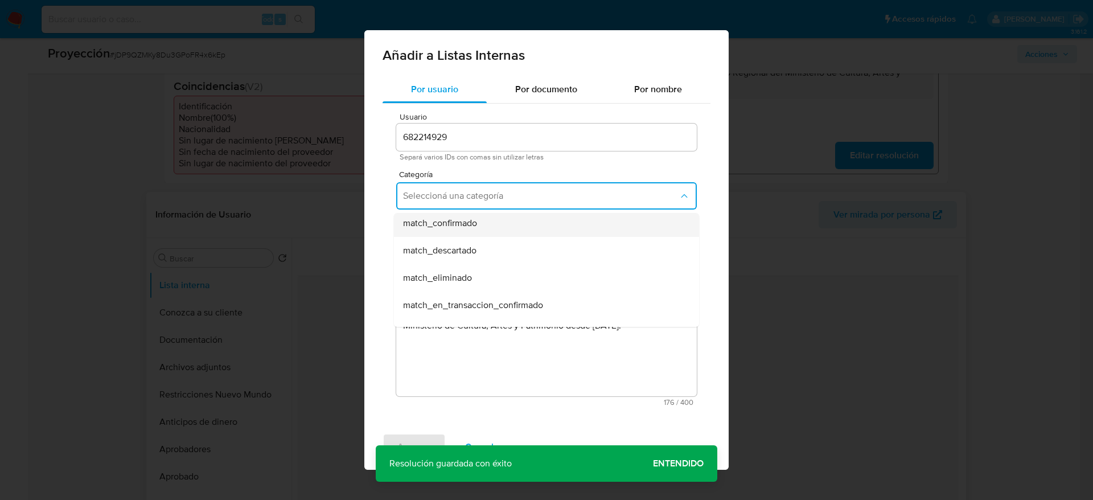
click at [484, 222] on div "match_confirmado" at bounding box center [543, 222] width 280 height 27
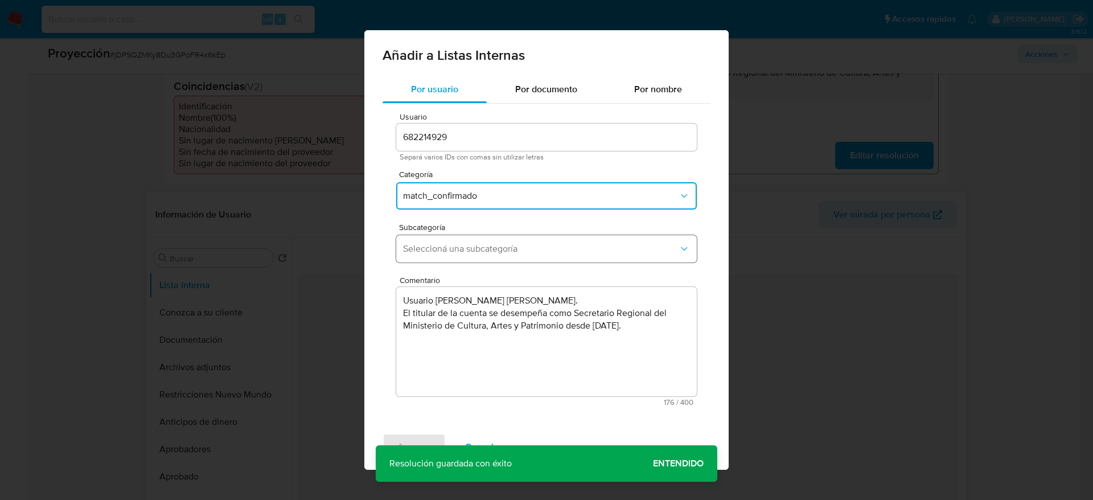
click at [484, 246] on span "Seleccioná una subcategoría" at bounding box center [540, 248] width 275 height 11
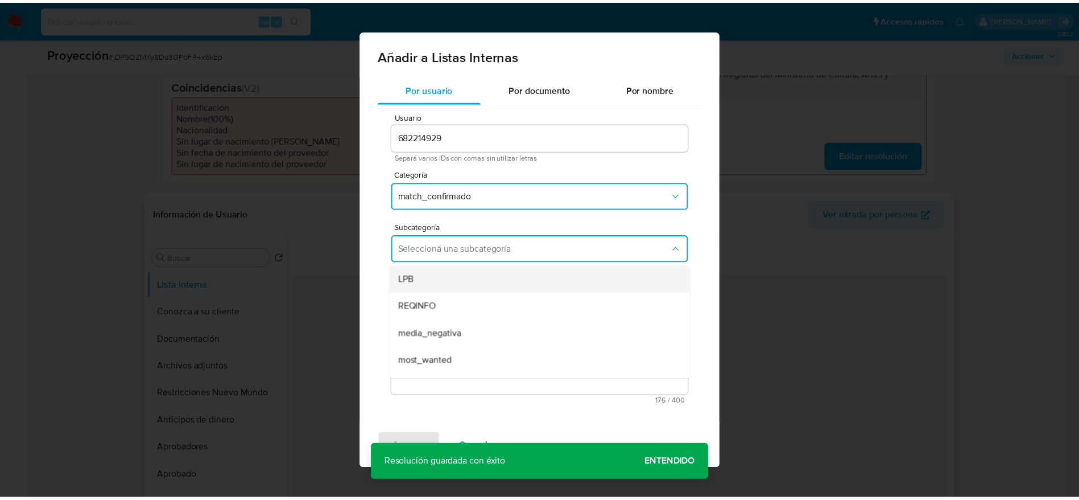
scroll to position [77, 0]
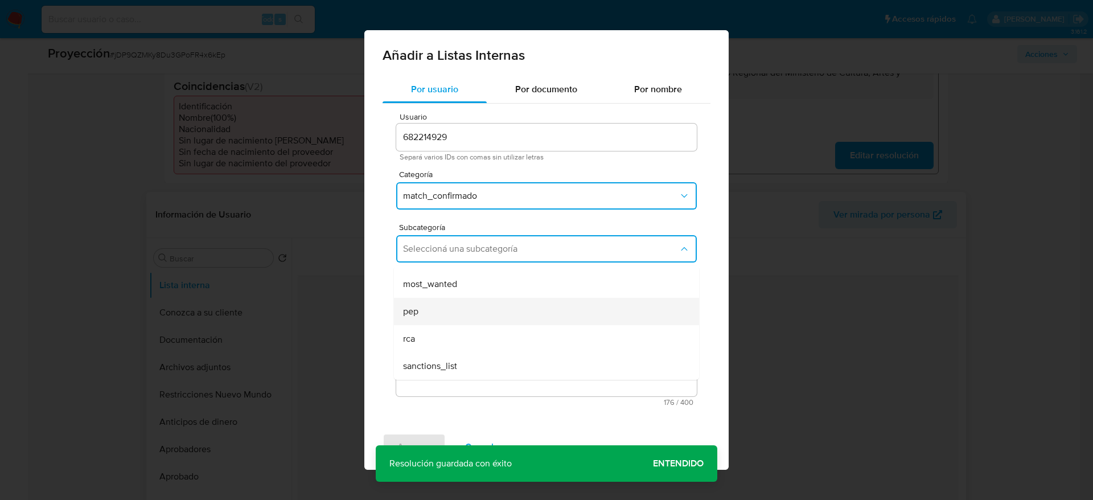
drag, startPoint x: 469, startPoint y: 292, endPoint x: 469, endPoint y: 308, distance: 15.4
click at [469, 308] on ul "LPB REQINFO media_negativa most_wanted pep rca sanctions_list" at bounding box center [546, 283] width 305 height 191
drag, startPoint x: 469, startPoint y: 308, endPoint x: 431, endPoint y: 426, distance: 124.3
click at [471, 309] on div "pep" at bounding box center [543, 311] width 280 height 27
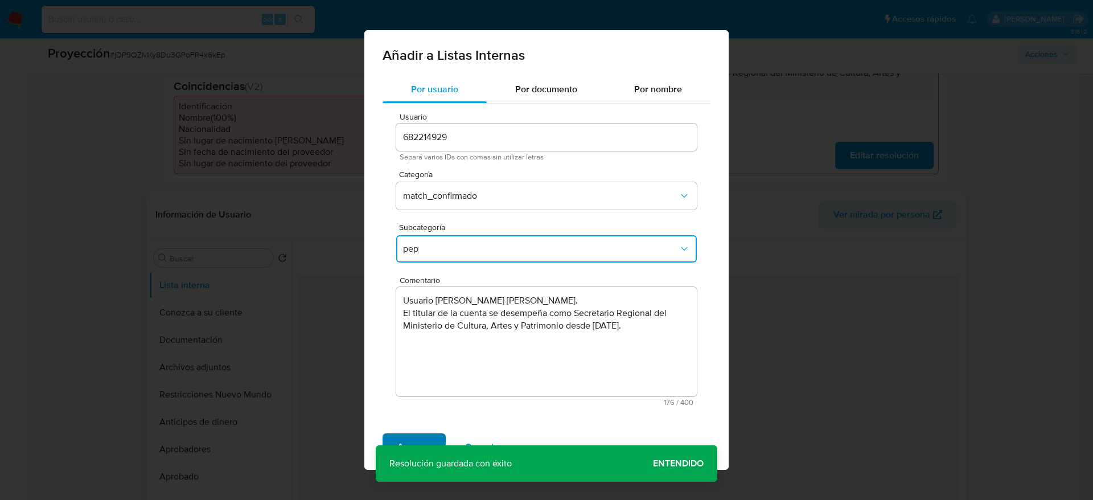
click at [421, 443] on span "Agregar" at bounding box center [414, 446] width 34 height 25
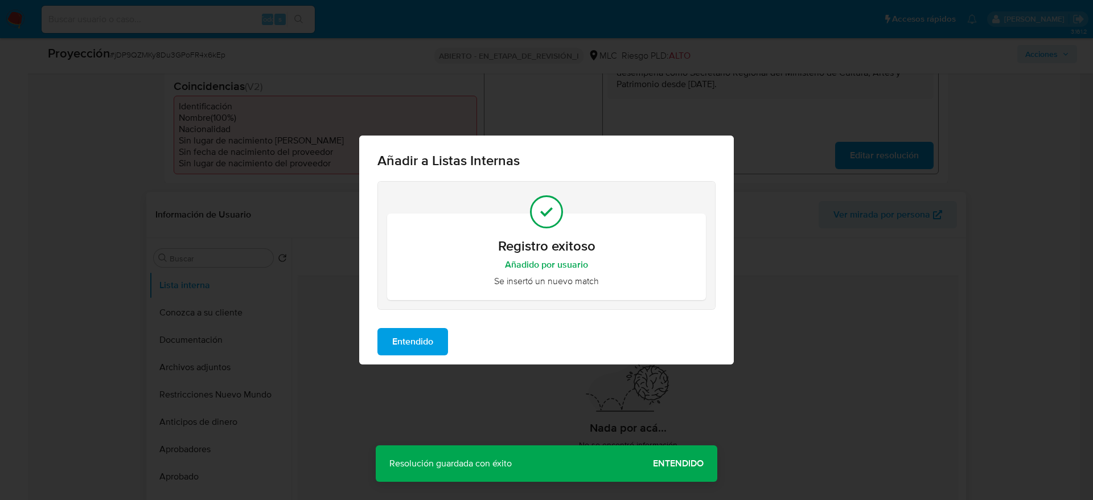
click at [409, 333] on span "Entendido" at bounding box center [412, 341] width 41 height 25
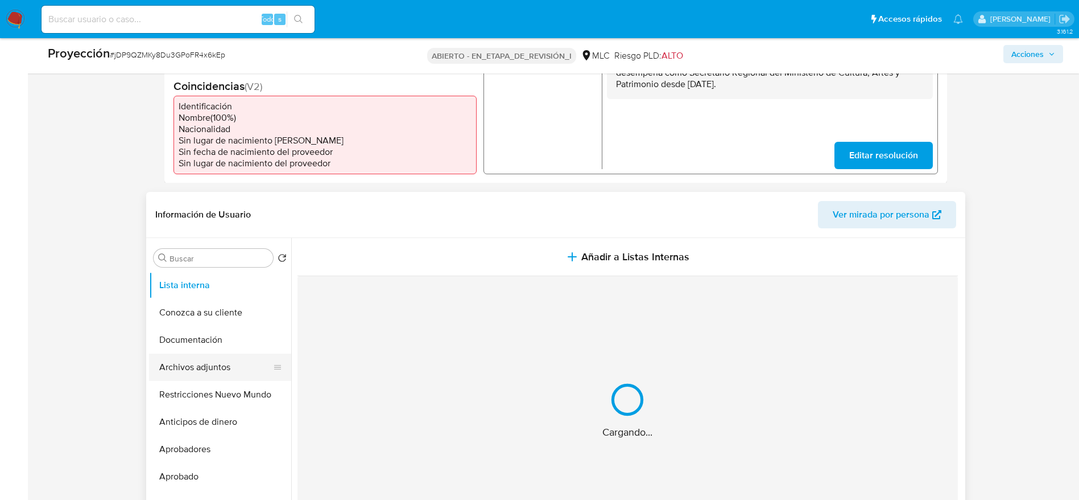
click at [221, 369] on button "Archivos adjuntos" at bounding box center [215, 366] width 133 height 27
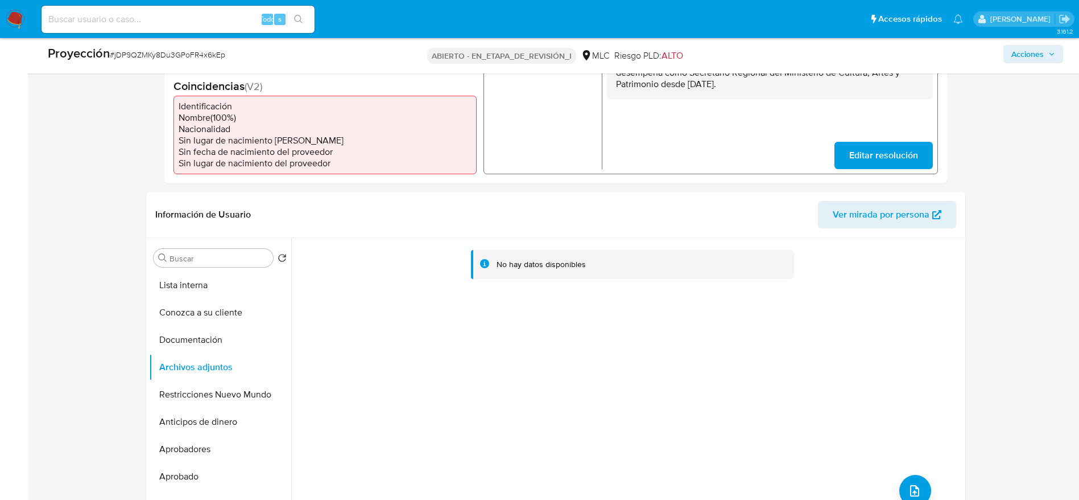
scroll to position [512, 0]
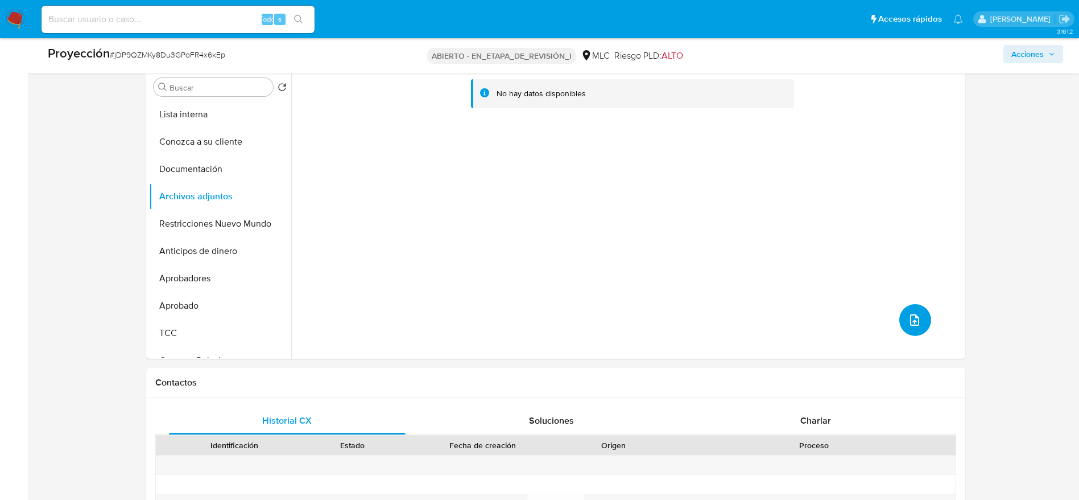
click at [914, 320] on button "subir archivo" at bounding box center [916, 320] width 32 height 32
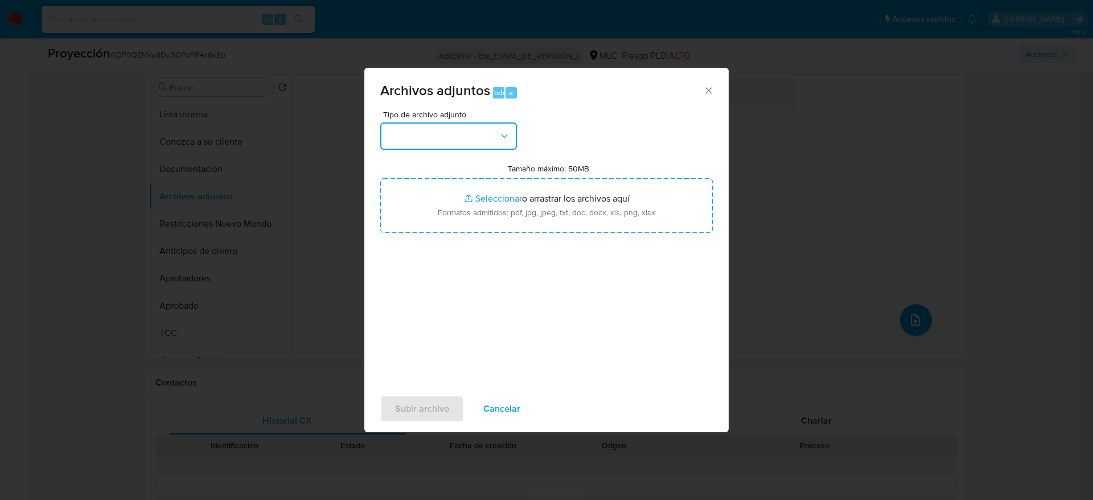
click at [458, 145] on button "button" at bounding box center [448, 135] width 137 height 27
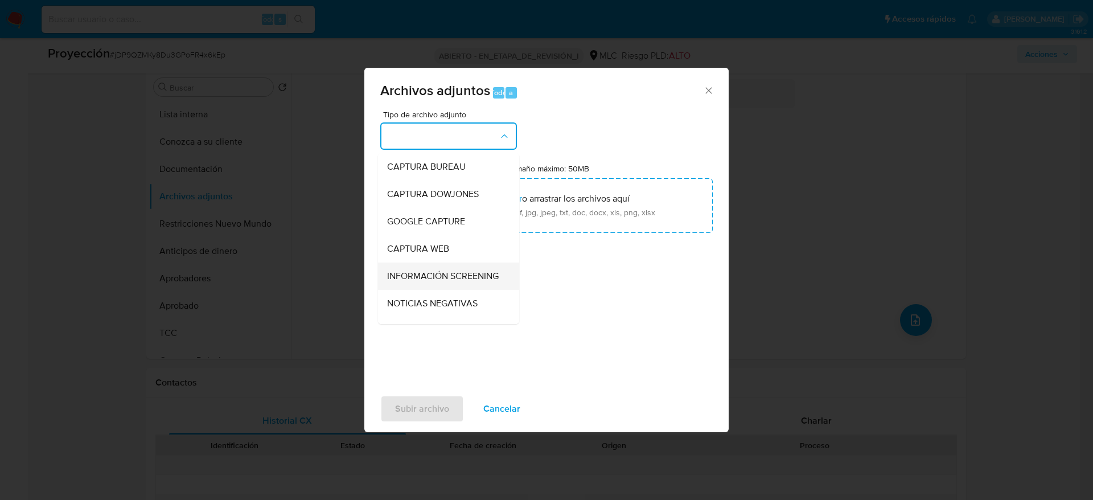
drag, startPoint x: 431, startPoint y: 252, endPoint x: 434, endPoint y: 269, distance: 17.9
click at [434, 269] on ul "CAPTURA BUREAU CAPTURA DOWJONES GOOGLE CAPTURE CAPTURA WEB INFORMACIÓN SCREENIN…" at bounding box center [448, 458] width 141 height 610
click at [434, 270] on span "INFORMACIÓN SCREENING" at bounding box center [443, 275] width 112 height 11
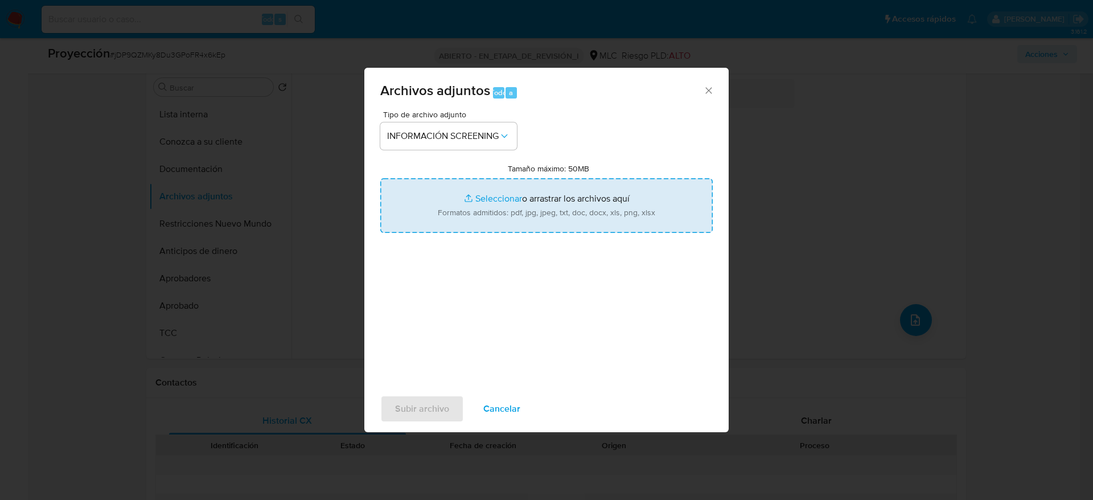
click at [438, 209] on input "Tamaño máximo: 50MB Seleccionar archivos" at bounding box center [546, 205] width 332 height 55
type input "C:\fakepath\_Felipe Exequiel Nicolás Quiroz Vásquez _ - Buscar con Google.pdf"
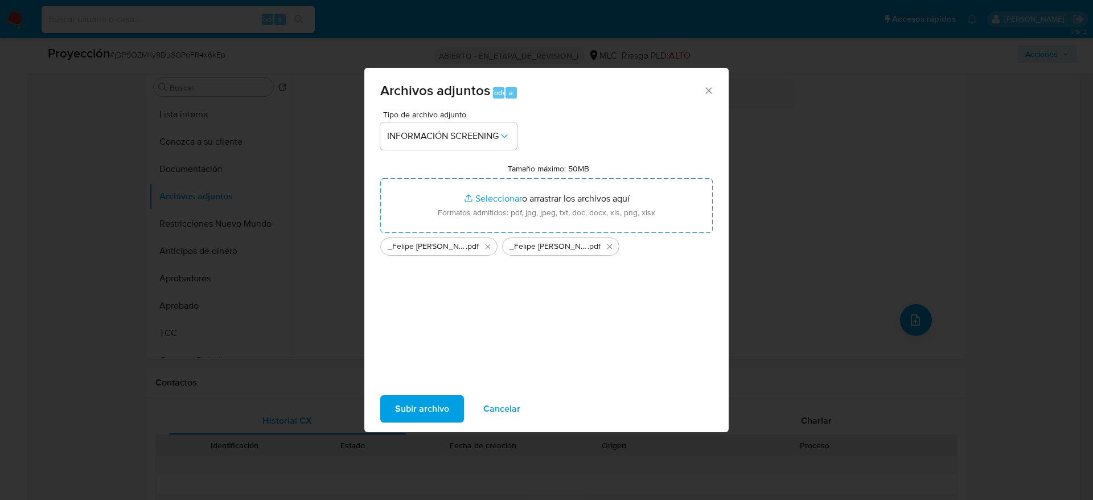
click at [411, 400] on span "Subir archivo" at bounding box center [422, 408] width 54 height 25
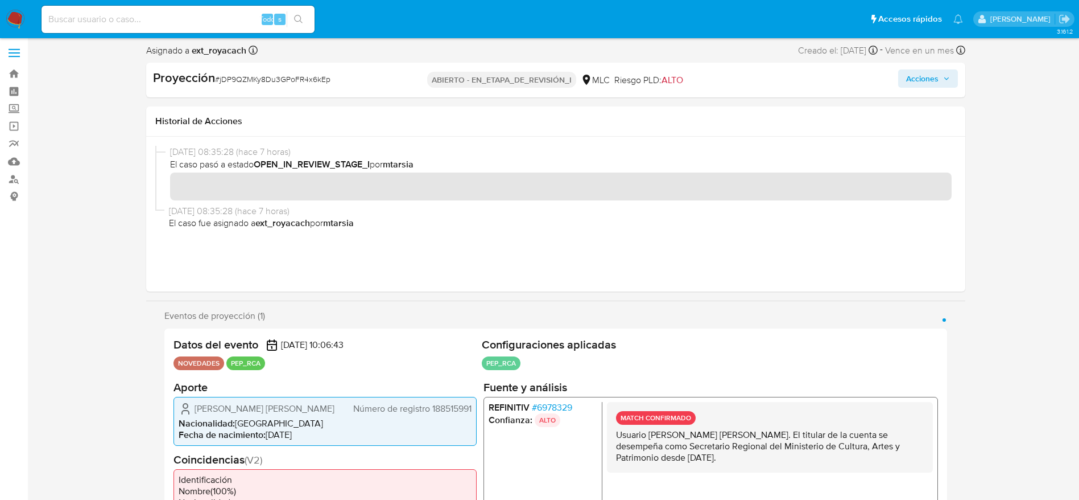
scroll to position [0, 0]
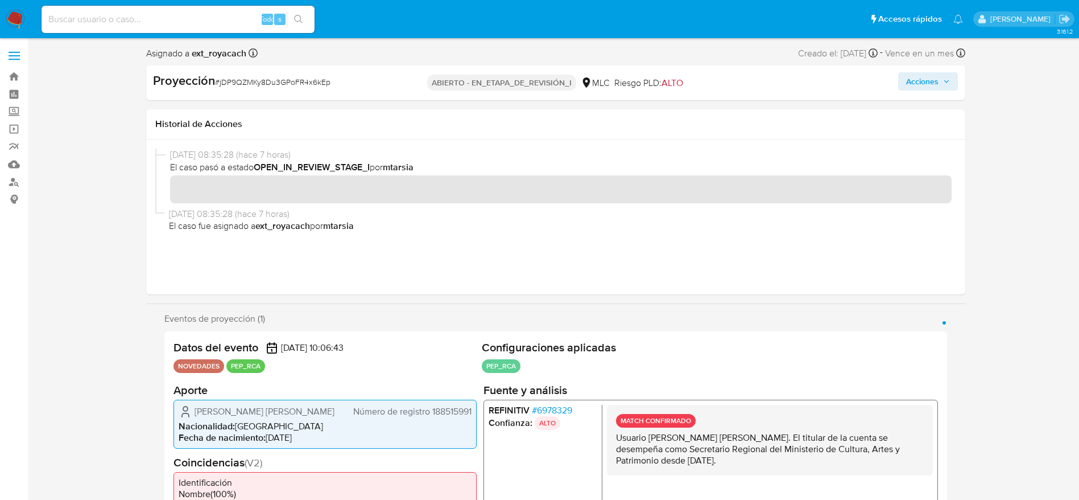
click at [933, 85] on font "Acciones" at bounding box center [922, 81] width 32 height 18
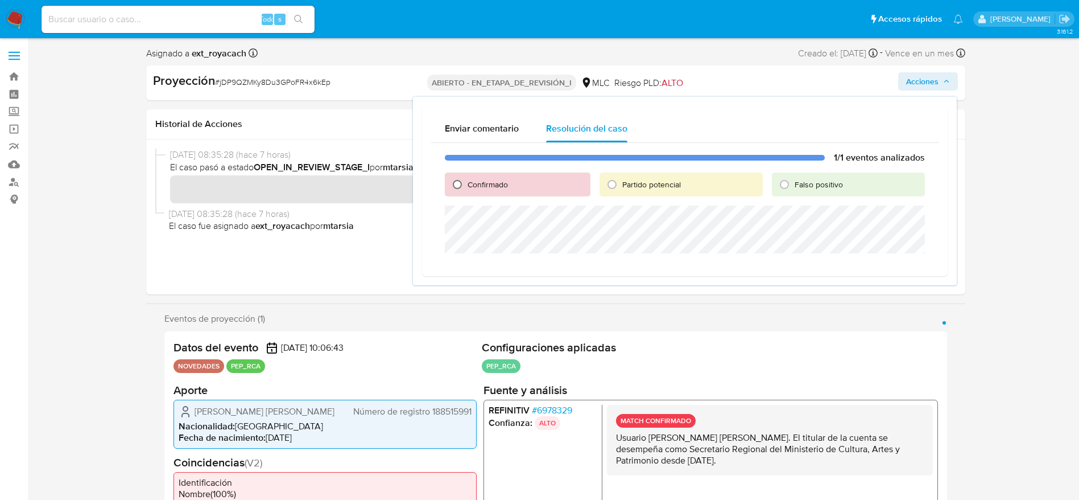
click at [465, 185] on input "Confirmado" at bounding box center [457, 184] width 18 height 18
radio input "true"
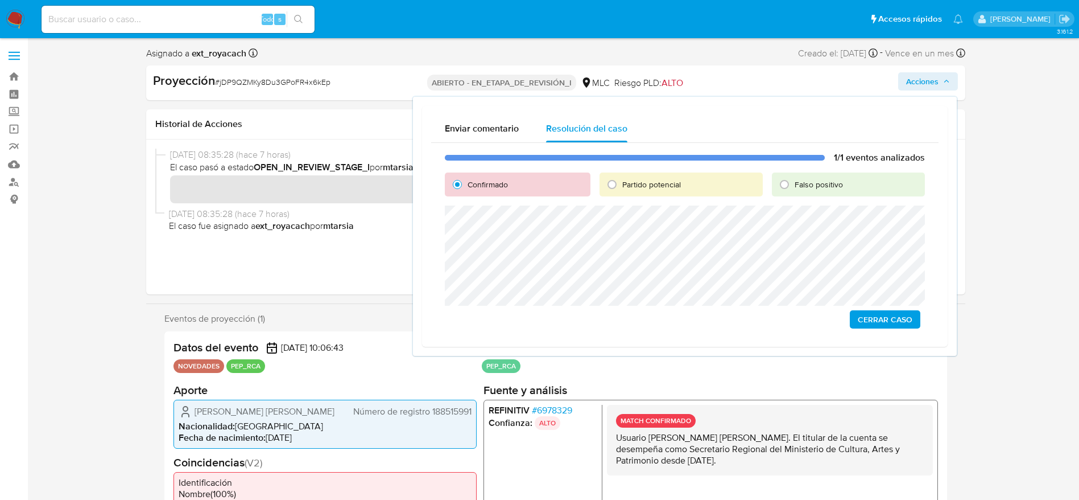
click at [846, 313] on div "Cerrar Caso" at bounding box center [685, 319] width 480 height 18
click at [858, 320] on button "Cerrar Caso" at bounding box center [885, 319] width 71 height 18
click at [883, 320] on span "Cerrar Caso" at bounding box center [885, 319] width 55 height 16
click at [339, 212] on span "26/09/2025 08:35:28 (hace 7 horas)" at bounding box center [560, 214] width 783 height 13
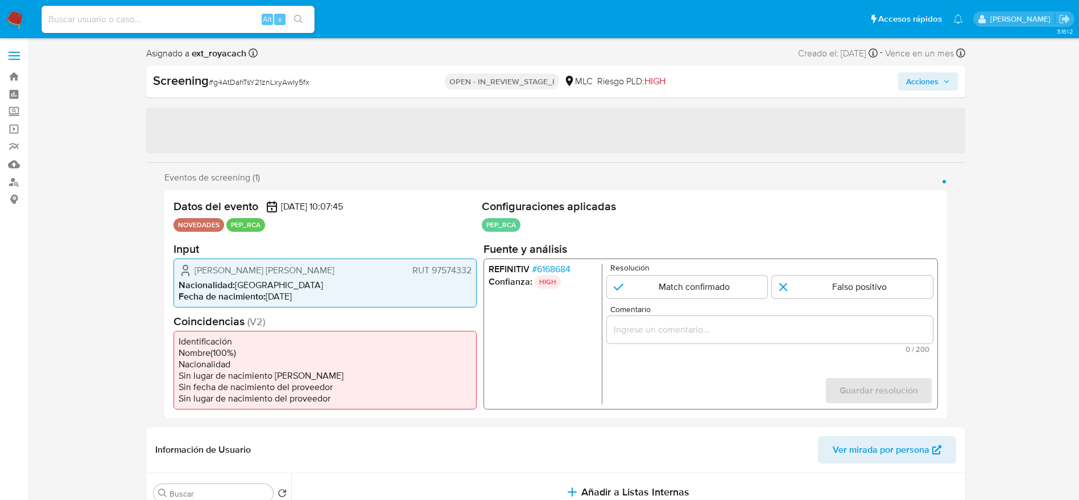
select select "10"
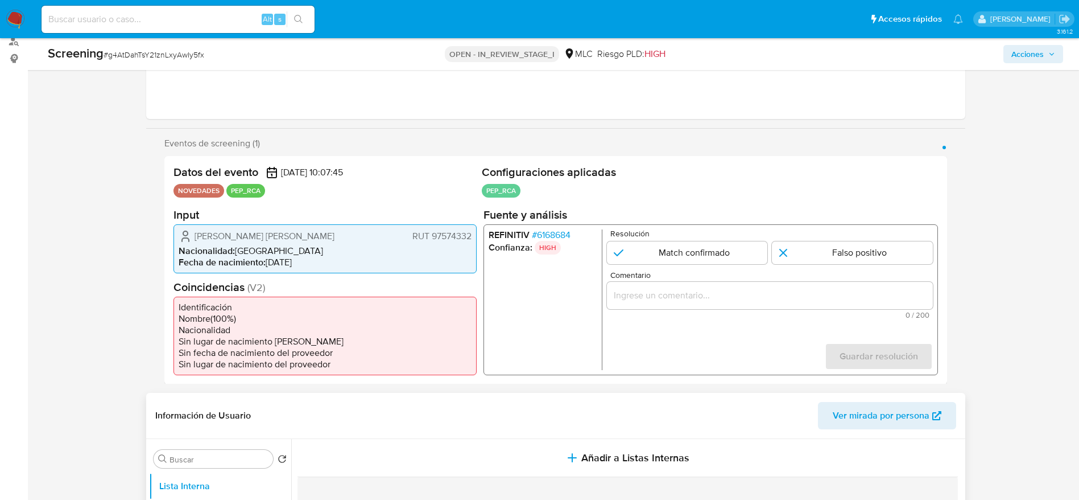
scroll to position [171, 0]
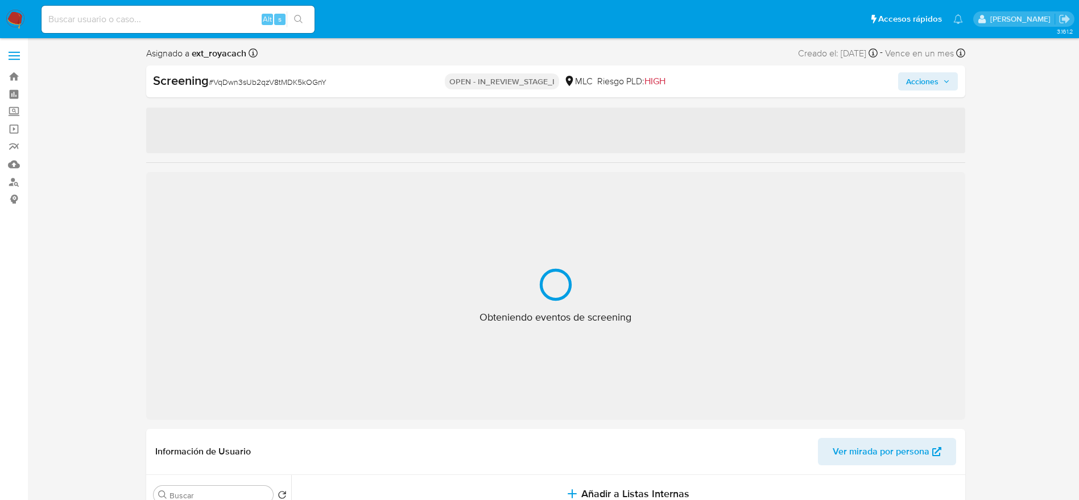
select select "10"
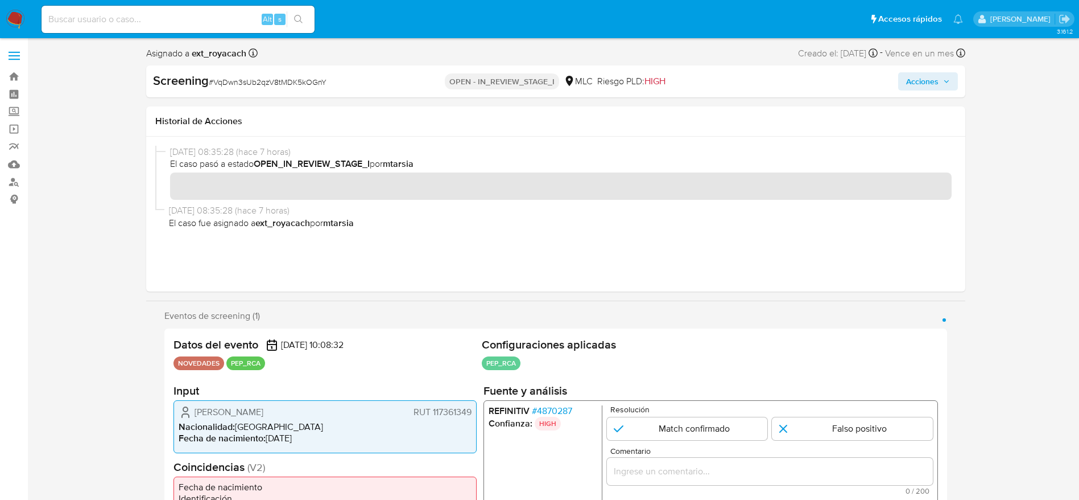
scroll to position [171, 0]
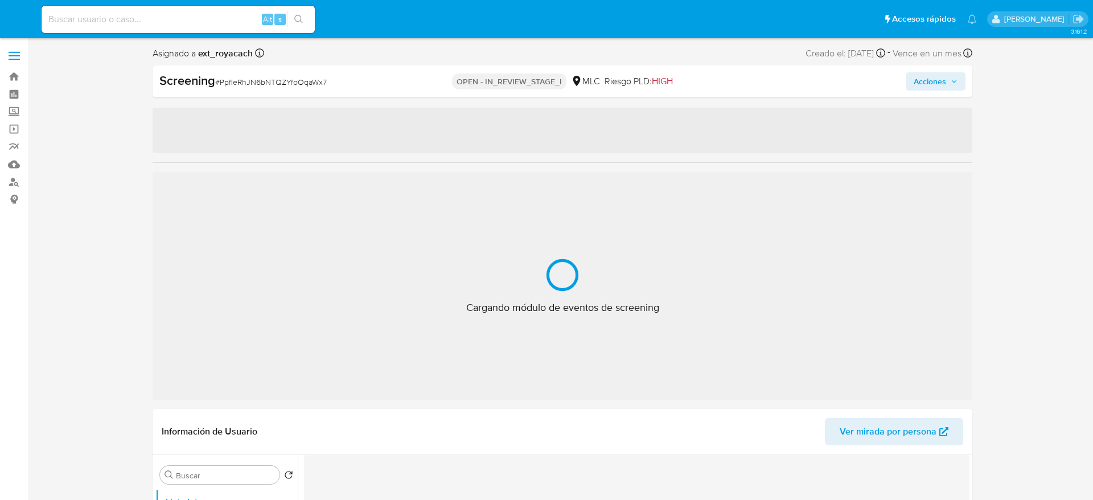
select select "10"
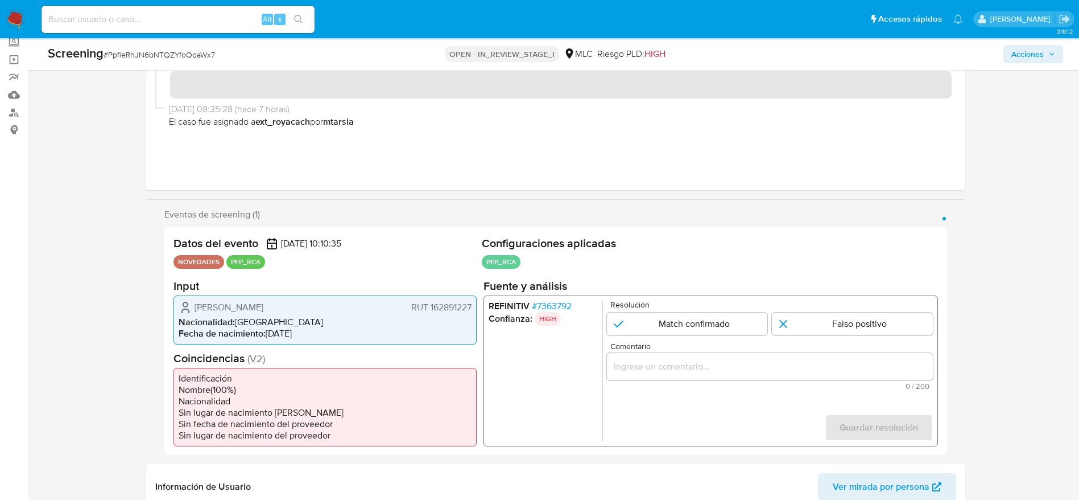
scroll to position [85, 0]
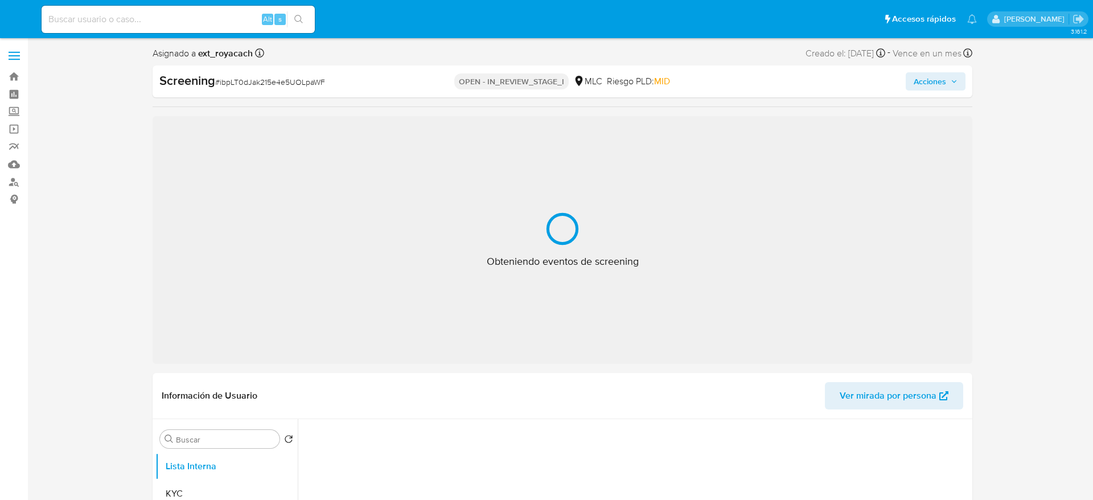
select select "10"
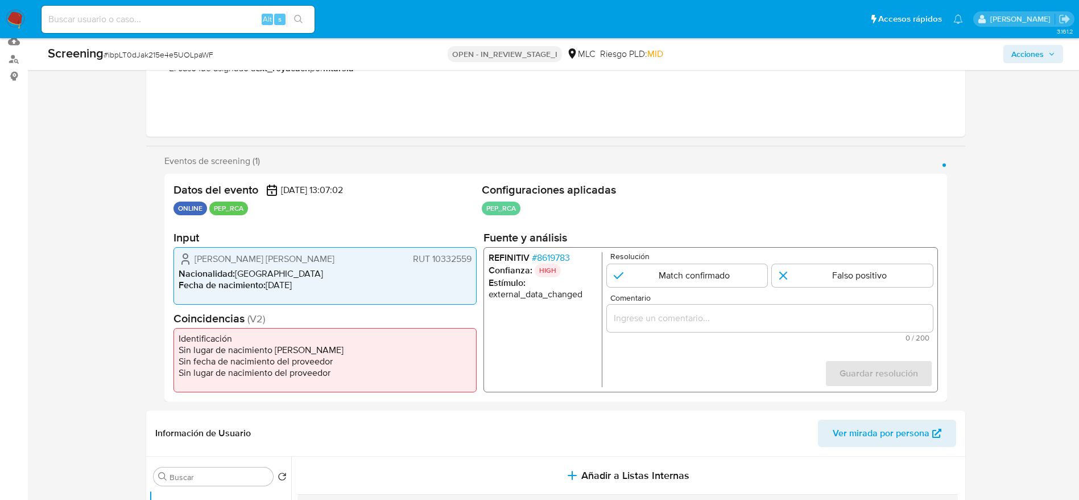
scroll to position [171, 0]
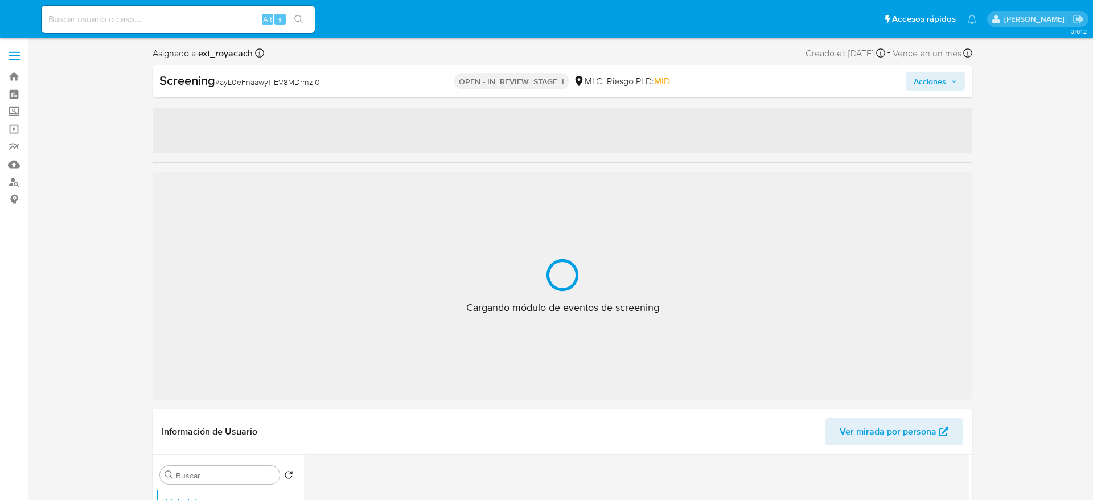
select select "10"
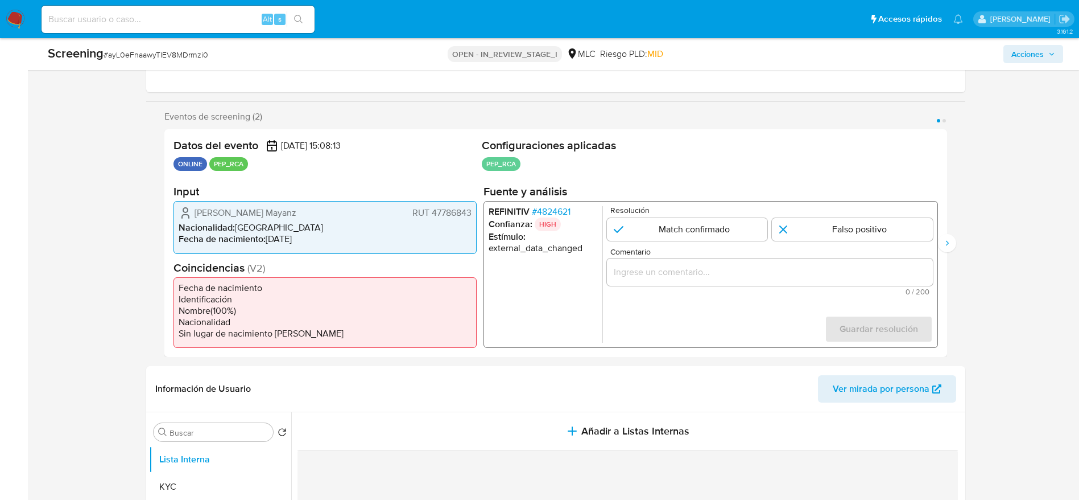
scroll to position [171, 0]
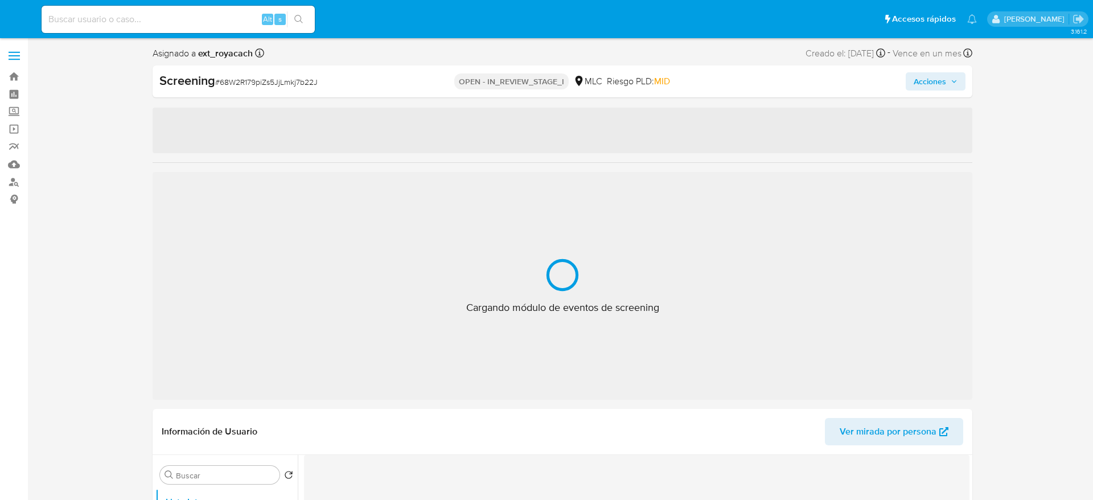
select select "10"
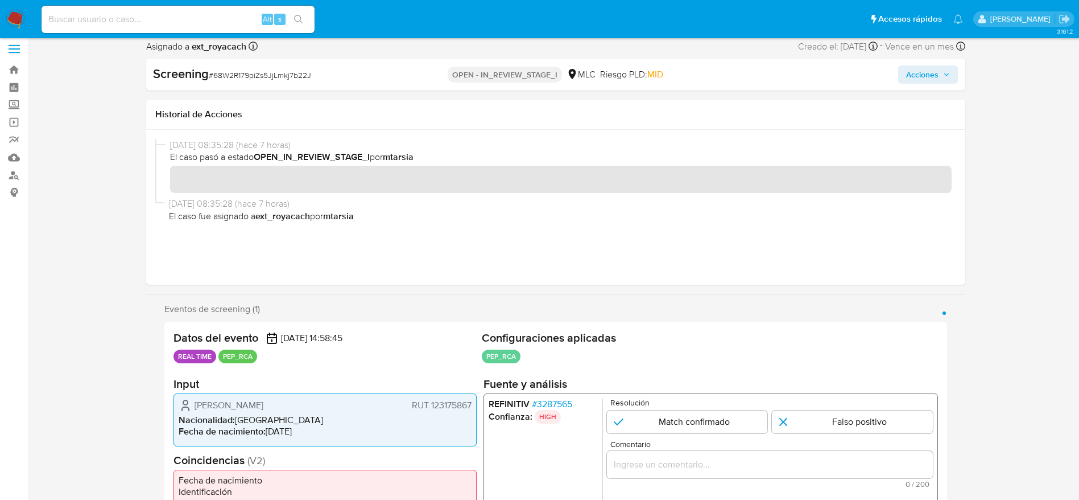
scroll to position [85, 0]
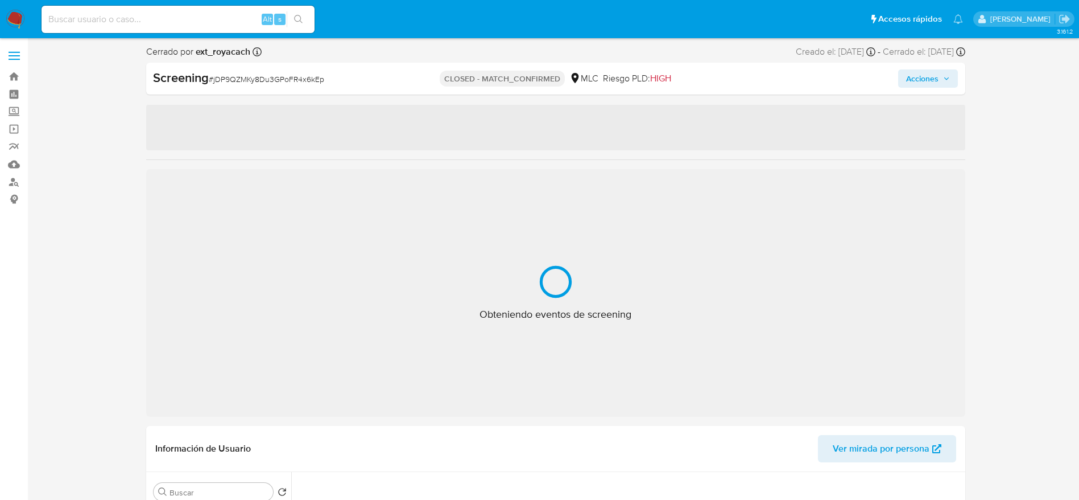
select select "10"
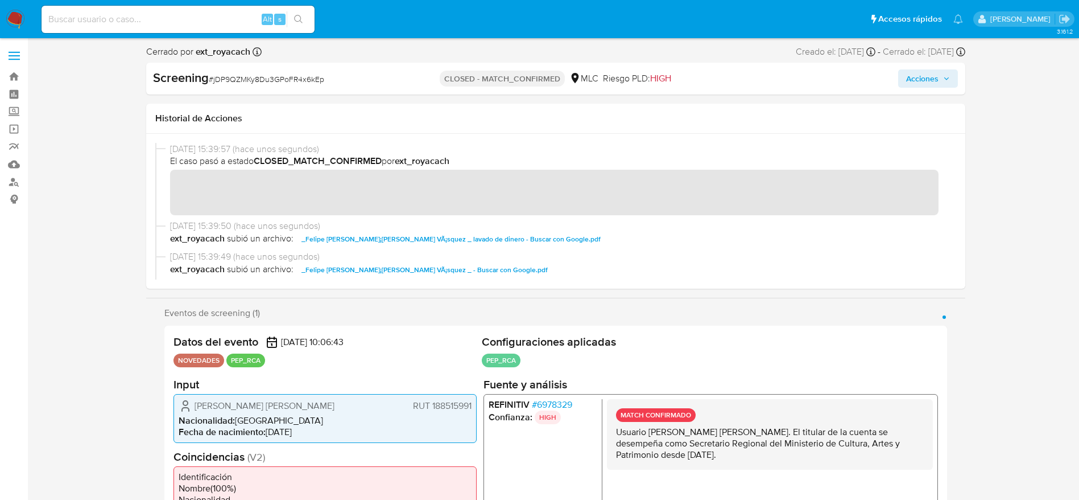
click at [270, 61] on div "Cerrado por ext_royacach Asignado el: [DATE] 08:35:28 Creado el: [DATE] Creado …" at bounding box center [555, 54] width 819 height 17
click at [295, 79] on span "# jDP9QZMKy8Du3GPoFR4x6kEp" at bounding box center [267, 78] width 116 height 11
copy span "jDP9QZMKy8Du3GPoFR4x6kEp"
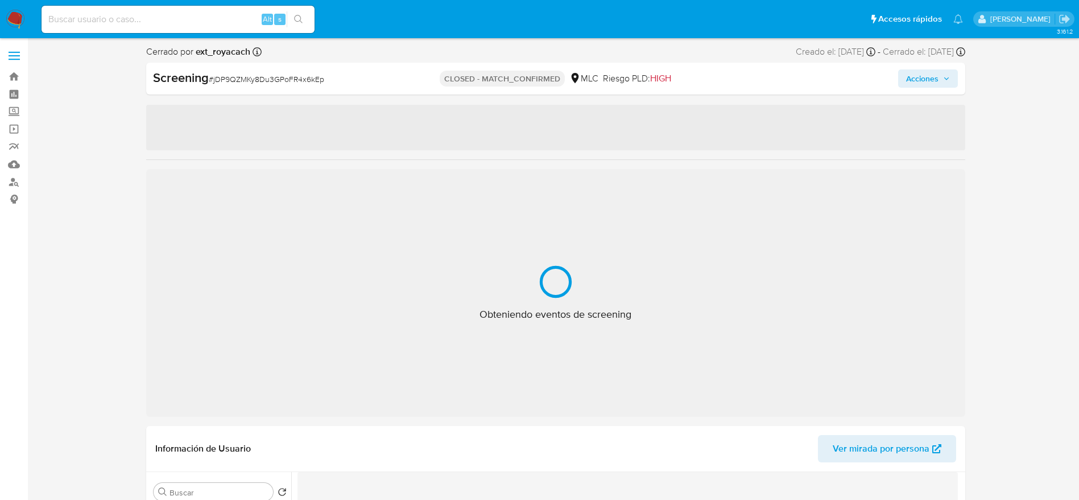
select select "10"
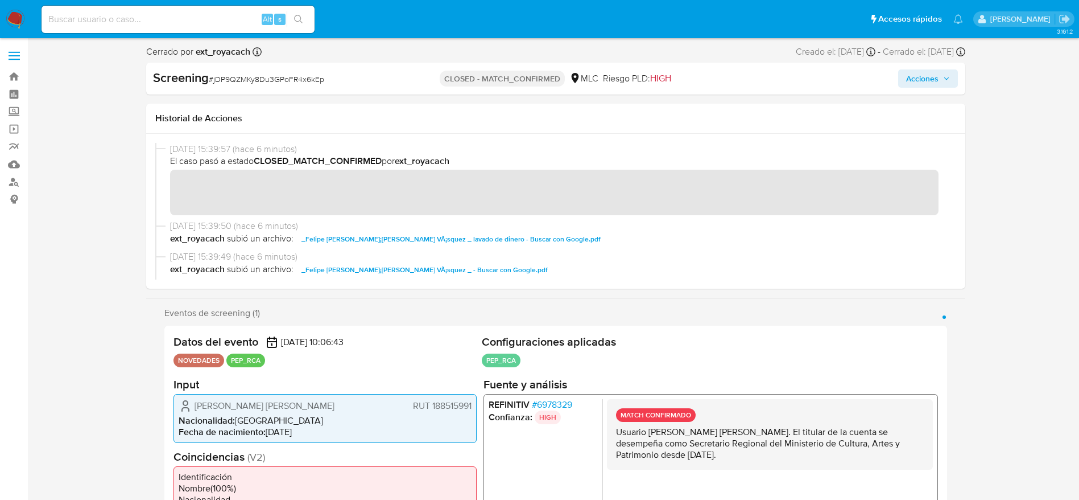
click at [257, 75] on span "# jDP9QZMKy8Du3GPoFR4x6kEp" at bounding box center [267, 78] width 116 height 11
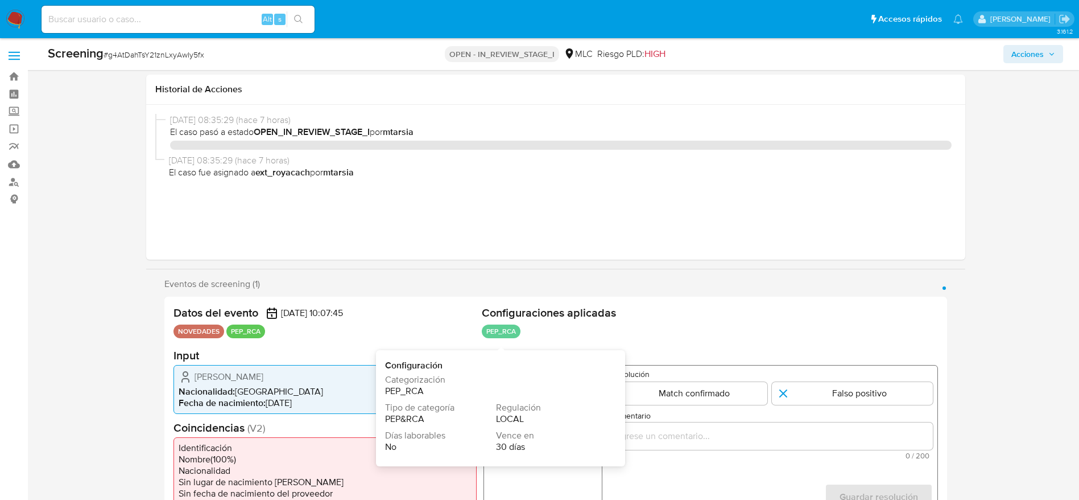
select select "10"
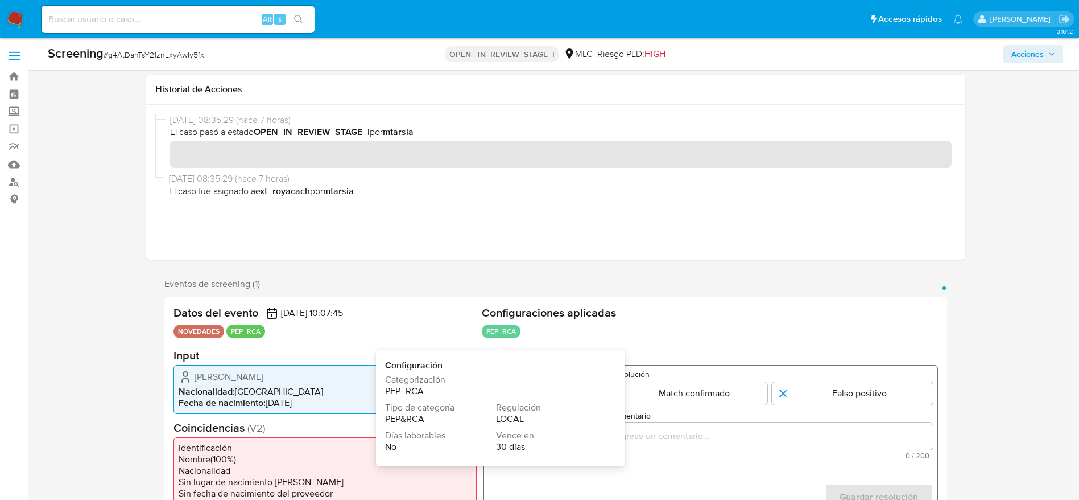
scroll to position [171, 0]
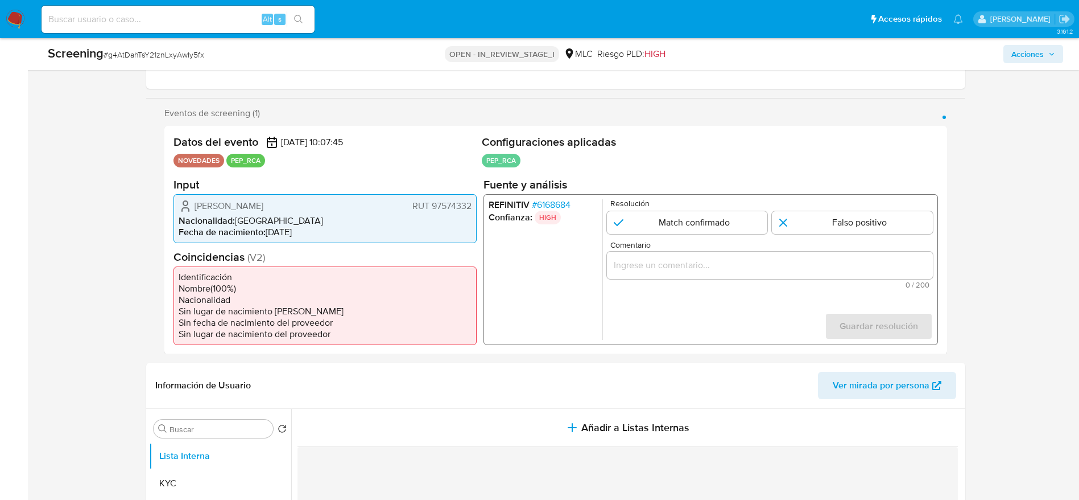
click at [550, 189] on h2 "Fuente y análisis" at bounding box center [710, 184] width 455 height 14
click at [554, 207] on span "# 6168684" at bounding box center [550, 204] width 39 height 11
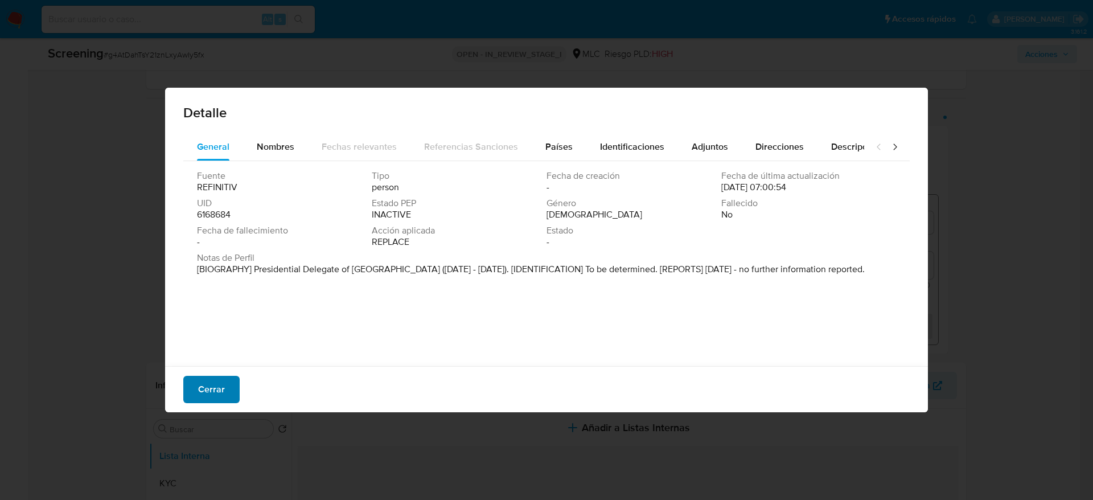
click at [196, 378] on button "Cerrar" at bounding box center [211, 389] width 56 height 27
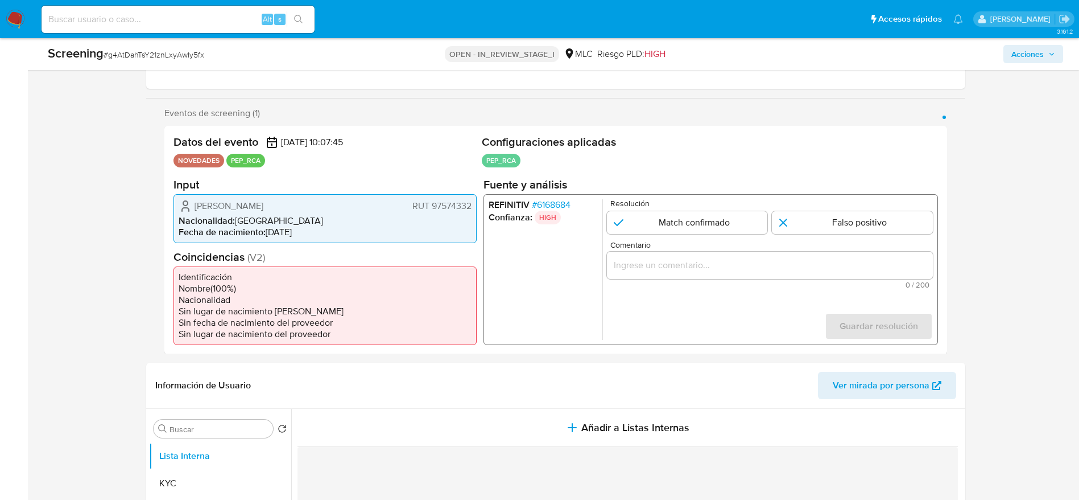
click at [205, 49] on div "Screening # g4AtDahTsY21znLxyAwIy5fx" at bounding box center [215, 53] width 335 height 17
click at [125, 49] on span "# g4AtDahTsY21znLxyAwIy5fx" at bounding box center [154, 54] width 101 height 11
copy span "g4AtDahTsY21znLxyAwIy5fx"
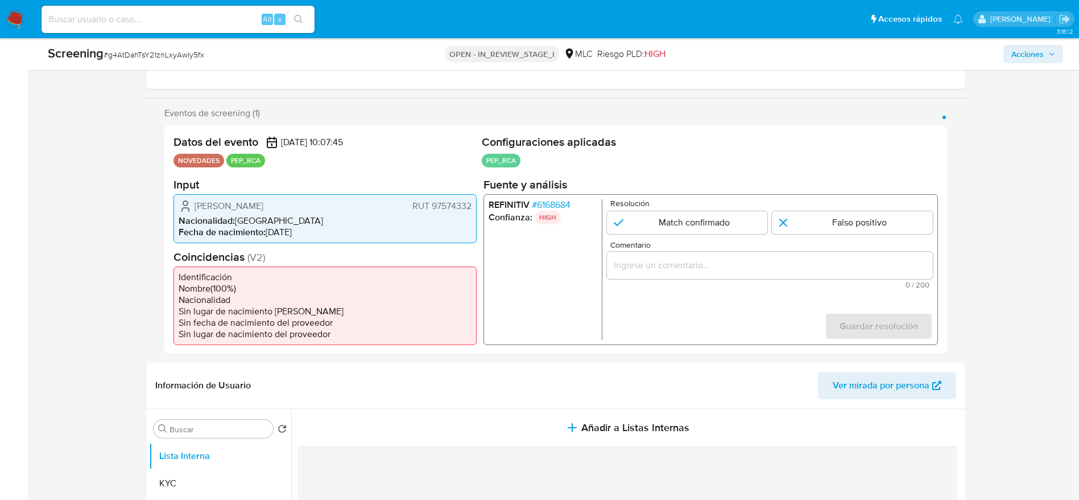
drag, startPoint x: 176, startPoint y: 204, endPoint x: 473, endPoint y: 199, distance: 297.6
click at [473, 199] on div "Pedro Antonio Andrade Pérez RUT 97574332 Nacionalidad : Chile Fecha de nacimien…" at bounding box center [325, 217] width 303 height 49
click at [567, 199] on span "# 6168684" at bounding box center [550, 204] width 39 height 11
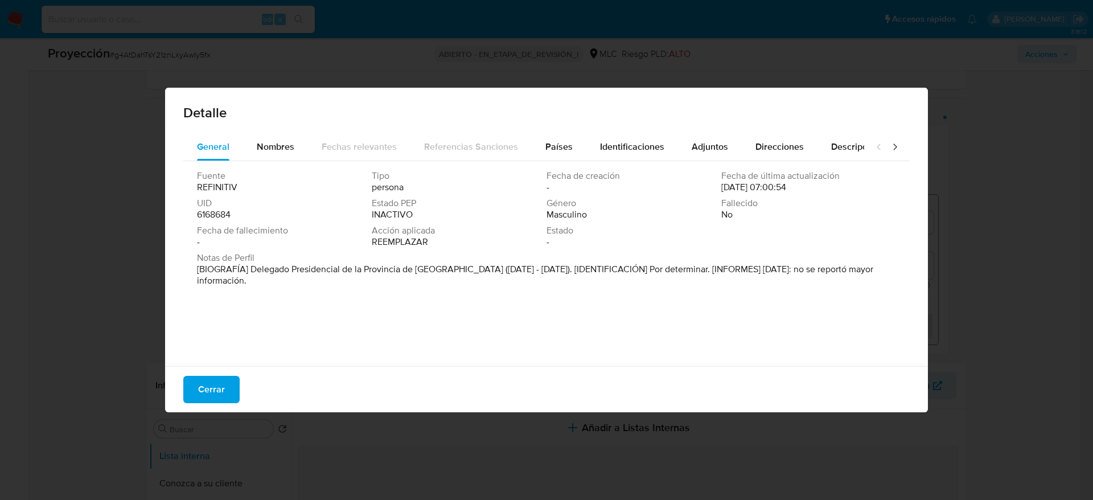
drag, startPoint x: 249, startPoint y: 267, endPoint x: 566, endPoint y: 273, distance: 317.6
click at [566, 273] on font "[BIOGRAFÍA] Delegado Presidencial de la Provincia de Chiloé (julio de 2021 - ma…" at bounding box center [535, 274] width 676 height 24
drag, startPoint x: 189, startPoint y: 383, endPoint x: 204, endPoint y: 381, distance: 14.9
click at [192, 383] on button "Cerrar" at bounding box center [211, 389] width 56 height 27
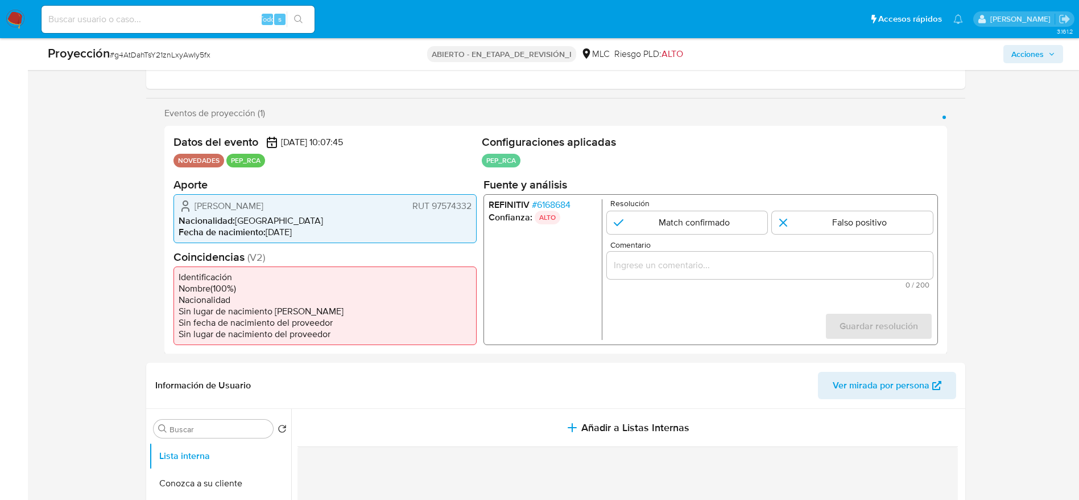
click at [783, 279] on div "Comentario 0 / 200 200 caracteres restantes" at bounding box center [770, 264] width 326 height 48
click at [784, 265] on input "Comentario" at bounding box center [770, 264] width 326 height 15
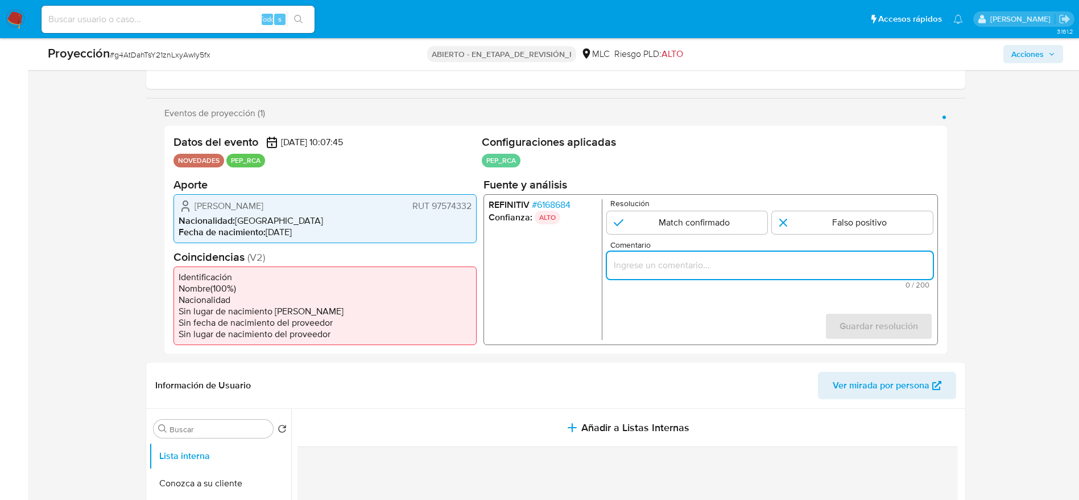
paste input "Caso generado sobre el usuario Pedro Antonio Andrade Pérez RUT 97574332 por coi…"
type input "Caso generado sobre el usuario Pedro Antonio Andrade Pérez RUT 97574332 por coi…"
click at [852, 225] on input "1 de 1" at bounding box center [852, 222] width 161 height 23
radio input "true"
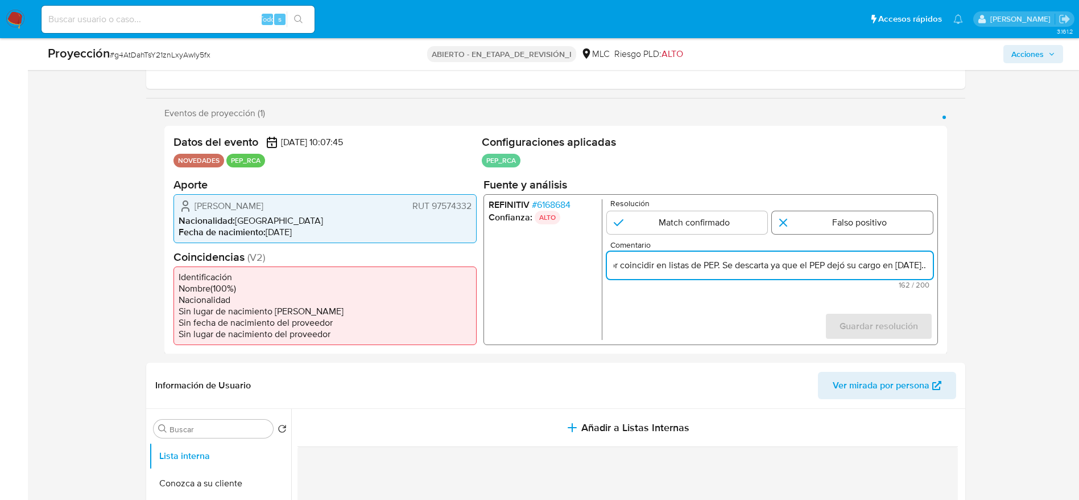
scroll to position [0, 0]
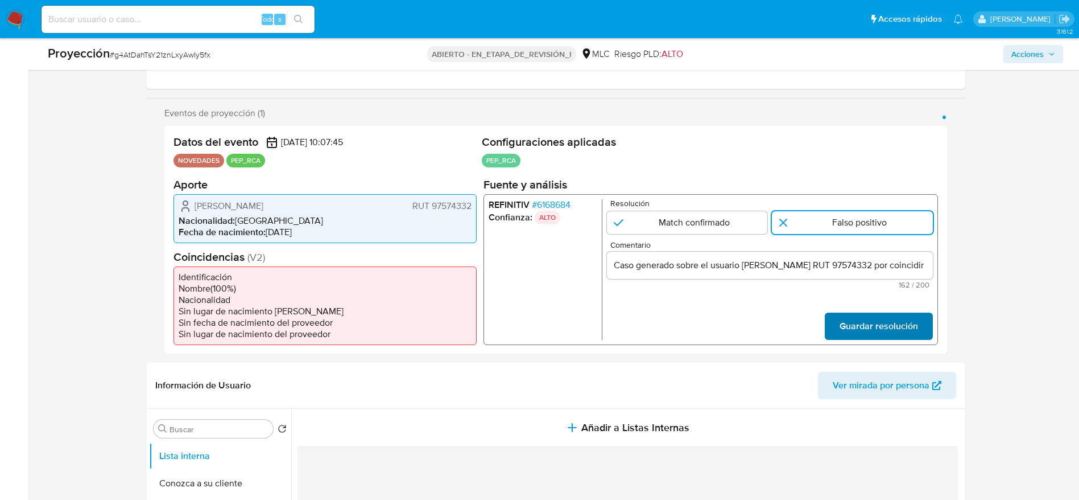
click at [856, 333] on span "Guardar resolución" at bounding box center [878, 325] width 79 height 25
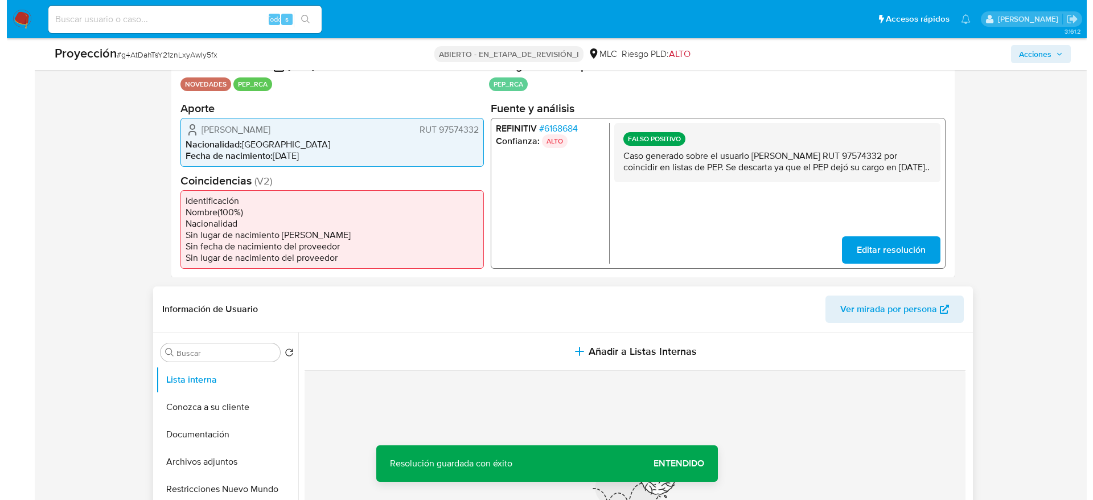
scroll to position [341, 0]
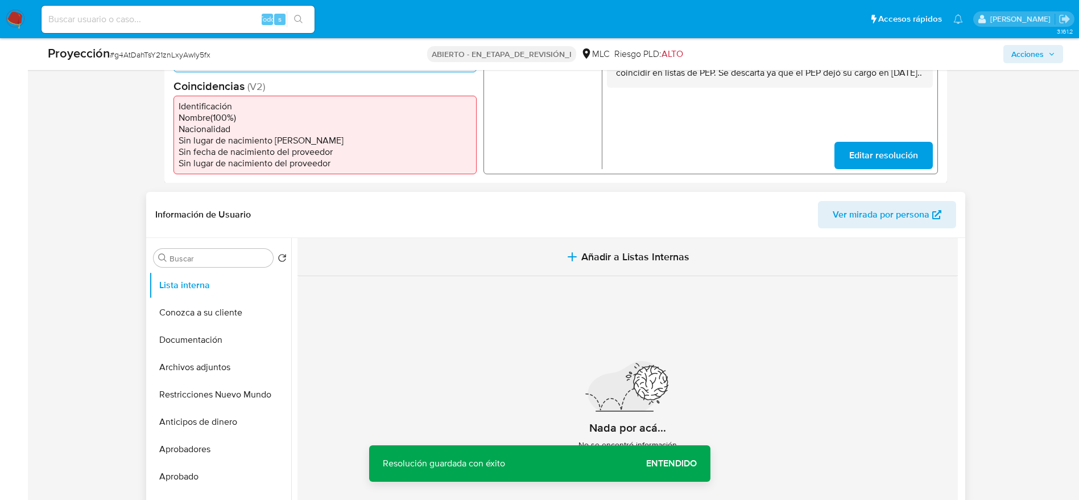
drag, startPoint x: 529, startPoint y: 217, endPoint x: 525, endPoint y: 258, distance: 41.1
click at [529, 218] on header "Información de Usuario Ver mirada por persona" at bounding box center [555, 214] width 801 height 27
click at [525, 258] on button "Añadir a Listas Internas" at bounding box center [628, 257] width 661 height 38
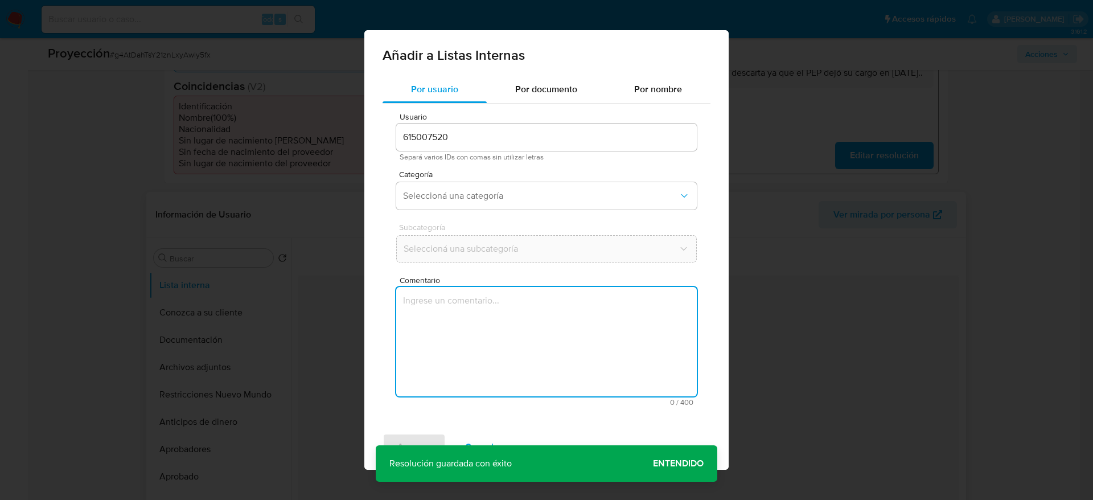
click at [485, 389] on textarea "Comentario" at bounding box center [546, 341] width 300 height 109
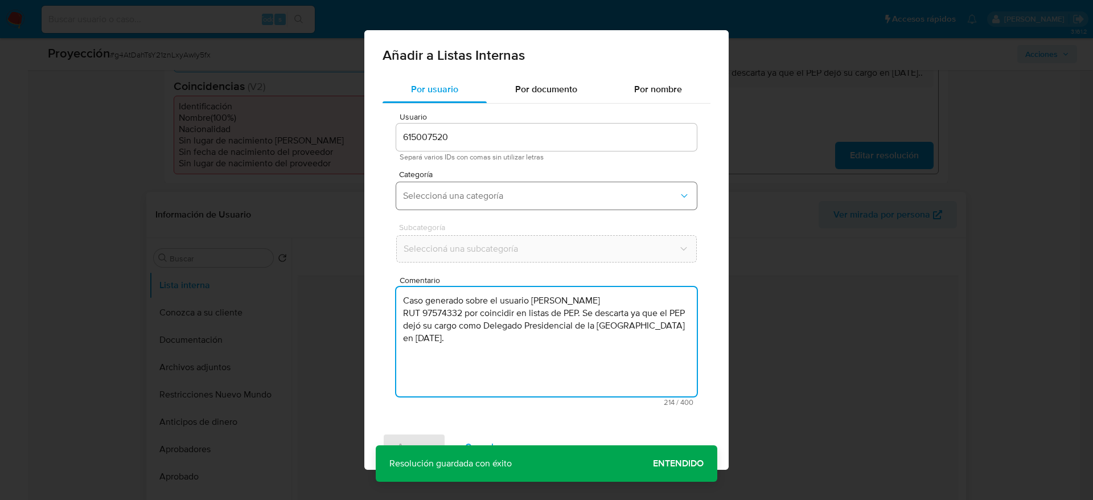
type textarea "Caso generado sobre el usuario Pedro Antonio Andrade Pérez RUT 97574332 por coi…"
click at [497, 206] on button "Seleccioná una categoría" at bounding box center [546, 195] width 300 height 27
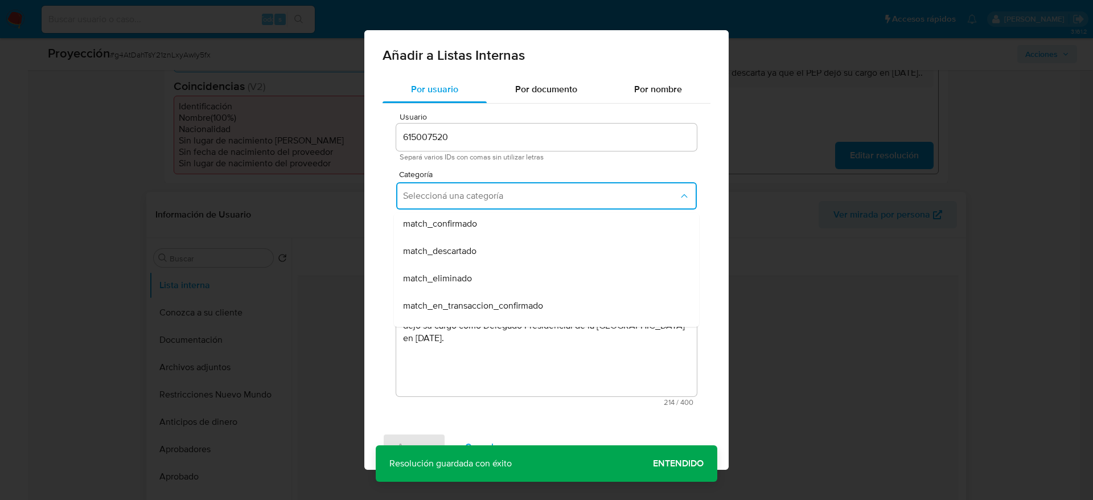
scroll to position [85, 0]
click at [471, 254] on span "match_descartado" at bounding box center [439, 250] width 73 height 11
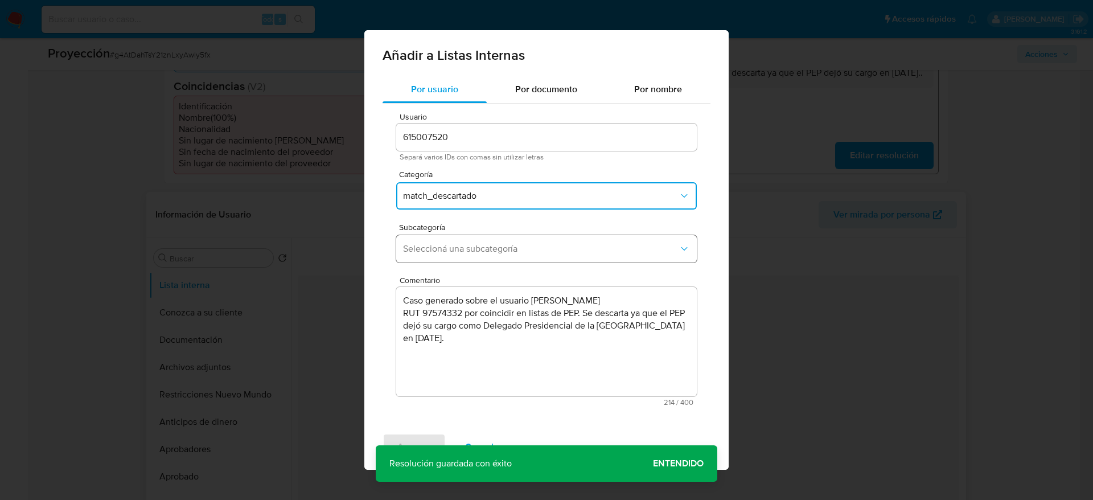
click at [468, 255] on button "Seleccioná una subcategoría" at bounding box center [546, 248] width 300 height 27
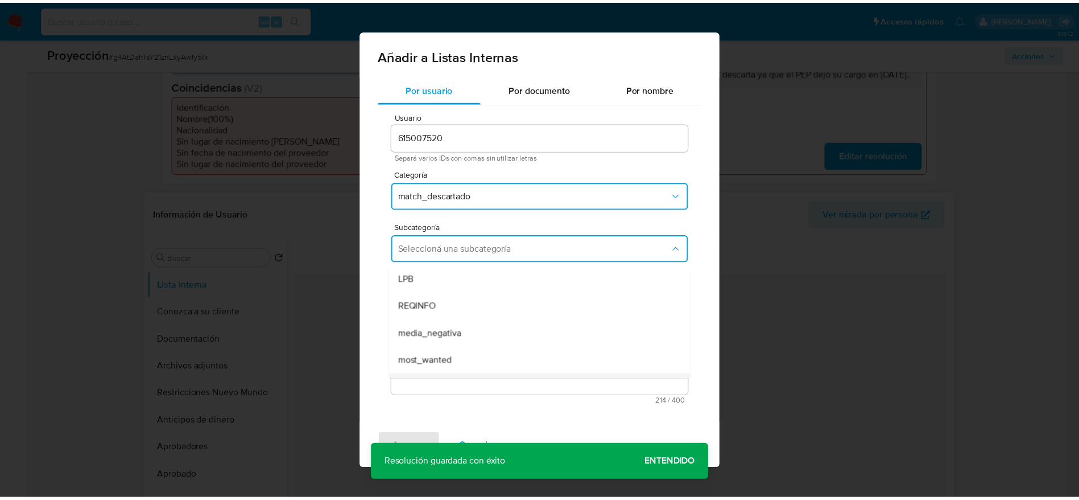
scroll to position [77, 0]
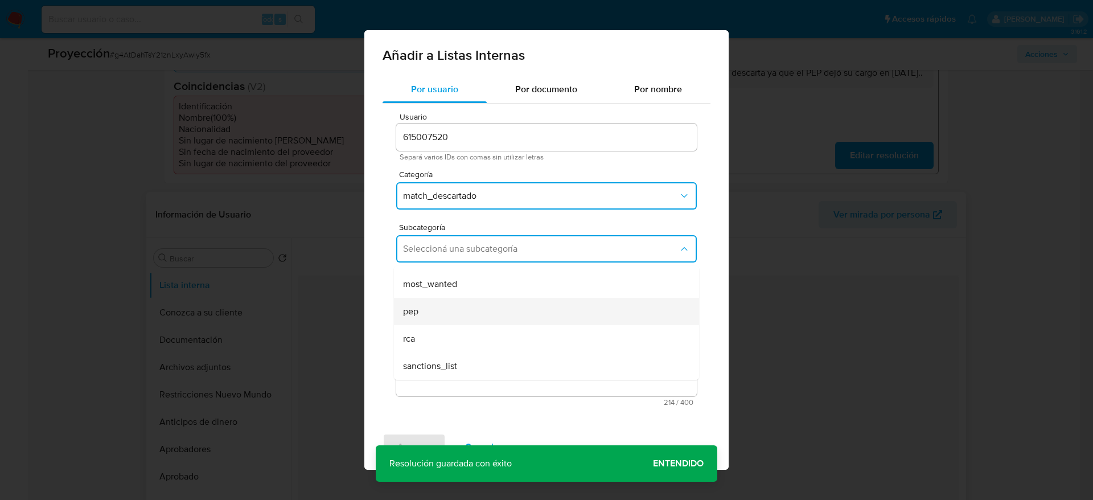
click at [434, 314] on div "pep" at bounding box center [543, 311] width 280 height 27
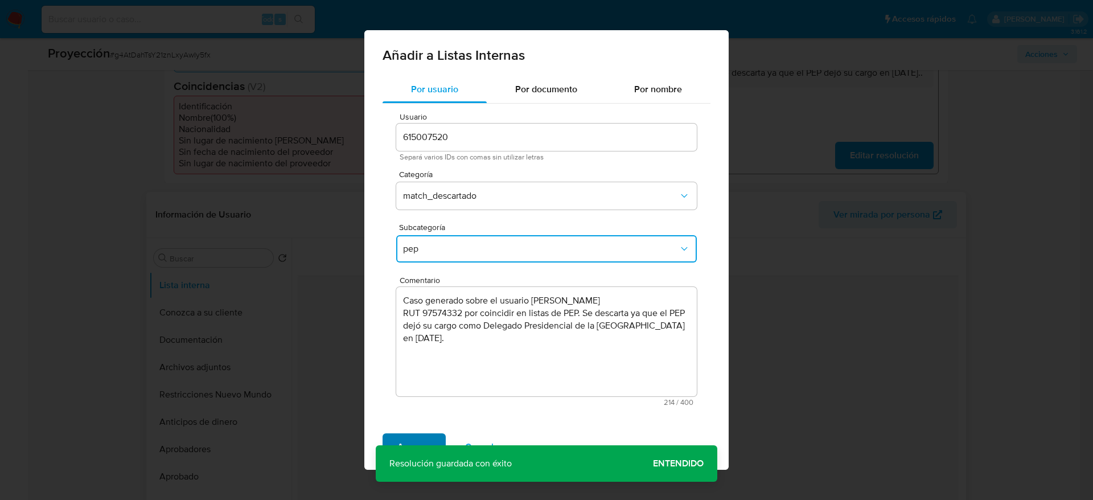
click at [409, 434] on span "Agregar" at bounding box center [414, 446] width 34 height 25
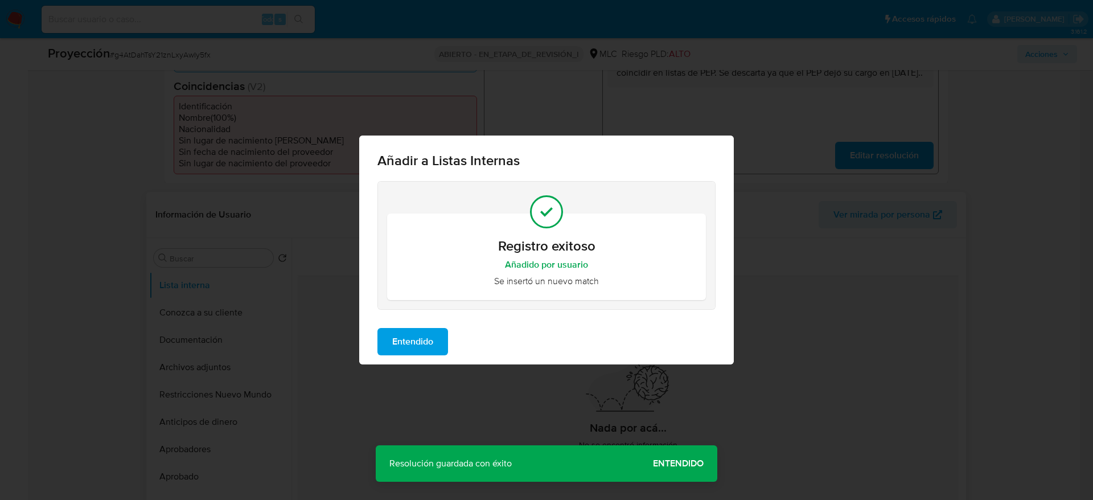
click at [482, 339] on div "Entendido" at bounding box center [546, 342] width 374 height 46
click at [428, 339] on span "Entendido" at bounding box center [412, 341] width 41 height 25
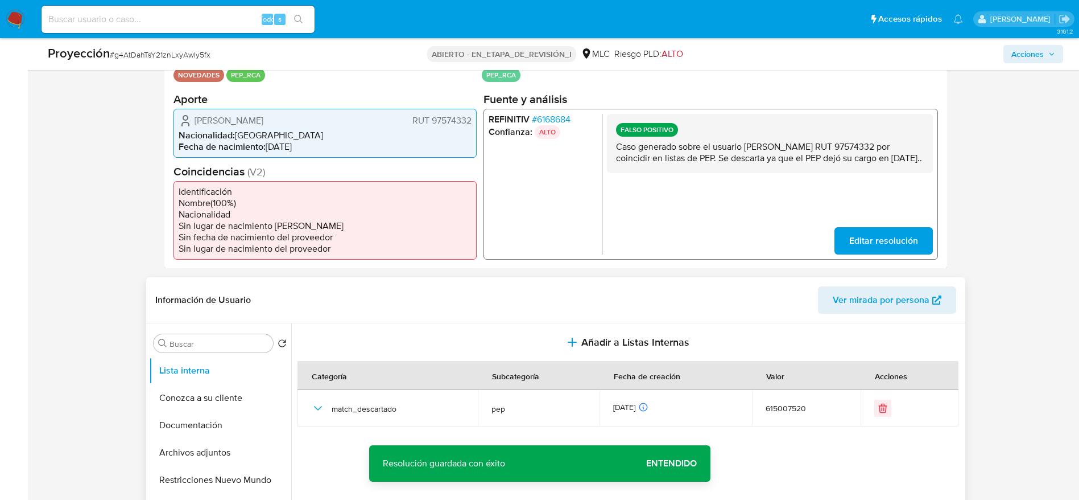
scroll to position [0, 0]
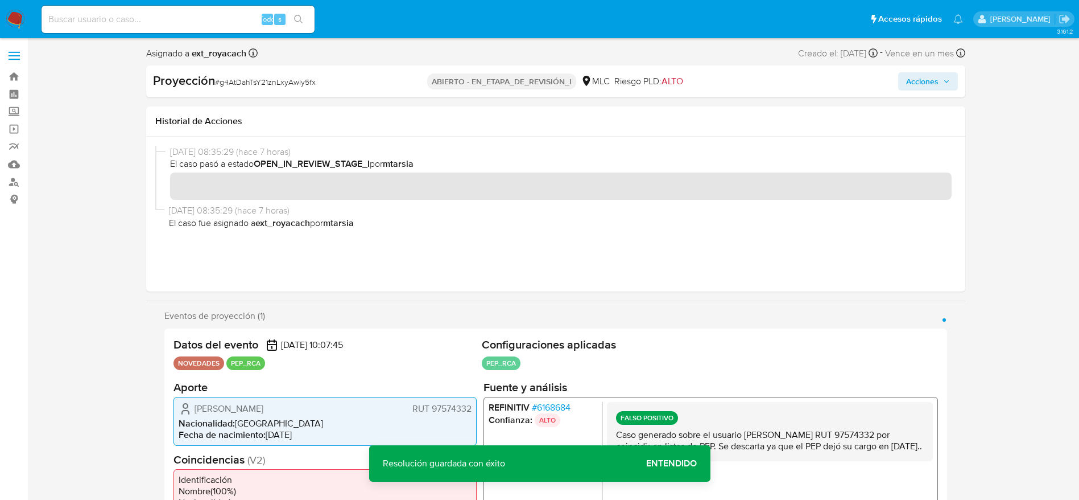
click at [933, 82] on span "Acciones" at bounding box center [922, 81] width 32 height 18
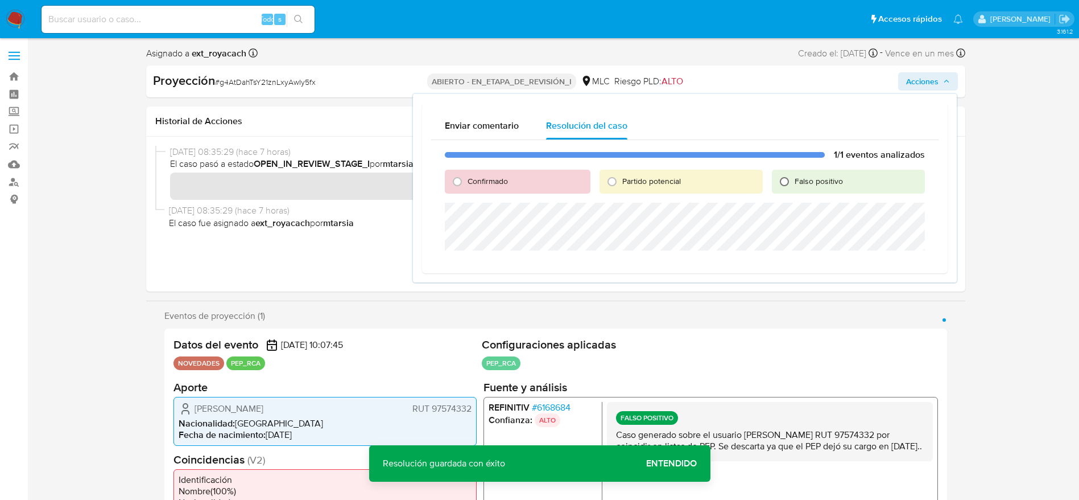
click at [791, 184] on input "Falso positivo" at bounding box center [785, 181] width 18 height 18
radio input "true"
click at [768, 255] on div "1/1 eventos analizados Confirmado Partido potencial Falso positivo Cerrar Caso" at bounding box center [685, 211] width 508 height 142
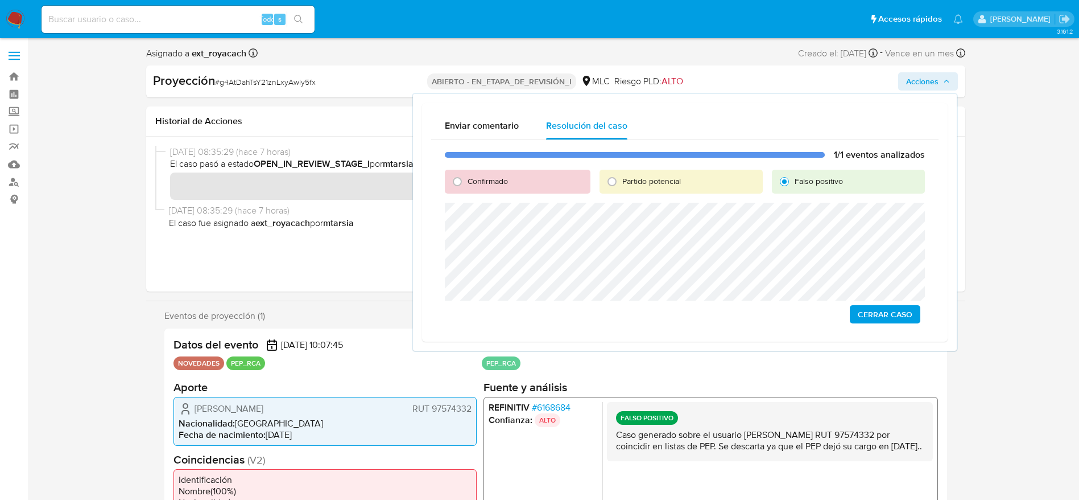
click at [897, 311] on span "Cerrar Caso" at bounding box center [885, 314] width 55 height 16
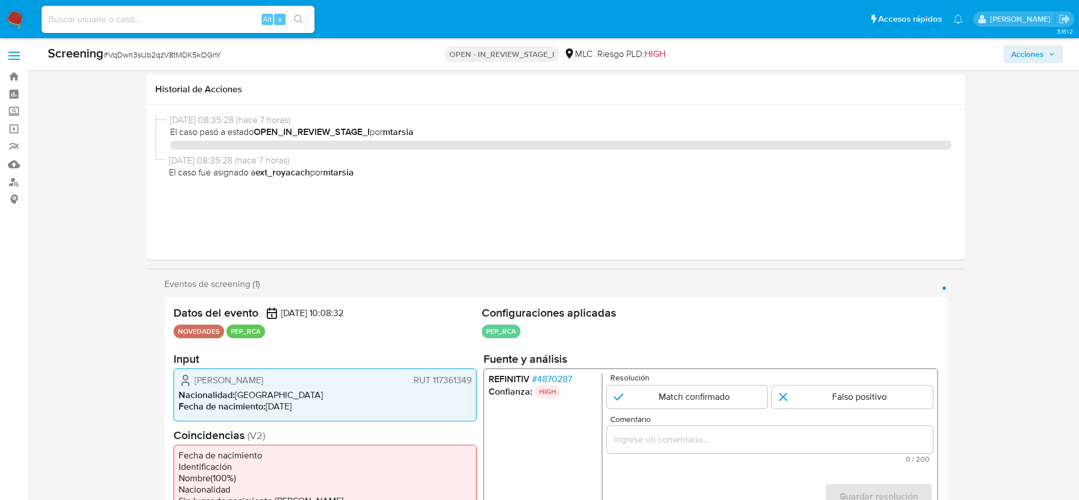
select select "10"
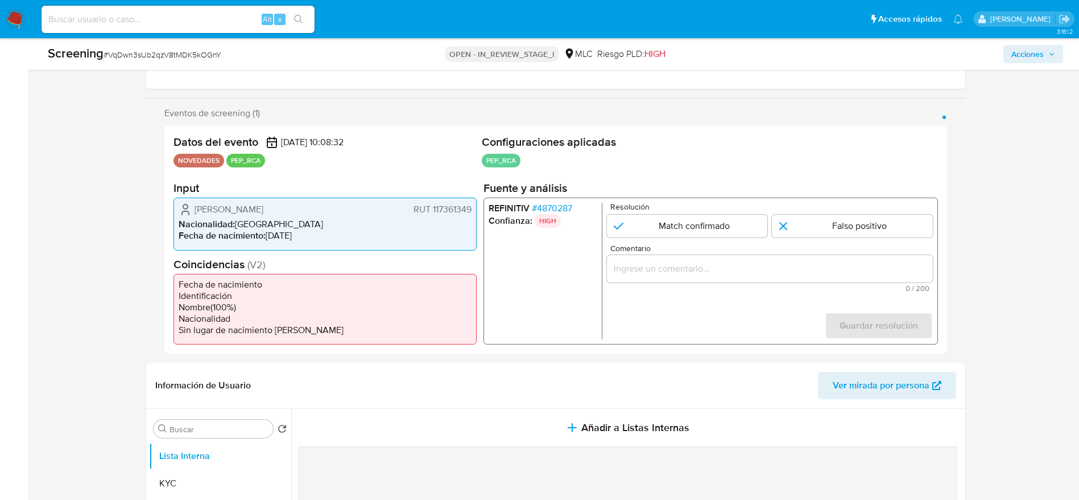
scroll to position [171, 0]
click at [547, 207] on span "# 4870287" at bounding box center [551, 208] width 40 height 11
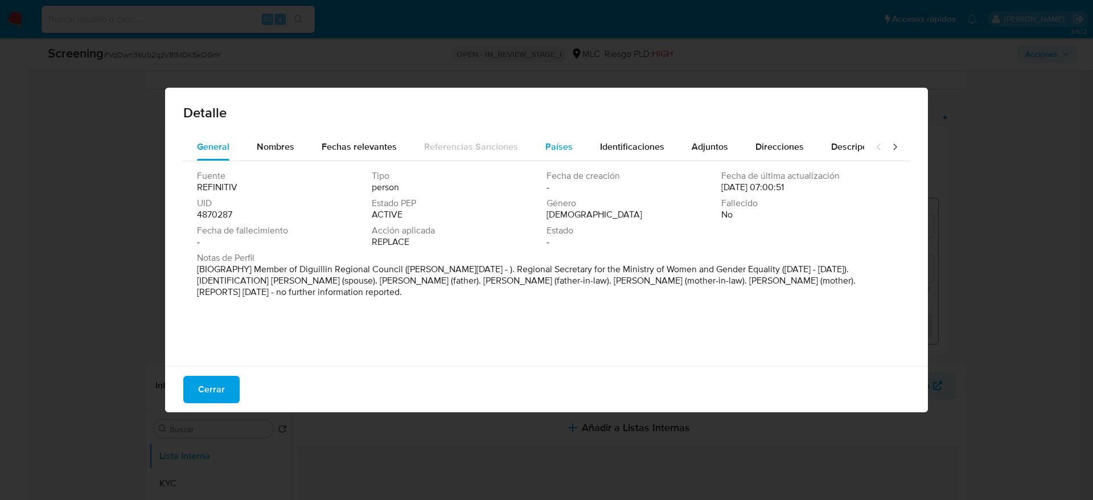
click at [537, 145] on button "Países" at bounding box center [558, 146] width 55 height 27
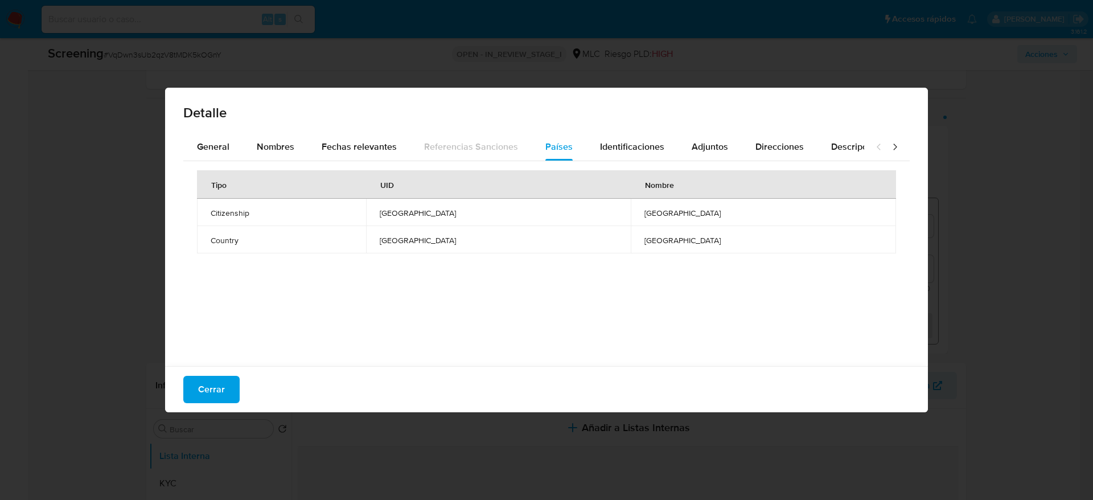
click at [216, 119] on span "Detalle" at bounding box center [546, 113] width 726 height 14
click at [195, 193] on div "Tipo UID Nombre Citizenship [GEOGRAPHIC_DATA] [GEOGRAPHIC_DATA] Country [GEOGRA…" at bounding box center [546, 260] width 726 height 199
click at [207, 158] on div "General" at bounding box center [213, 146] width 32 height 27
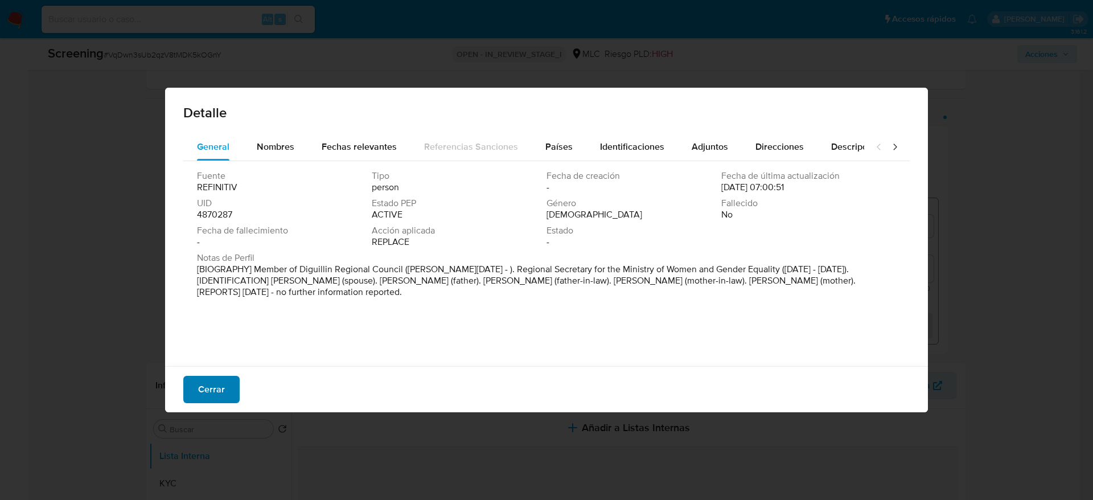
click at [213, 387] on span "Cerrar" at bounding box center [211, 389] width 27 height 25
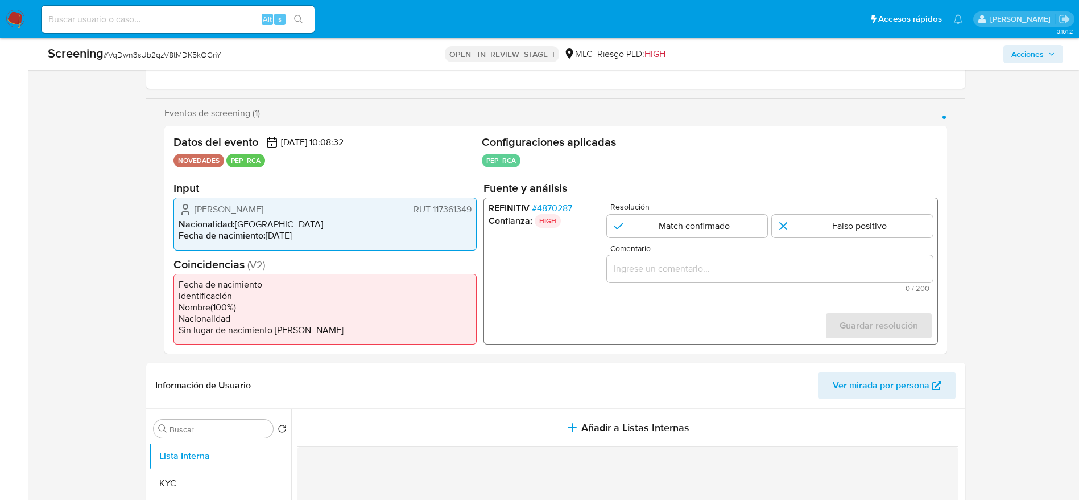
click at [191, 54] on span "# VqDwn3sUb2qzV8tMDK5kOGnY" at bounding box center [163, 54] width 118 height 11
copy span "VqDwn3sUb2qzV8tMDK5kOGnY"
drag, startPoint x: 191, startPoint y: 204, endPoint x: 471, endPoint y: 204, distance: 280.5
click at [471, 204] on div "[PERSON_NAME] 117361349" at bounding box center [325, 210] width 293 height 14
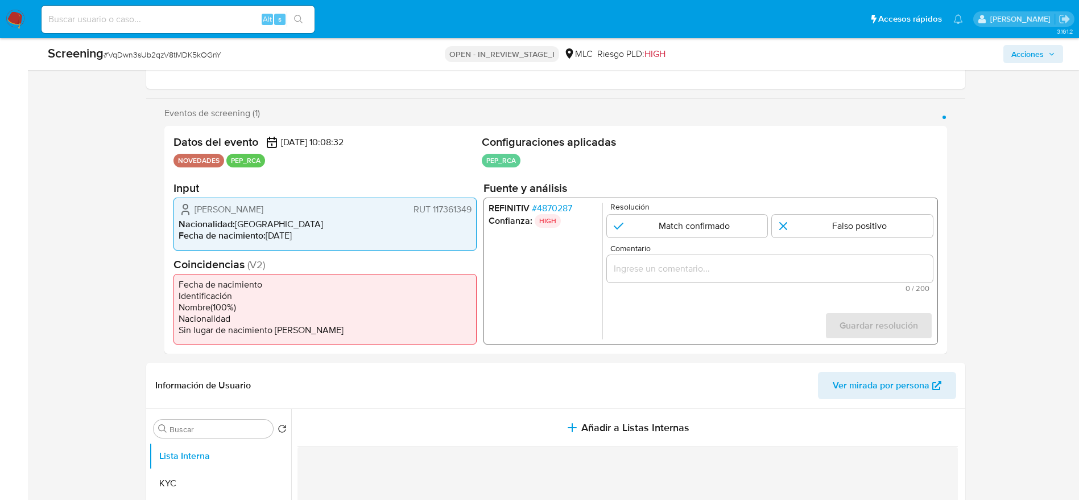
click at [539, 199] on div "REFINITIV # 4870287 Confianza: HIGH Resolución Match confirmado Falso positivo …" at bounding box center [710, 270] width 455 height 147
click at [539, 206] on span "# 4870287" at bounding box center [551, 208] width 40 height 11
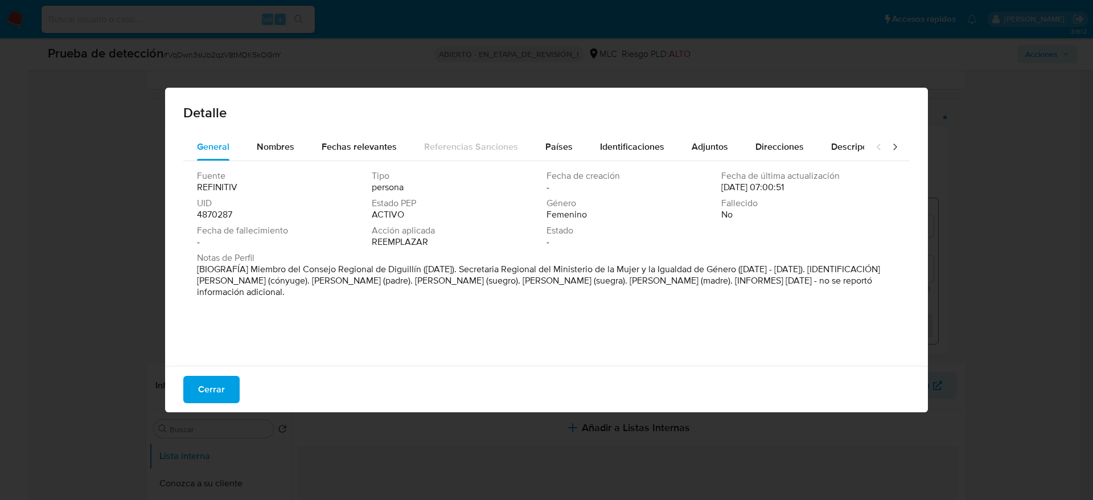
drag, startPoint x: 251, startPoint y: 266, endPoint x: 421, endPoint y: 264, distance: 170.2
click at [421, 264] on font "[BIOGRAFÍA] Miembro del Consejo Regional de Diguillín ([DATE]). Secretaria Regi…" at bounding box center [538, 280] width 683 height 36
click at [233, 376] on button "Cerrar" at bounding box center [211, 389] width 56 height 27
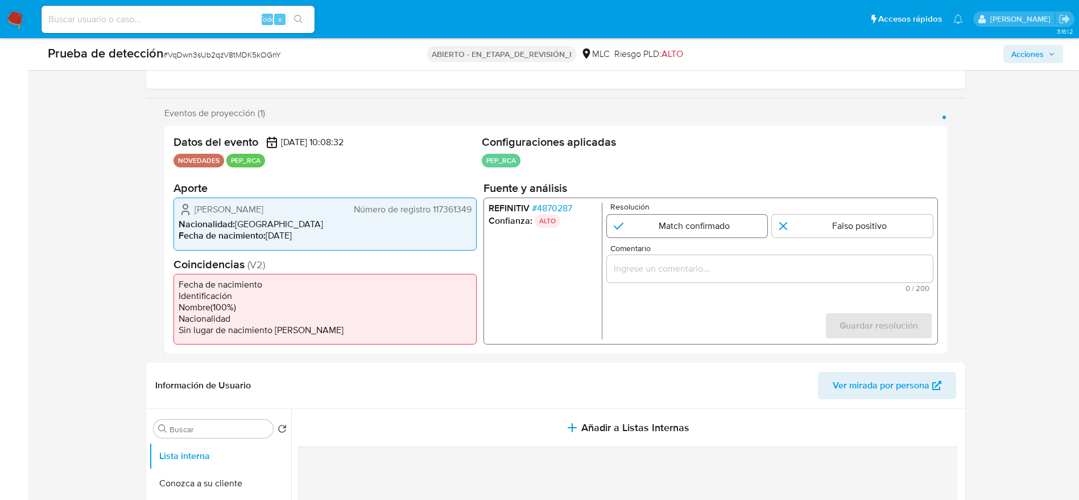
click at [684, 234] on input "1 de 1" at bounding box center [687, 226] width 161 height 23
radio input "true"
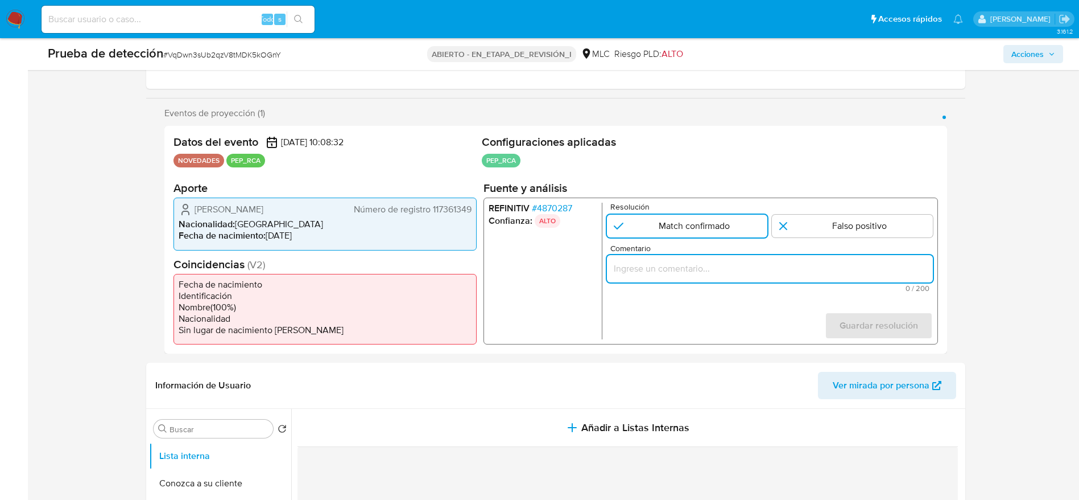
click at [682, 262] on input "Comentario" at bounding box center [770, 268] width 326 height 15
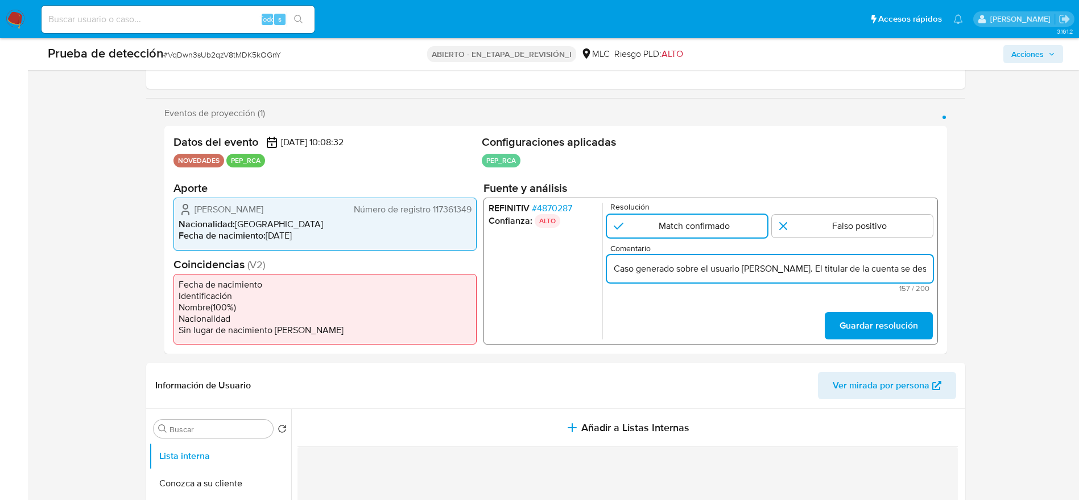
scroll to position [0, 346]
type input "Caso generado sobre el usuario Bárbara Hennig Godoy. El titular de la cuenta se…"
click at [940, 319] on div "Datos del evento 25/09/2025 10:08:32 NOVEDADES PEP_RCA Configuraciones aplicada…" at bounding box center [555, 240] width 783 height 228
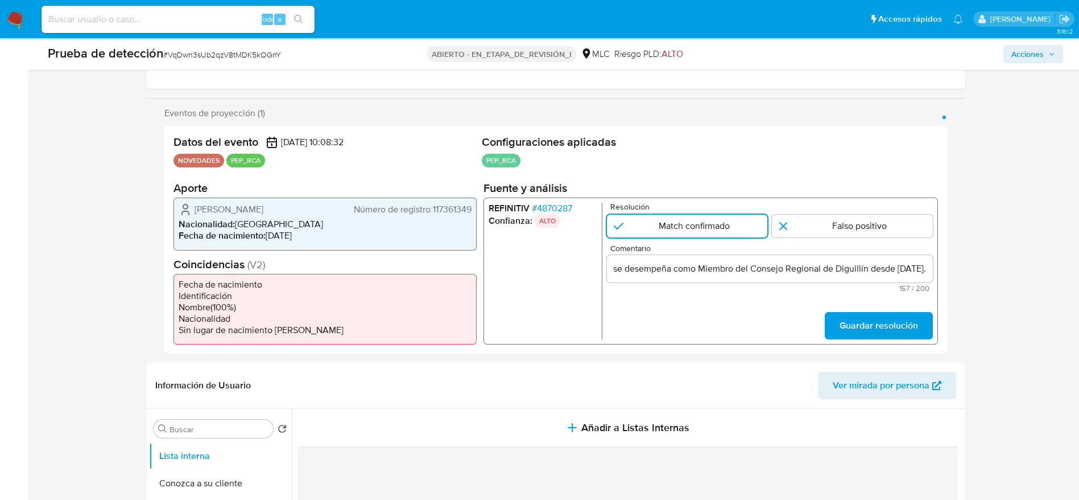
scroll to position [0, 0]
click at [934, 324] on div "REFINITIV # 4870287 Confianza: ALTO Resolución Match confirmado Falso positivo …" at bounding box center [710, 270] width 455 height 147
click at [898, 329] on span "Guardar resolución" at bounding box center [878, 325] width 79 height 25
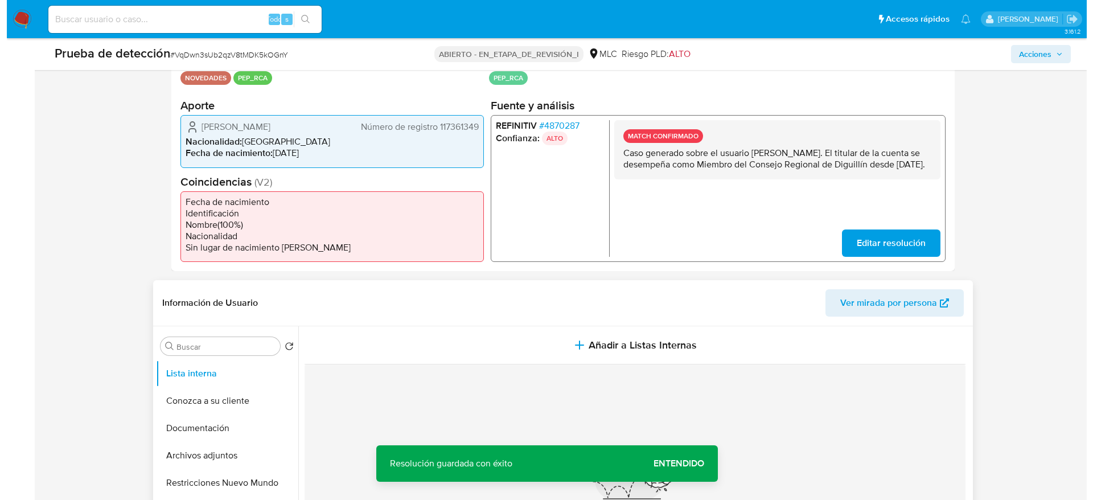
scroll to position [256, 0]
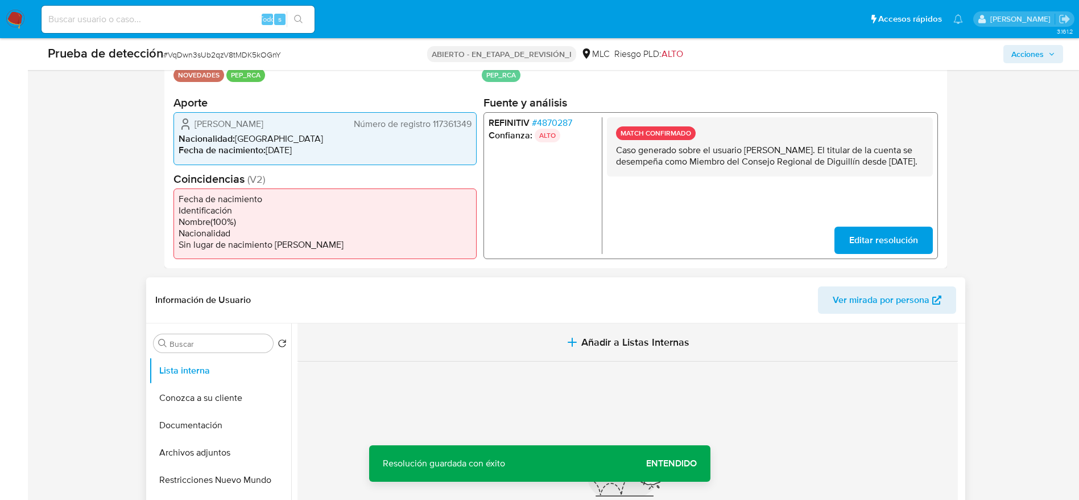
click at [425, 332] on button "Añadir a Listas Internas" at bounding box center [628, 342] width 661 height 38
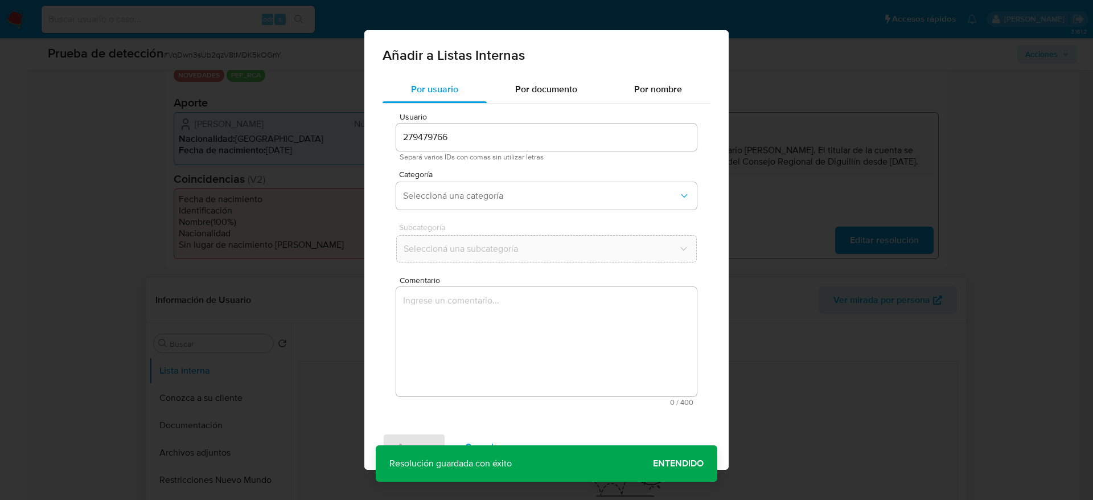
click at [425, 360] on textarea "Comentario" at bounding box center [546, 341] width 300 height 109
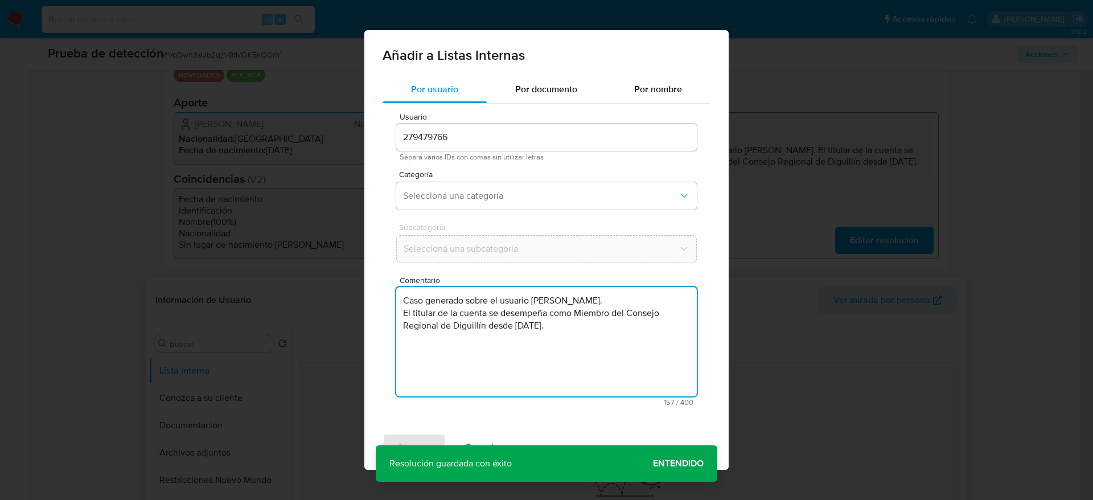
type textarea "Caso generado sobre el usuario Bárbara Hennig Godoy. El titular de la cuenta se…"
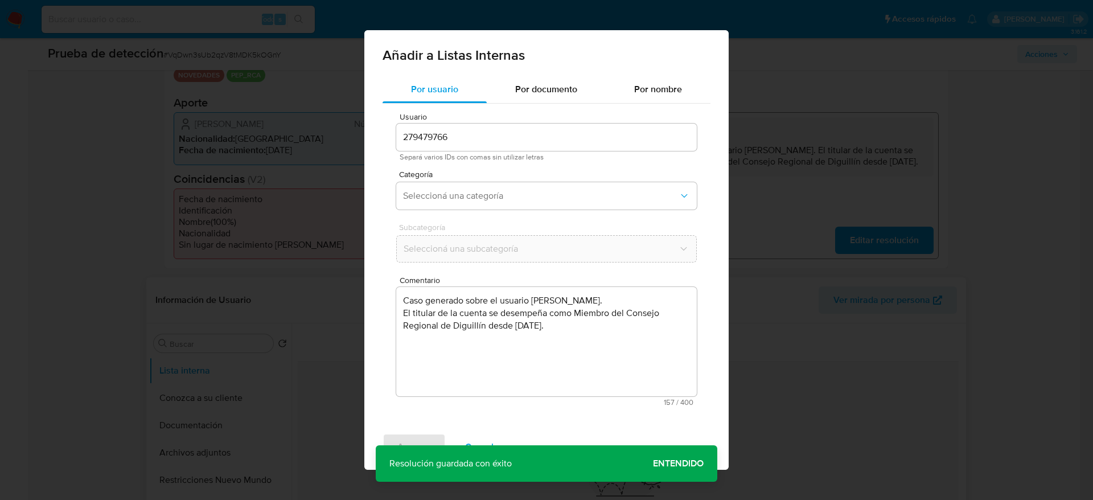
click at [513, 181] on div "Categoría Seleccioná una categoría" at bounding box center [546, 192] width 300 height 44
click at [504, 192] on span "Seleccioná una categoría" at bounding box center [540, 195] width 275 height 11
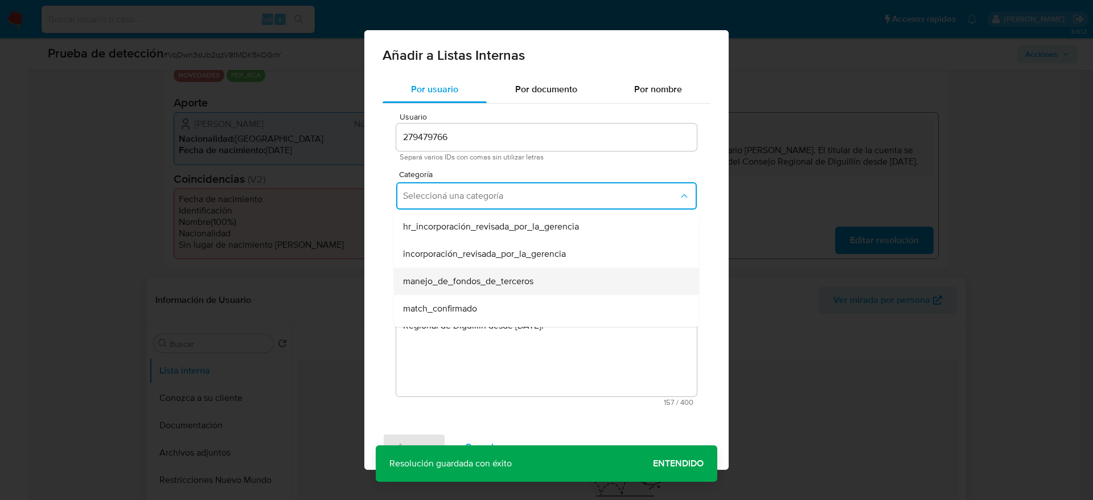
scroll to position [85, 0]
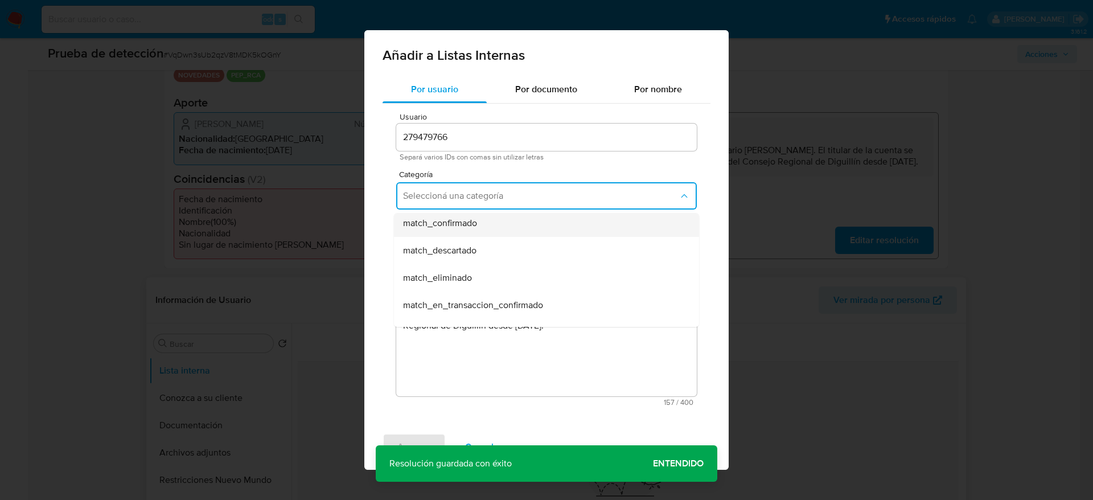
click at [480, 221] on div "match_confirmado" at bounding box center [543, 222] width 280 height 27
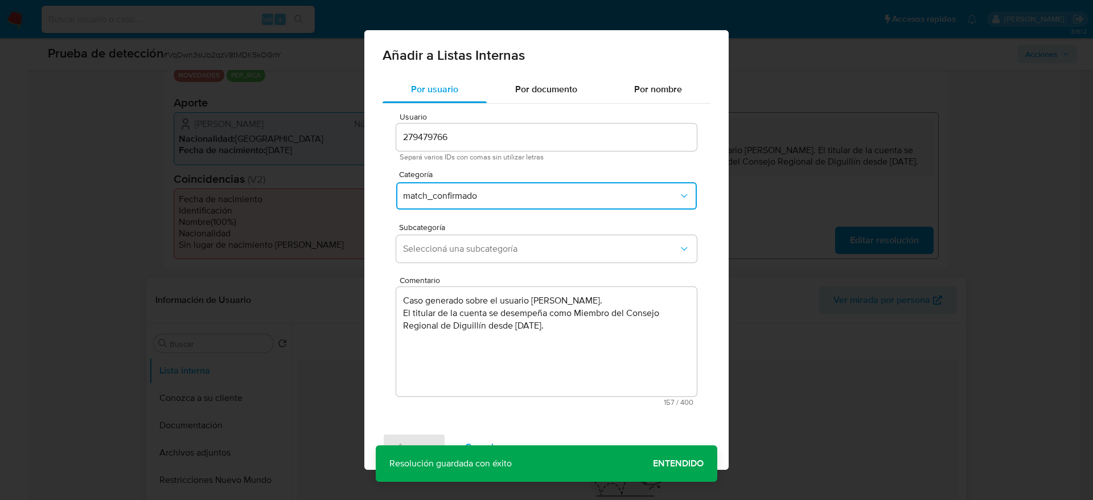
click at [480, 225] on span "Subcategoría" at bounding box center [549, 227] width 300 height 8
drag, startPoint x: 476, startPoint y: 241, endPoint x: 470, endPoint y: 257, distance: 16.9
click at [476, 241] on button "Seleccioná una subcategoría" at bounding box center [546, 248] width 300 height 27
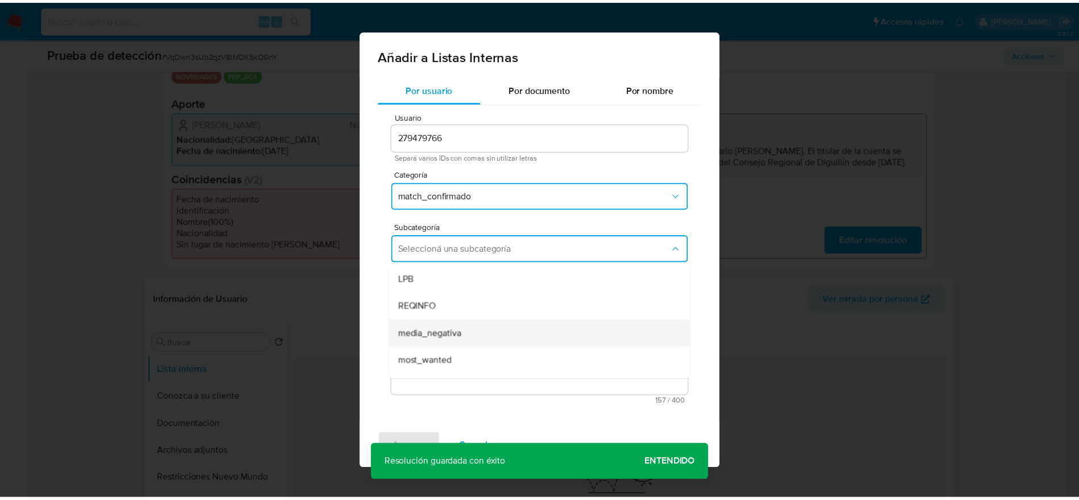
scroll to position [77, 0]
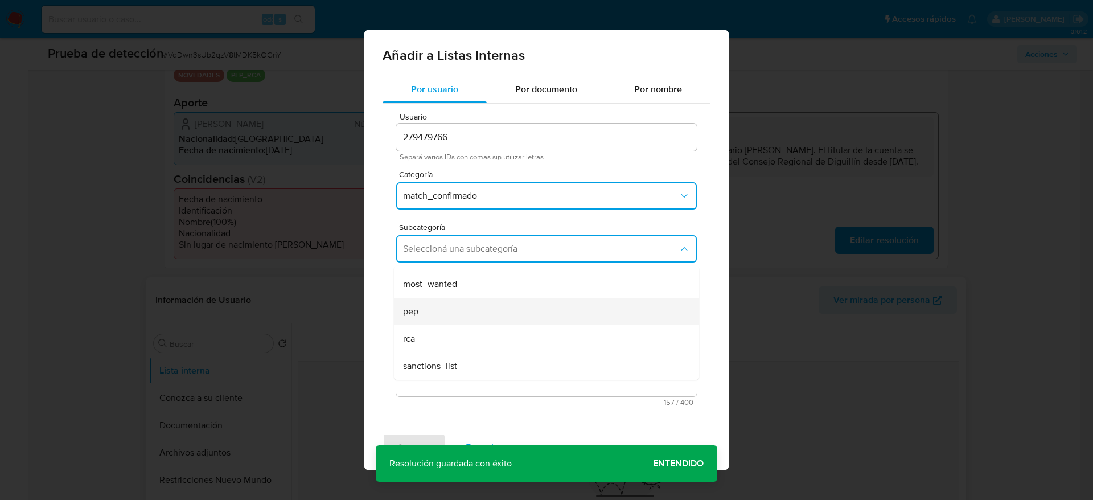
click at [462, 310] on div "pep" at bounding box center [543, 311] width 280 height 27
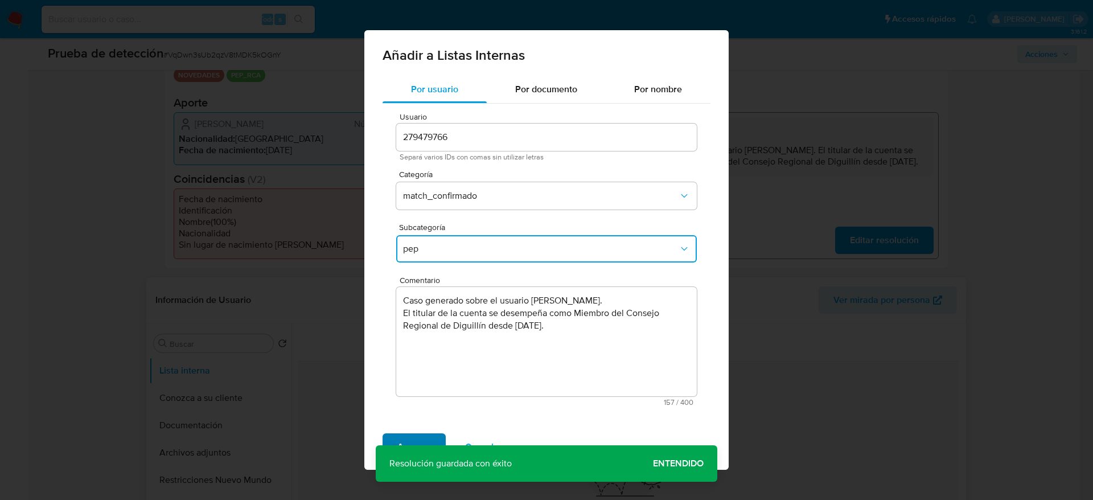
click at [423, 442] on span "Agregar" at bounding box center [414, 446] width 34 height 25
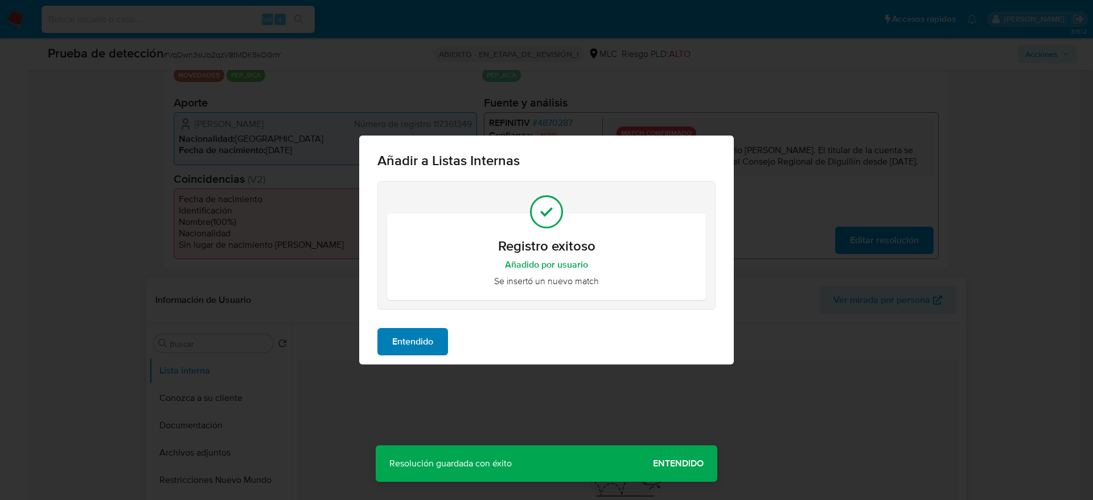
drag, startPoint x: 419, startPoint y: 355, endPoint x: 419, endPoint y: 341, distance: 13.7
click at [419, 352] on div "Entendido" at bounding box center [546, 342] width 374 height 46
click at [418, 341] on span "Entendido" at bounding box center [412, 341] width 41 height 25
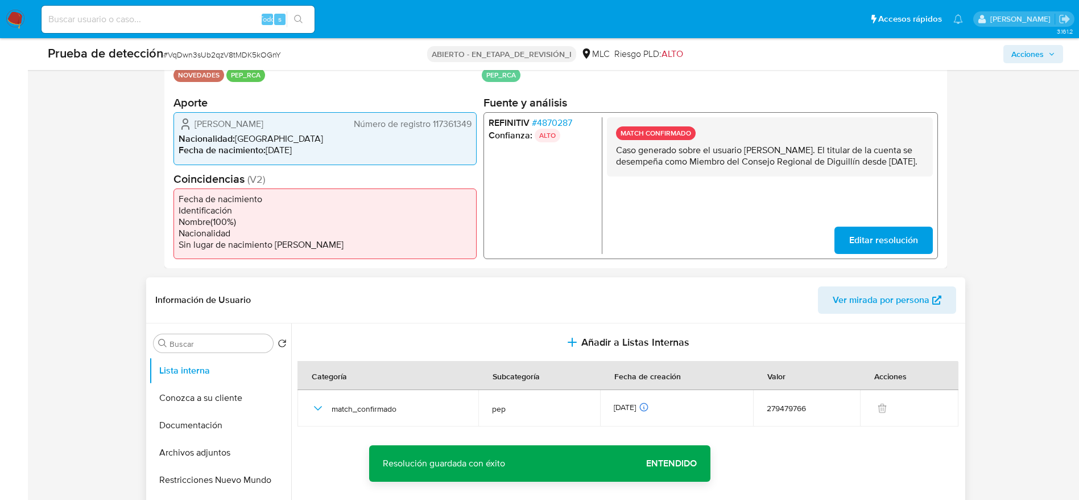
click at [249, 124] on font "Bárbara Hennig Godoy" at bounding box center [229, 123] width 69 height 13
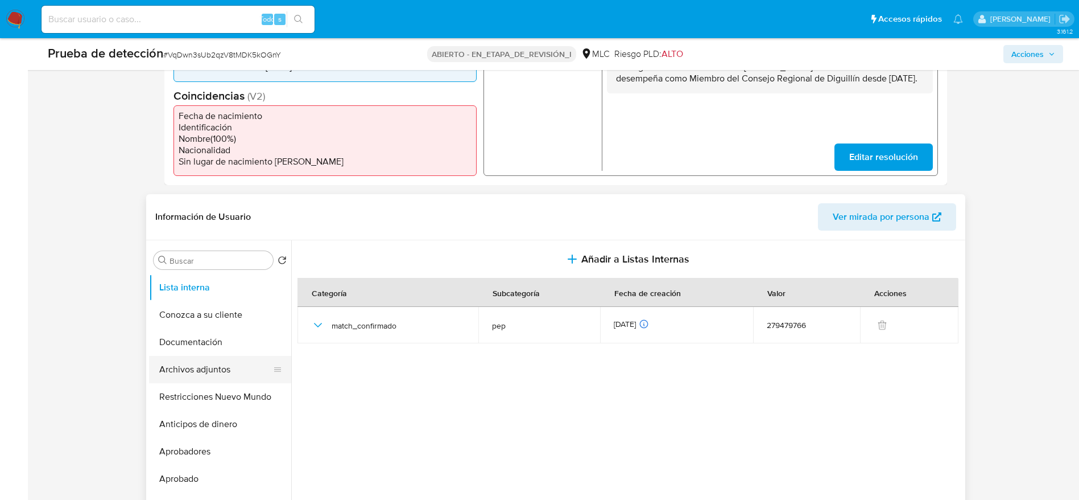
scroll to position [341, 0]
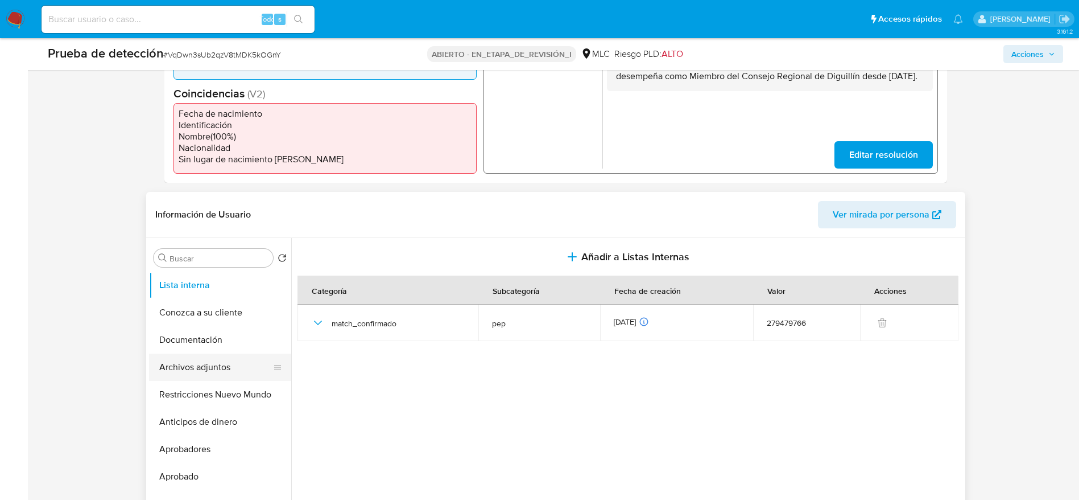
click at [253, 362] on button "Archivos adjuntos" at bounding box center [215, 366] width 133 height 27
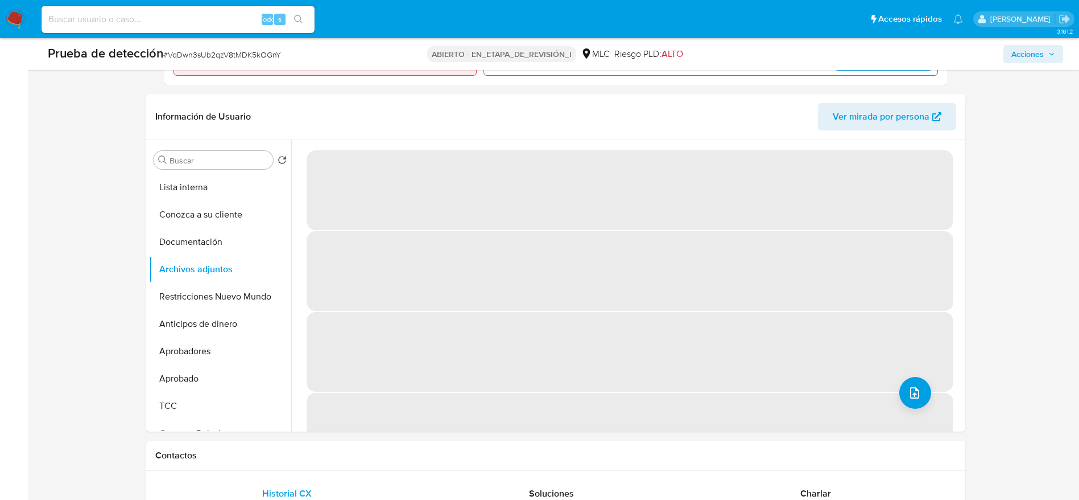
scroll to position [512, 0]
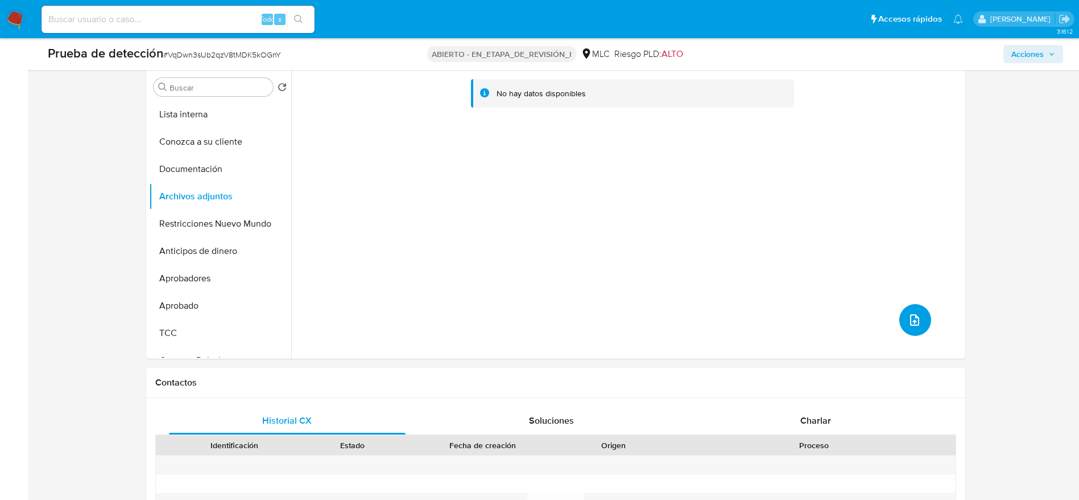
click at [919, 325] on button "subir archivo" at bounding box center [916, 320] width 32 height 32
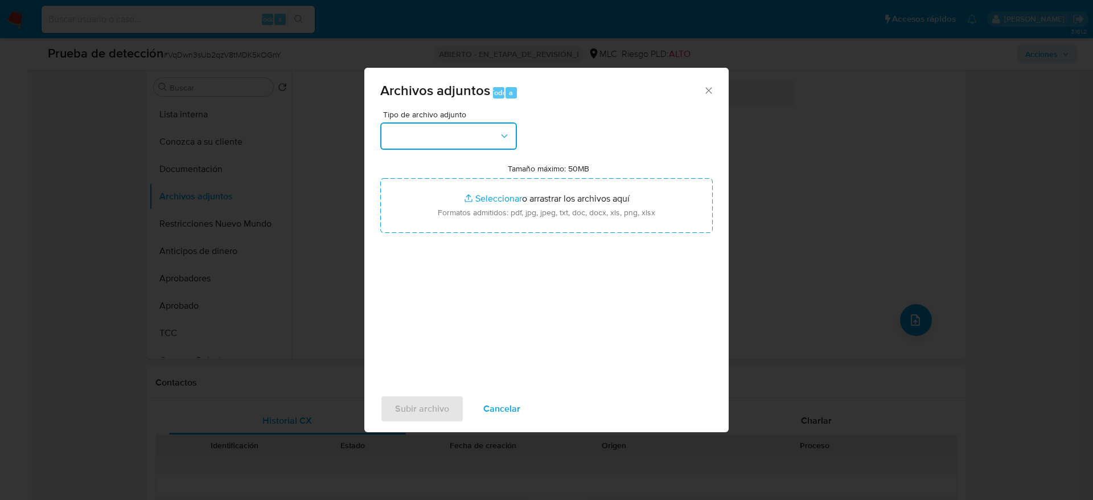
click at [427, 125] on button "button" at bounding box center [448, 135] width 137 height 27
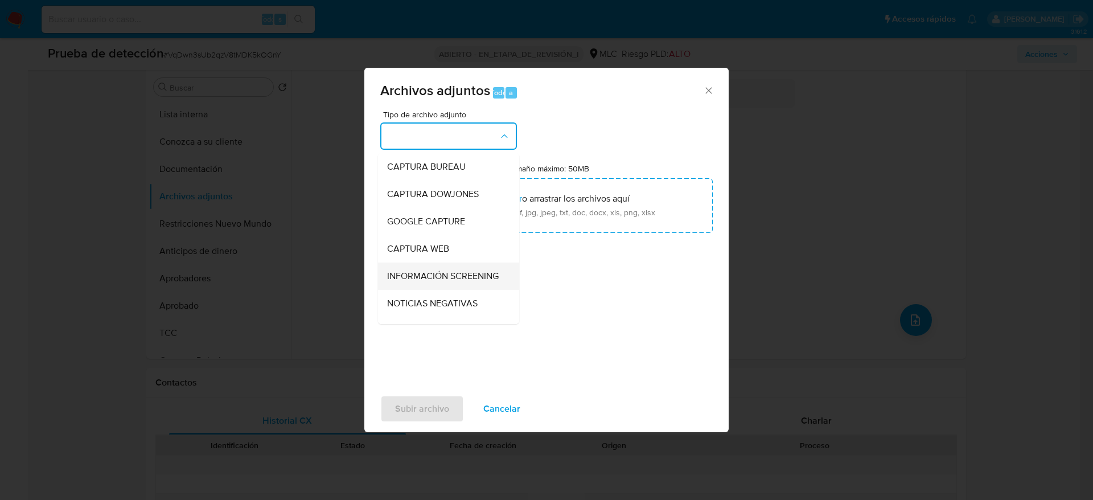
click at [418, 265] on div "INFORMACIÓN SCREENING" at bounding box center [445, 275] width 116 height 27
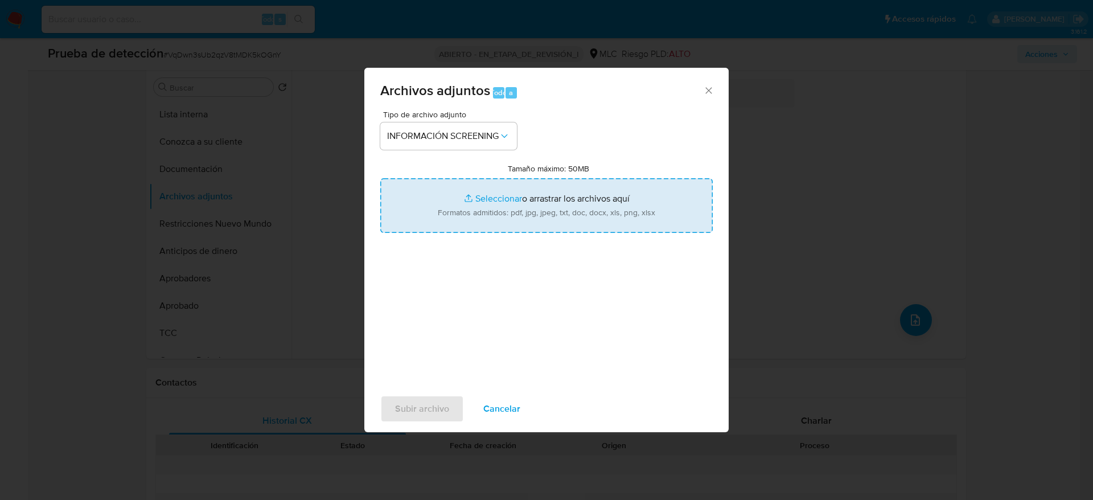
click at [434, 188] on input "Tamaño máximo: 50MB Seleccionar archivos" at bounding box center [546, 205] width 332 height 55
type input "C:\fakepath\_Bárbara Hennig Godoy_ - Buscar con Google.pdf"
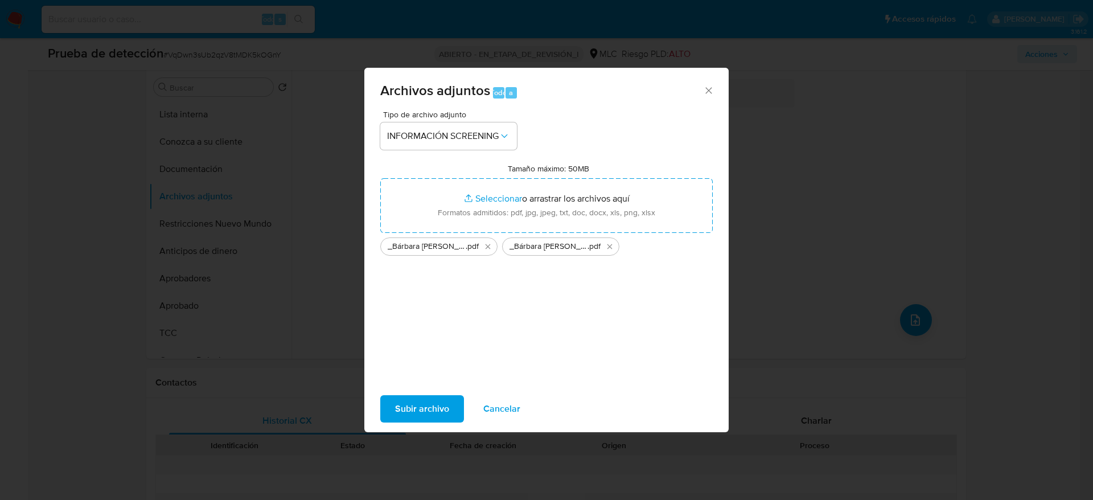
click at [450, 398] on button "Subir archivo" at bounding box center [422, 408] width 84 height 27
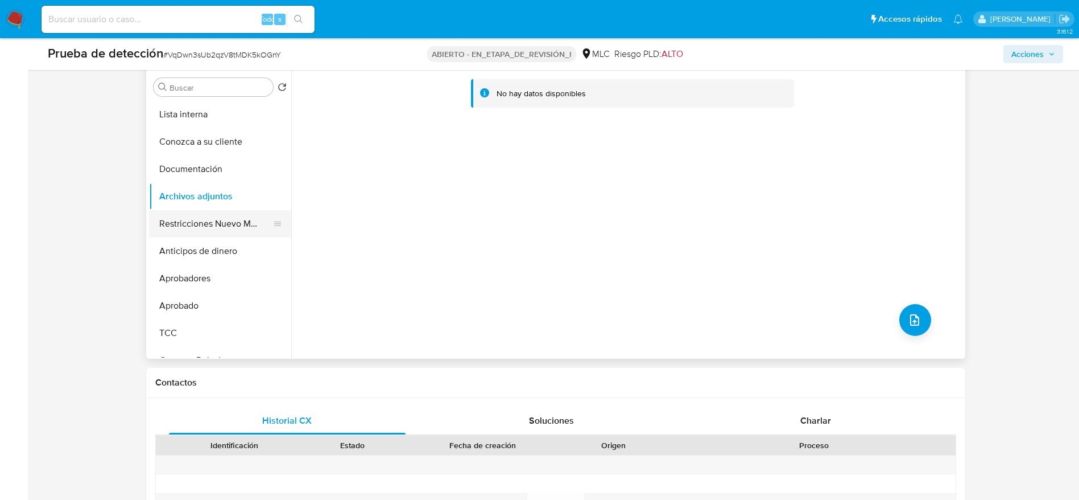
click at [210, 231] on button "Restricciones Nuevo Mundo" at bounding box center [215, 223] width 133 height 27
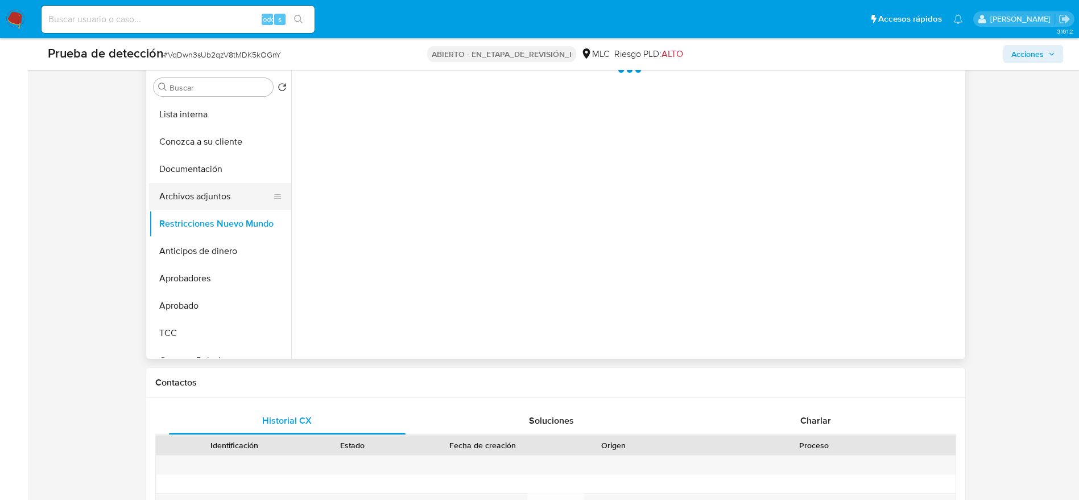
click at [203, 188] on button "Archivos adjuntos" at bounding box center [215, 196] width 133 height 27
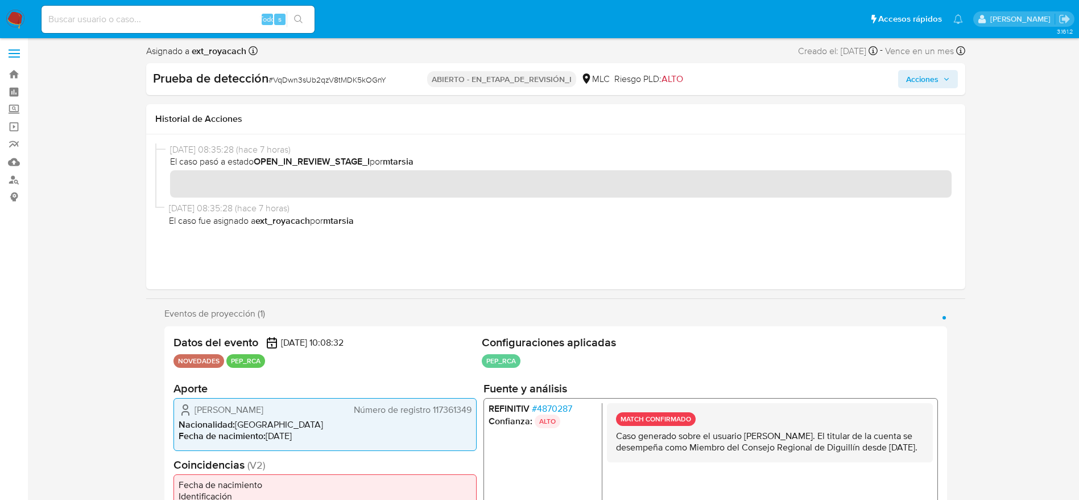
scroll to position [0, 0]
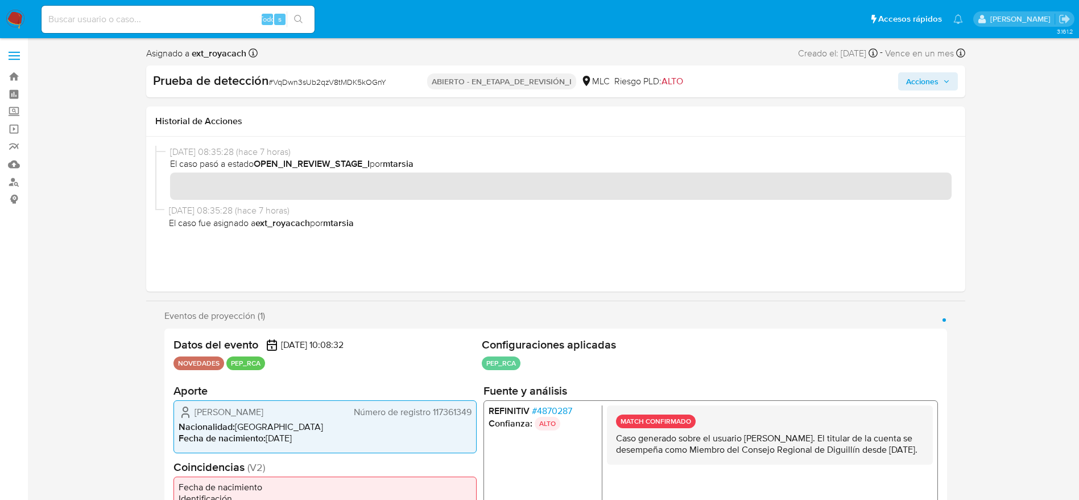
click at [943, 89] on span "Acciones" at bounding box center [928, 81] width 44 height 16
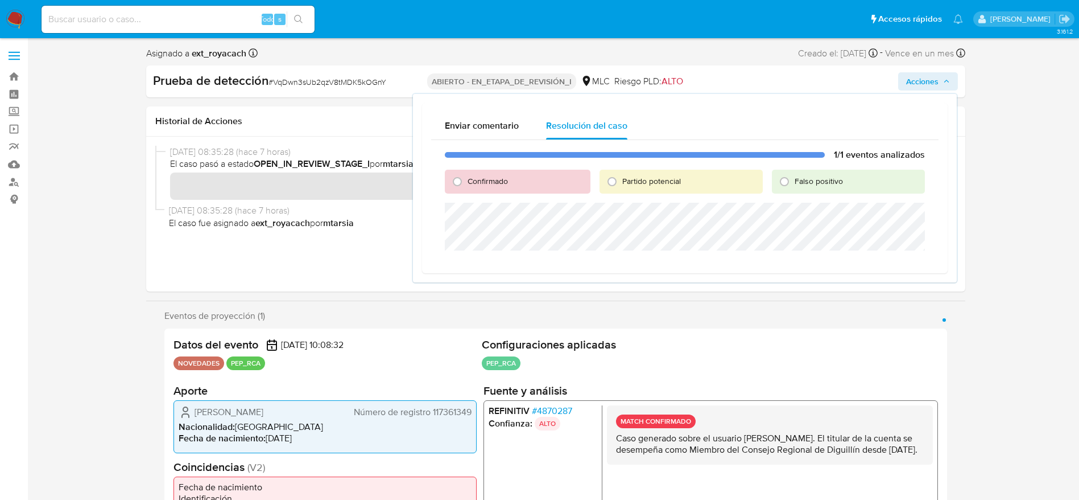
click at [492, 187] on div "Confirmado" at bounding box center [517, 182] width 145 height 24
click at [492, 178] on span "Confirmado" at bounding box center [488, 180] width 40 height 11
click at [467, 178] on input "Confirmado" at bounding box center [457, 181] width 18 height 18
radio input "true"
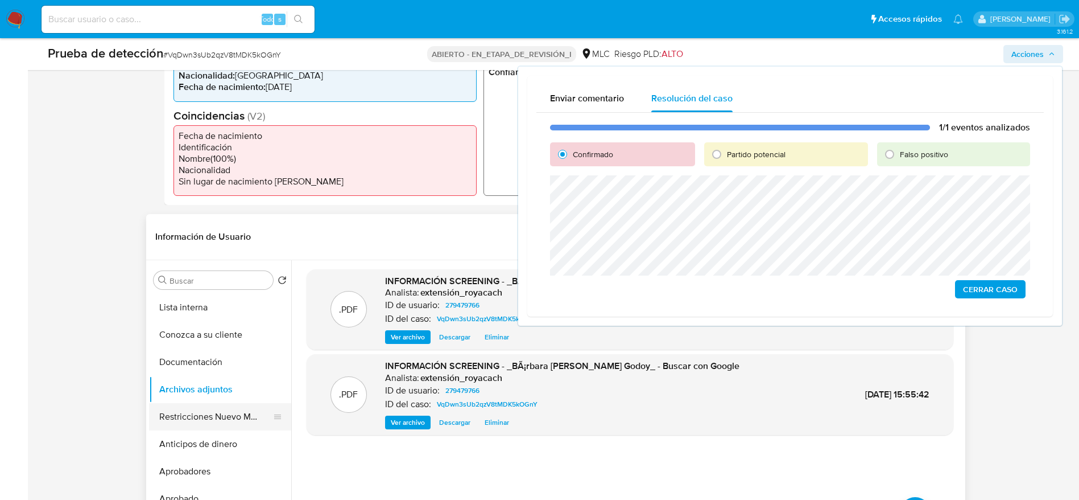
scroll to position [341, 0]
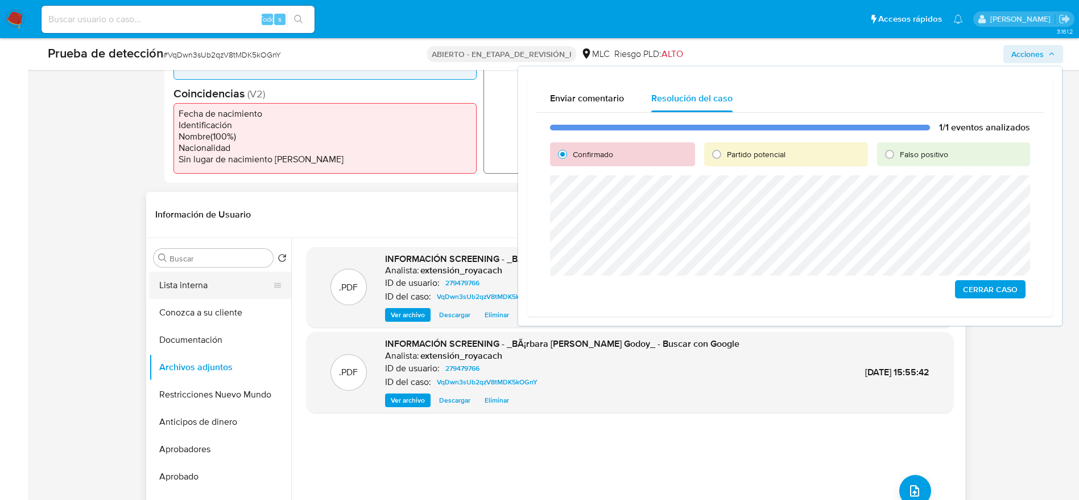
click at [207, 285] on button "Lista interna" at bounding box center [215, 284] width 133 height 27
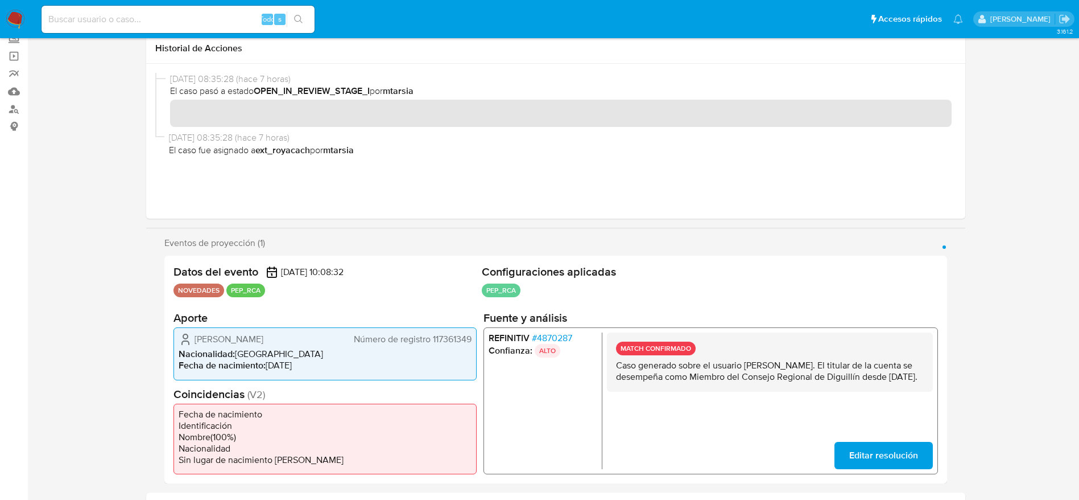
scroll to position [0, 0]
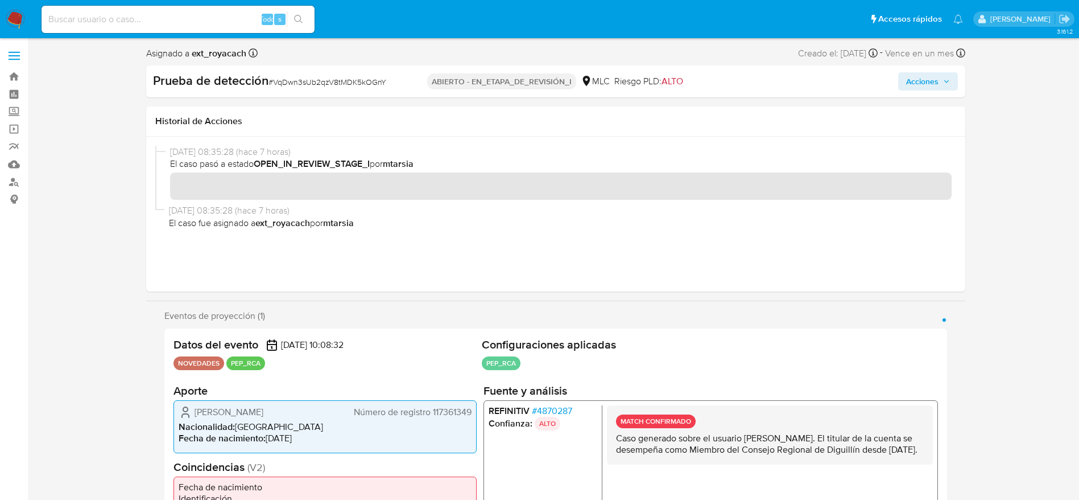
click at [942, 81] on span "Acciones" at bounding box center [928, 81] width 44 height 16
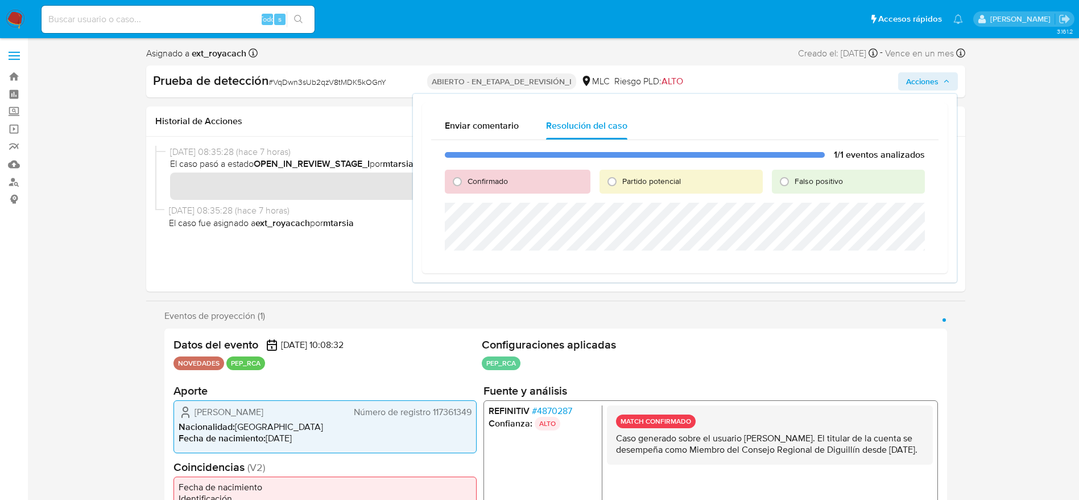
click at [485, 181] on font "Confirmado" at bounding box center [488, 180] width 40 height 11
click at [467, 181] on input "Confirmado" at bounding box center [457, 181] width 18 height 18
radio input "true"
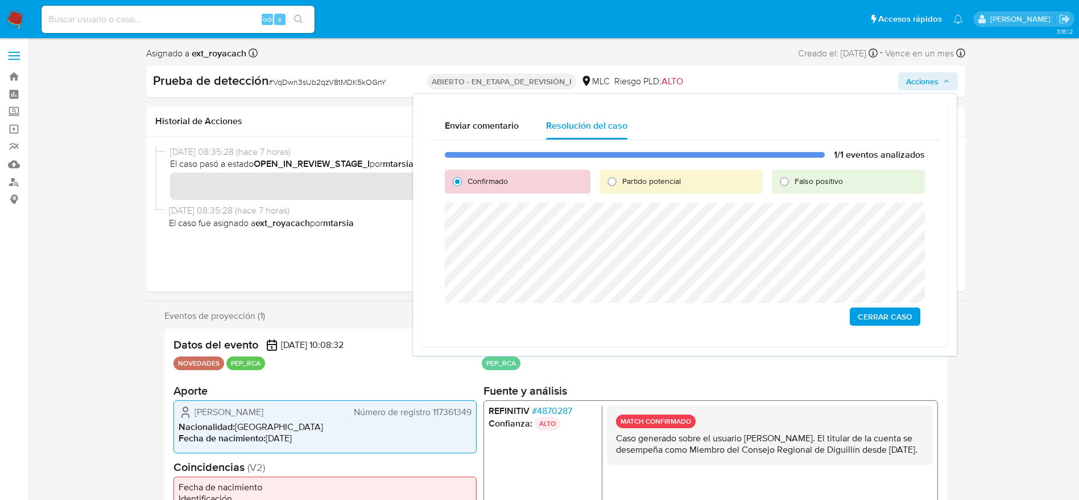
click at [885, 307] on font "Cerrar Caso" at bounding box center [885, 316] width 55 height 18
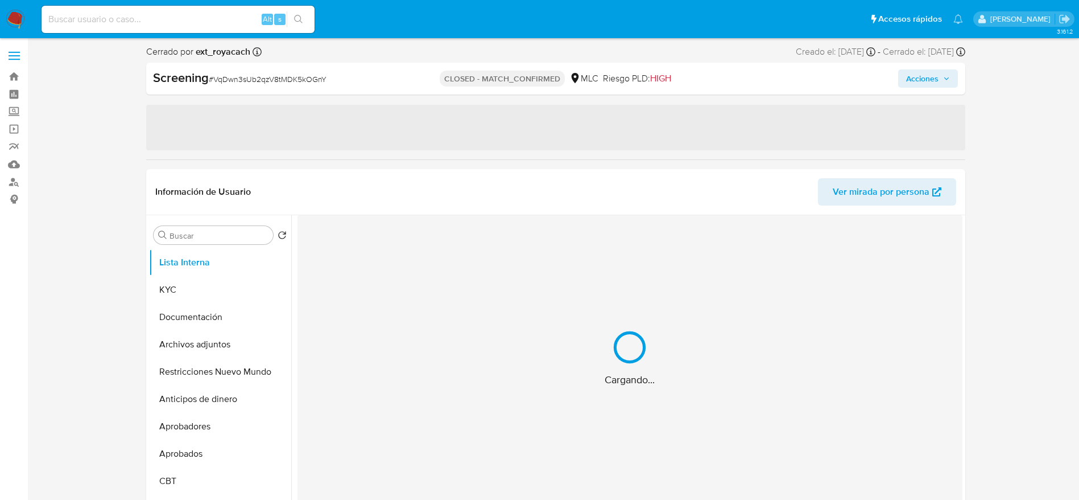
select select "10"
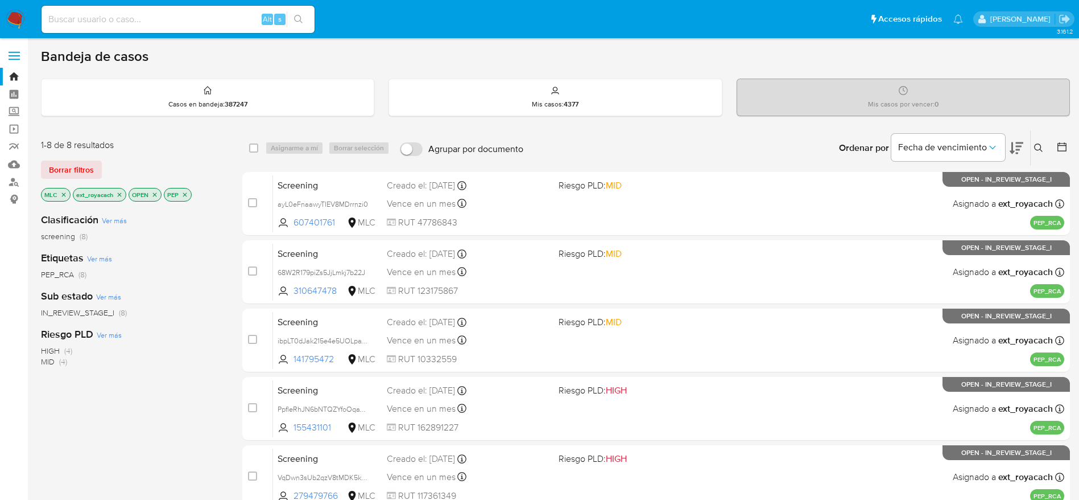
click at [17, 19] on img at bounding box center [15, 19] width 19 height 19
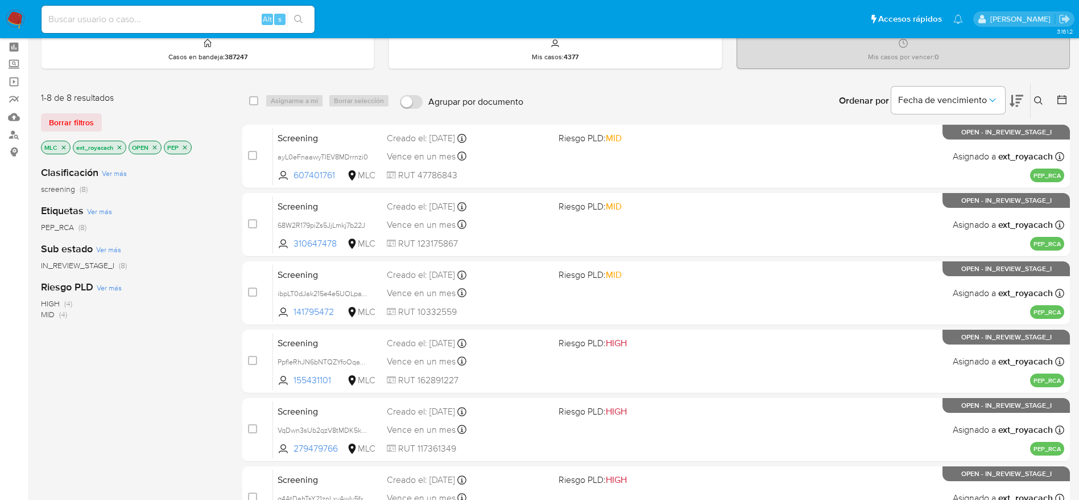
scroll to position [47, 0]
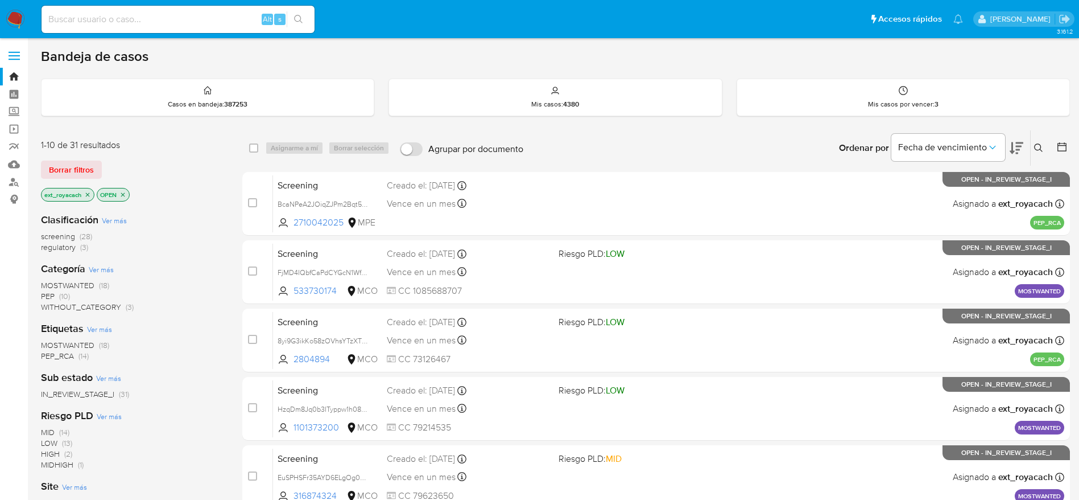
click at [88, 195] on icon "close-filter" at bounding box center [87, 194] width 7 height 7
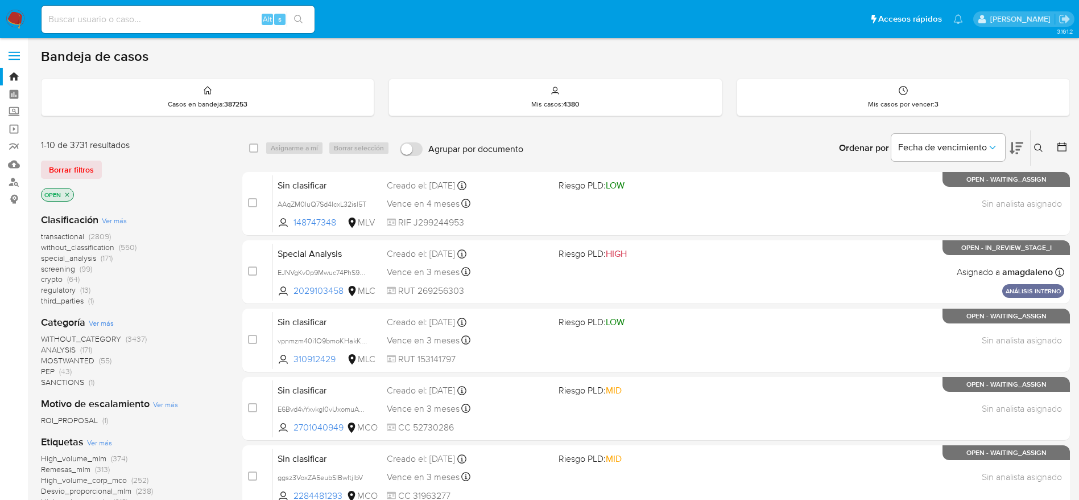
click at [72, 381] on span "SANCTIONS" at bounding box center [62, 381] width 43 height 11
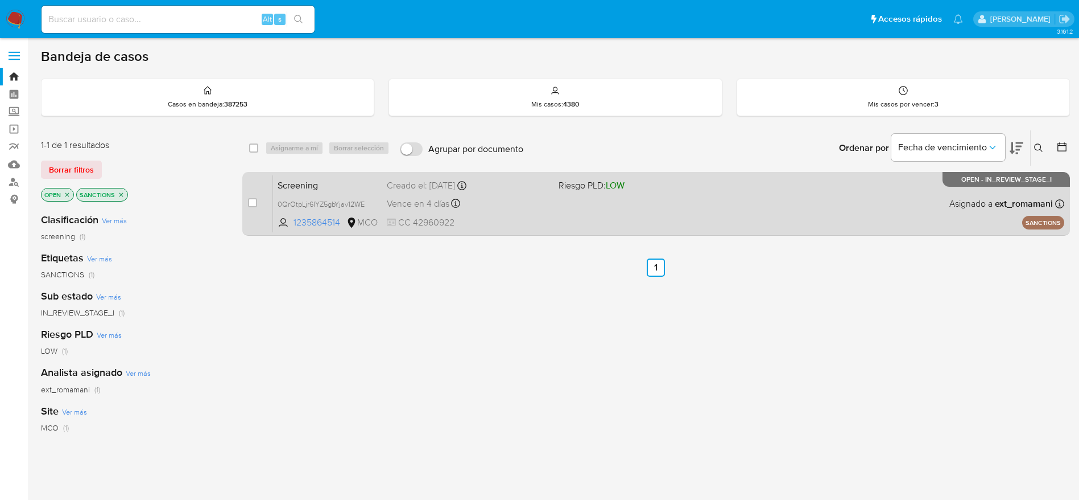
click at [529, 213] on div "Screening 0QrOtpLjr6IYZ5gbYjav12WE 1235864514 MCO Riesgo PLD: LOW Creado el: [D…" at bounding box center [668, 203] width 791 height 57
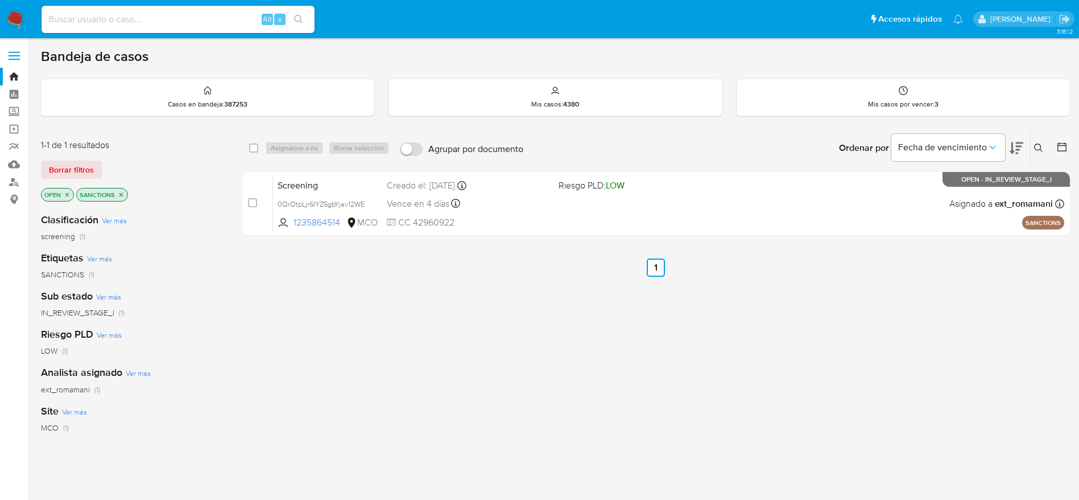
click at [8, 11] on img at bounding box center [15, 19] width 19 height 19
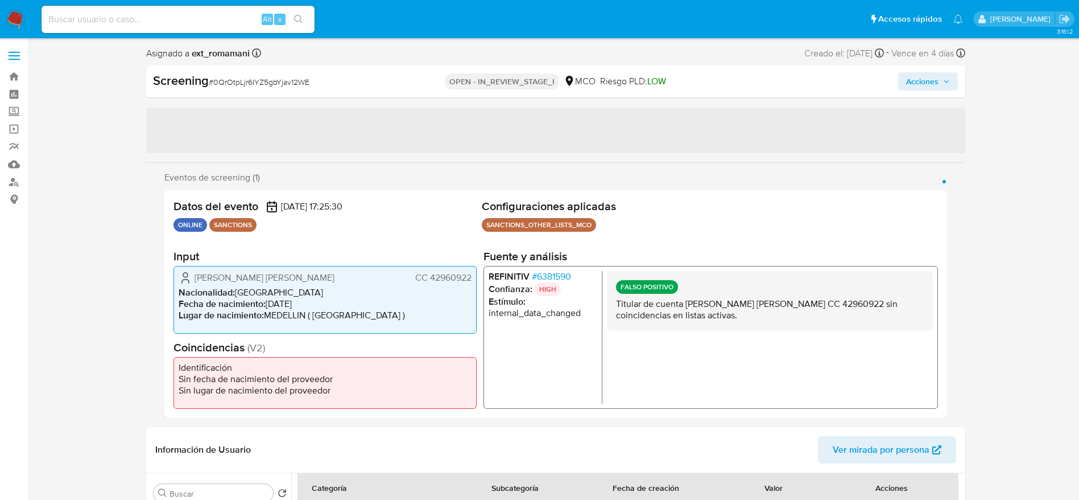
select select "10"
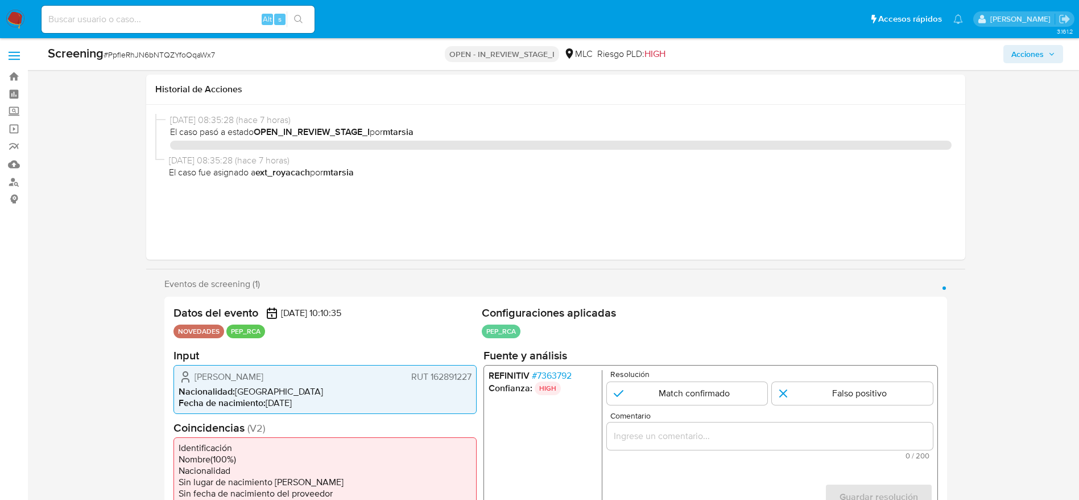
select select "10"
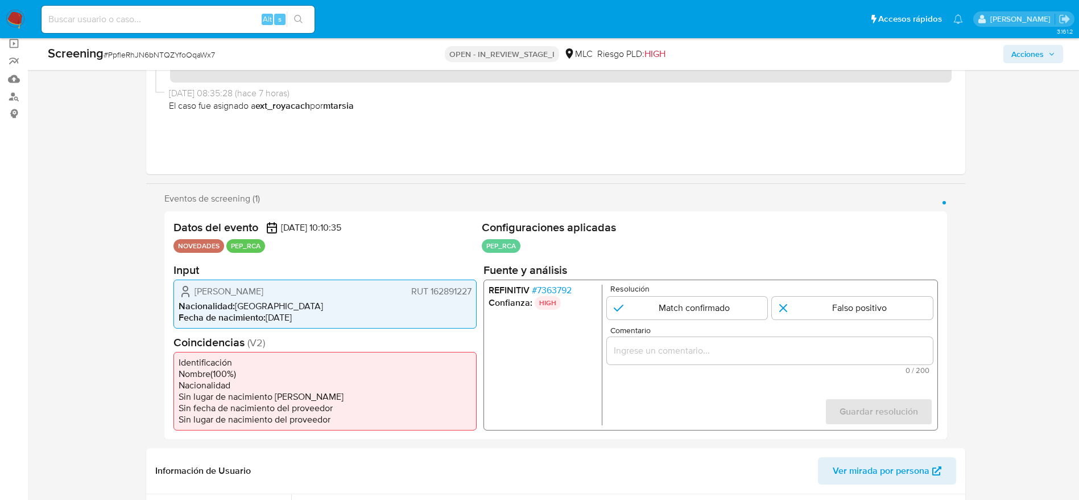
scroll to position [85, 0]
click at [545, 286] on span "# 7363792" at bounding box center [551, 289] width 40 height 11
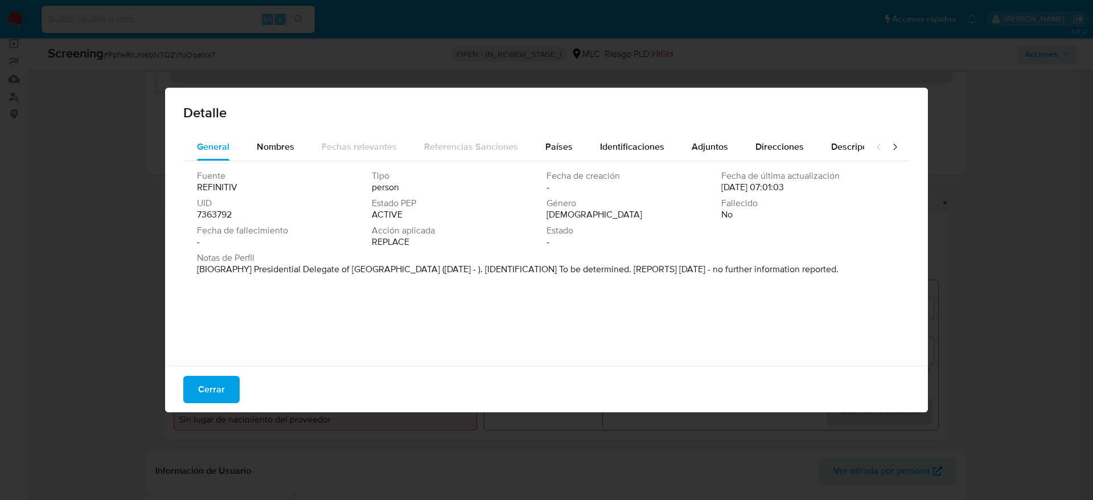
click at [564, 164] on div "Fuente REFINITIV Tipo person Fecha de creación - Fecha de última actualización …" at bounding box center [546, 260] width 726 height 199
click at [565, 151] on span "Países" at bounding box center [558, 146] width 27 height 13
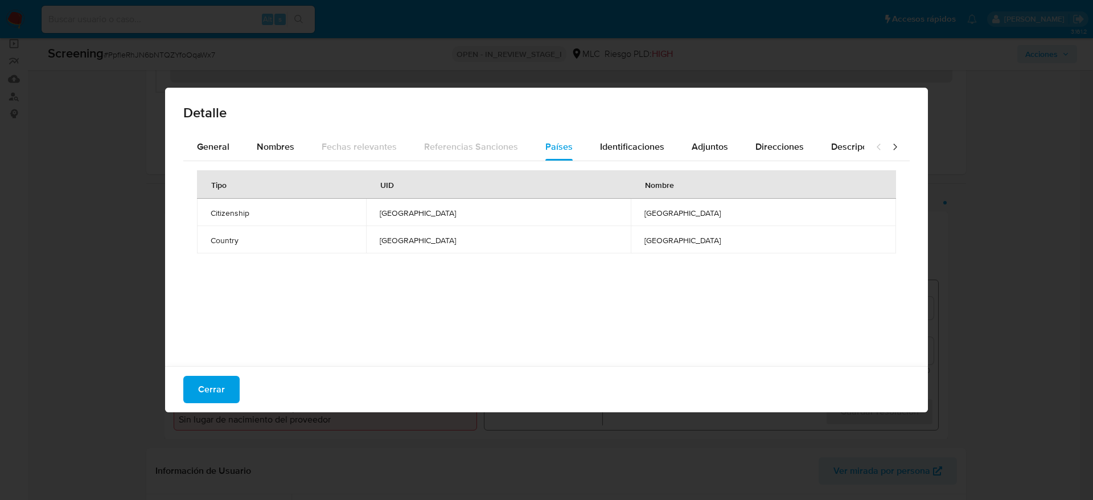
click at [244, 382] on div "Cerrar" at bounding box center [546, 389] width 762 height 46
click at [230, 385] on button "Cerrar" at bounding box center [211, 389] width 56 height 27
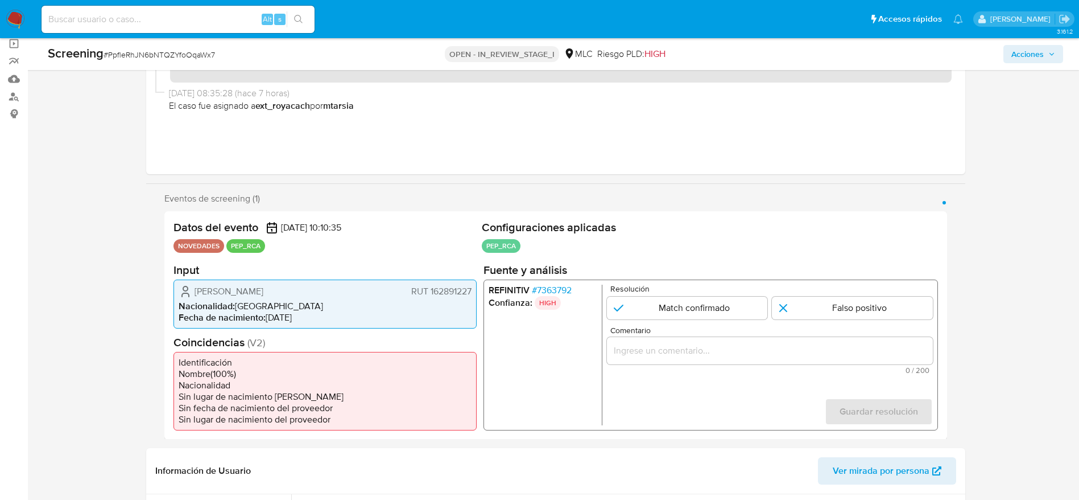
click at [154, 61] on div "Screening # PpfleRhJN6bNTQZYfoOqaWx7" at bounding box center [215, 53] width 335 height 17
drag, startPoint x: 154, startPoint y: 61, endPoint x: 342, endPoint y: 1, distance: 197.1
click at [156, 60] on div "Screening # PpfleRhJN6bNTQZYfoOqaWx7" at bounding box center [215, 53] width 335 height 17
click at [161, 59] on span "# PpfleRhJN6bNTQZYfoOqaWx7" at bounding box center [160, 54] width 112 height 11
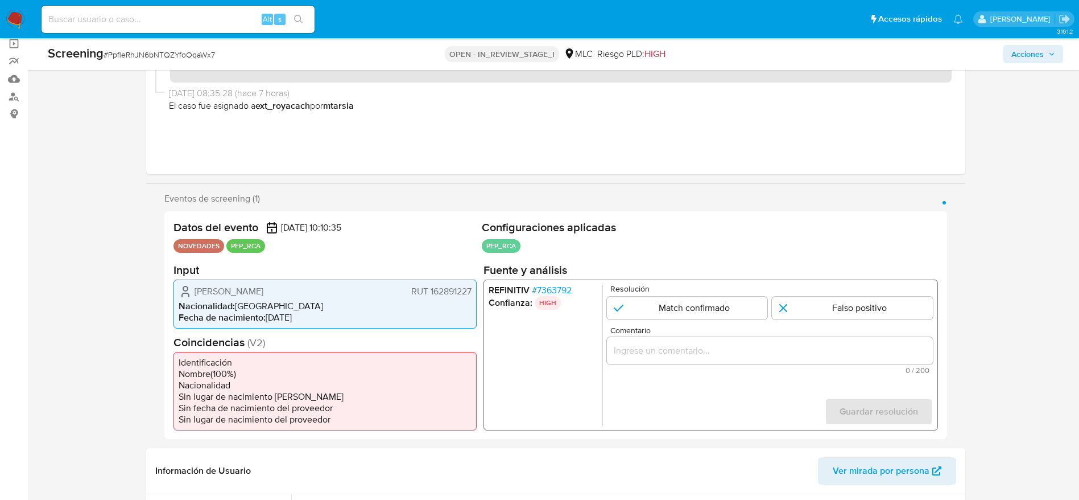
click at [161, 59] on span "# PpfleRhJN6bNTQZYfoOqaWx7" at bounding box center [160, 54] width 112 height 11
click at [198, 288] on span "José Raúl Orrego Ramírez" at bounding box center [229, 290] width 69 height 11
drag, startPoint x: 180, startPoint y: 289, endPoint x: 474, endPoint y: 288, distance: 294.2
click at [474, 288] on div "José Raúl Orrego Ramírez RUT 162891227 Nacionalidad : Chile Fecha de nacimiento…" at bounding box center [325, 303] width 303 height 49
click at [551, 284] on span "# 7363792" at bounding box center [551, 289] width 40 height 11
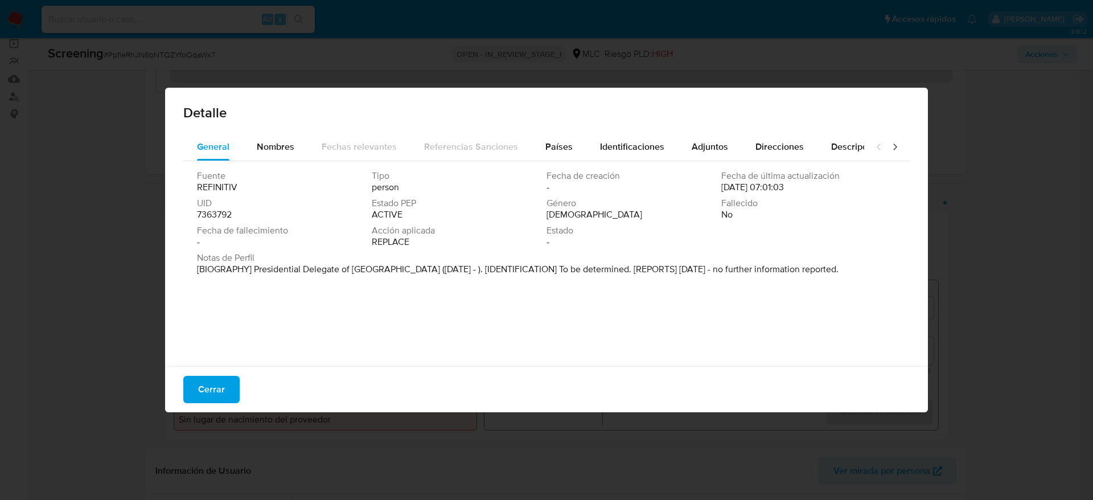
drag, startPoint x: 405, startPoint y: 291, endPoint x: 328, endPoint y: 282, distance: 77.4
click at [328, 282] on div "Fuente REFINITIV Tipo person Fecha de creación - Fecha de última actualización …" at bounding box center [546, 260] width 726 height 199
drag, startPoint x: 251, startPoint y: 271, endPoint x: 447, endPoint y: 271, distance: 195.7
click at [447, 271] on font "[BIOGRAFÍA] Delegado Presidencial de la Provincia de Quillota (marzo de 2022 - …" at bounding box center [523, 274] width 653 height 24
click at [237, 389] on div "Cerrar" at bounding box center [546, 389] width 762 height 46
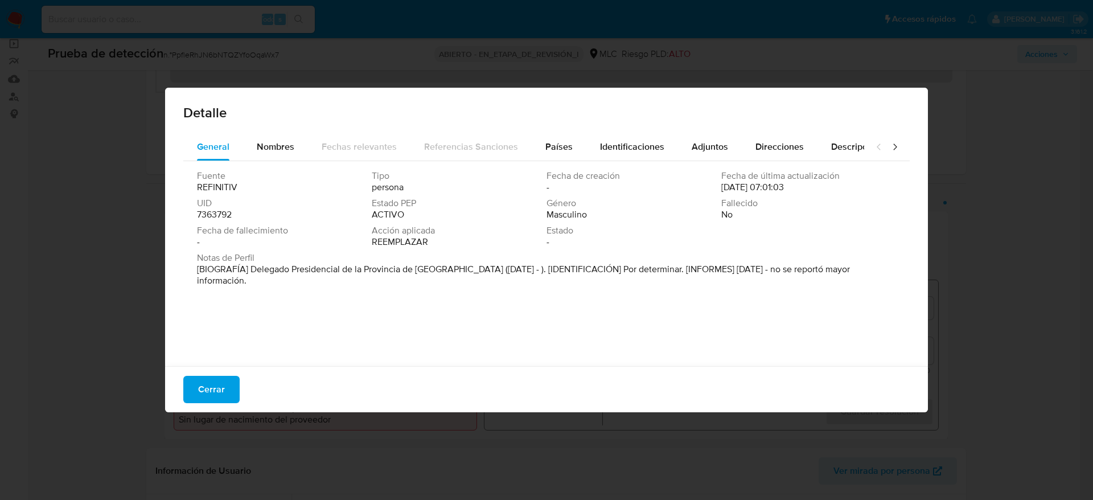
drag, startPoint x: 237, startPoint y: 389, endPoint x: 263, endPoint y: 361, distance: 39.0
click at [235, 389] on button "Cerrar" at bounding box center [211, 389] width 56 height 27
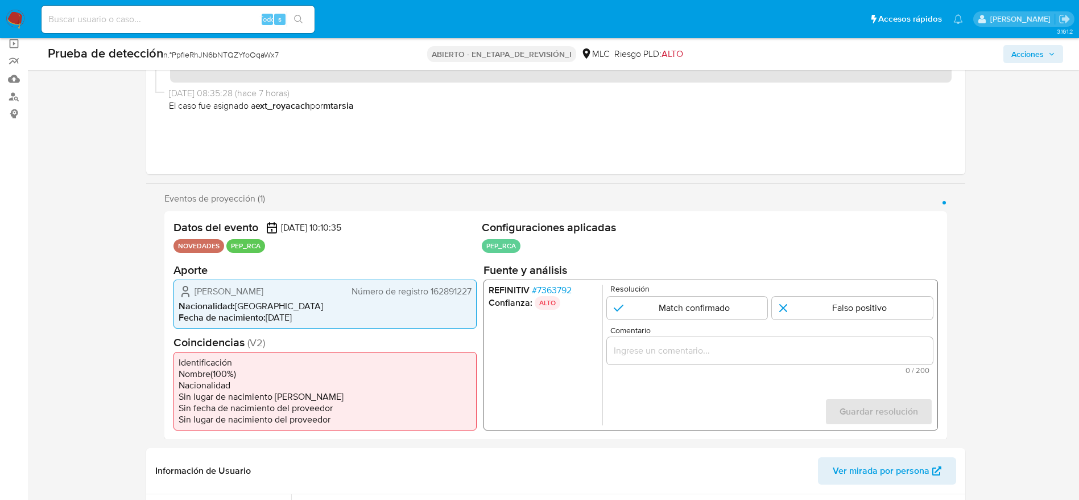
click at [683, 336] on div "1 de 1" at bounding box center [770, 349] width 326 height 27
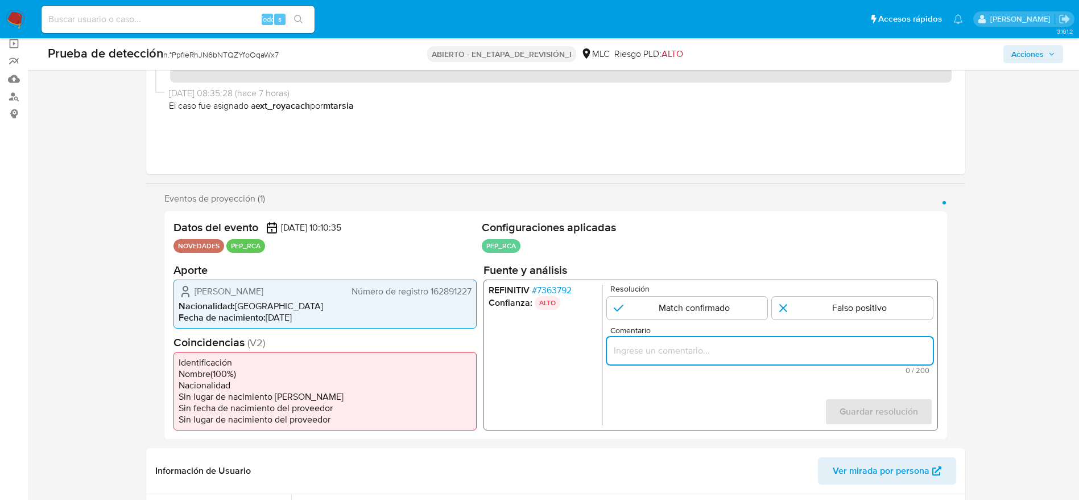
click at [683, 345] on input "Comentario" at bounding box center [770, 350] width 326 height 15
paste input "Usuario José Raúl Orrego Ramírez. El titular de la cuenta se desempeña como Del…"
type input "Usuario José Raúl Orrego Ramírez. El titular de la cuenta se desempeña como Del…"
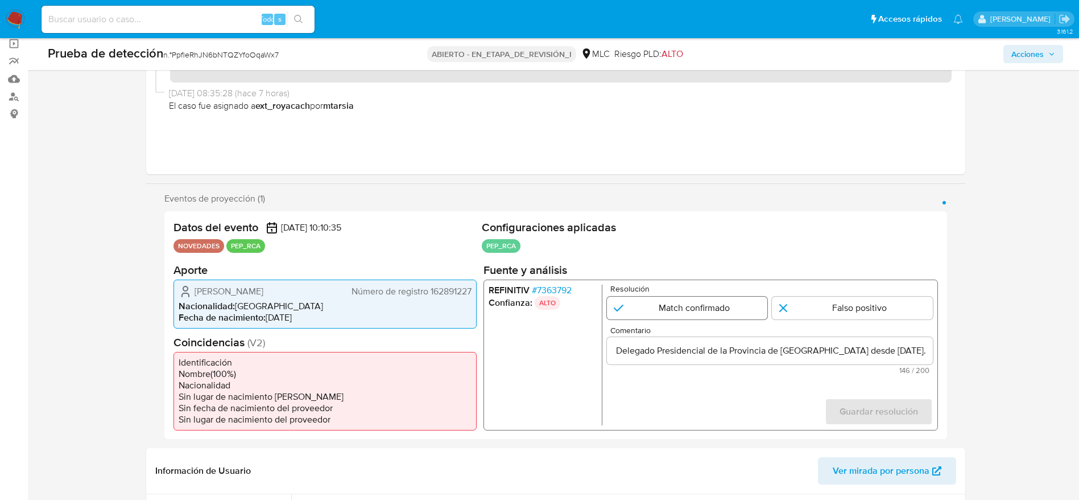
click at [686, 304] on input "1 de 1" at bounding box center [687, 307] width 161 height 23
radio input "true"
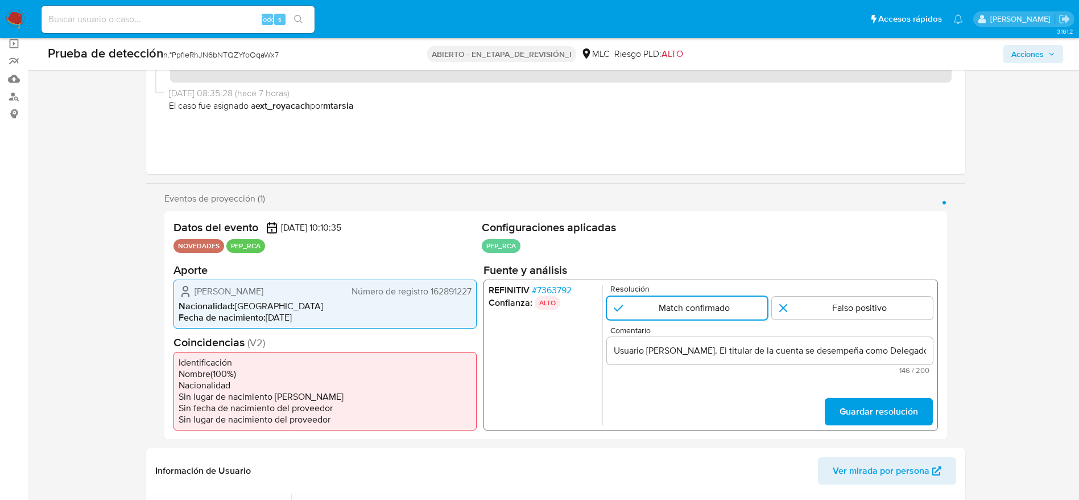
click at [902, 391] on form "Resolución Match confirmado Falso positivo Comentario Usuario José Raúl Orrego …" at bounding box center [770, 354] width 326 height 141
click at [902, 403] on span "Guardar resolución" at bounding box center [878, 410] width 79 height 25
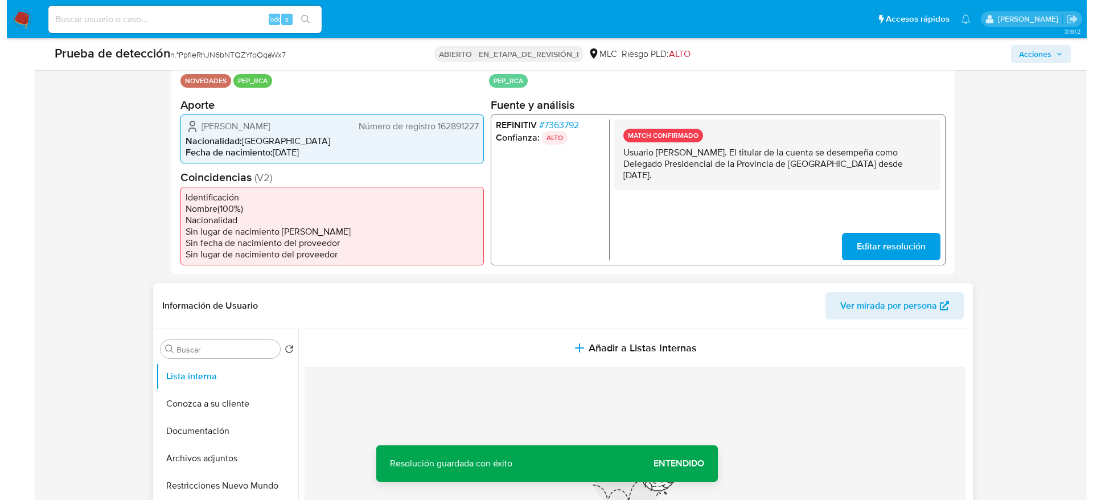
scroll to position [256, 0]
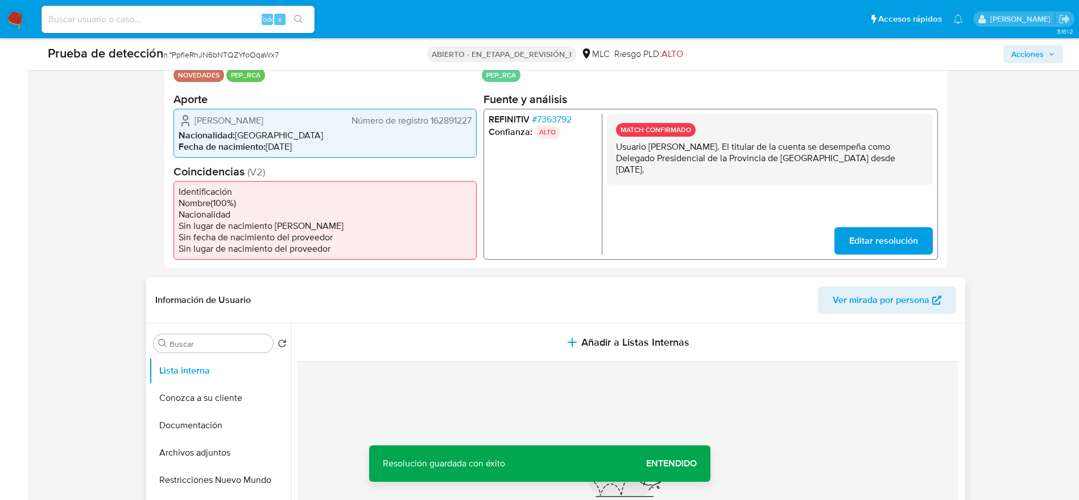
click at [527, 286] on header "Información de Usuario Ver mirada por persona" at bounding box center [555, 299] width 801 height 27
click at [533, 320] on div "Información de Usuario Ver mirada por persona" at bounding box center [555, 300] width 819 height 46
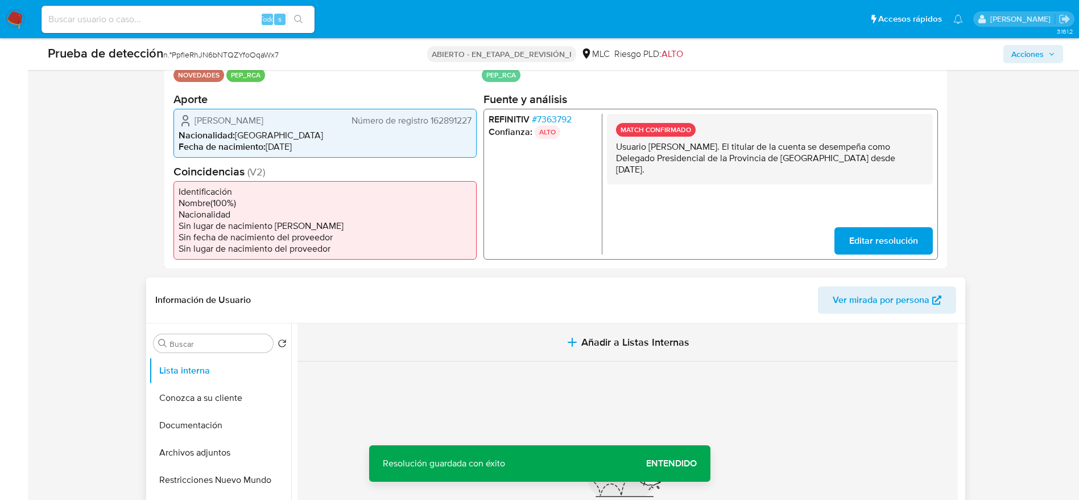
click at [530, 342] on button "Añadir a Listas Internas" at bounding box center [628, 342] width 661 height 38
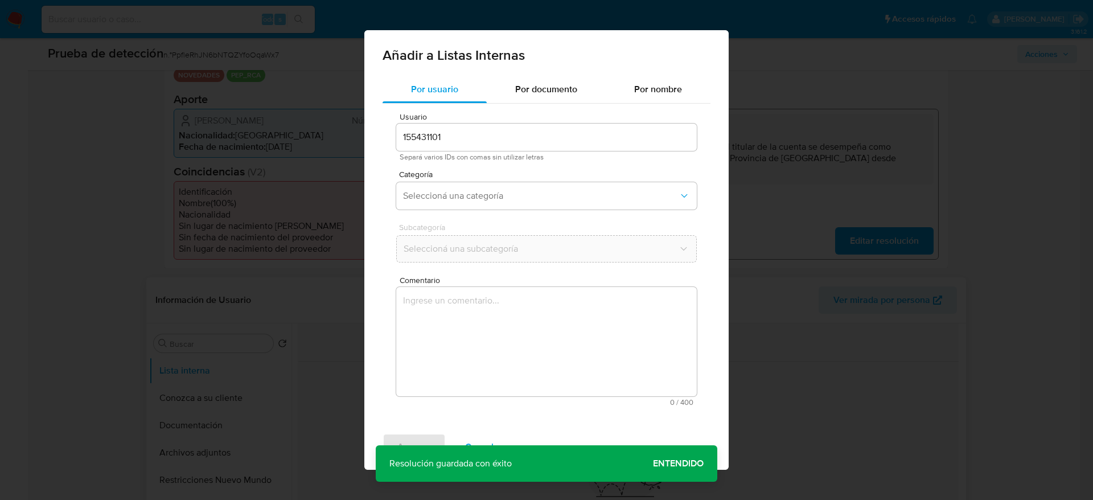
click at [525, 343] on textarea "Comentario" at bounding box center [546, 341] width 300 height 109
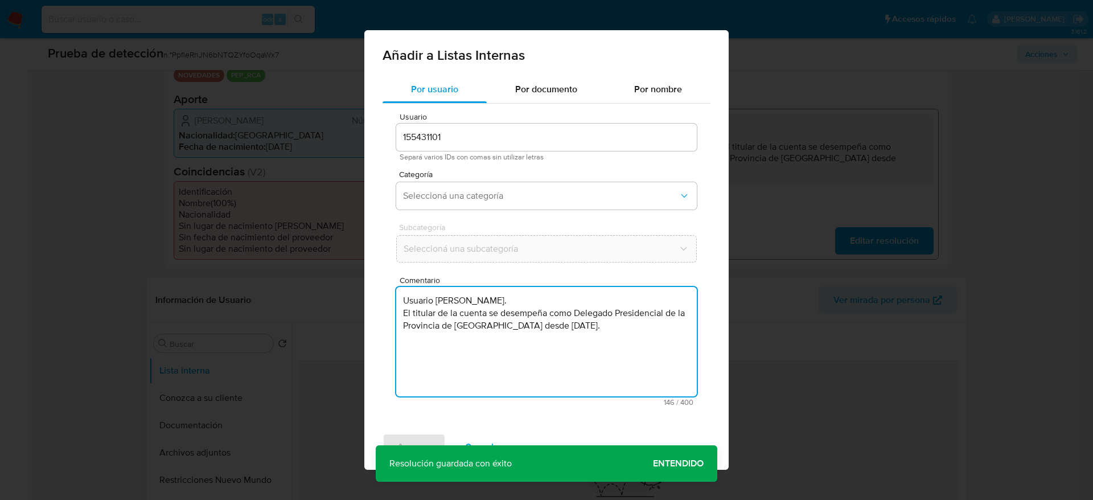
type textarea "Usuario José Raúl Orrego Ramírez. El titular de la cuenta se desempeña como Del…"
click at [479, 162] on div "Usuario 155431101 Separá varios IDs con comas sin utilizar letras Categoría Sel…" at bounding box center [546, 259] width 328 height 311
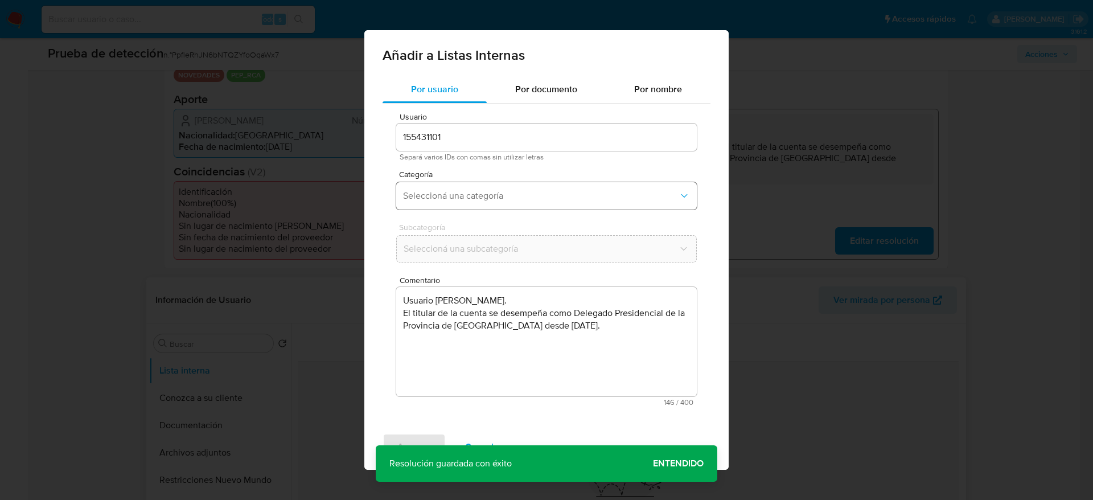
click at [477, 194] on span "Seleccioná una categoría" at bounding box center [540, 195] width 275 height 11
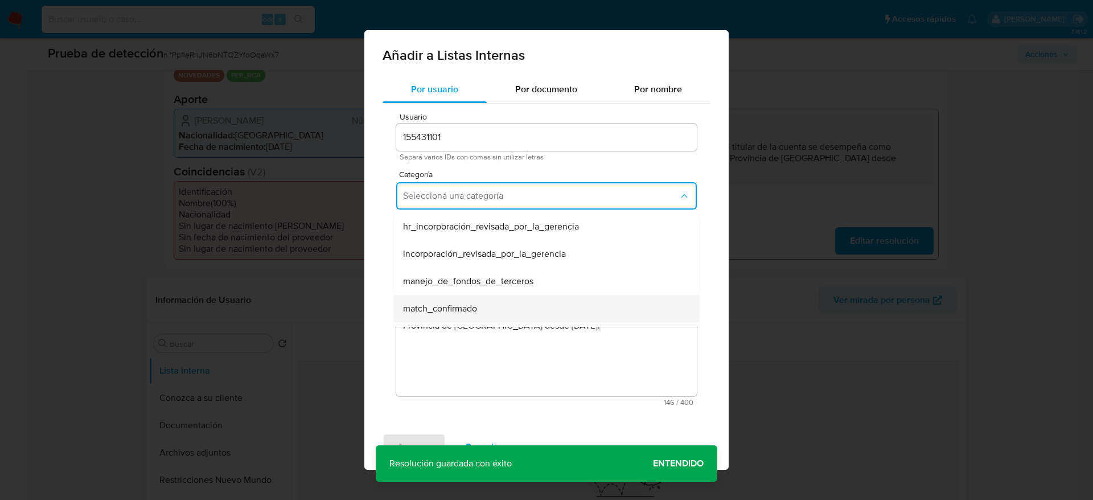
click at [460, 299] on div "match_confirmado" at bounding box center [543, 308] width 280 height 27
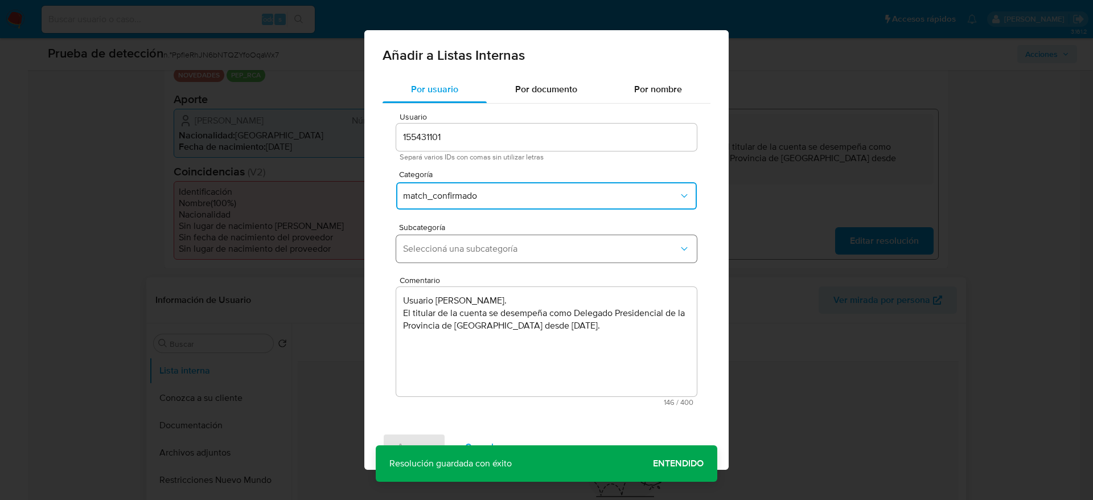
click at [456, 240] on button "Seleccioná una subcategoría" at bounding box center [546, 248] width 300 height 27
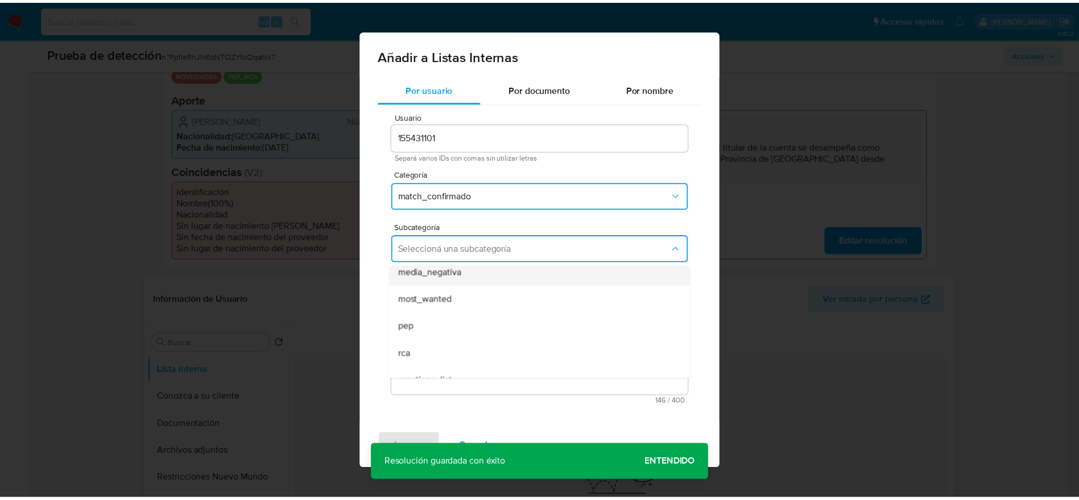
scroll to position [77, 0]
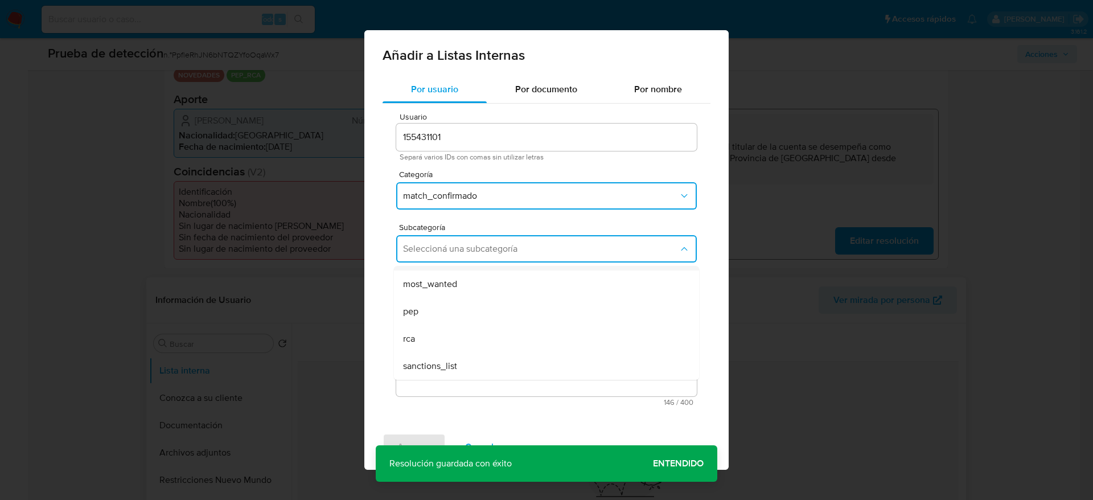
click at [453, 316] on div "pep" at bounding box center [543, 311] width 280 height 27
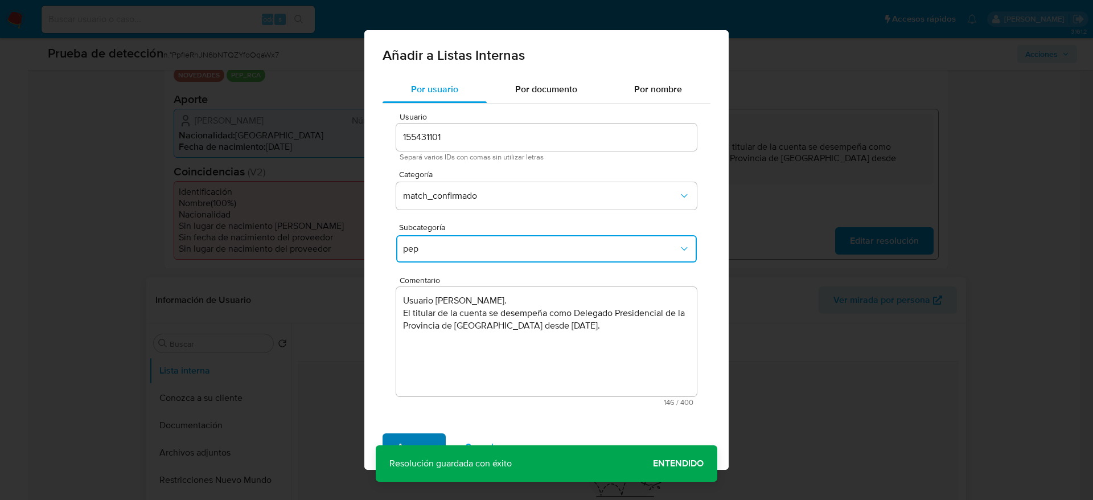
click at [414, 436] on span "Agregar" at bounding box center [414, 446] width 34 height 25
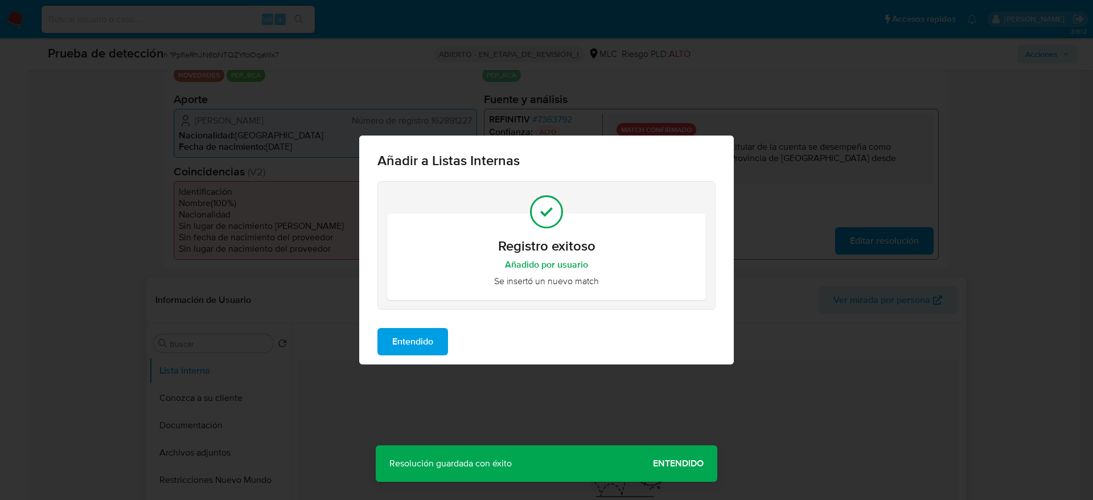
click at [404, 339] on span "Entendido" at bounding box center [412, 341] width 41 height 25
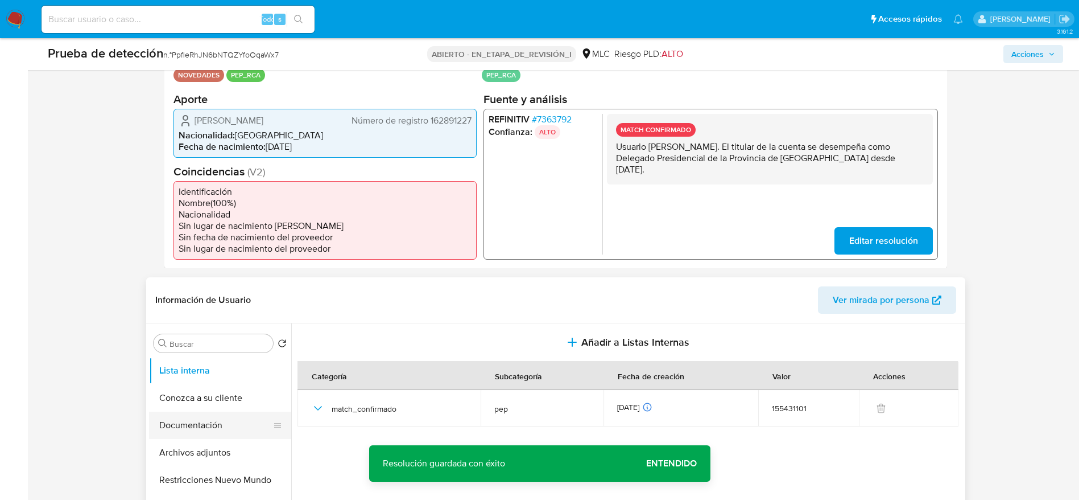
click at [225, 422] on button "Documentación" at bounding box center [215, 424] width 133 height 27
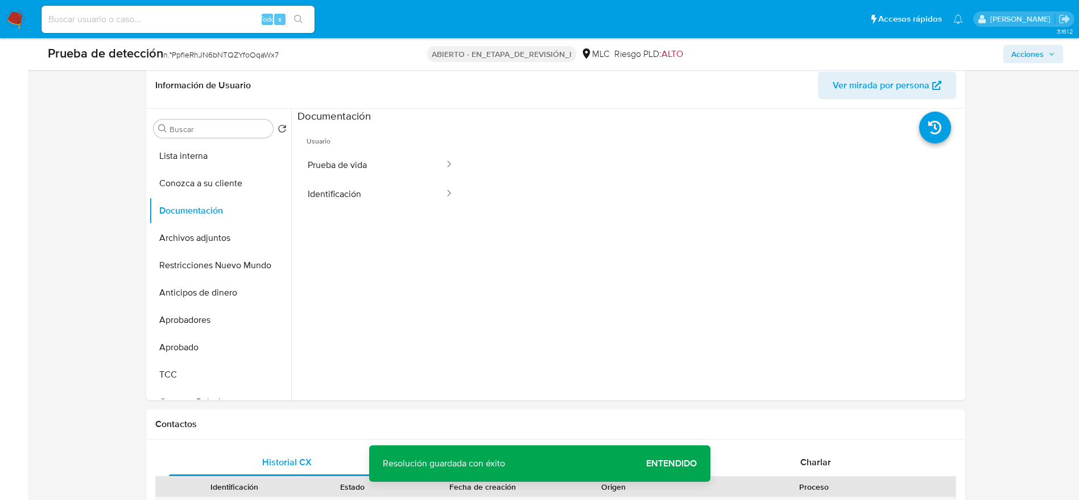
scroll to position [512, 0]
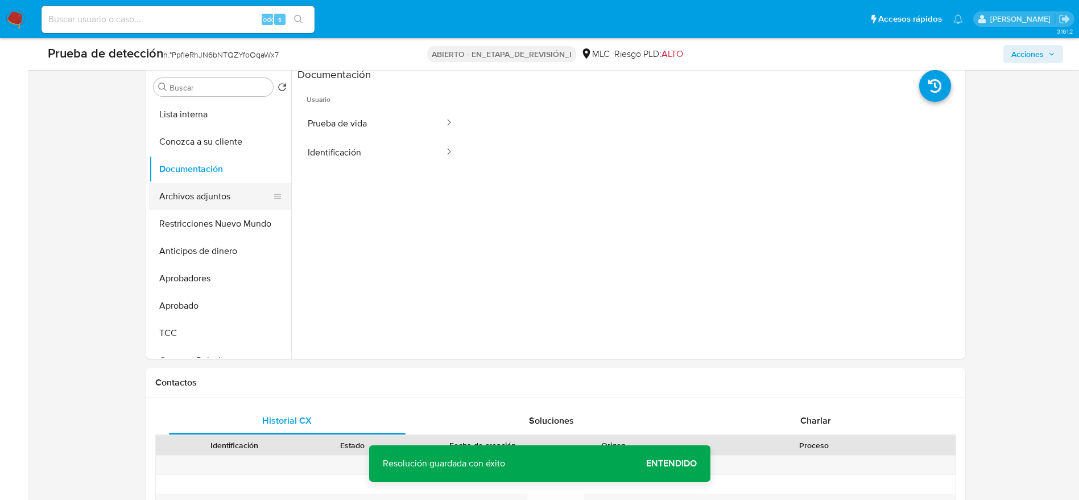
click at [213, 200] on button "Archivos adjuntos" at bounding box center [215, 196] width 133 height 27
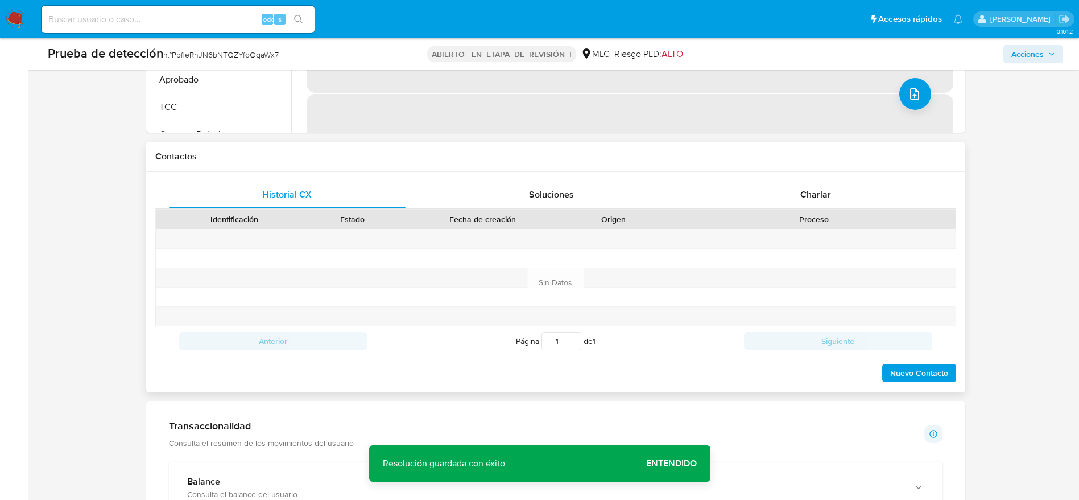
scroll to position [597, 0]
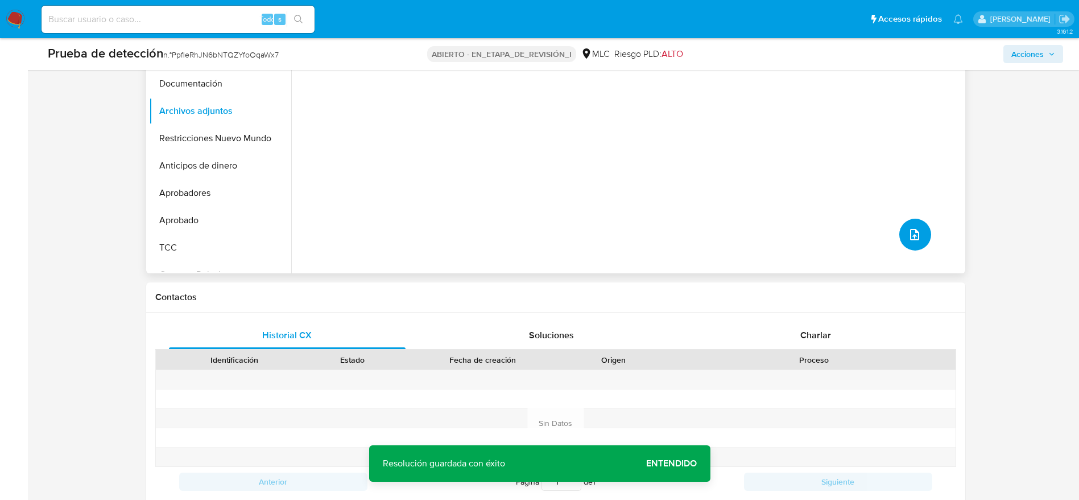
click at [920, 229] on button "subir archivo" at bounding box center [916, 235] width 32 height 32
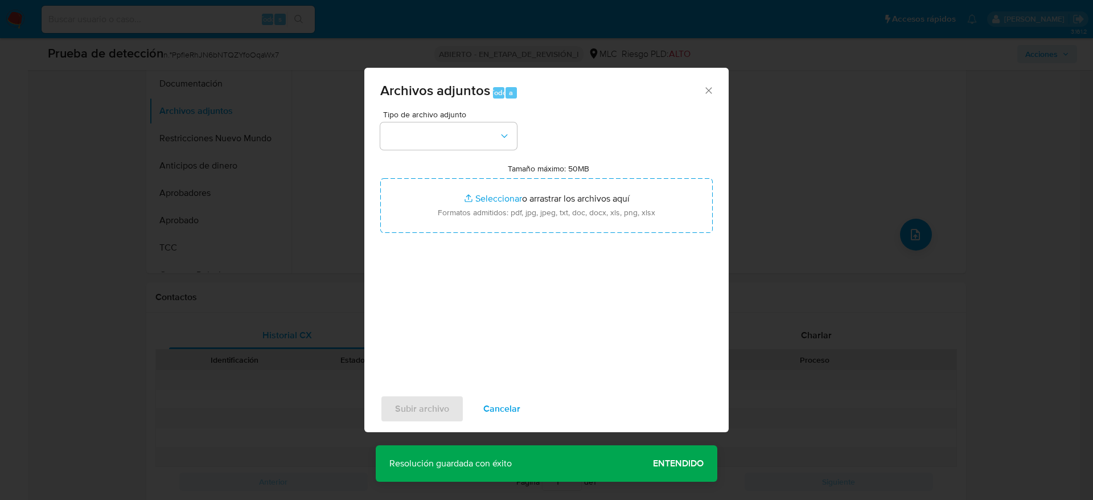
click at [456, 101] on div "Archivos adjuntos Todo a" at bounding box center [546, 89] width 364 height 43
click at [454, 131] on button "button" at bounding box center [448, 135] width 137 height 27
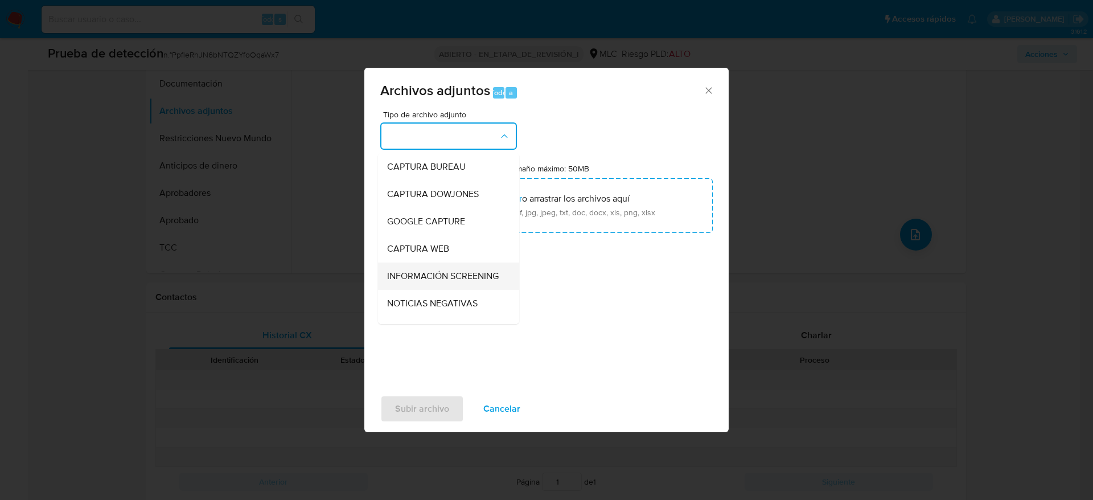
click at [434, 282] on span "INFORMACIÓN SCREENING" at bounding box center [443, 275] width 112 height 11
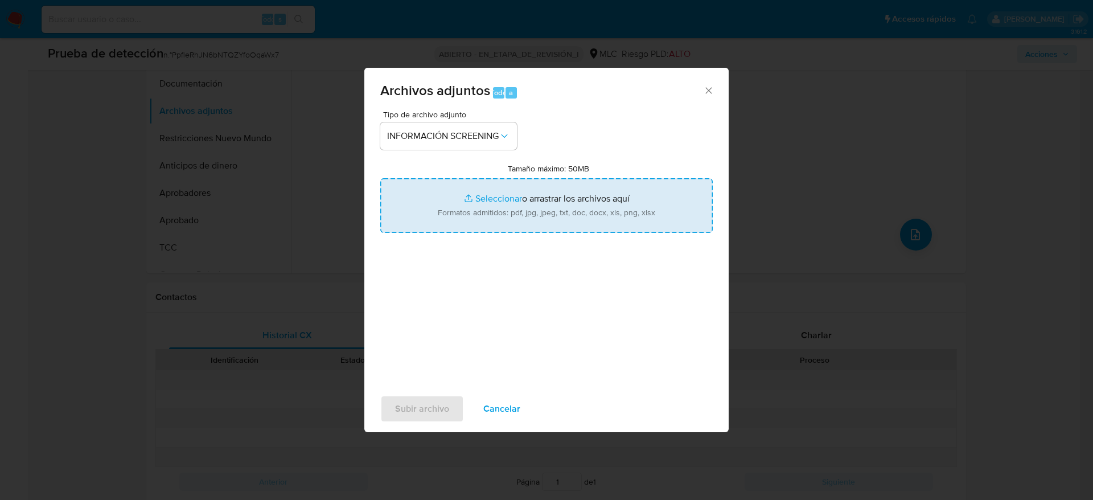
click at [468, 185] on input "Tamaño máximo: 50MB Seleccionar archivos" at bounding box center [546, 205] width 332 height 55
type input "C:\fakepath\_José Raúl Orrego Ramírez_ - Buscar con Google.pdf"
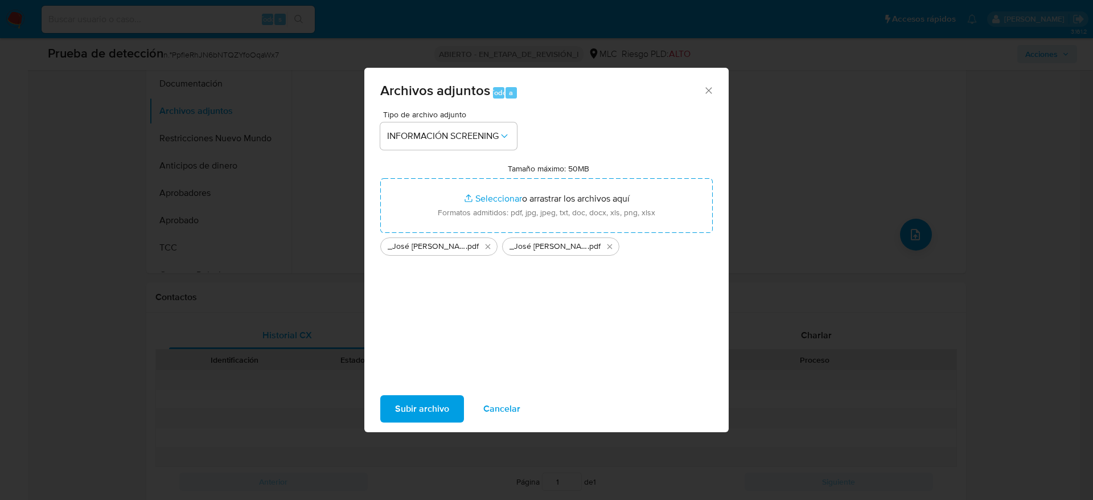
click at [450, 401] on button "Subir archivo" at bounding box center [422, 408] width 84 height 27
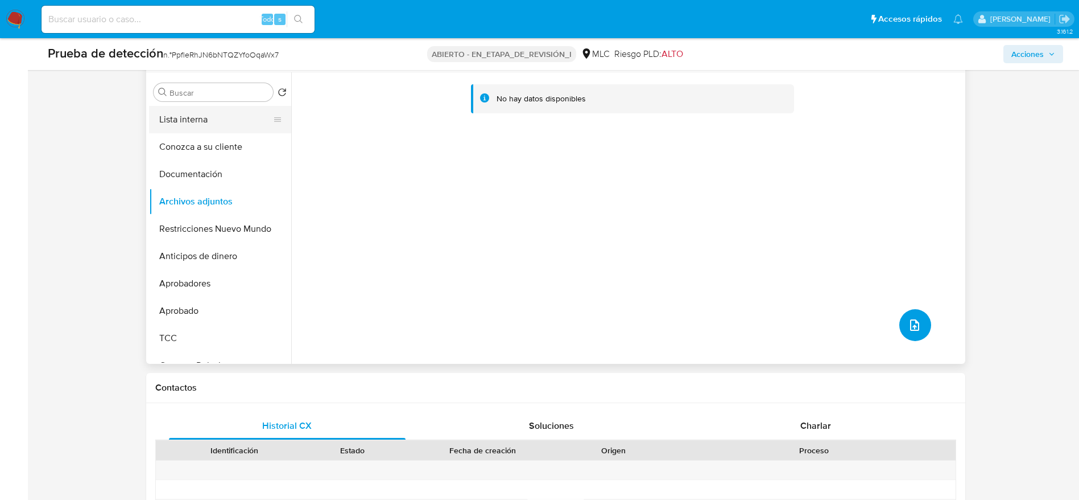
scroll to position [256, 0]
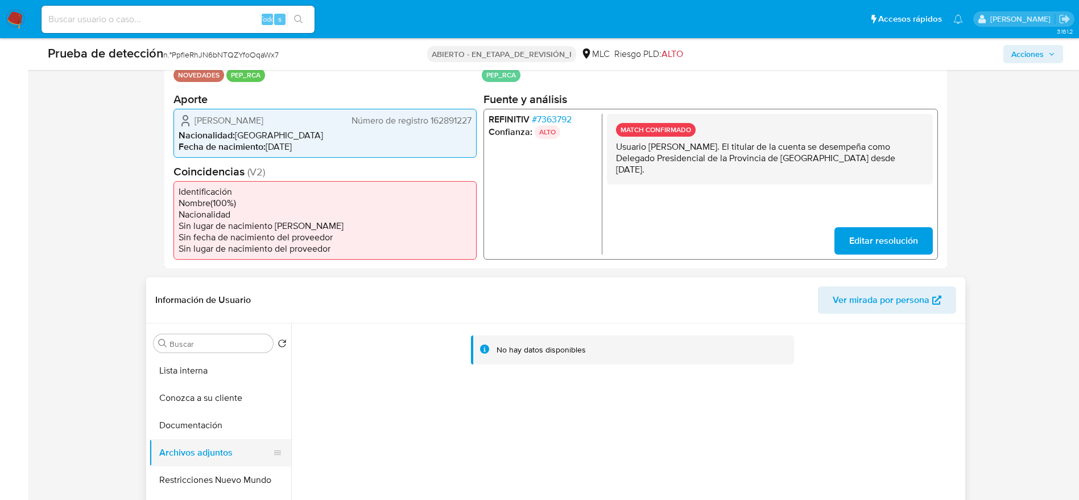
drag, startPoint x: 194, startPoint y: 428, endPoint x: 194, endPoint y: 444, distance: 15.4
click at [194, 431] on button "Documentación" at bounding box center [220, 424] width 142 height 27
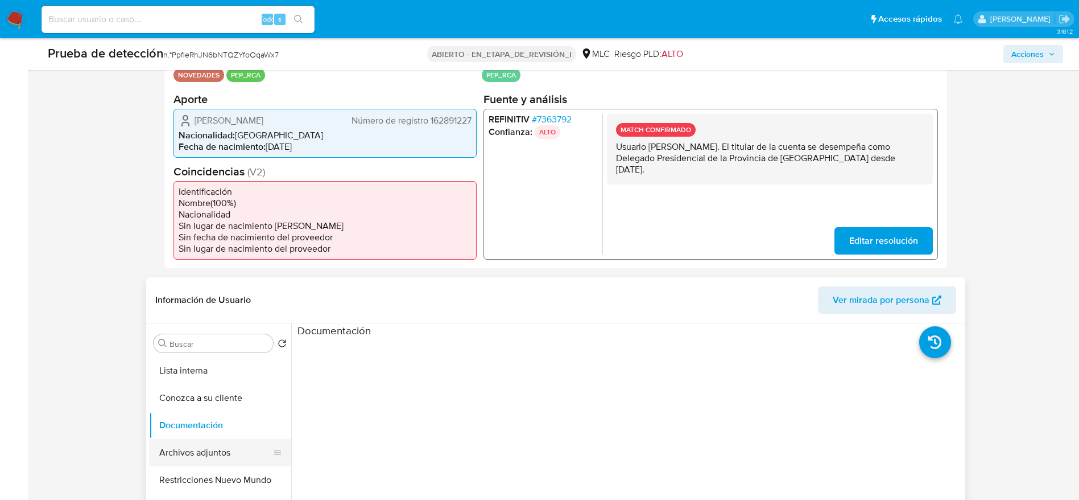
click at [194, 444] on button "Archivos adjuntos" at bounding box center [215, 452] width 133 height 27
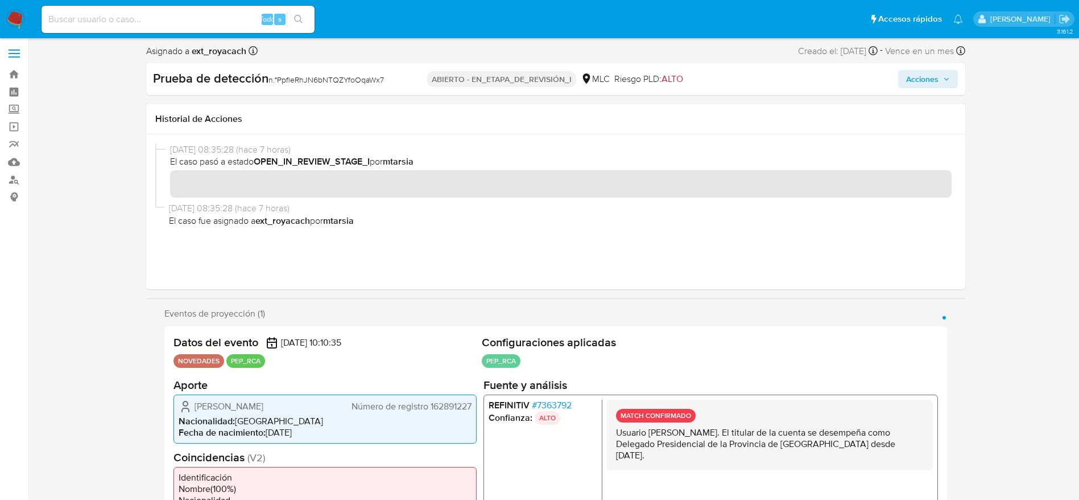
scroll to position [0, 0]
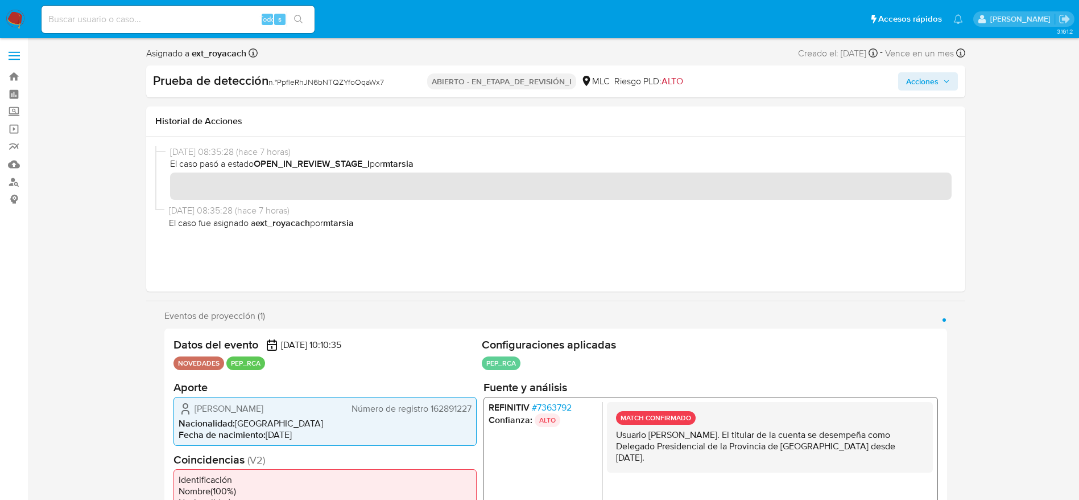
click at [920, 83] on span "Acciones" at bounding box center [922, 81] width 32 height 18
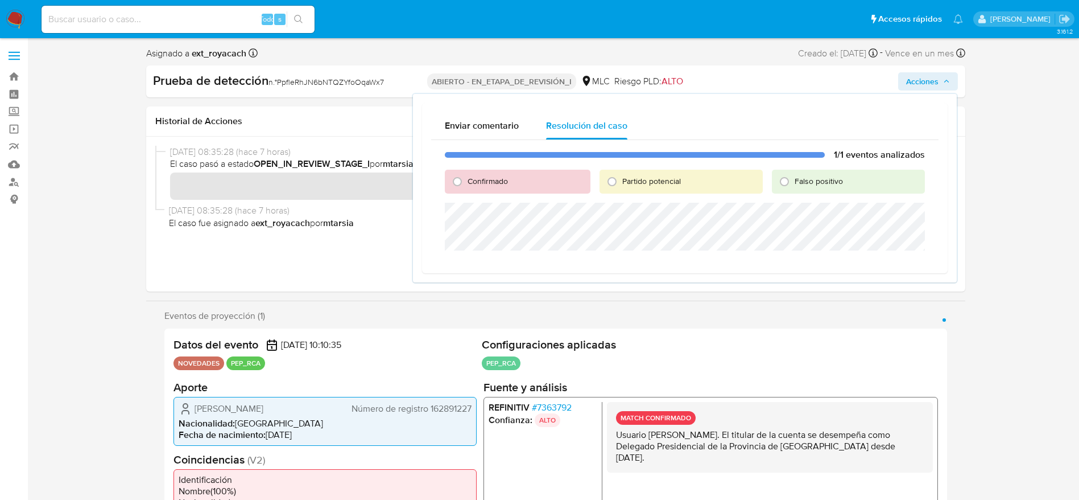
click at [496, 182] on span "Confirmado" at bounding box center [488, 180] width 40 height 11
click at [467, 182] on input "Confirmado" at bounding box center [457, 181] width 18 height 18
radio input "true"
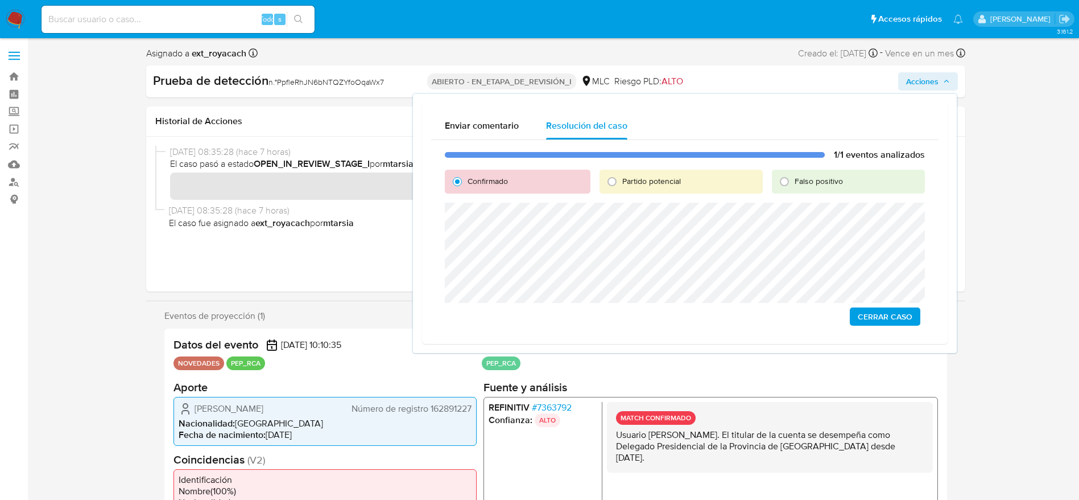
click at [889, 316] on span "Cerrar Caso" at bounding box center [885, 316] width 55 height 16
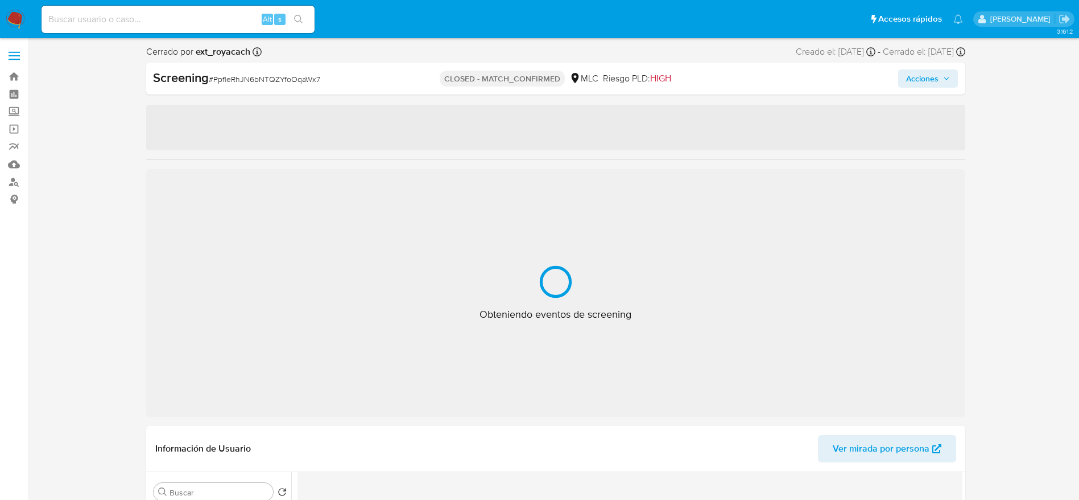
select select "10"
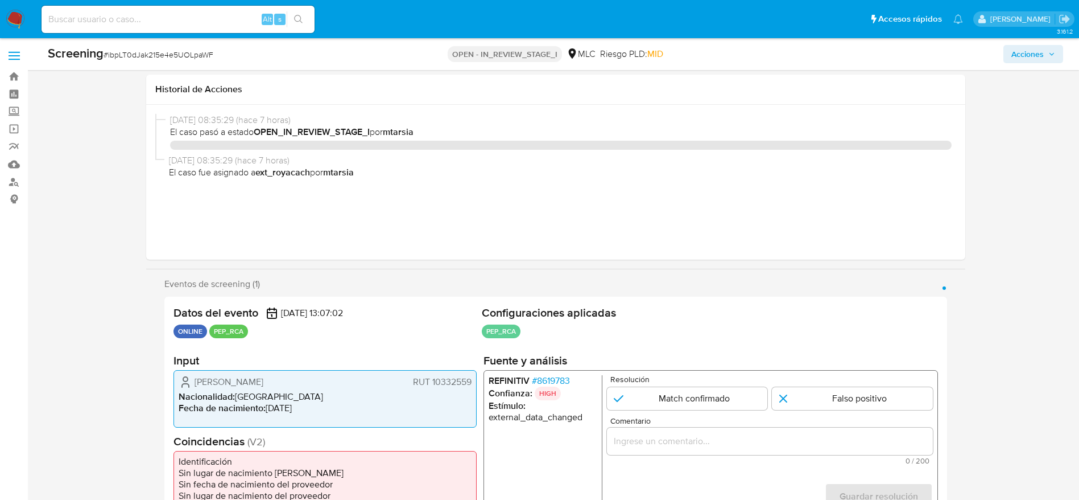
select select "10"
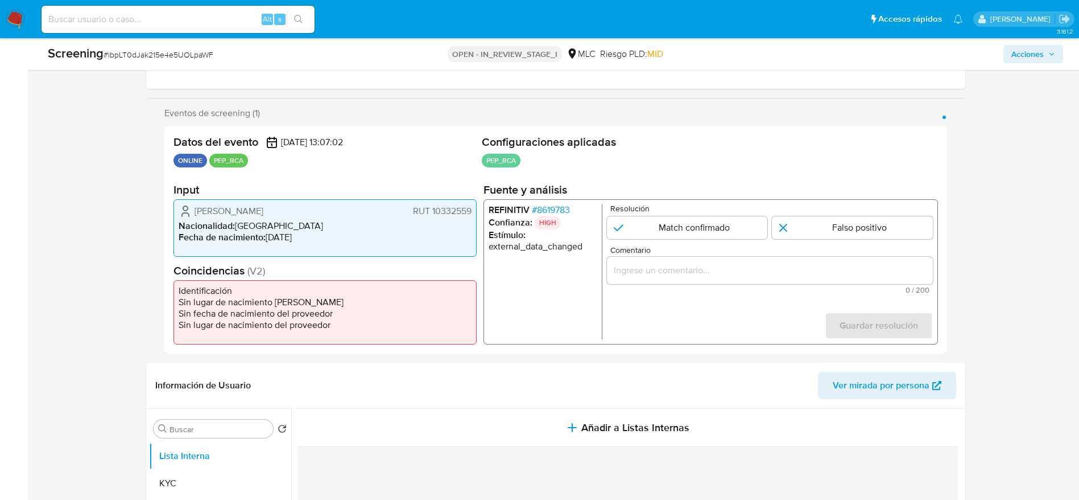
scroll to position [171, 0]
click at [555, 213] on span "# 8619783" at bounding box center [550, 209] width 38 height 11
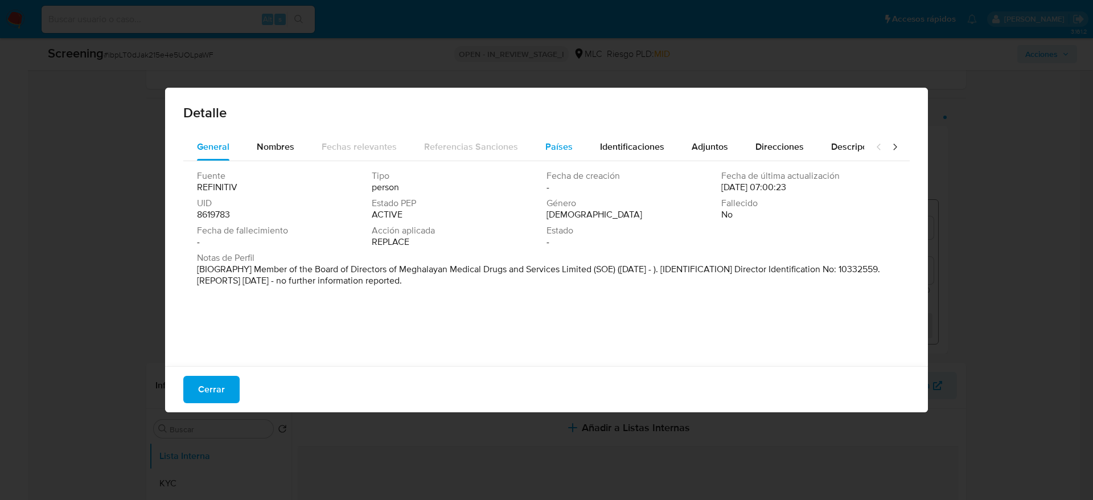
click at [548, 156] on div "Países" at bounding box center [558, 146] width 27 height 27
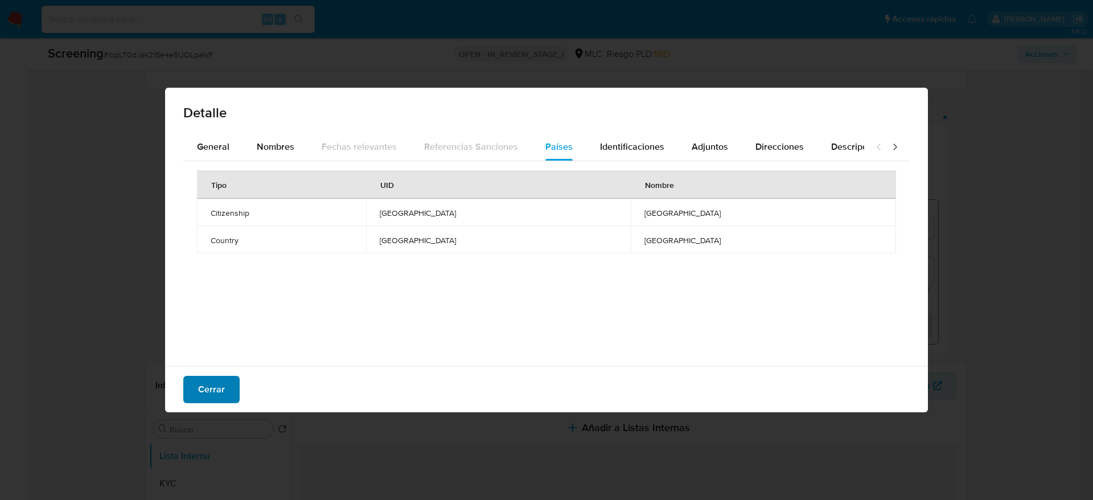
click at [187, 399] on button "Cerrar" at bounding box center [211, 389] width 56 height 27
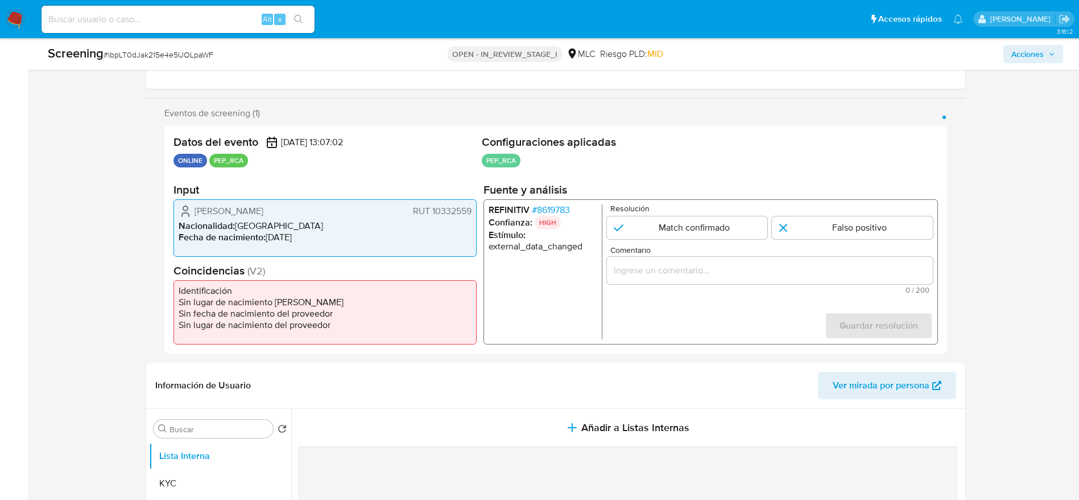
click at [142, 63] on div "Screening # ibpLT0dJak215e4e5UOLpaWF OPEN - IN_REVIEW_STAGE_I MLC Riesgo PLD: M…" at bounding box center [555, 54] width 1029 height 32
copy span "ibpLT0dJak215e4e5UOLpaWF"
drag, startPoint x: 191, startPoint y: 216, endPoint x: 471, endPoint y: 207, distance: 280.7
click at [471, 207] on div "[PERSON_NAME] RUT 10332559" at bounding box center [325, 211] width 293 height 14
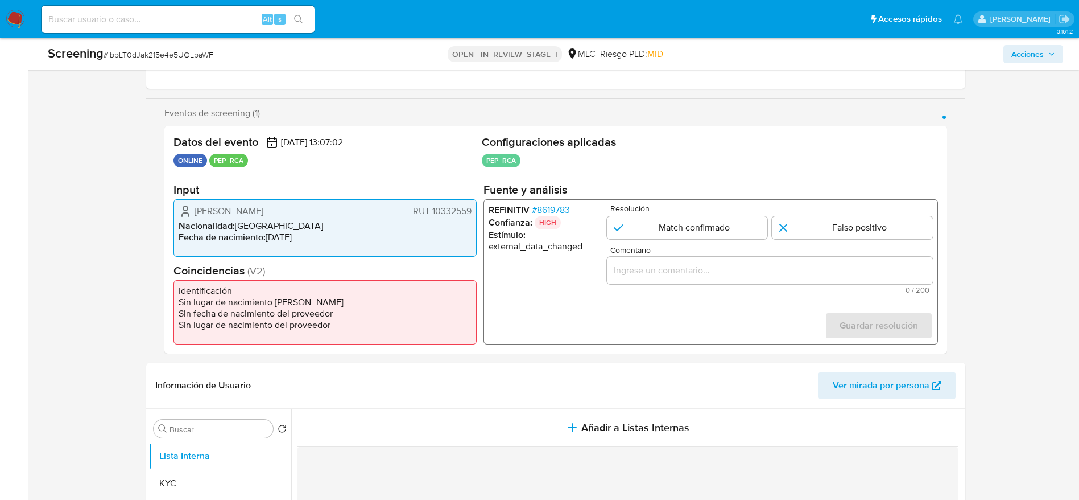
click at [555, 212] on span "# 8619783" at bounding box center [550, 209] width 38 height 11
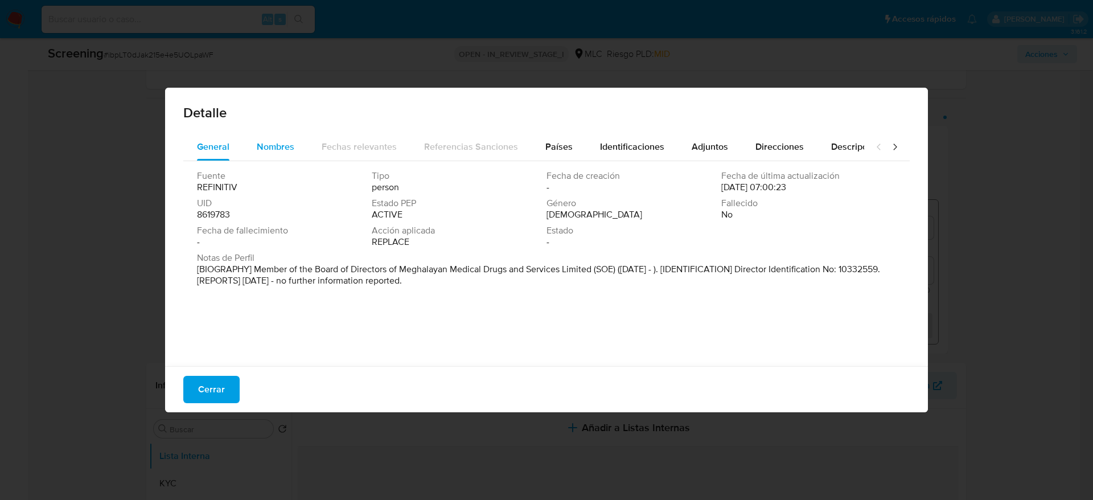
click at [259, 143] on span "Nombres" at bounding box center [276, 146] width 38 height 13
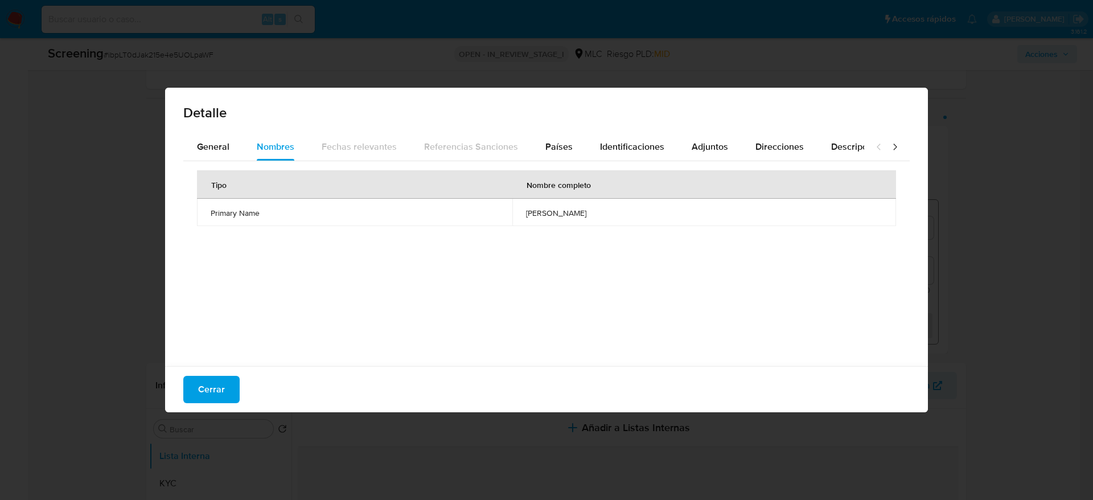
click at [520, 205] on td "[PERSON_NAME]" at bounding box center [704, 212] width 384 height 27
drag, startPoint x: 558, startPoint y: 147, endPoint x: 545, endPoint y: 150, distance: 13.0
click at [557, 147] on span "Países" at bounding box center [558, 146] width 27 height 13
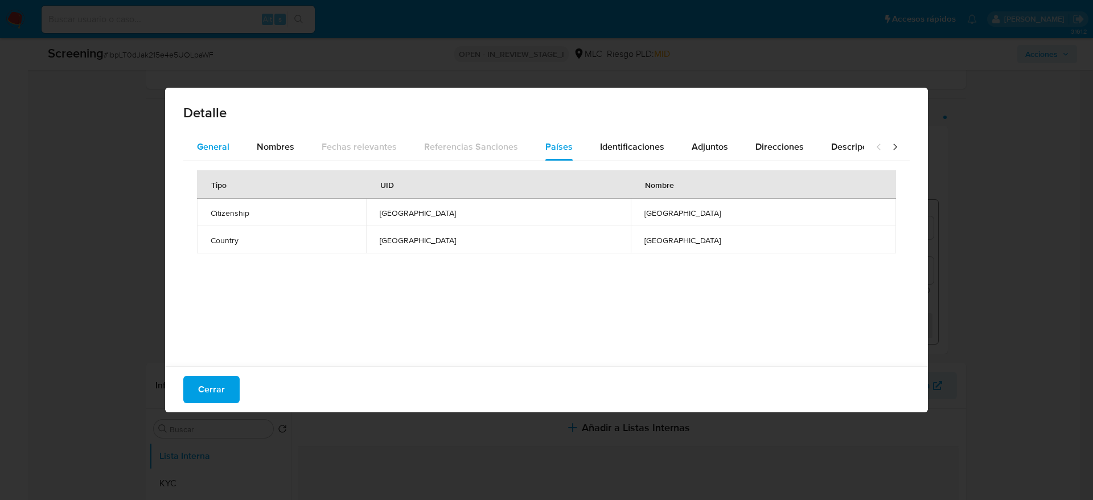
click at [194, 142] on button "General" at bounding box center [213, 146] width 60 height 27
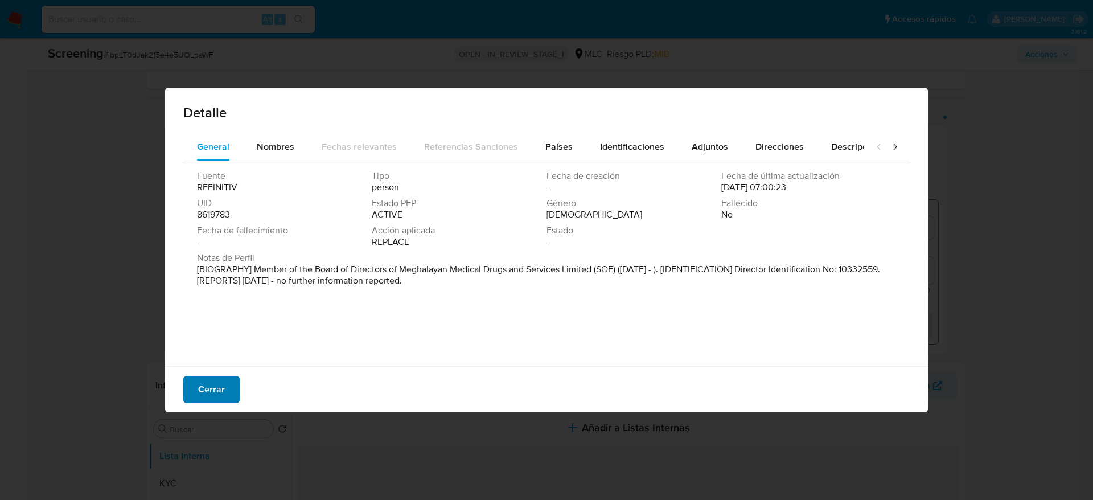
click at [197, 381] on button "Cerrar" at bounding box center [211, 389] width 56 height 27
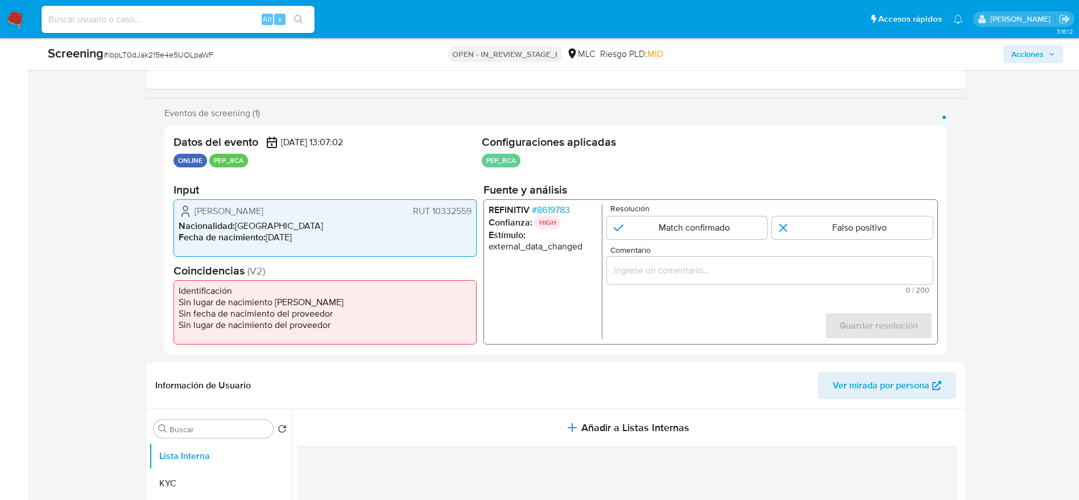
click at [647, 281] on div "1 de 1" at bounding box center [770, 270] width 326 height 27
click at [648, 281] on div "1 de 1" at bounding box center [770, 270] width 326 height 27
click at [648, 273] on input "Comentario" at bounding box center [770, 270] width 326 height 15
paste input "Compara al usuario [PERSON_NAME] RUT 10332559 con el PEP "[PERSON_NAME]". Sin r…"
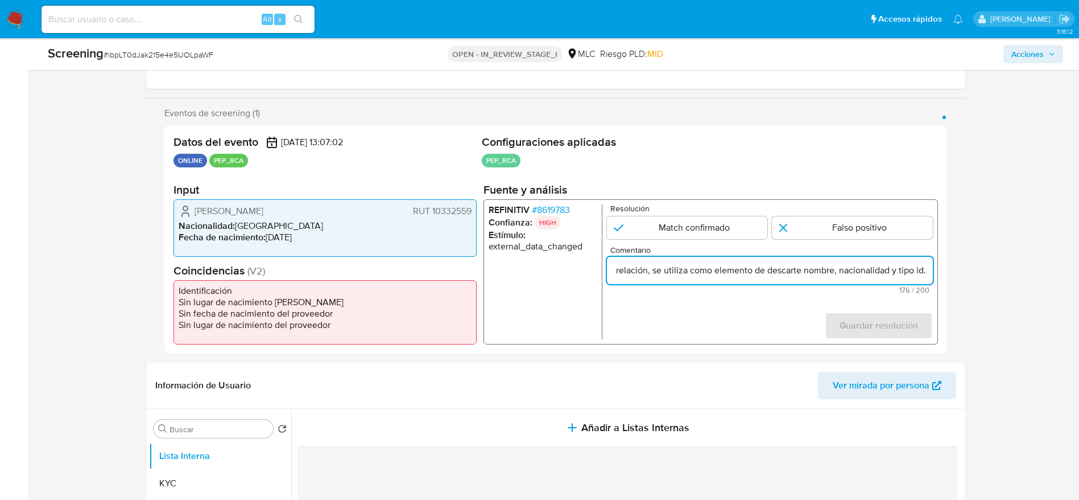
scroll to position [0, 395]
type input "Compara al usuario [PERSON_NAME] RUT 10332559 con el PEP "[PERSON_NAME]". Sin r…"
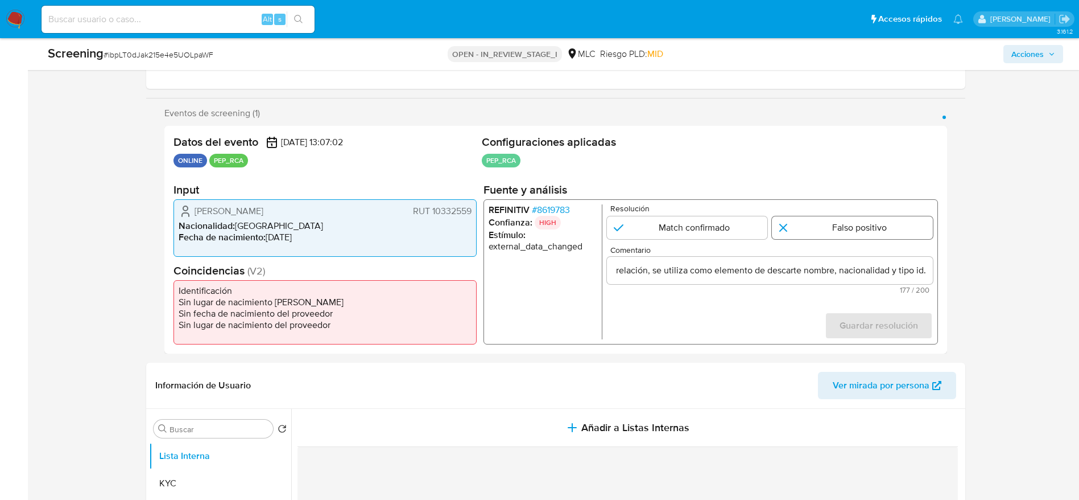
scroll to position [0, 0]
click at [831, 229] on input "1 de 1" at bounding box center [852, 227] width 161 height 23
radio input "true"
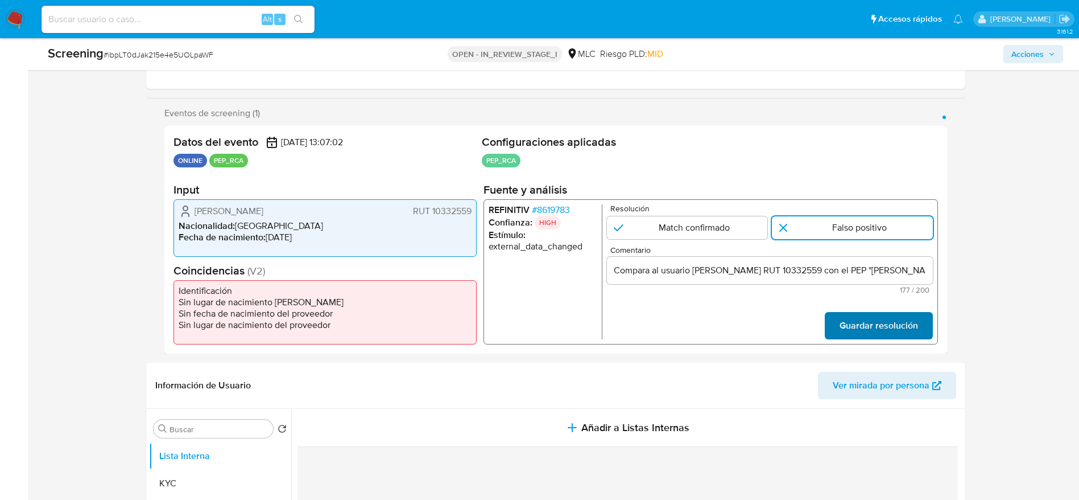
click at [856, 314] on span "Guardar resolución" at bounding box center [878, 325] width 79 height 25
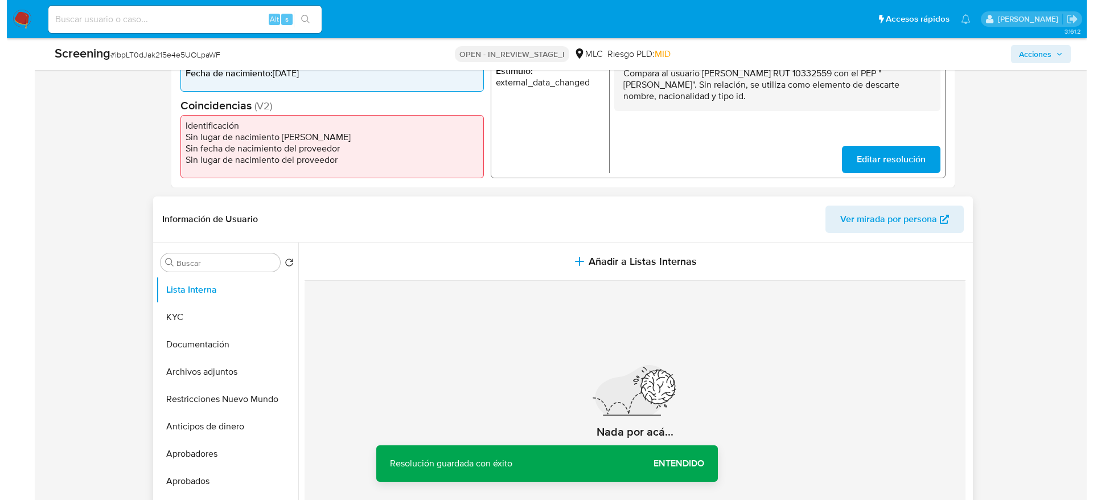
scroll to position [341, 0]
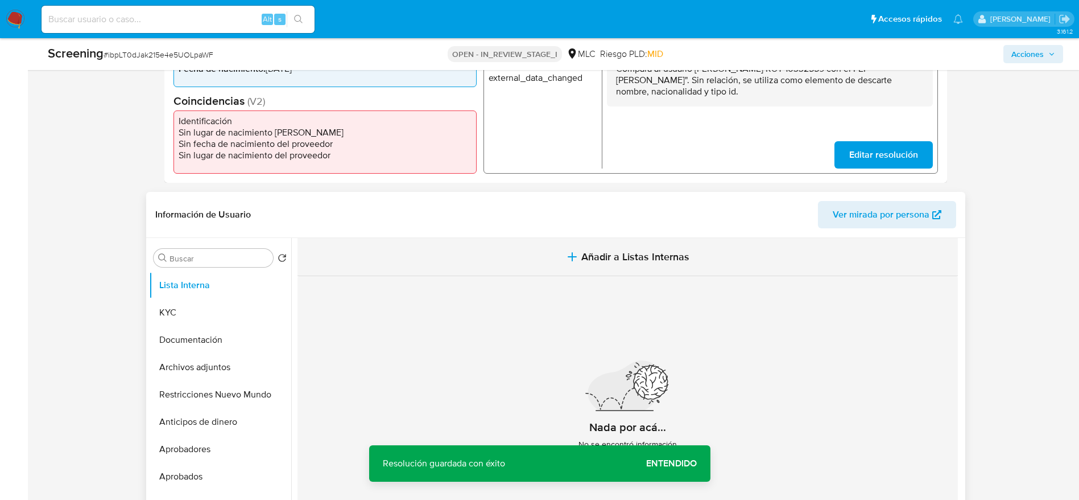
click at [495, 235] on div "Información de Usuario Ver mirada por persona" at bounding box center [555, 215] width 819 height 46
click at [493, 262] on button "Añadir a Listas Internas" at bounding box center [628, 257] width 661 height 38
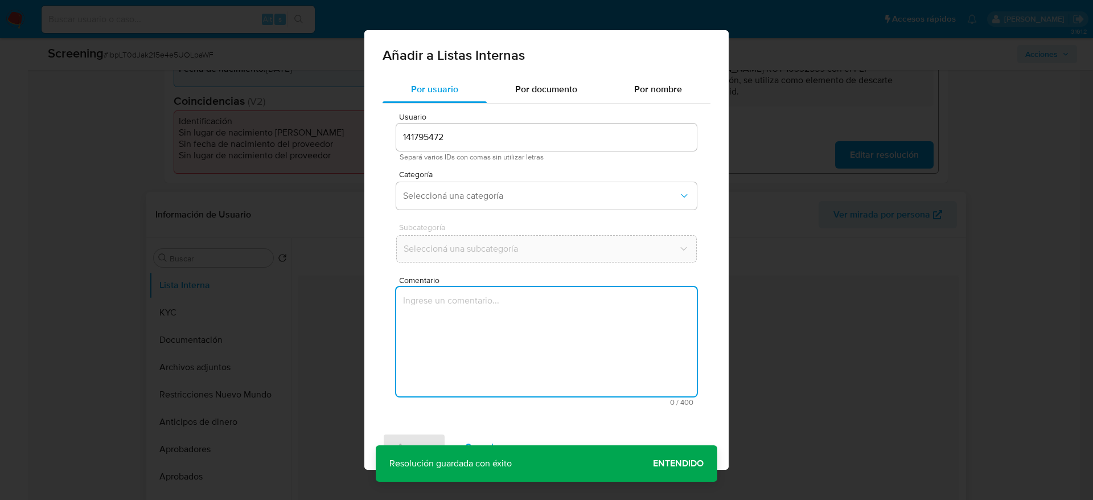
click at [474, 307] on textarea "Comentario" at bounding box center [546, 341] width 300 height 109
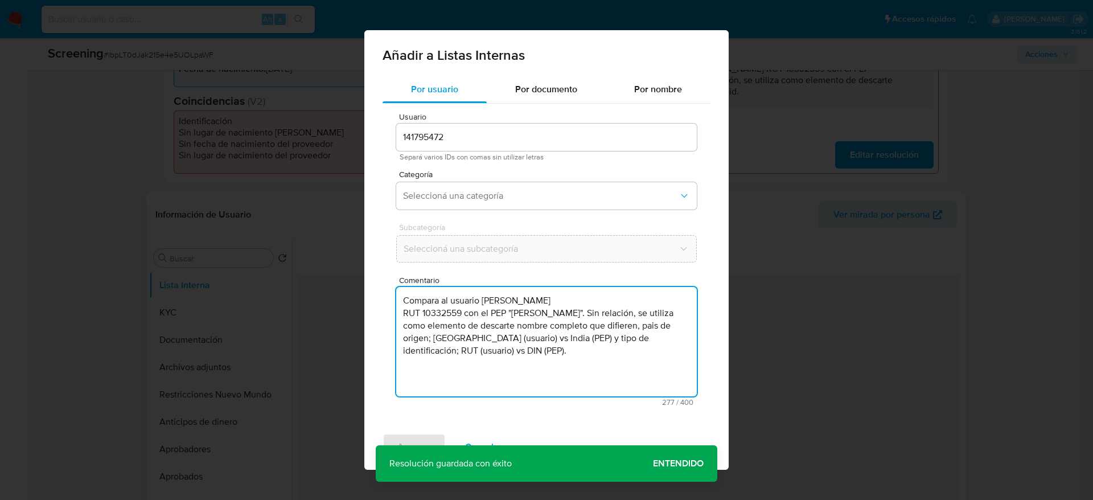
type textarea "Compara al usuario Marcela Patricia Espinoza Rivera RUT 10332559 con el PEP "ri…"
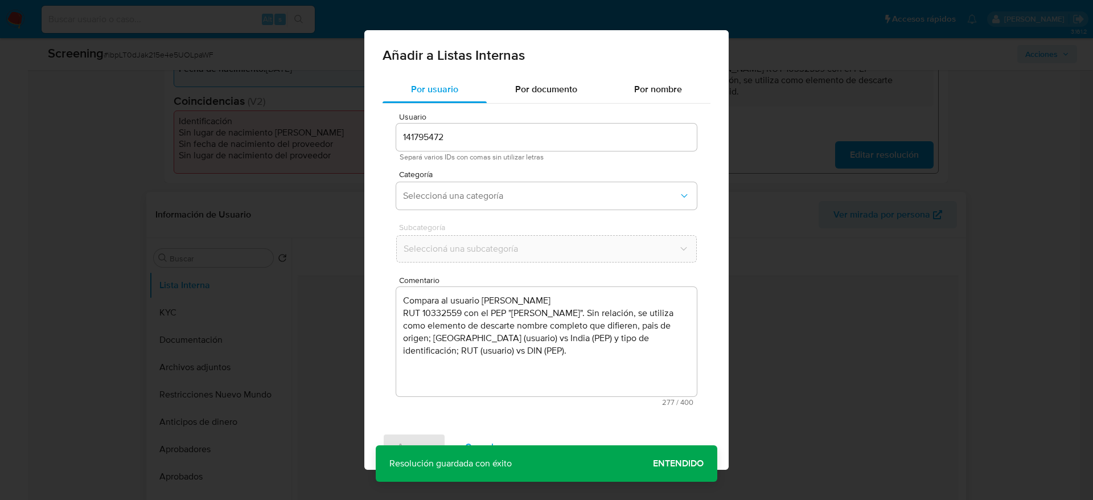
click at [479, 177] on span "Categoría" at bounding box center [549, 174] width 300 height 8
click at [479, 185] on button "Seleccioná una categoría" at bounding box center [546, 195] width 300 height 27
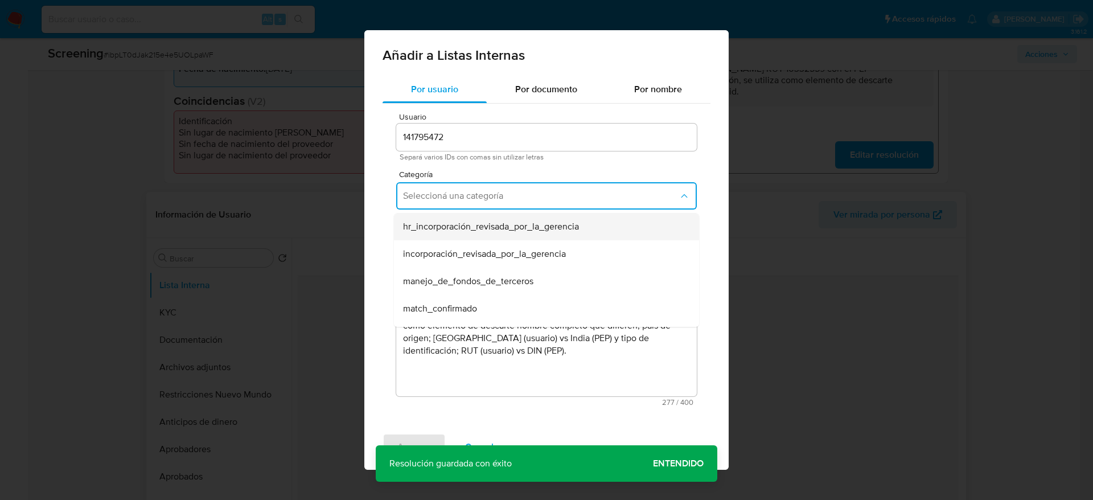
scroll to position [85, 0]
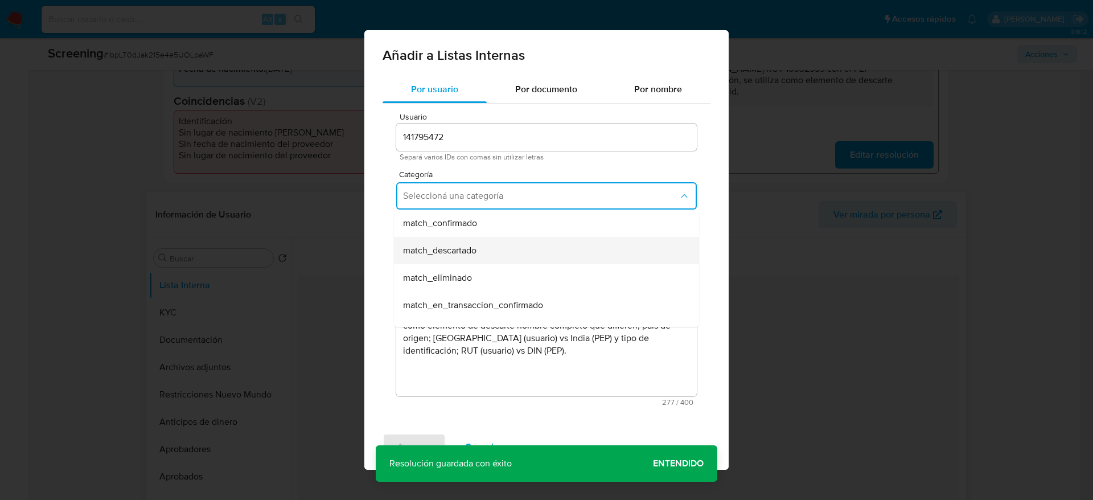
click at [464, 241] on div "match_descartado" at bounding box center [543, 250] width 280 height 27
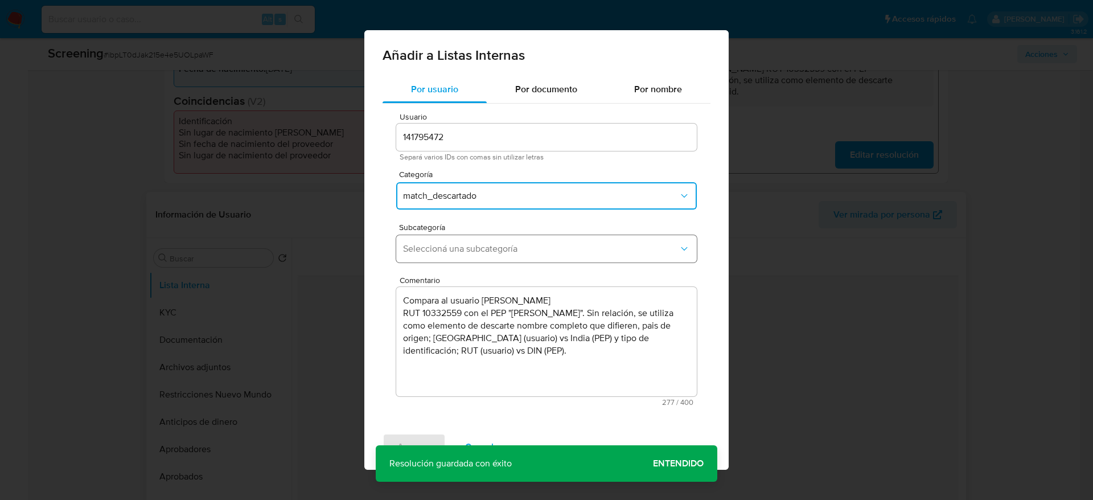
click at [464, 241] on button "Seleccioná una subcategoría" at bounding box center [546, 248] width 300 height 27
click at [463, 264] on div "Subcategoría Seleccioná una subcategoría" at bounding box center [546, 245] width 300 height 44
click at [463, 253] on span "Seleccioná una subcategoría" at bounding box center [540, 248] width 275 height 11
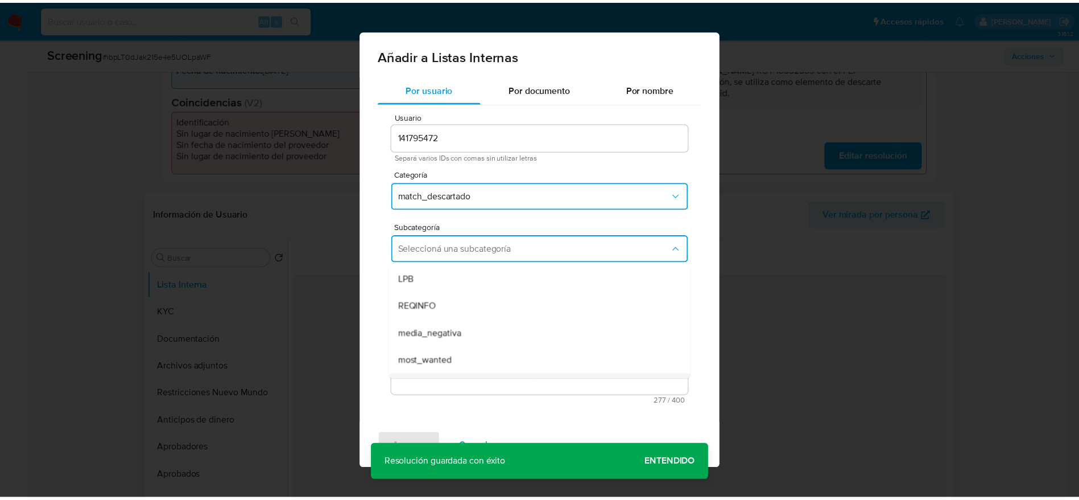
scroll to position [77, 0]
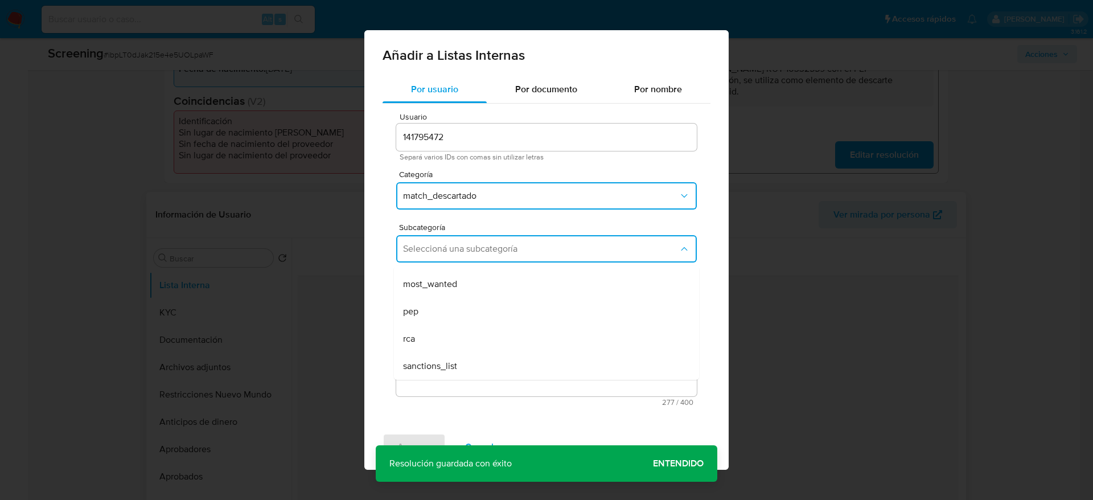
drag, startPoint x: 428, startPoint y: 305, endPoint x: 428, endPoint y: 326, distance: 21.1
click at [428, 304] on div "pep" at bounding box center [543, 311] width 280 height 27
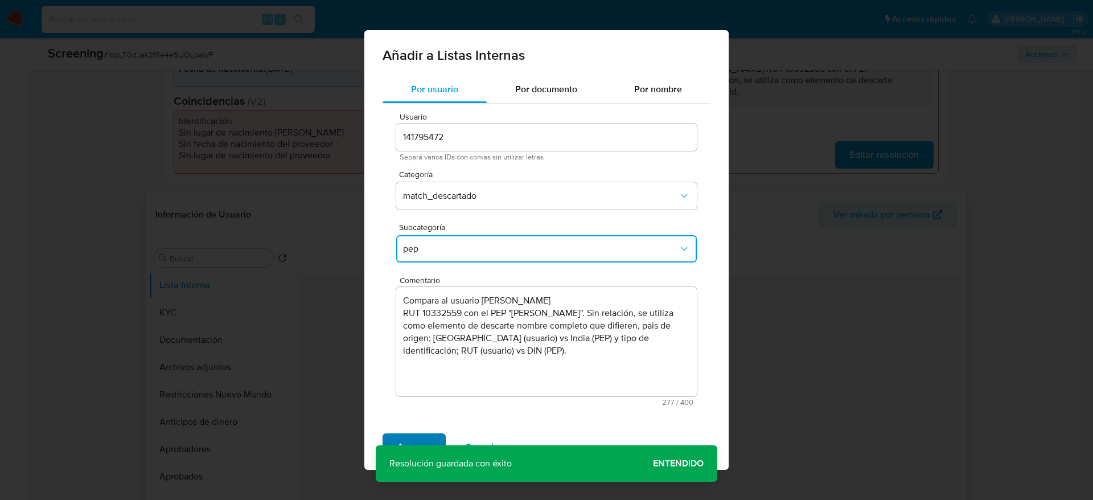
click at [412, 443] on span "Agregar" at bounding box center [414, 446] width 34 height 25
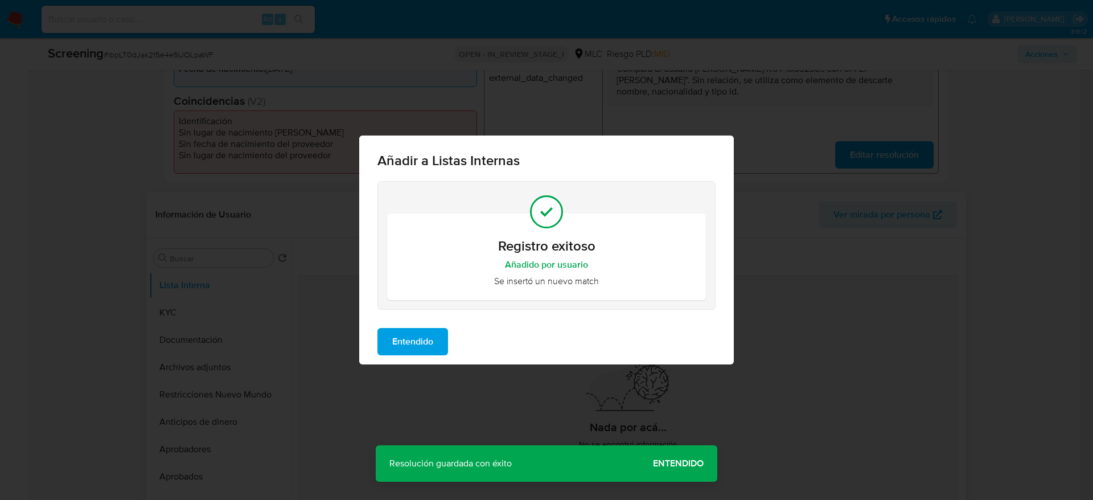
click at [444, 344] on button "Entendido" at bounding box center [412, 341] width 71 height 27
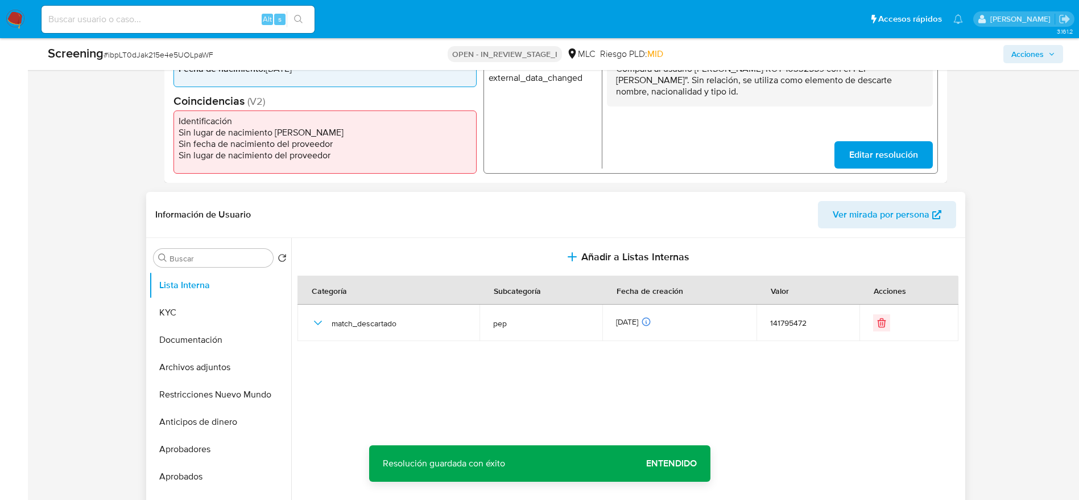
scroll to position [0, 0]
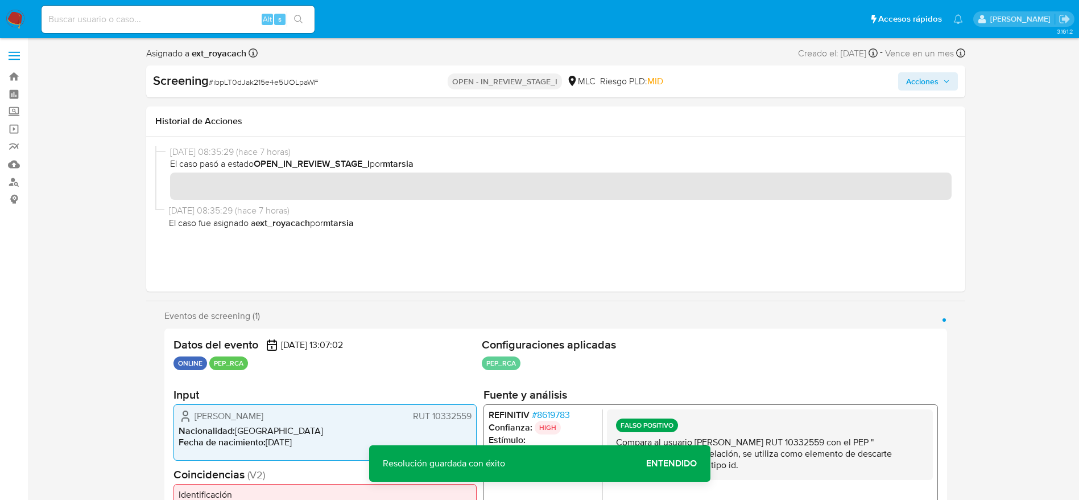
drag, startPoint x: 943, startPoint y: 76, endPoint x: 930, endPoint y: 84, distance: 15.3
click at [930, 84] on span "Acciones" at bounding box center [928, 81] width 44 height 16
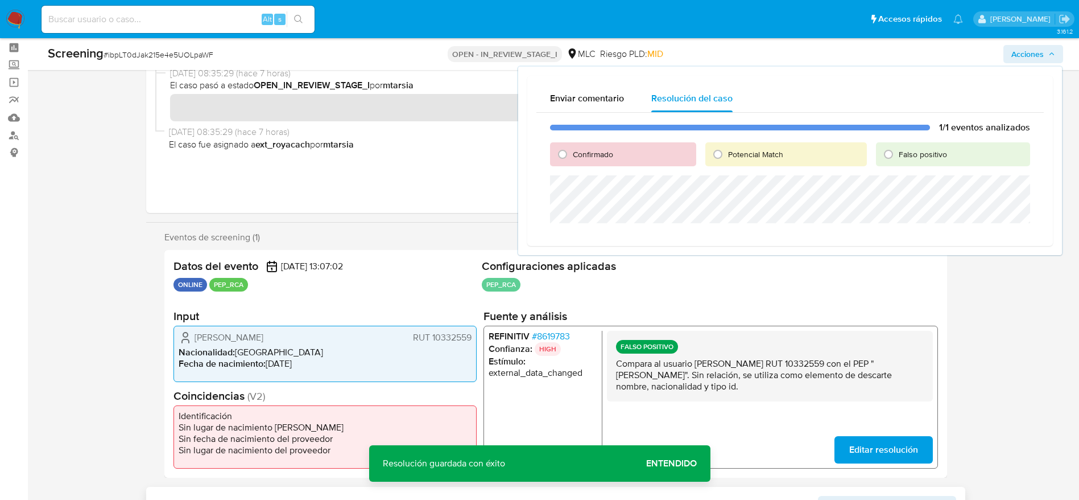
scroll to position [85, 0]
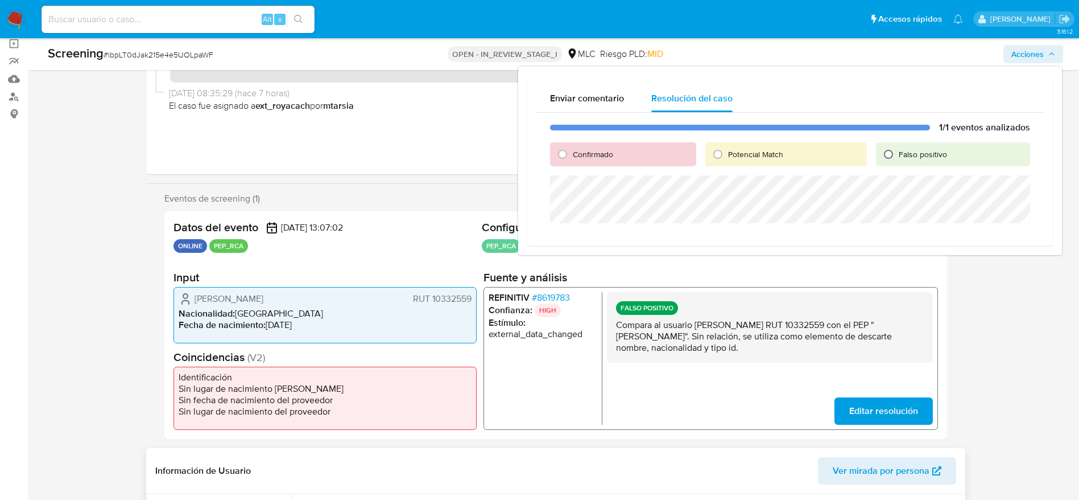
click at [892, 154] on input "Falso positivo" at bounding box center [889, 154] width 18 height 18
radio input "true"
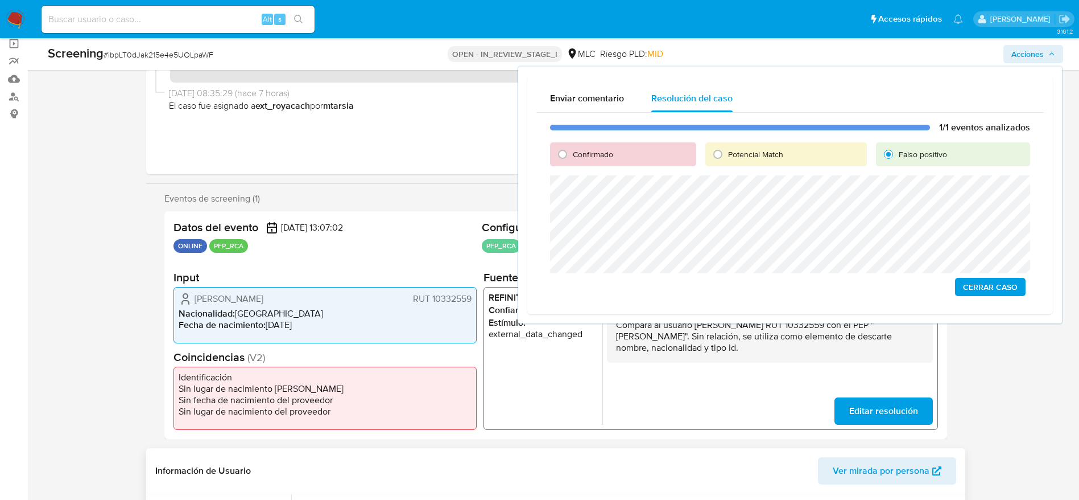
click at [983, 280] on span "Cerrar Caso" at bounding box center [990, 287] width 55 height 16
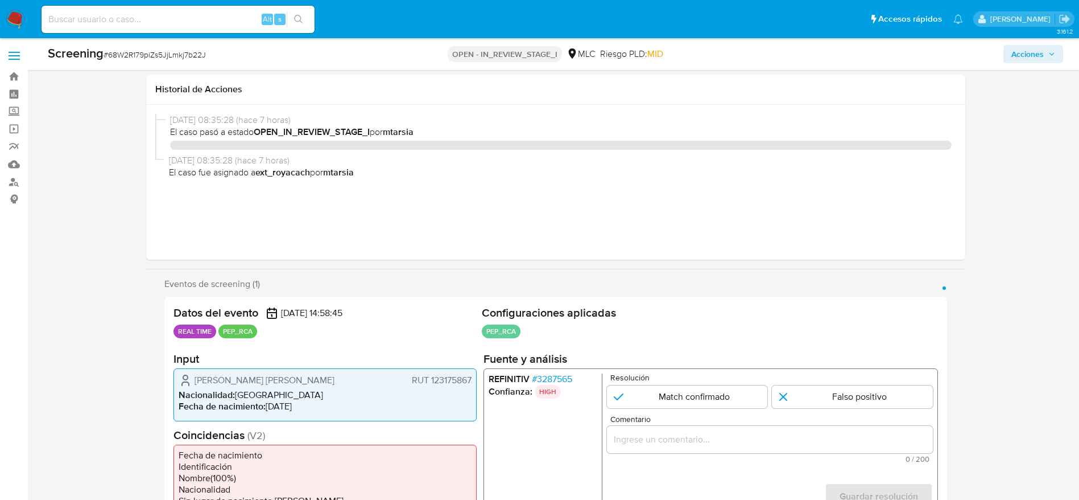
select select "10"
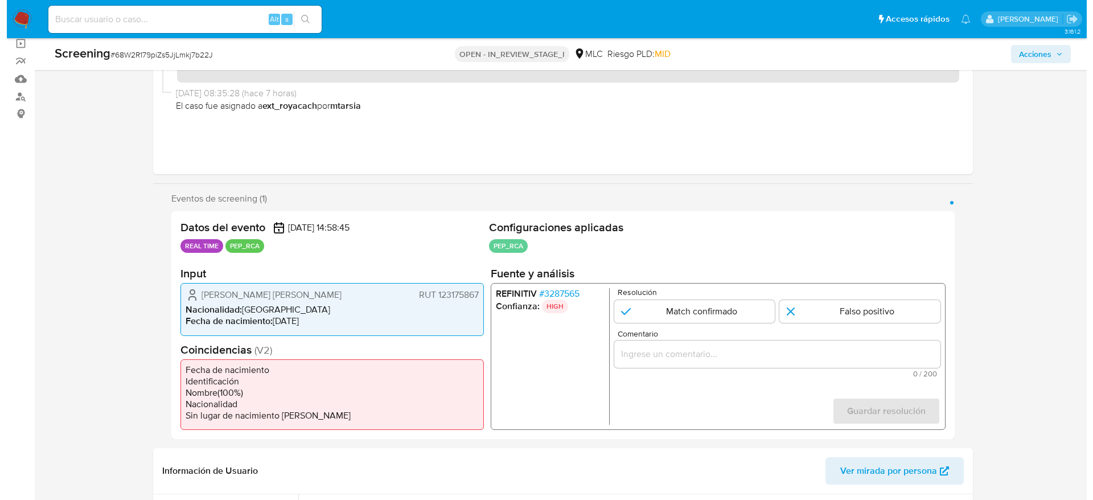
scroll to position [85, 0]
click at [543, 292] on span "# 3287565" at bounding box center [551, 293] width 40 height 11
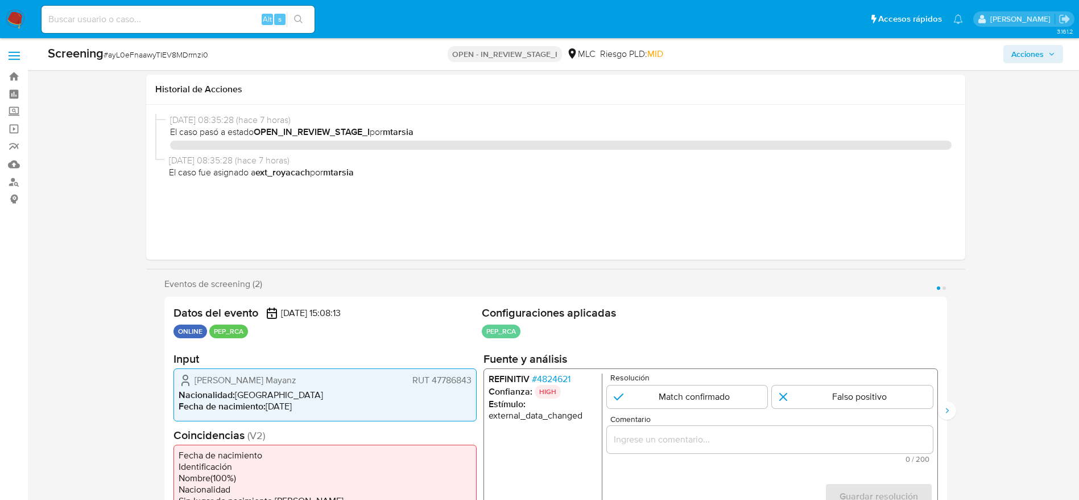
select select "10"
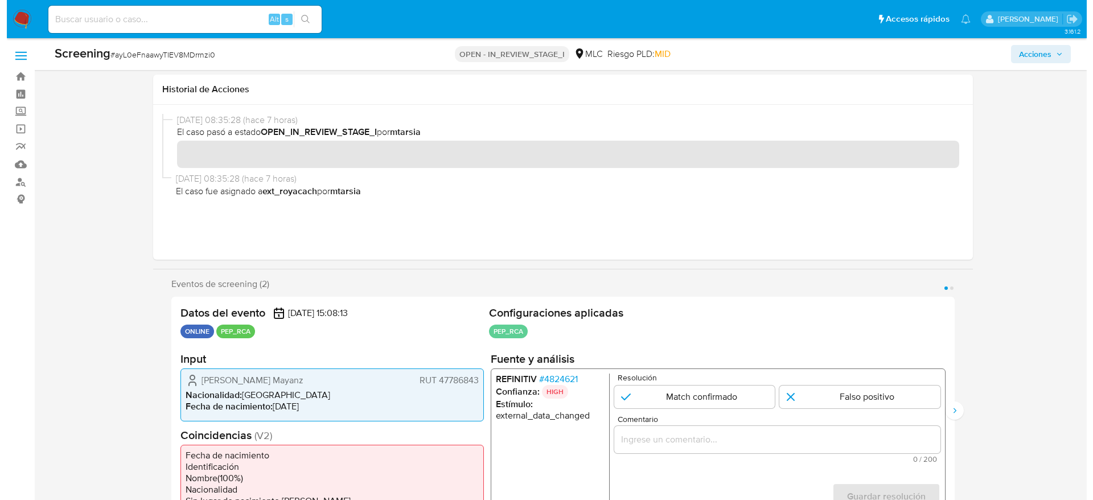
scroll to position [171, 0]
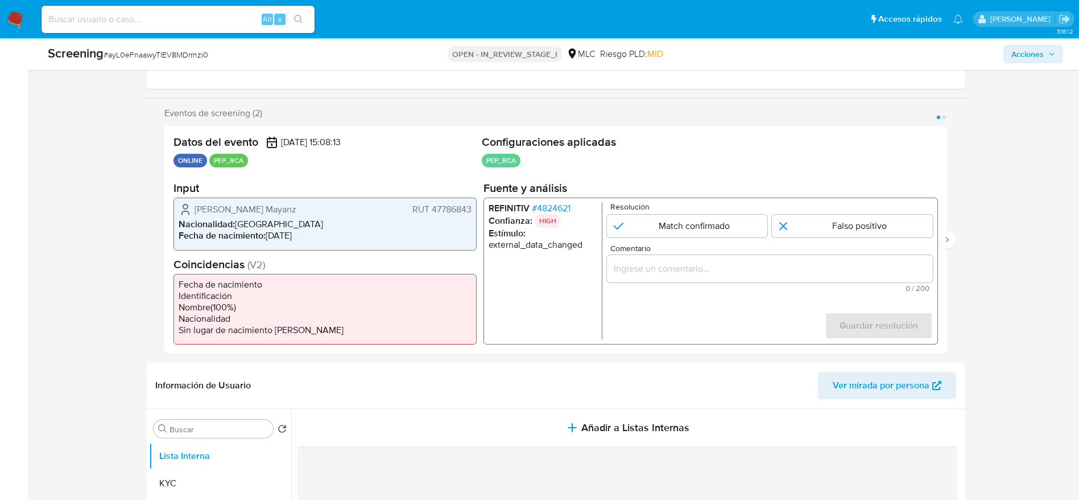
click at [562, 210] on span "# 4824621" at bounding box center [550, 208] width 39 height 11
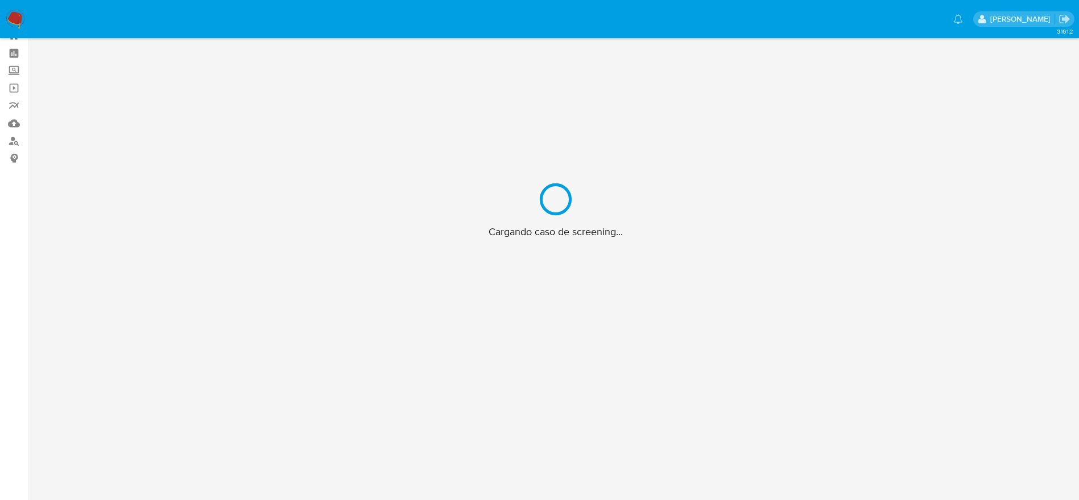
scroll to position [41, 0]
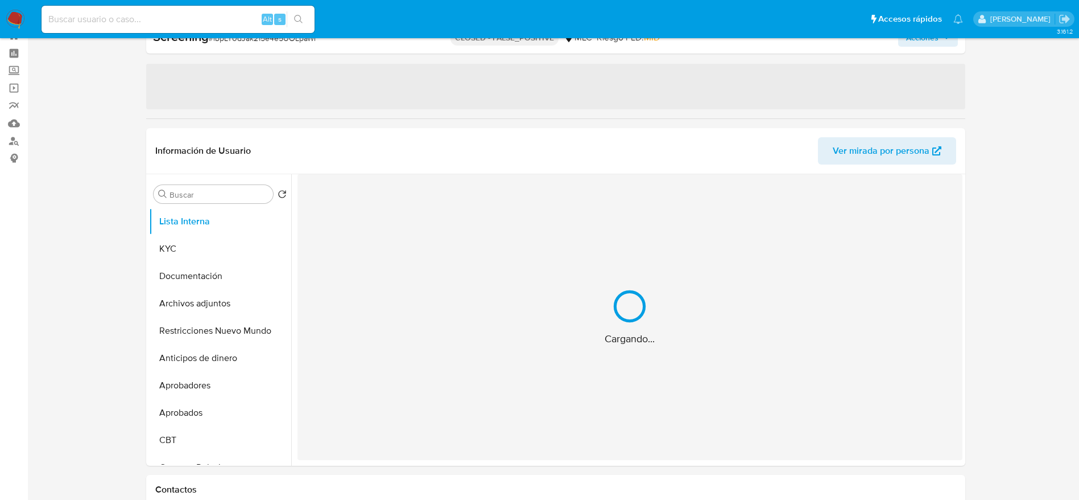
select select "10"
